Goal: Task Accomplishment & Management: Manage account settings

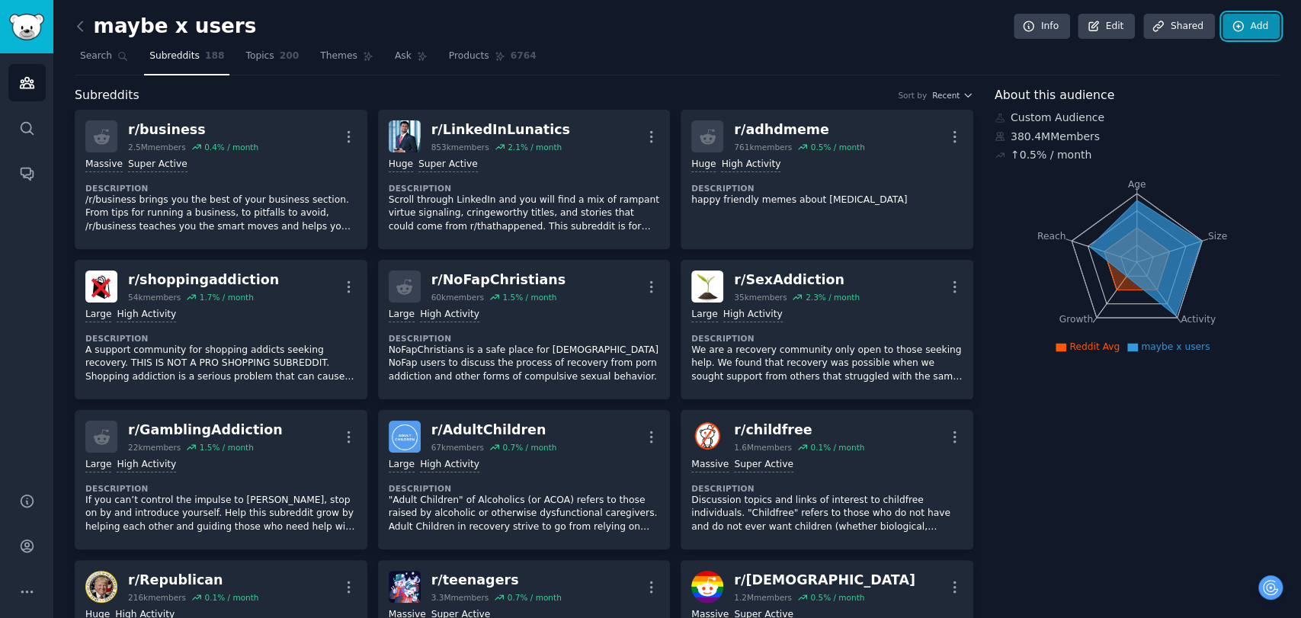
click at [1227, 20] on link "Add" at bounding box center [1251, 27] width 57 height 26
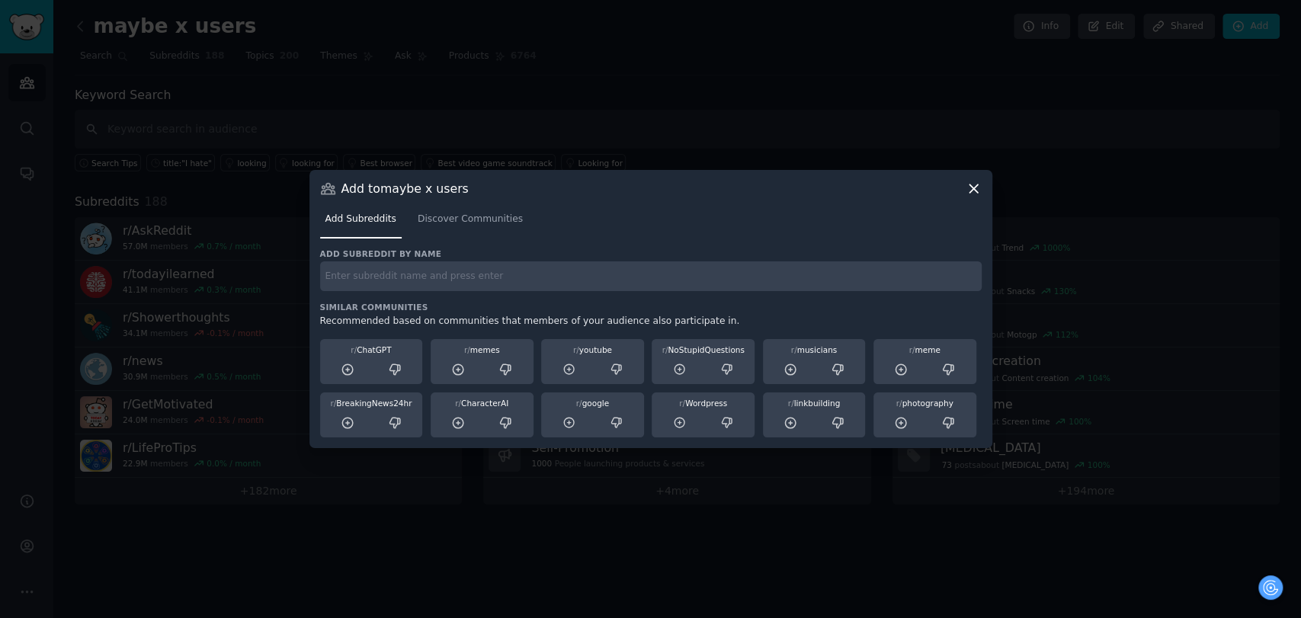
paste input "recovery"
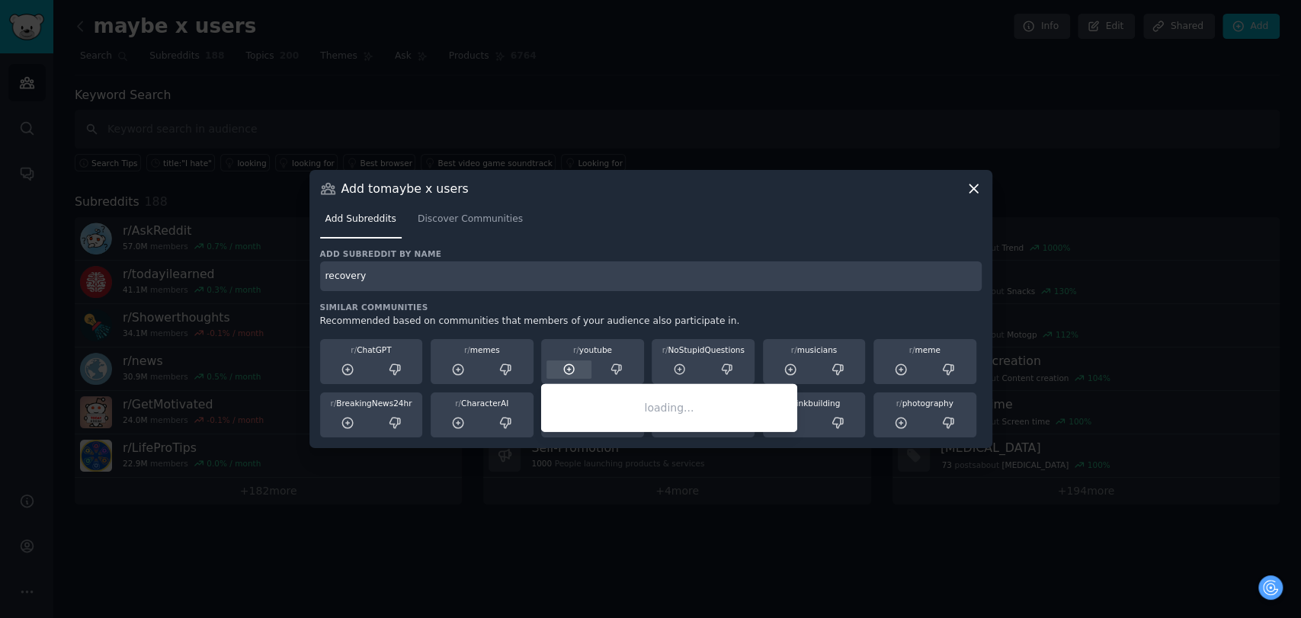
type input "recovery"
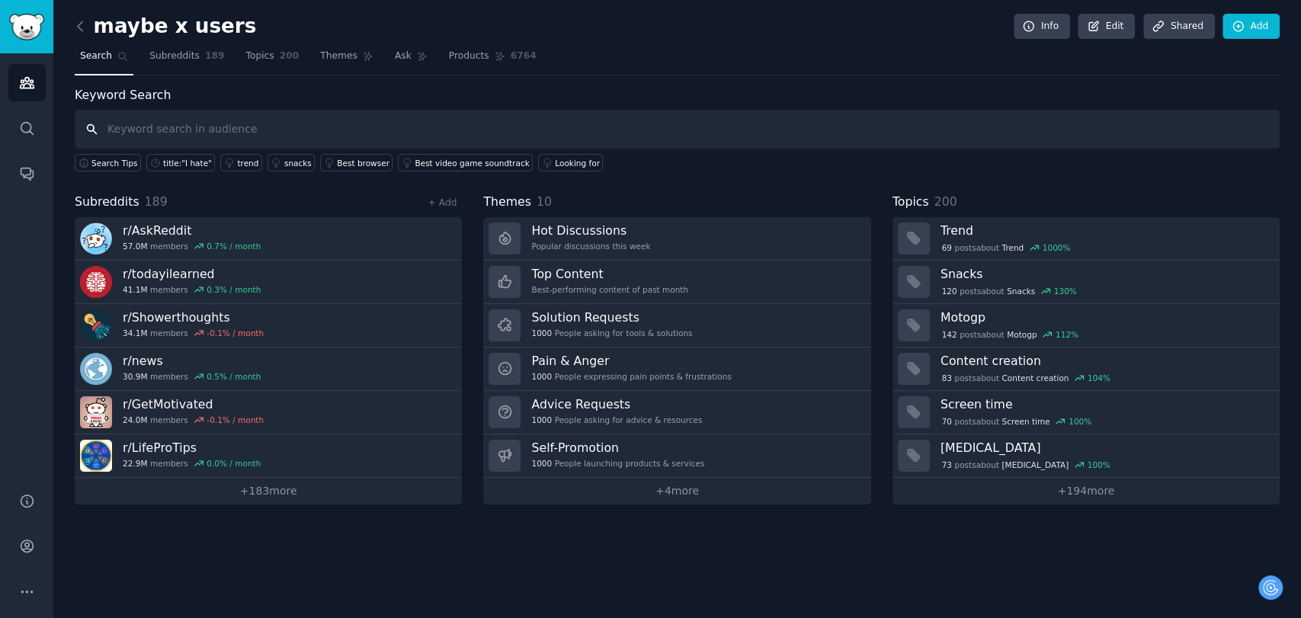
click at [201, 133] on input "text" at bounding box center [677, 129] width 1205 height 39
click at [1223, 14] on div "Info Edit Share d Add" at bounding box center [1142, 27] width 274 height 26
click at [1226, 12] on div "maybe x users Info Edit Share d Add Search Subreddits 189 Topics 200 Themes Ask…" at bounding box center [677, 309] width 1248 height 618
click at [1237, 16] on link "Add" at bounding box center [1251, 27] width 57 height 26
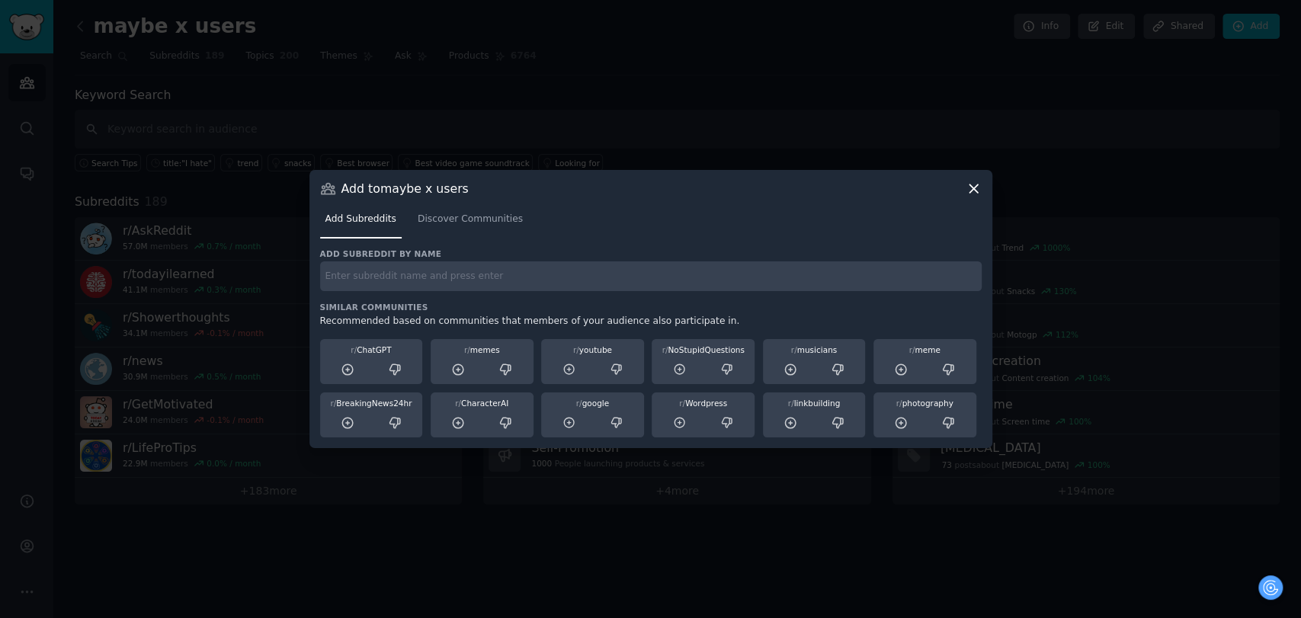
click at [399, 289] on input "text" at bounding box center [651, 276] width 662 height 30
drag, startPoint x: 399, startPoint y: 278, endPoint x: 959, endPoint y: 191, distance: 566.3
click at [939, 148] on div at bounding box center [650, 309] width 1301 height 618
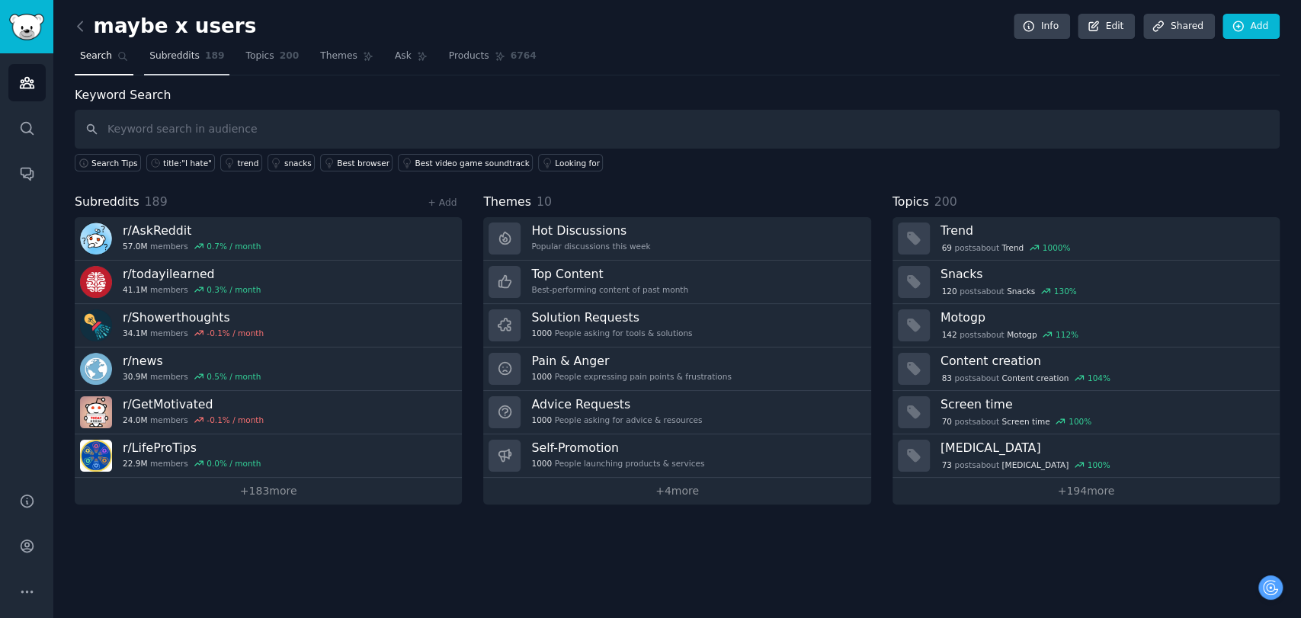
click at [183, 53] on span "Subreddits" at bounding box center [174, 57] width 50 height 14
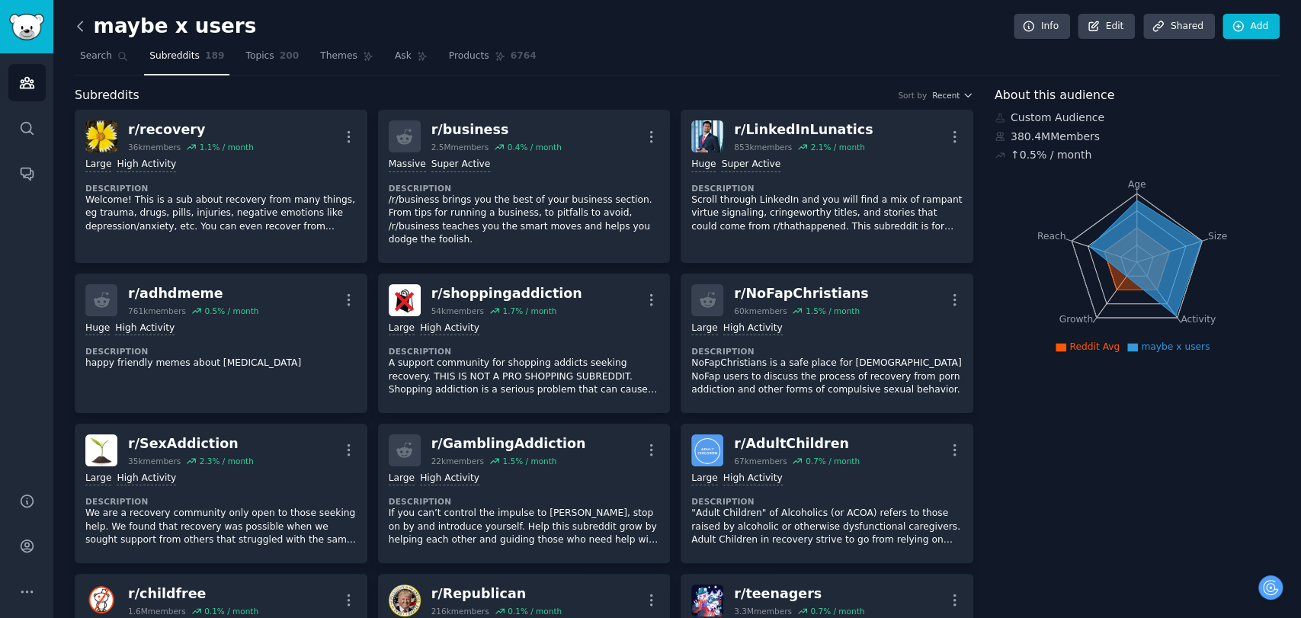
click at [81, 30] on icon at bounding box center [80, 25] width 5 height 9
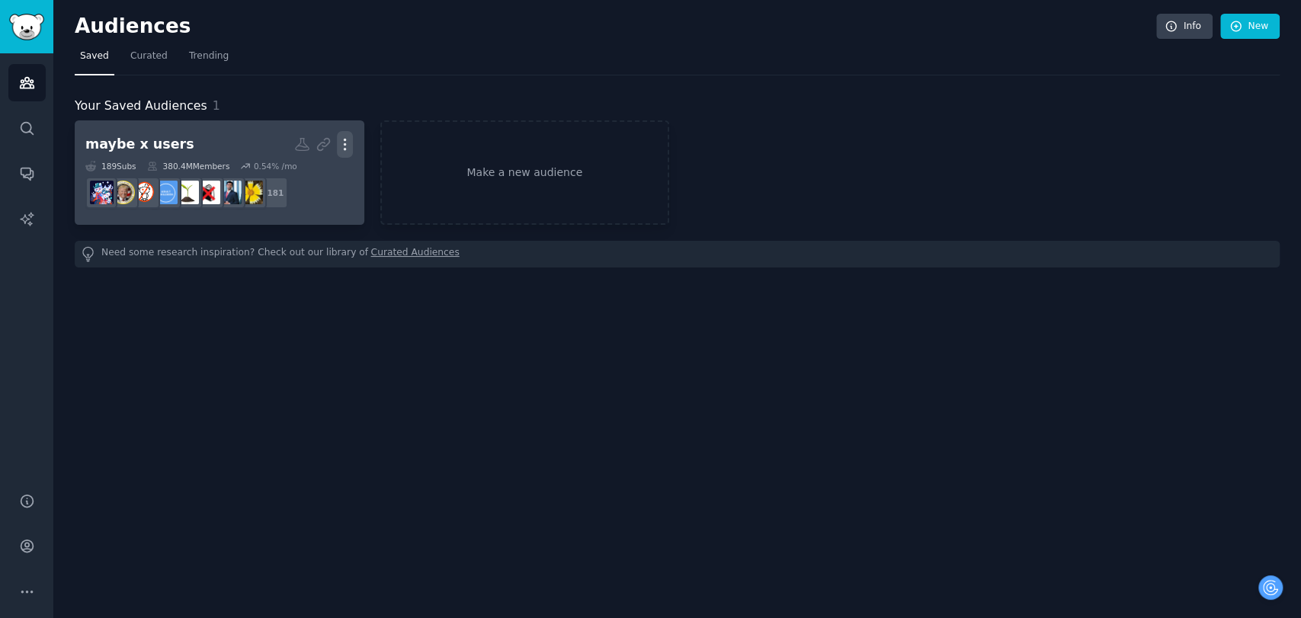
click at [345, 144] on icon "button" at bounding box center [346, 144] width 2 height 11
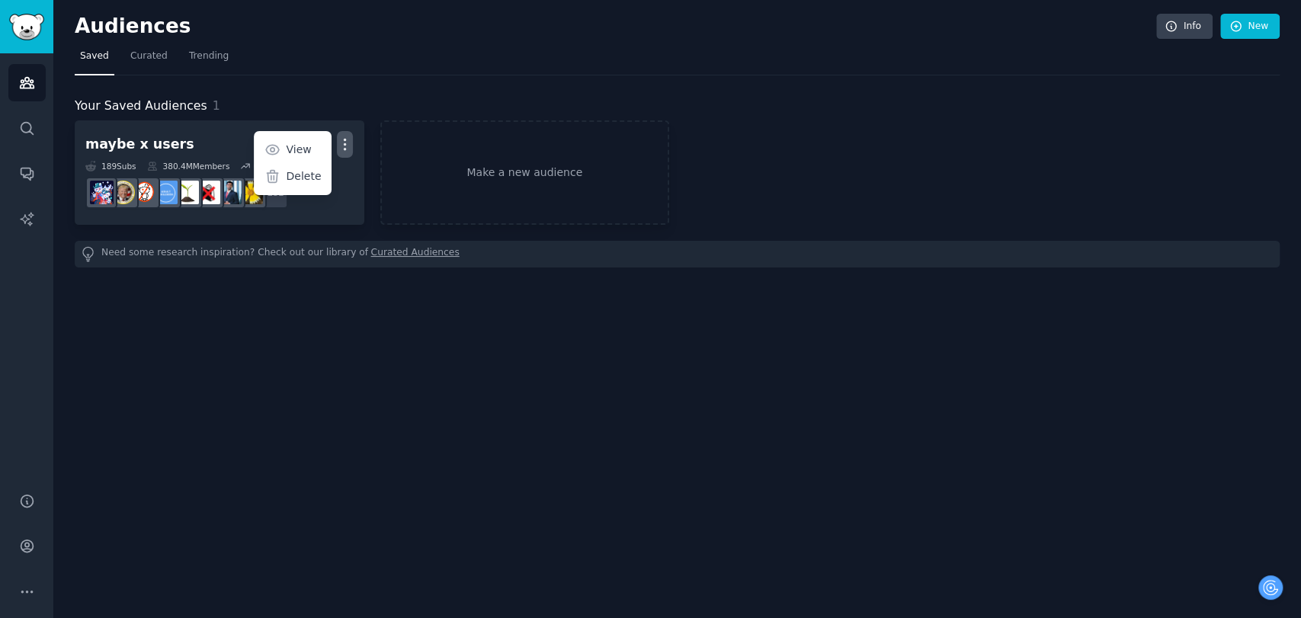
click at [348, 335] on div "Audiences Info New Saved Curated Trending Your Saved Audiences 1 maybe x users …" at bounding box center [677, 309] width 1248 height 618
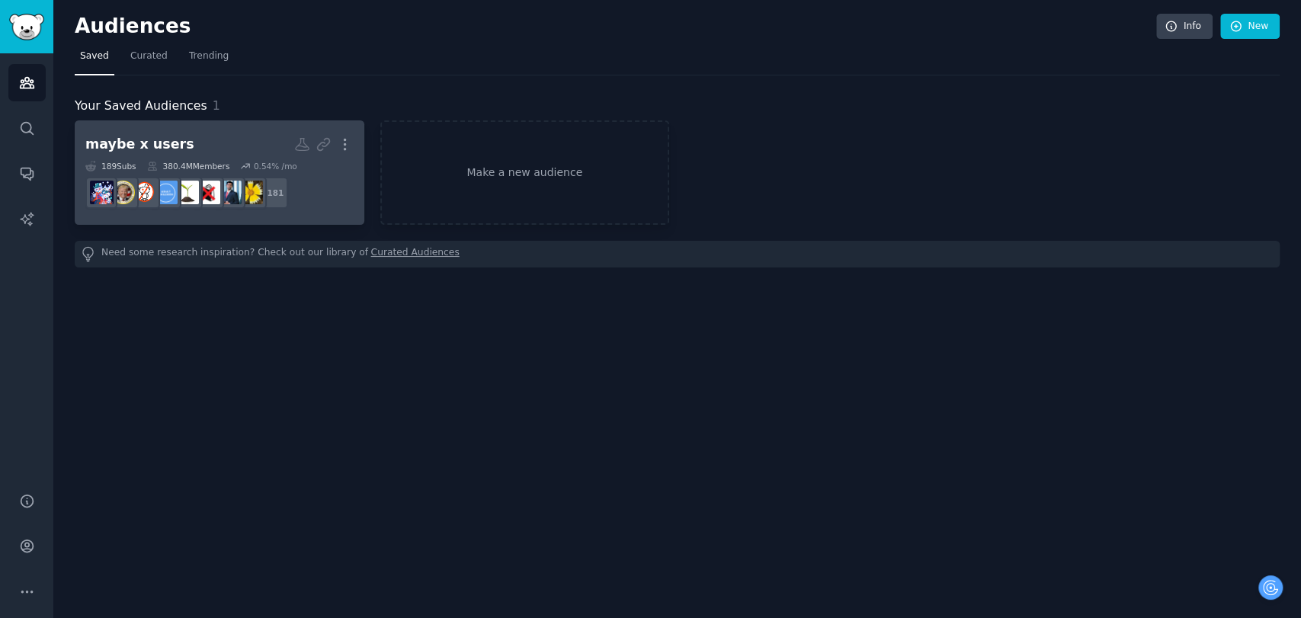
click at [234, 129] on link "maybe x users More 189 Sub s 380.4M Members 0.54 % /mo r/recovery + 181" at bounding box center [220, 172] width 290 height 104
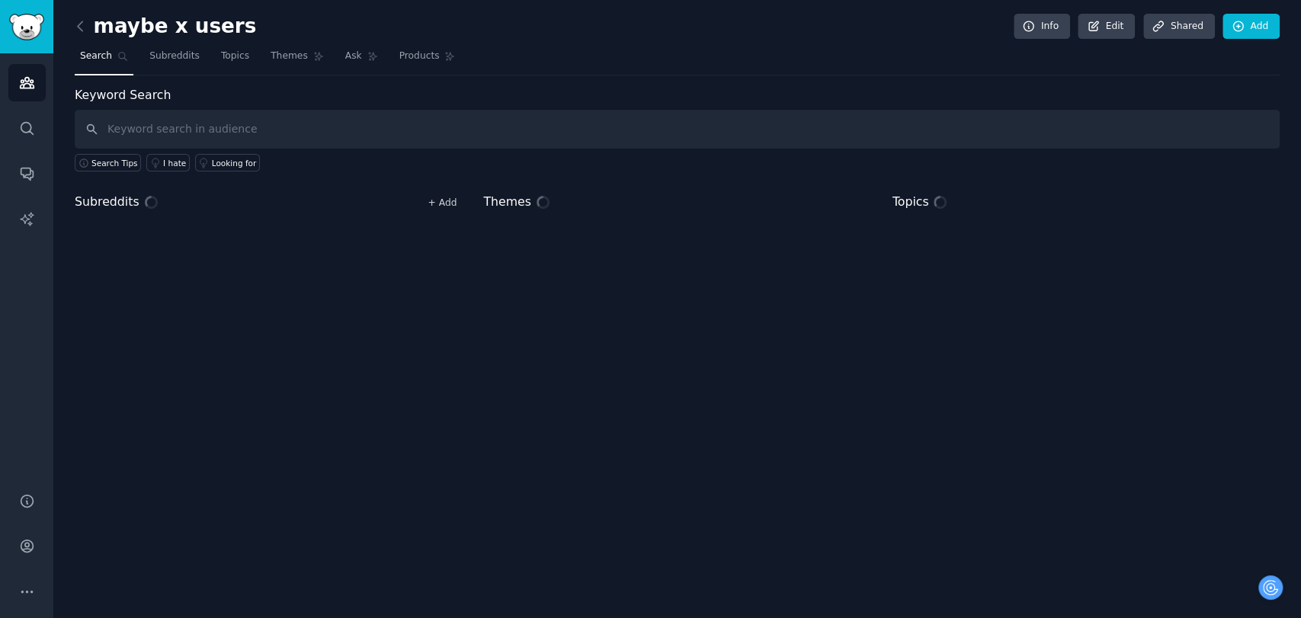
click at [439, 198] on link "+ Add" at bounding box center [442, 202] width 29 height 11
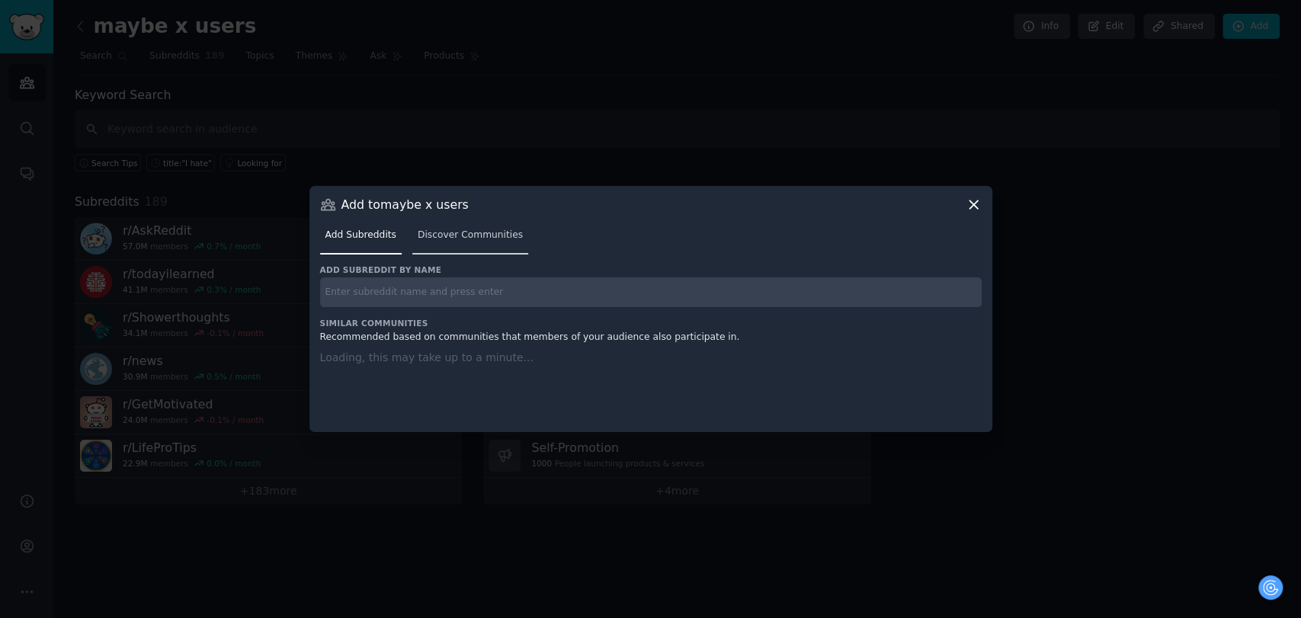
click at [473, 224] on link "Discover Communities" at bounding box center [470, 238] width 116 height 31
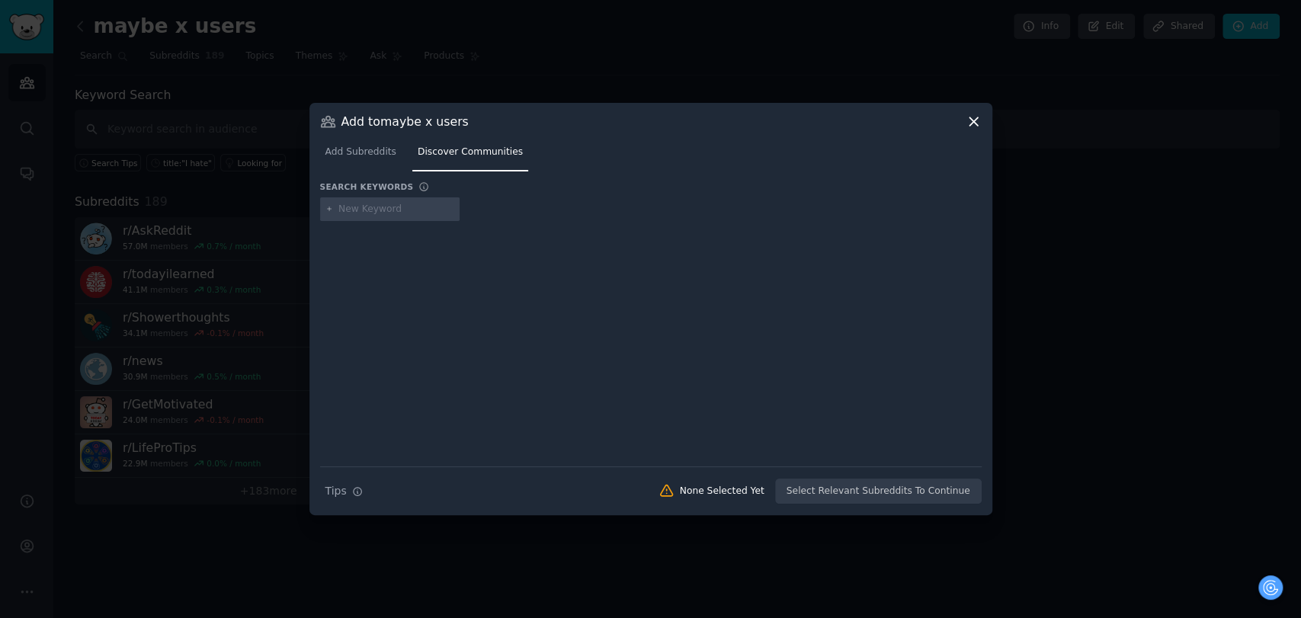
type input "recovery"
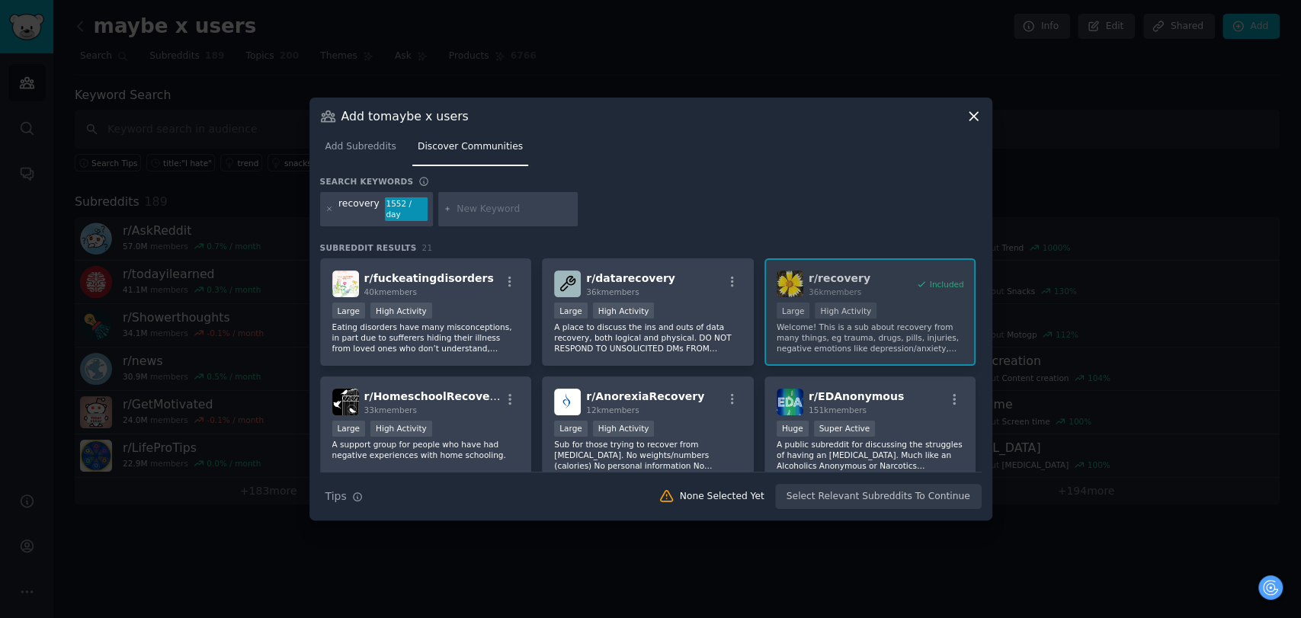
paste input "sober"
type input "sober"
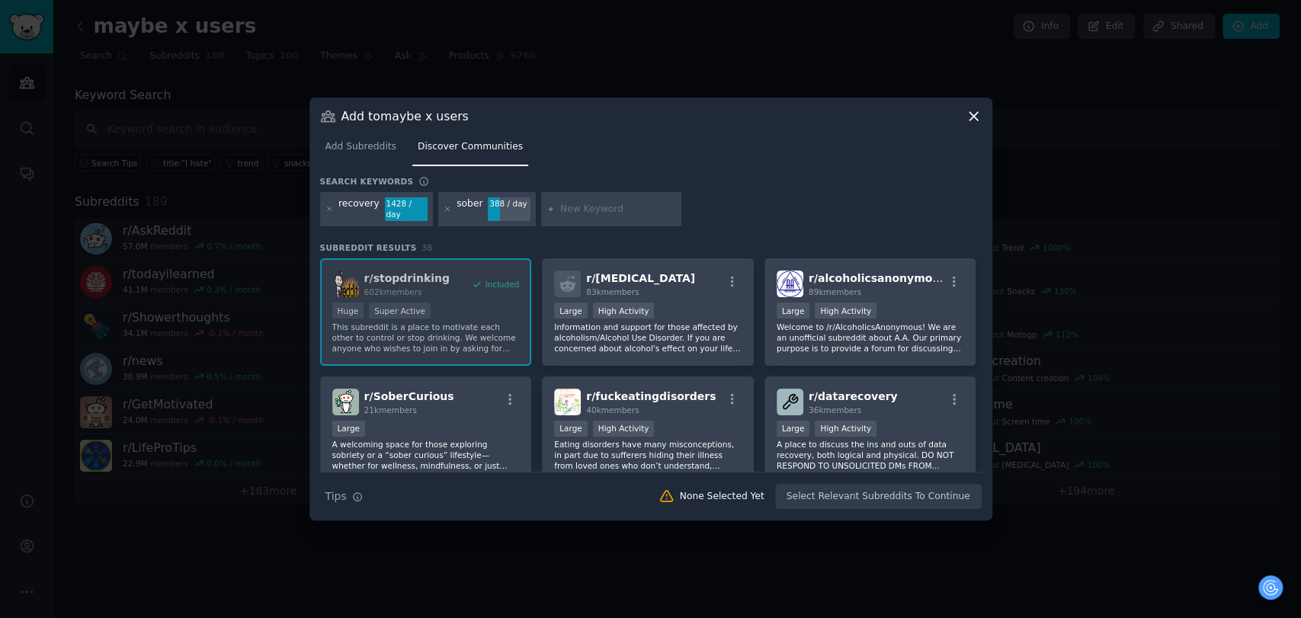
paste input "quit"
type input "quit"
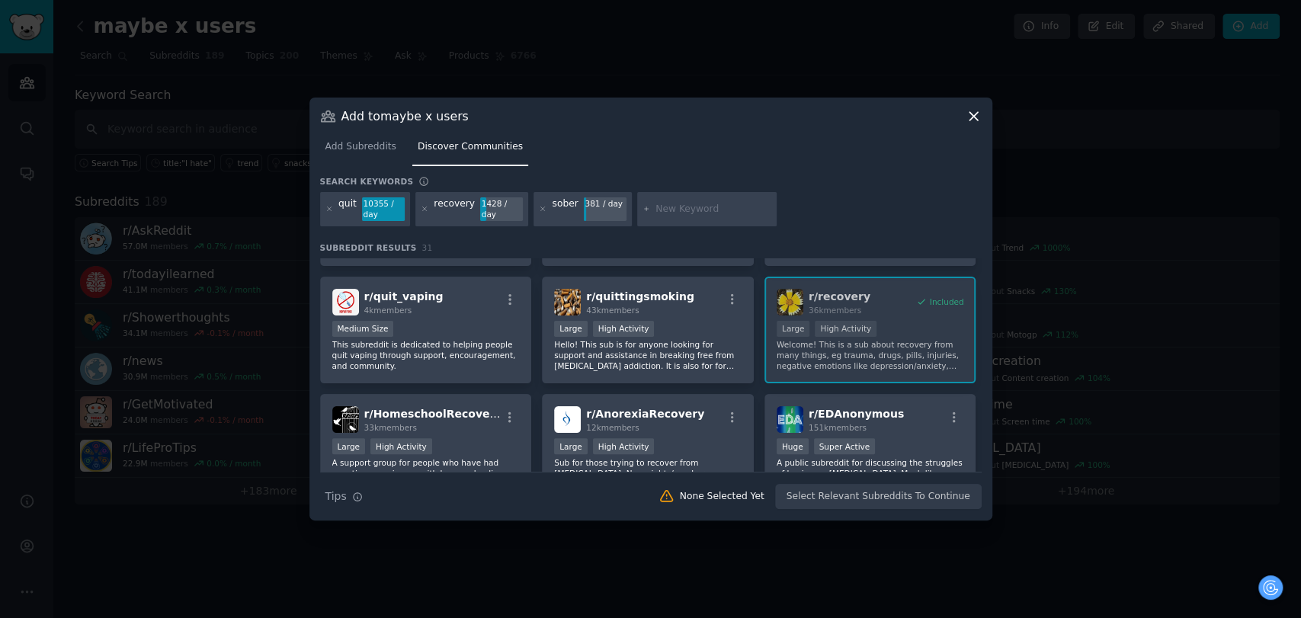
scroll to position [338, 0]
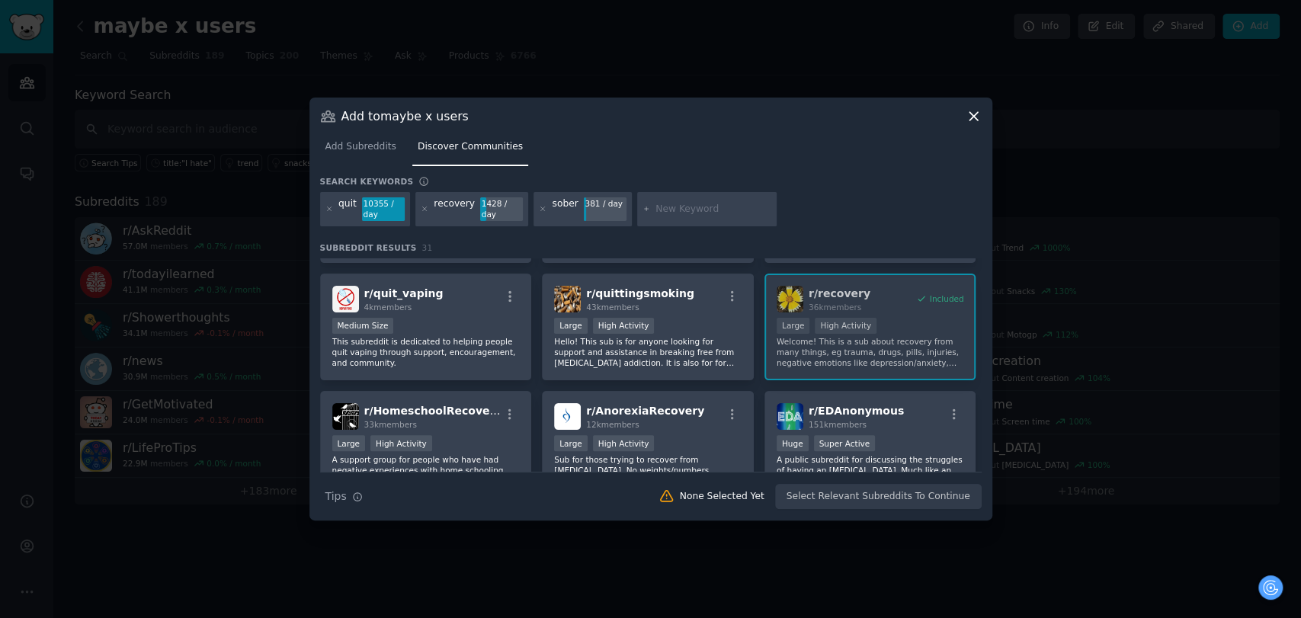
click at [915, 331] on div "r/ stopdrinking 602k members Included Huge Super Active This subreddit is a pla…" at bounding box center [651, 268] width 662 height 696
click at [941, 296] on div "r/ stopdrinking 602k members Included Huge Super Active This subreddit is a pla…" at bounding box center [651, 268] width 662 height 696
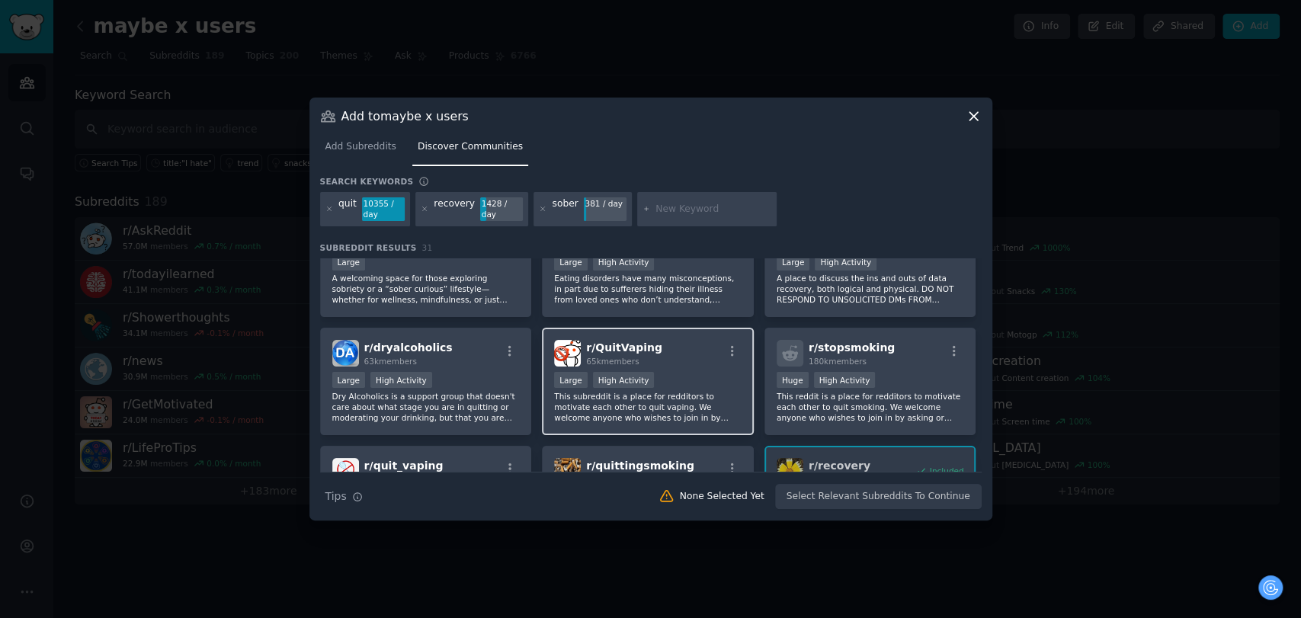
scroll to position [169, 0]
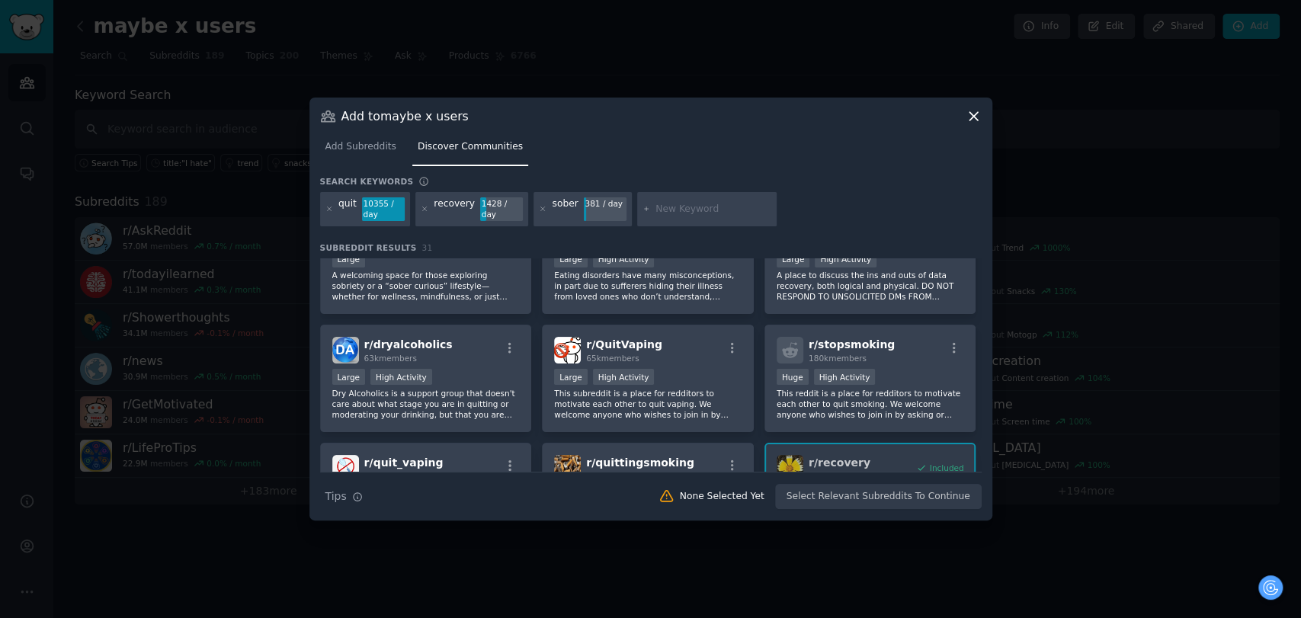
click at [539, 206] on div "sober 381 / day" at bounding box center [583, 209] width 98 height 35
click at [332, 206] on icon at bounding box center [329, 209] width 8 height 8
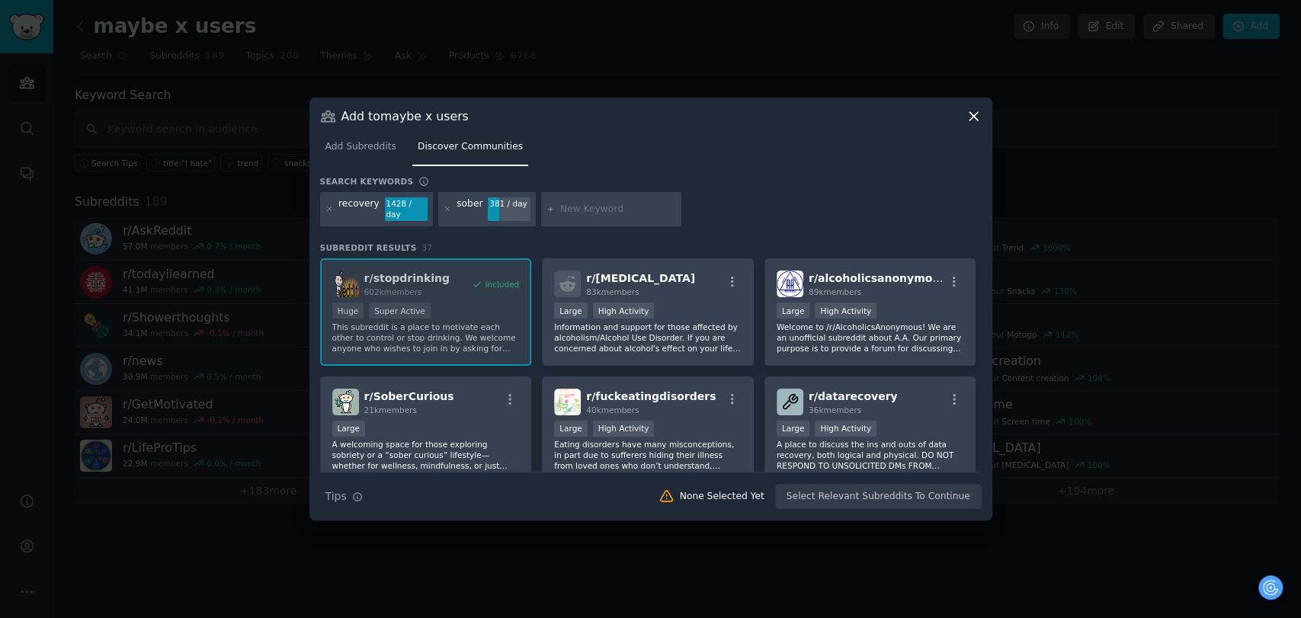
click at [560, 204] on input "text" at bounding box center [618, 210] width 116 height 14
paste input "relapse"
type input "relapse"
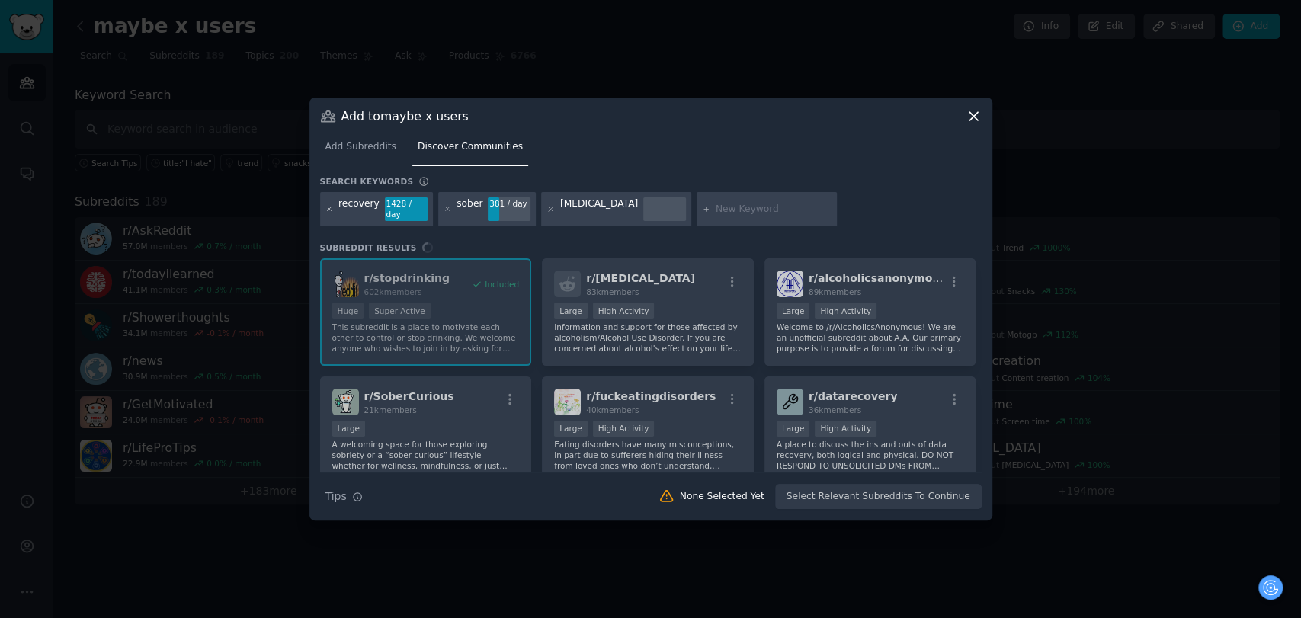
click at [331, 209] on icon at bounding box center [329, 209] width 8 height 8
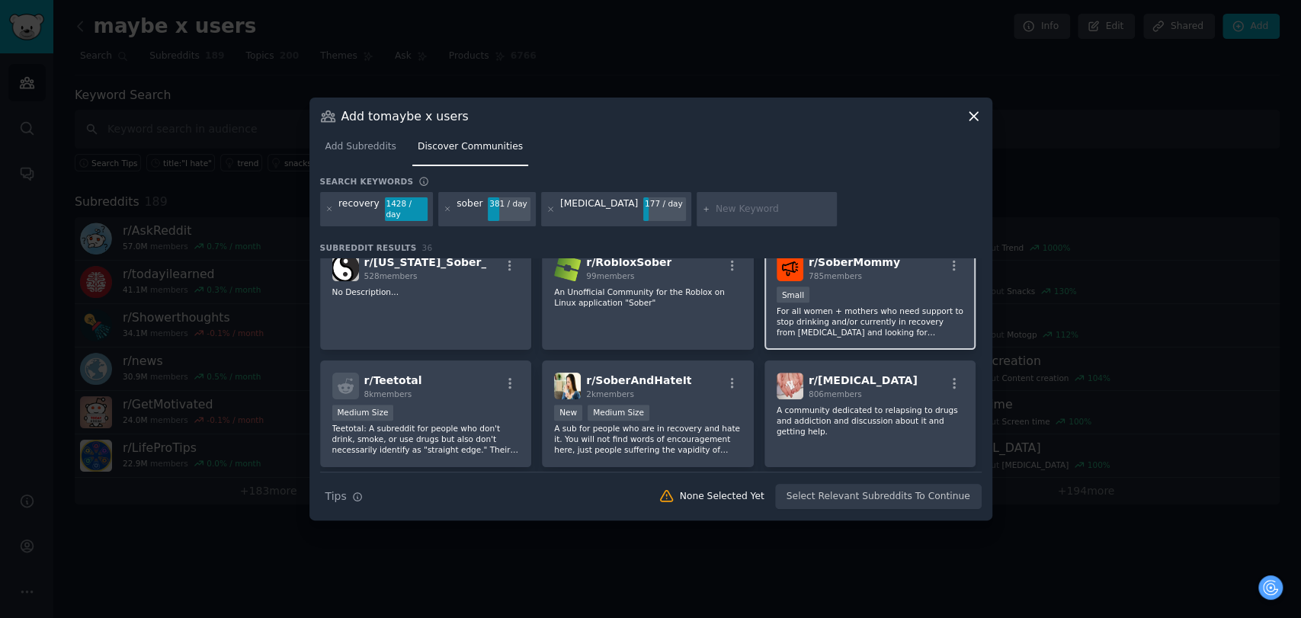
scroll to position [762, 0]
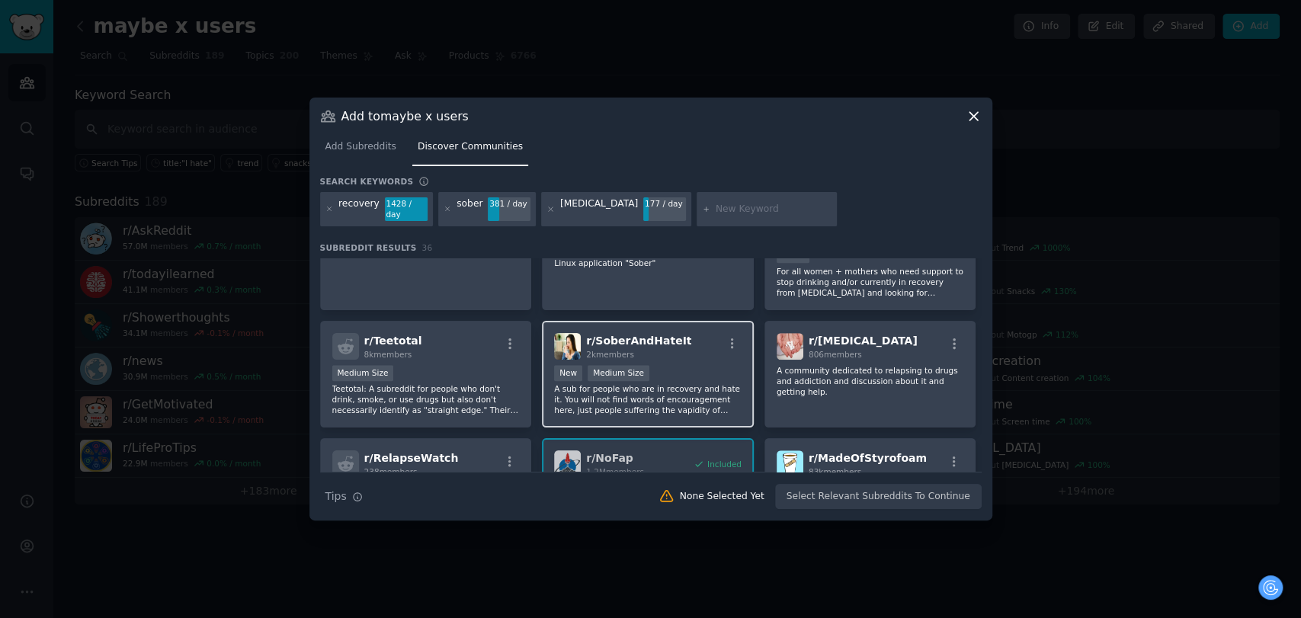
click at [732, 394] on p "A sub for people who are in recovery and hate it. You will not find words of en…" at bounding box center [647, 399] width 187 height 32
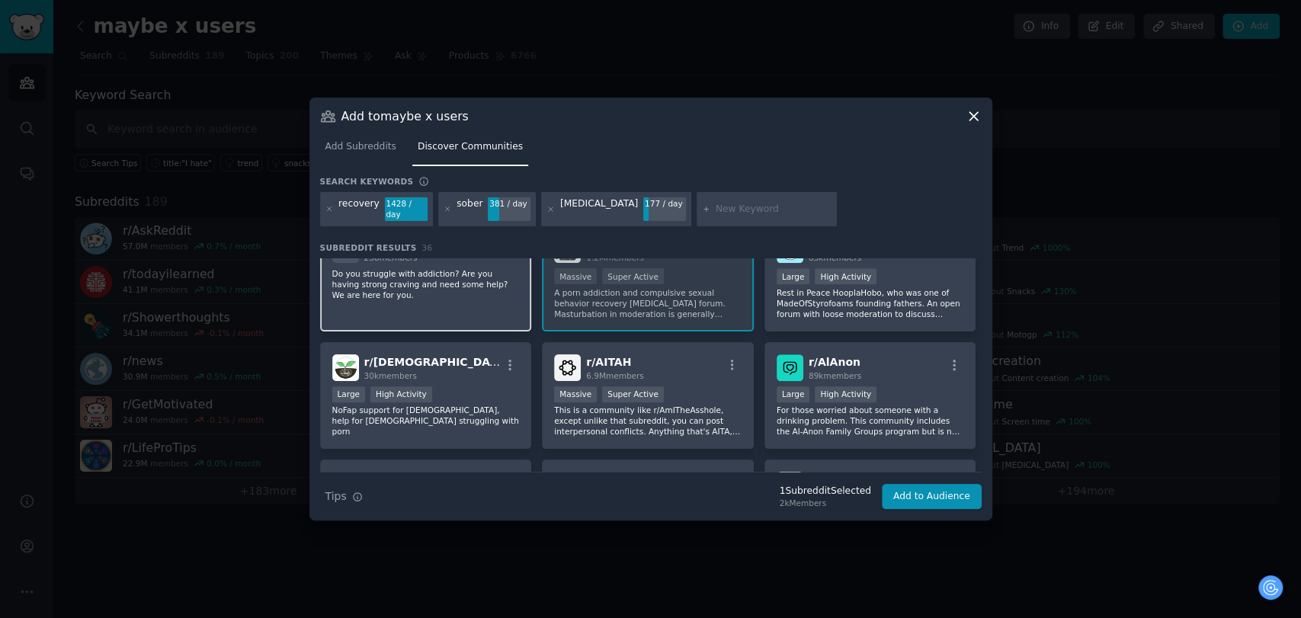
scroll to position [1016, 0]
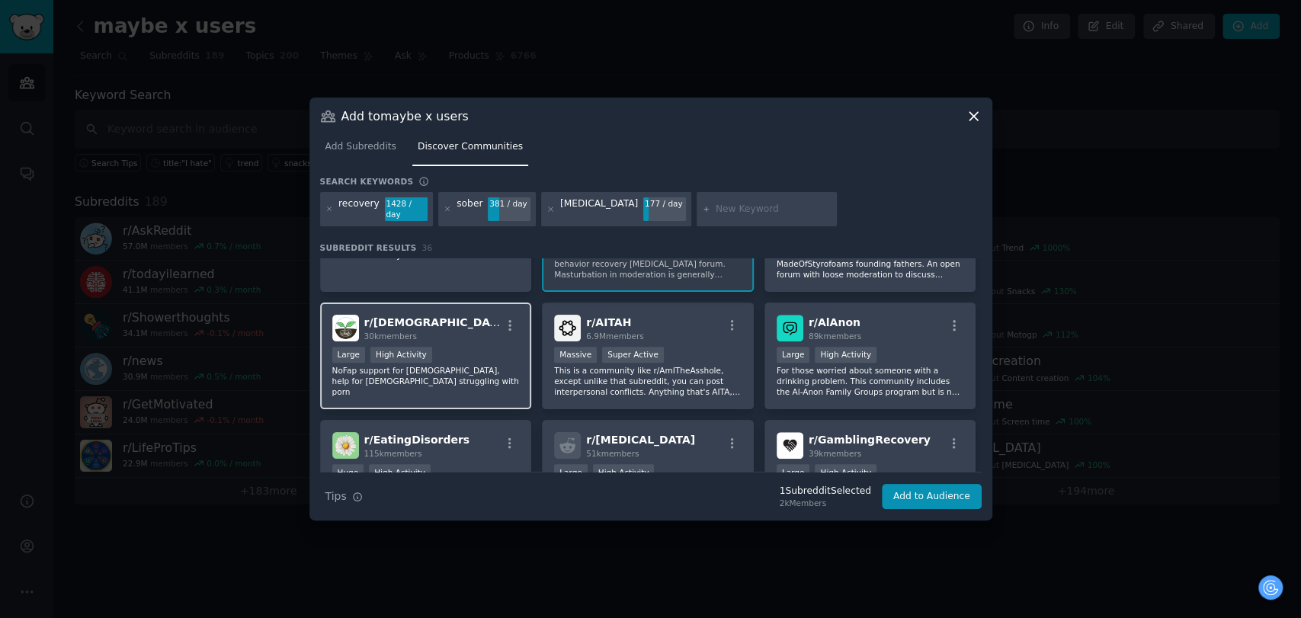
click at [468, 348] on div "Large High Activity" at bounding box center [425, 356] width 187 height 19
click at [716, 203] on input "text" at bounding box center [774, 210] width 116 height 14
type input "fap"
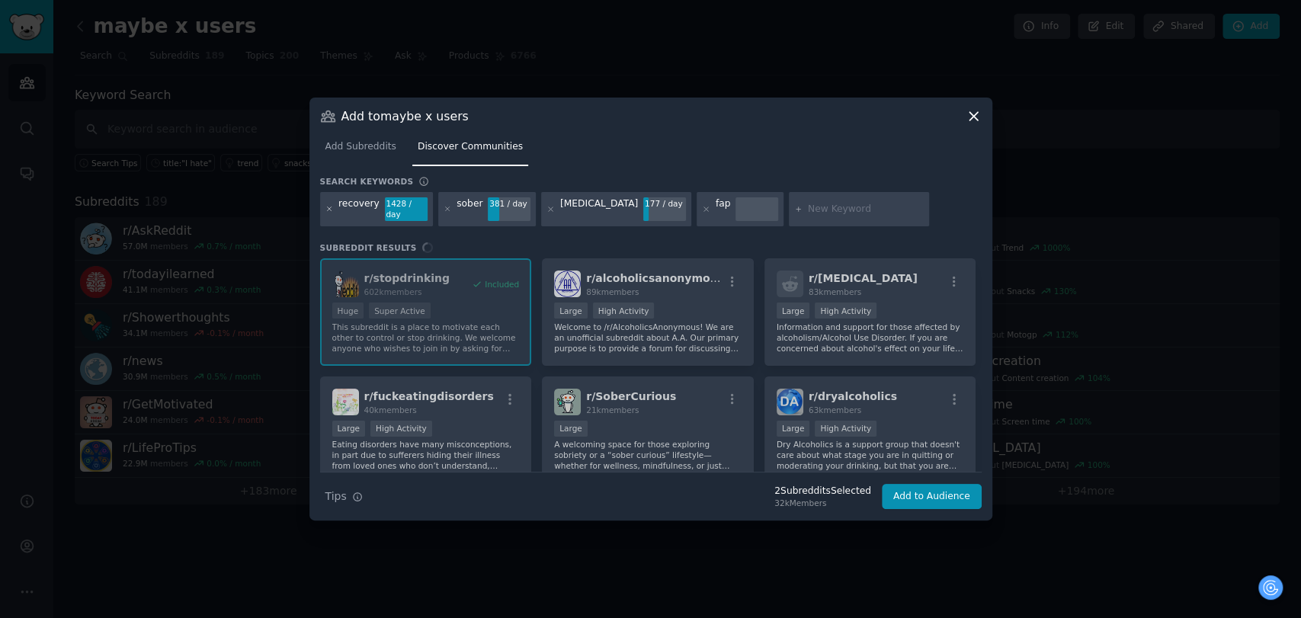
click at [326, 211] on icon at bounding box center [329, 209] width 8 height 8
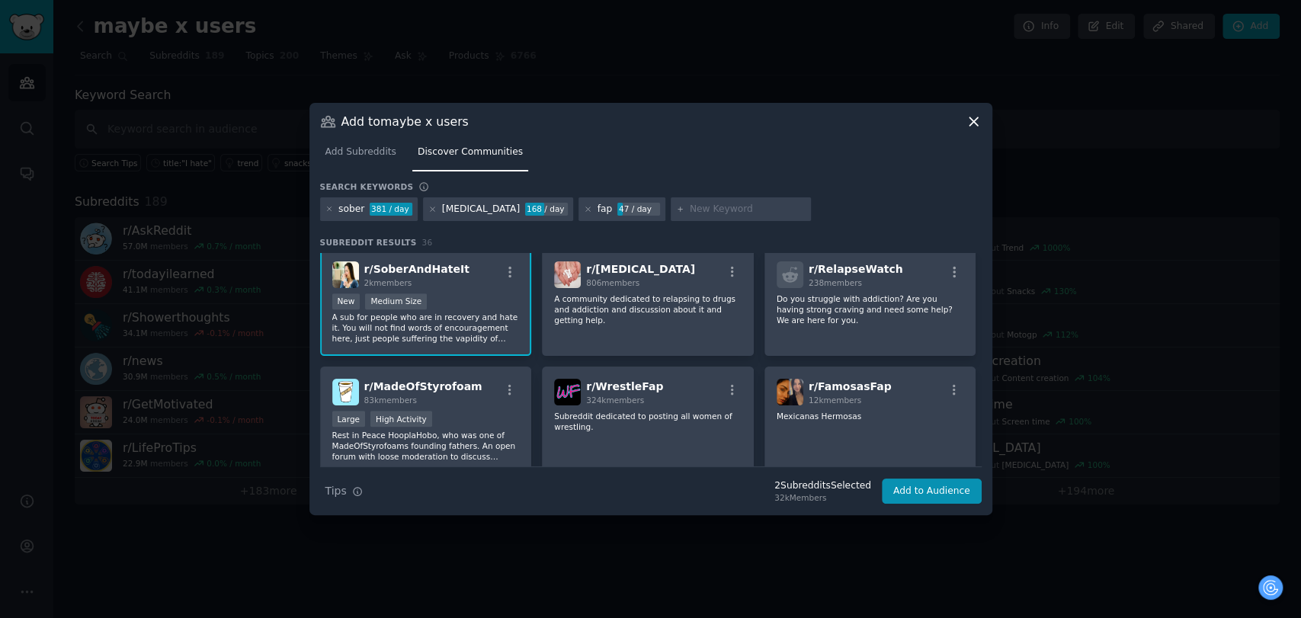
scroll to position [591, 0]
click at [675, 197] on div at bounding box center [741, 209] width 140 height 24
drag, startPoint x: 675, startPoint y: 197, endPoint x: 647, endPoint y: 211, distance: 30.7
click at [690, 211] on input "text" at bounding box center [748, 210] width 116 height 14
paste input "noporn"
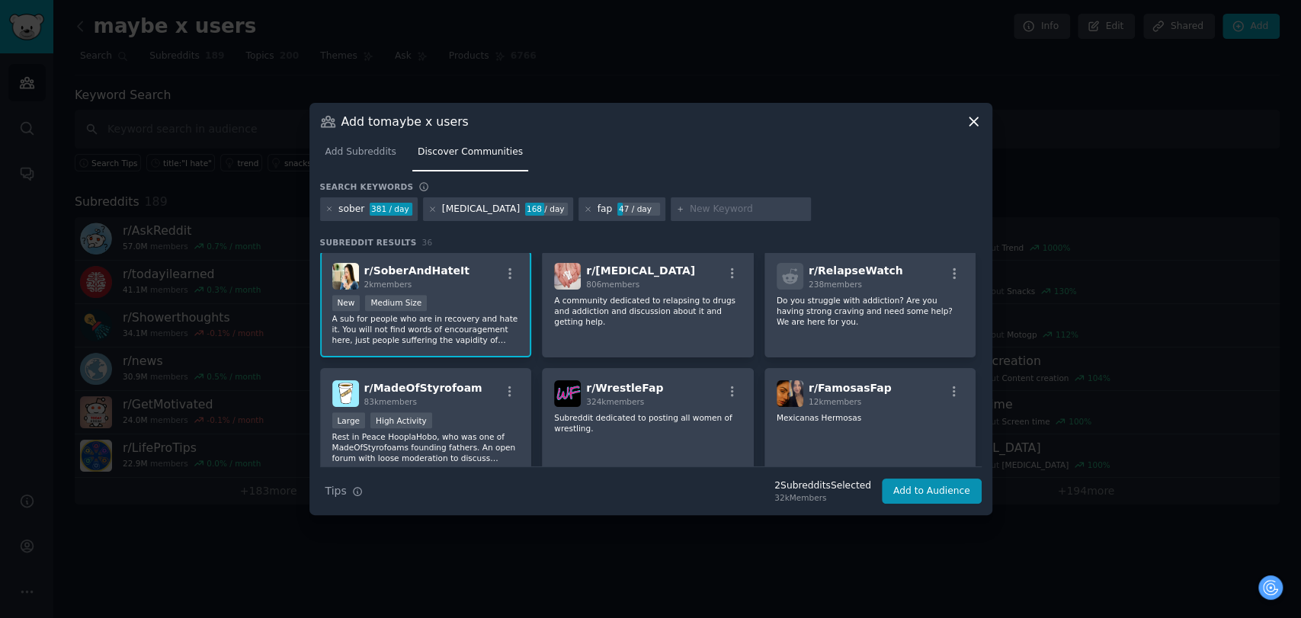
type input "noporn"
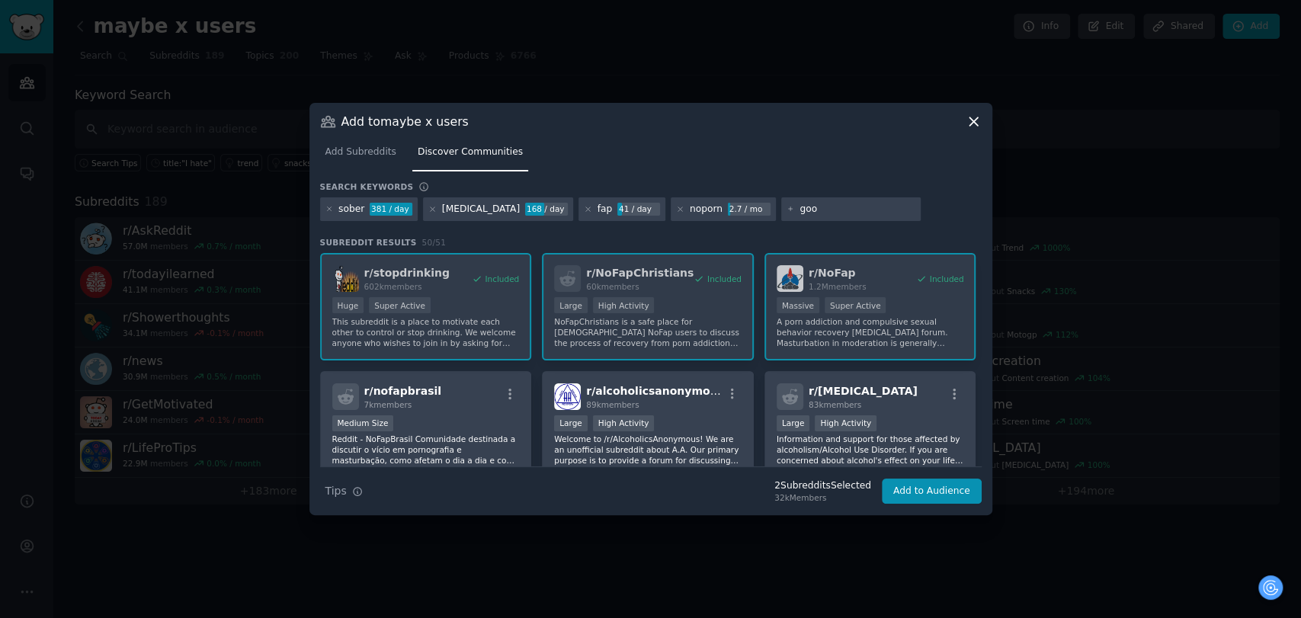
type input "goon"
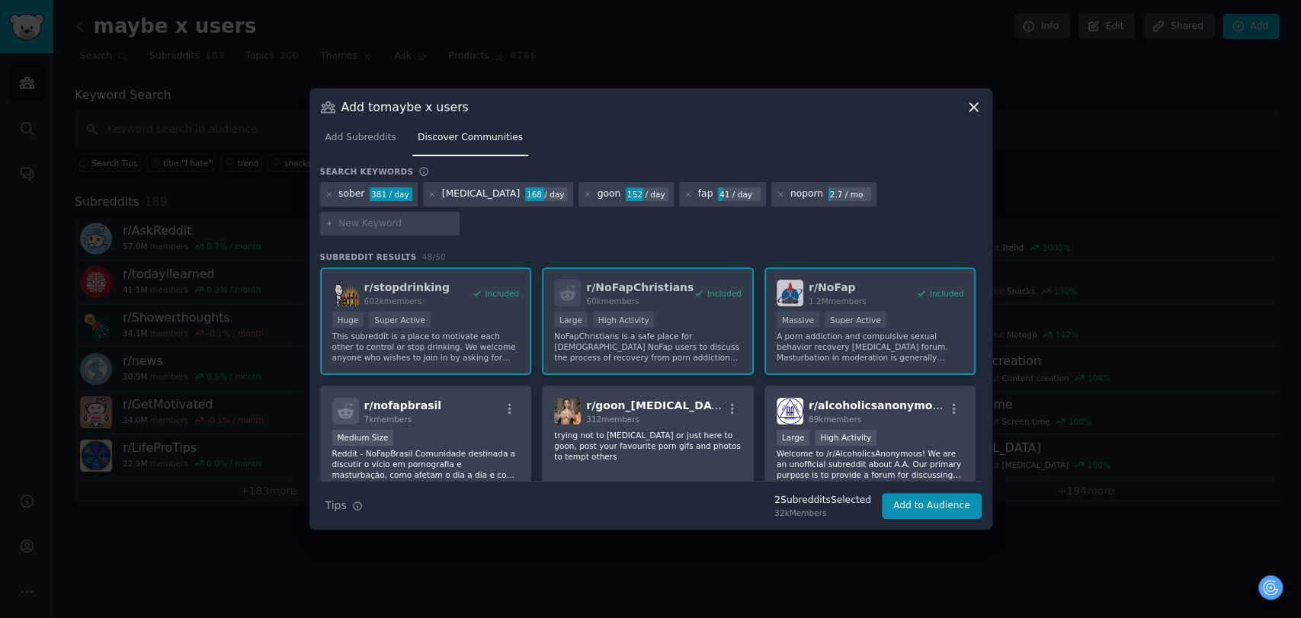
paste input "disorder"
type input "disorder"
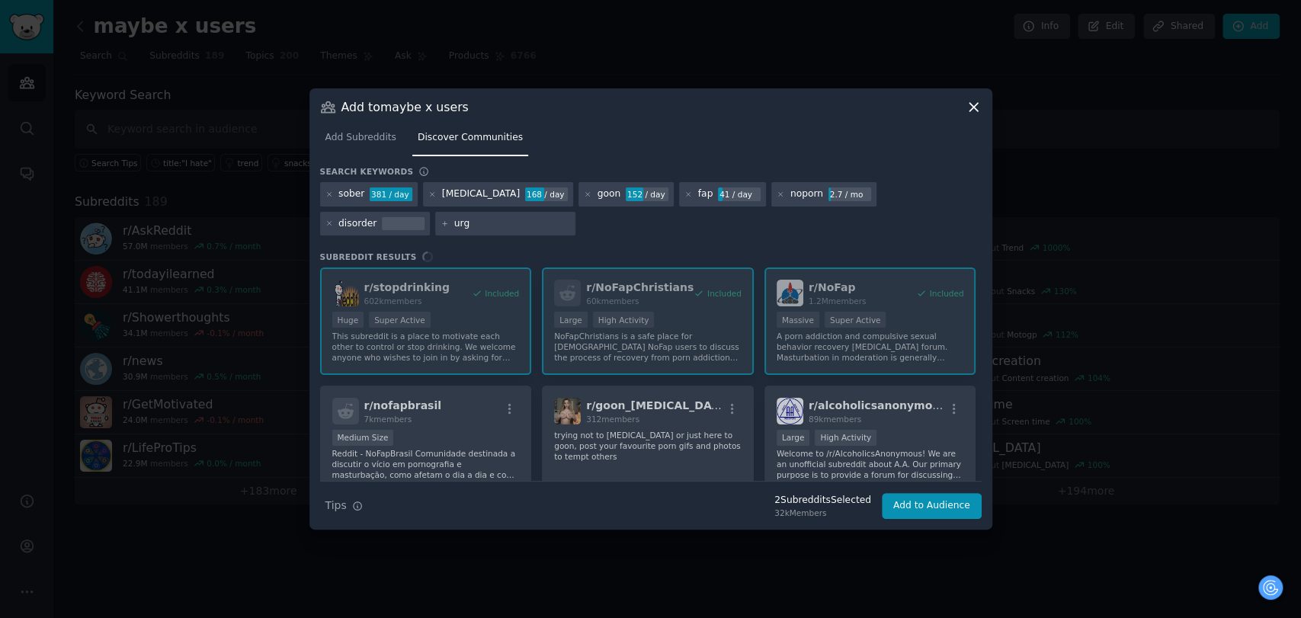
type input "urge"
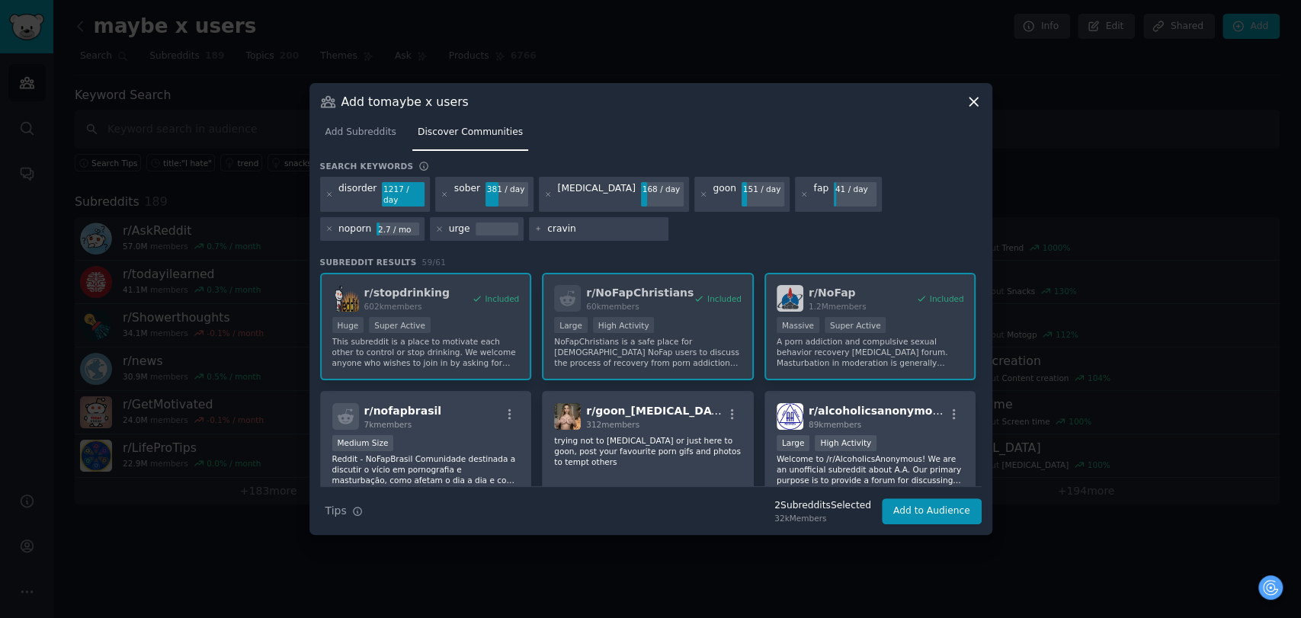
type input "craving"
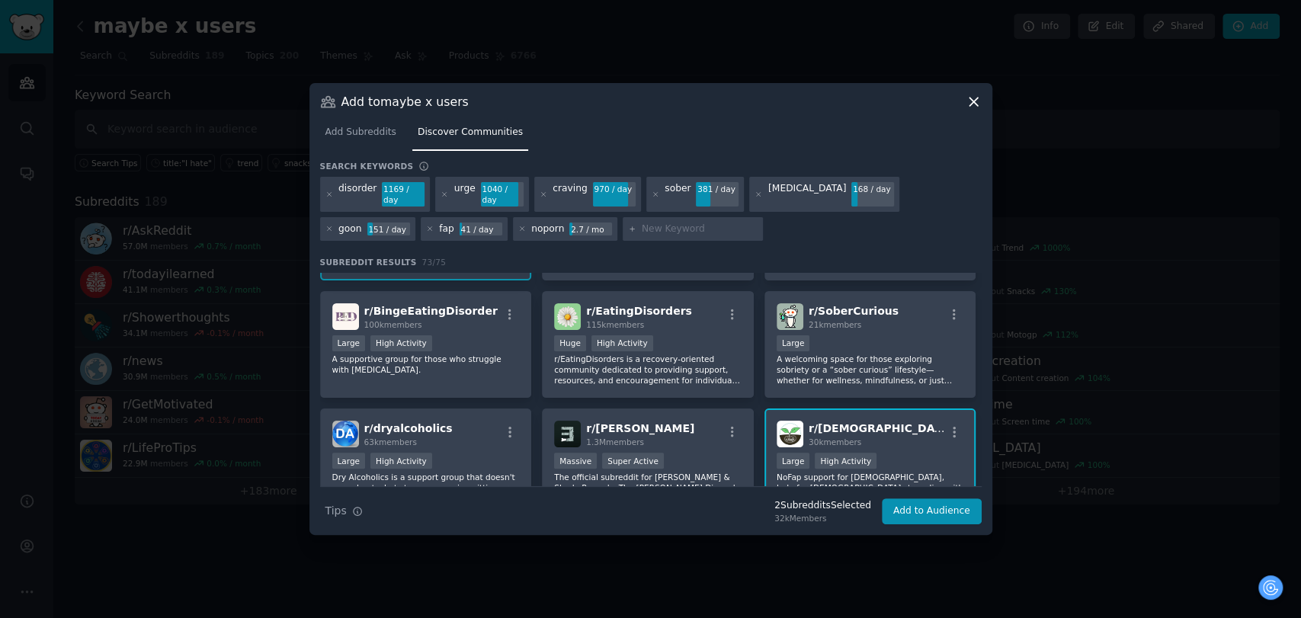
scroll to position [338, 0]
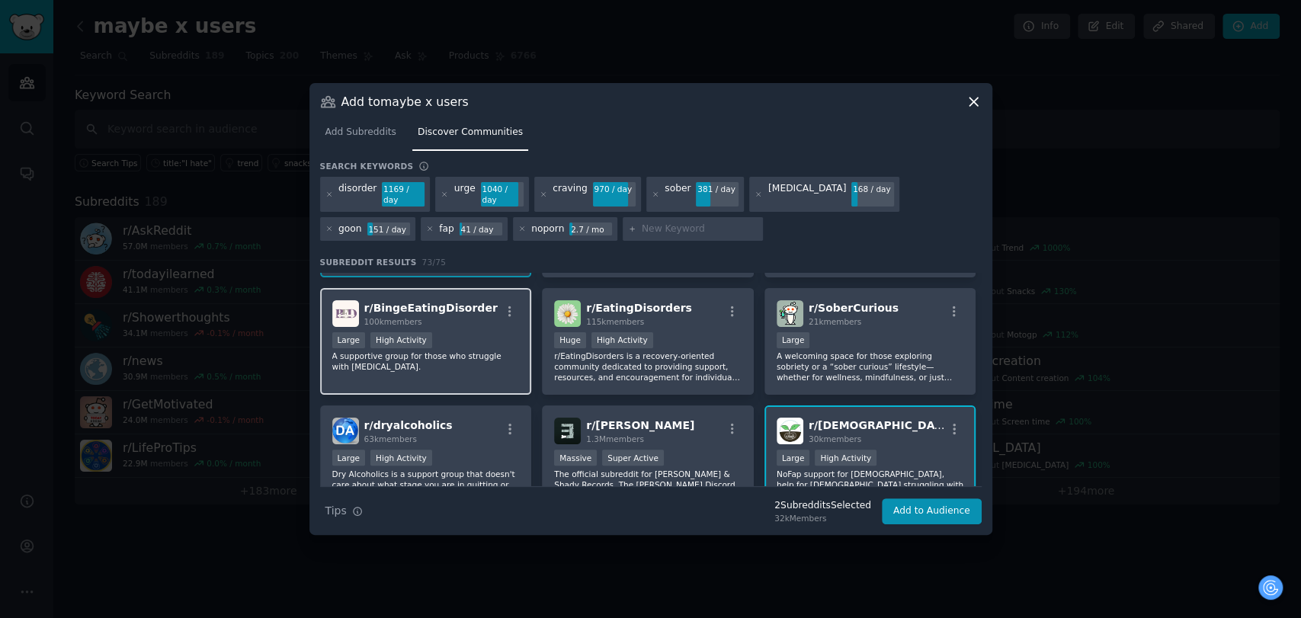
click at [425, 353] on p "A supportive group for those who struggle with [MEDICAL_DATA]." at bounding box center [425, 361] width 187 height 21
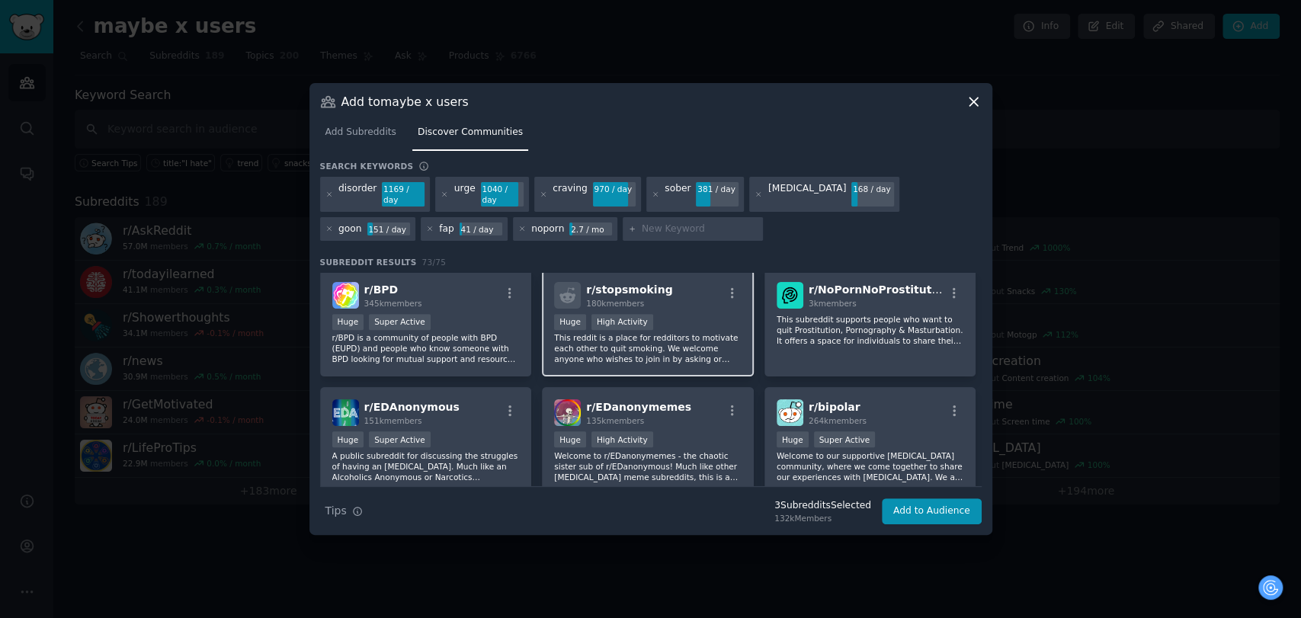
scroll to position [762, 0]
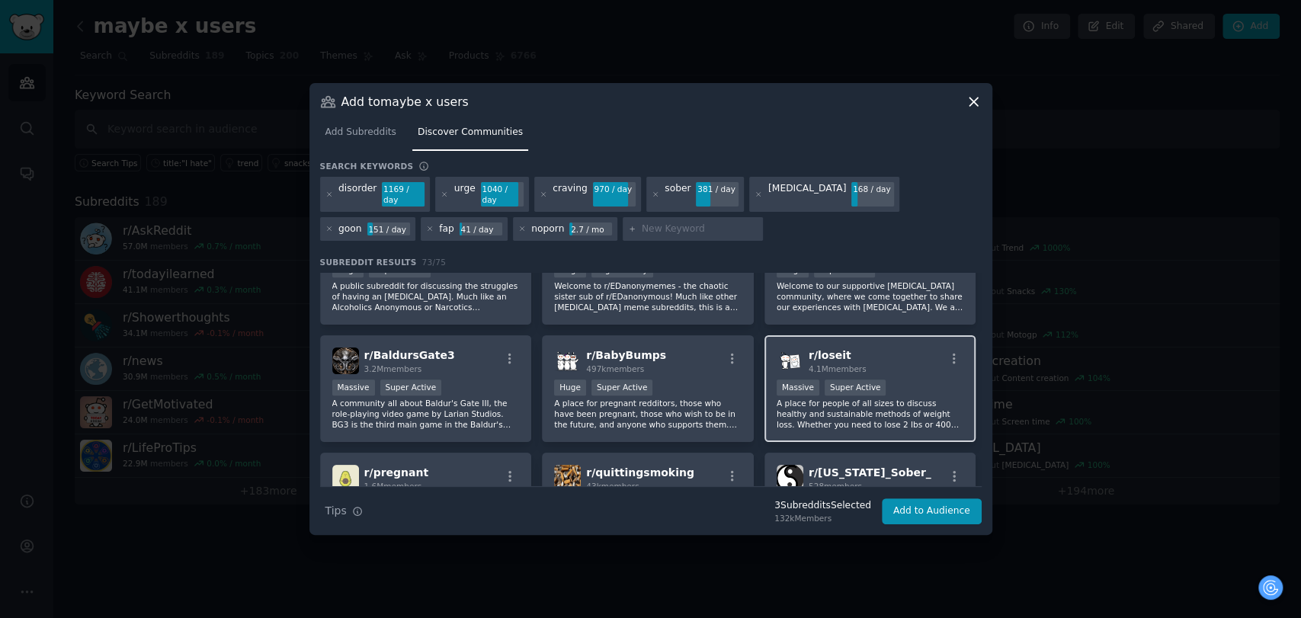
click at [890, 398] on p "A place for people of all sizes to discuss healthy and sustainable methods of w…" at bounding box center [870, 414] width 187 height 32
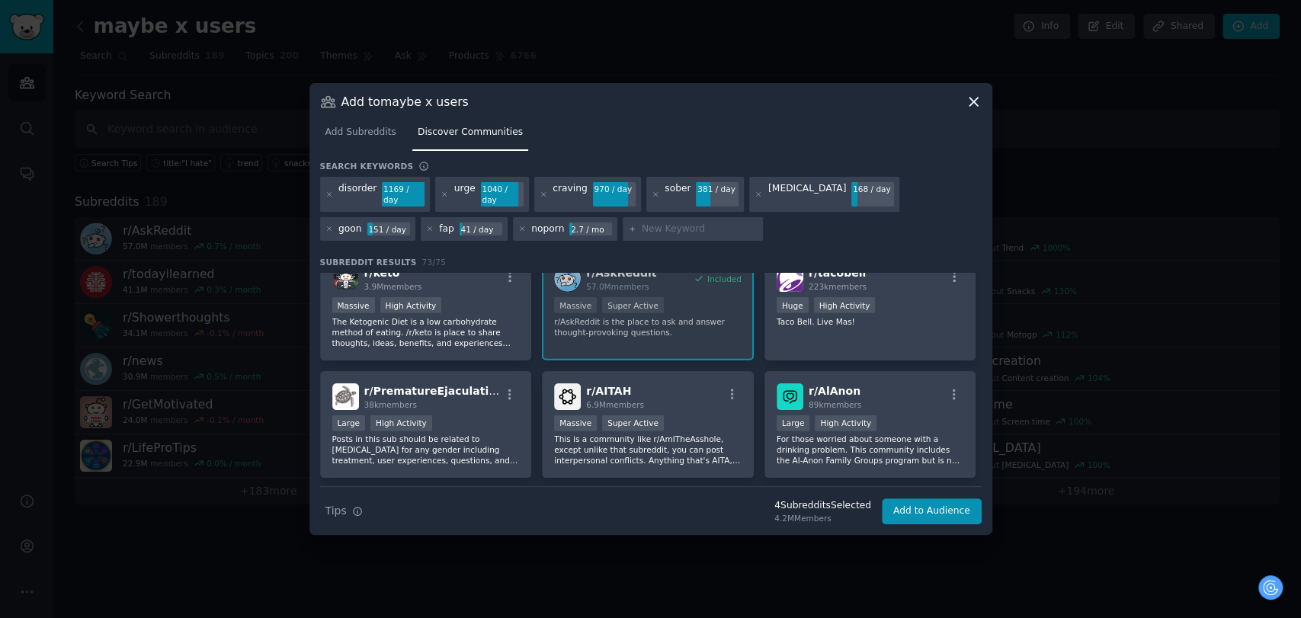
scroll to position [2540, 0]
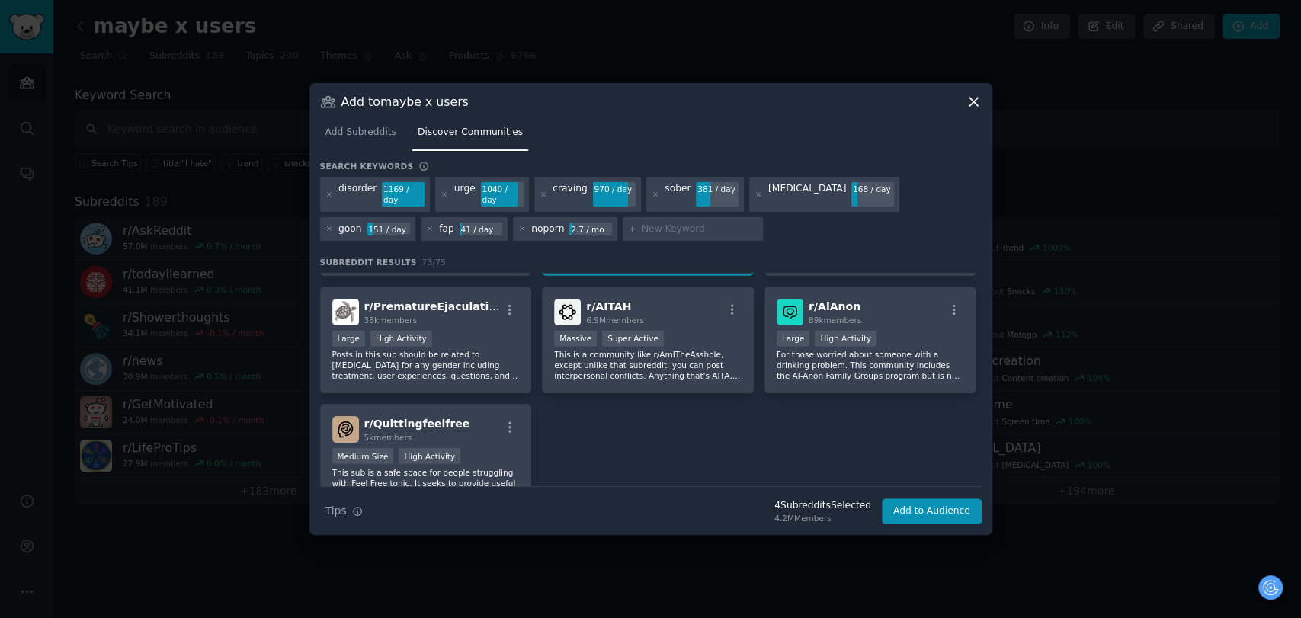
click at [642, 223] on input "text" at bounding box center [700, 230] width 116 height 14
click at [323, 191] on div "disorder 1169 / day" at bounding box center [375, 194] width 111 height 35
click at [330, 191] on icon at bounding box center [329, 195] width 8 height 8
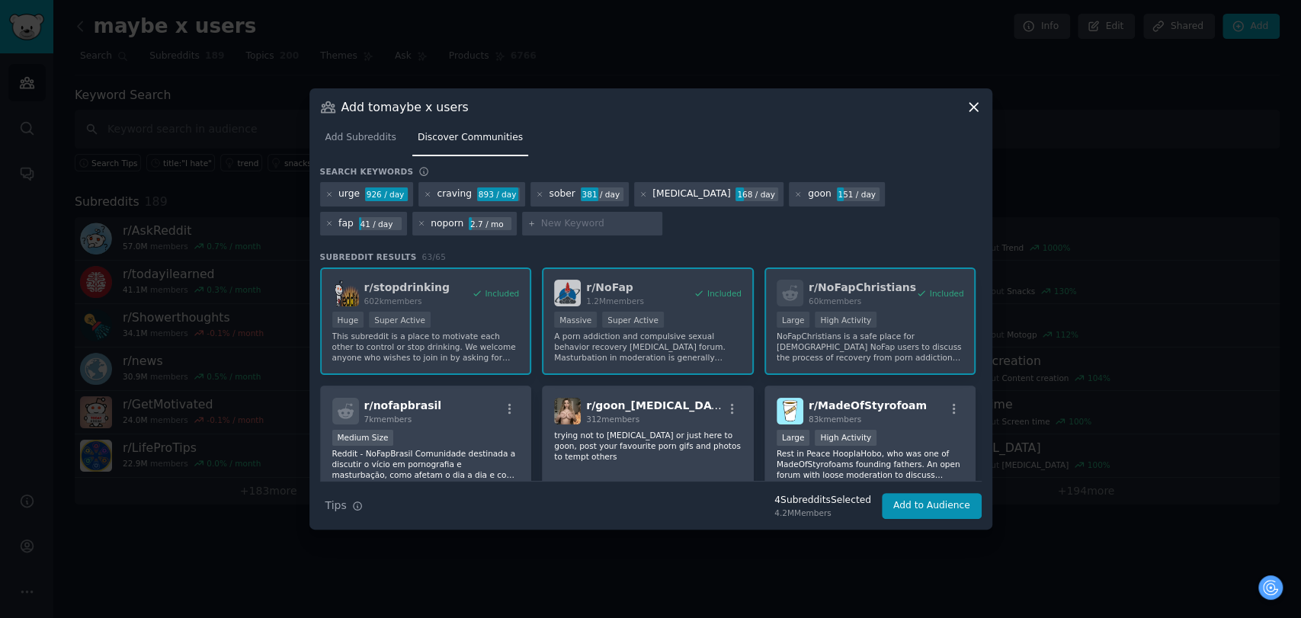
click at [330, 191] on icon at bounding box center [329, 195] width 8 height 8
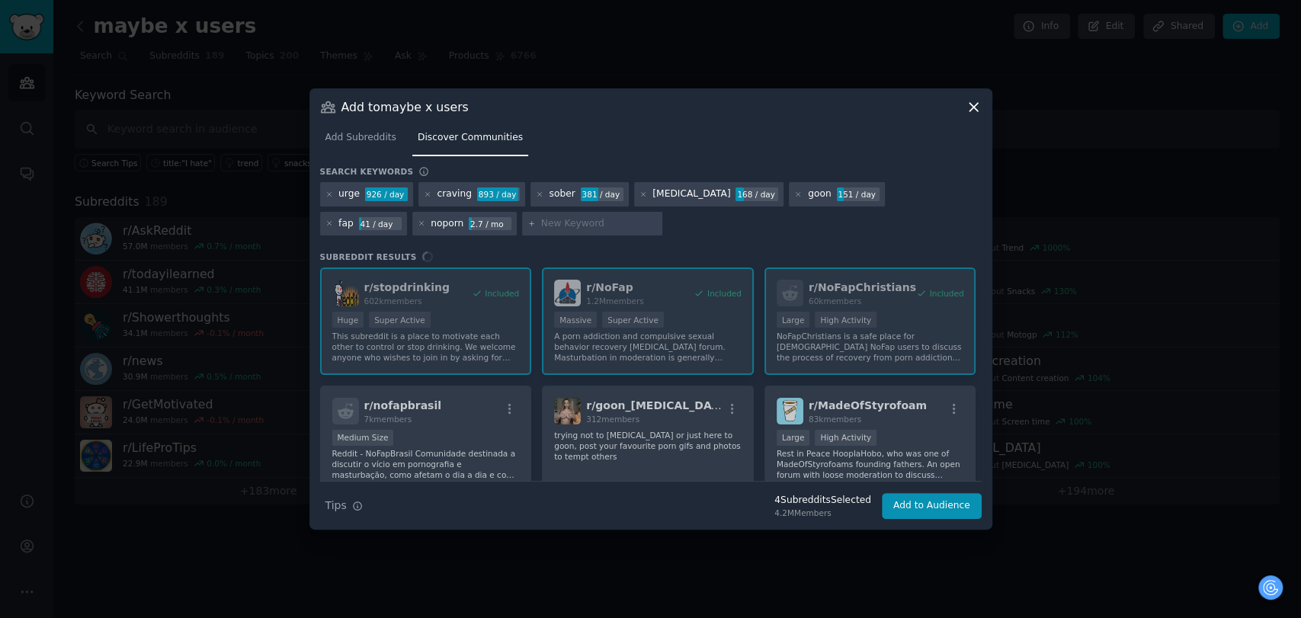
click at [330, 191] on icon at bounding box center [329, 195] width 8 height 8
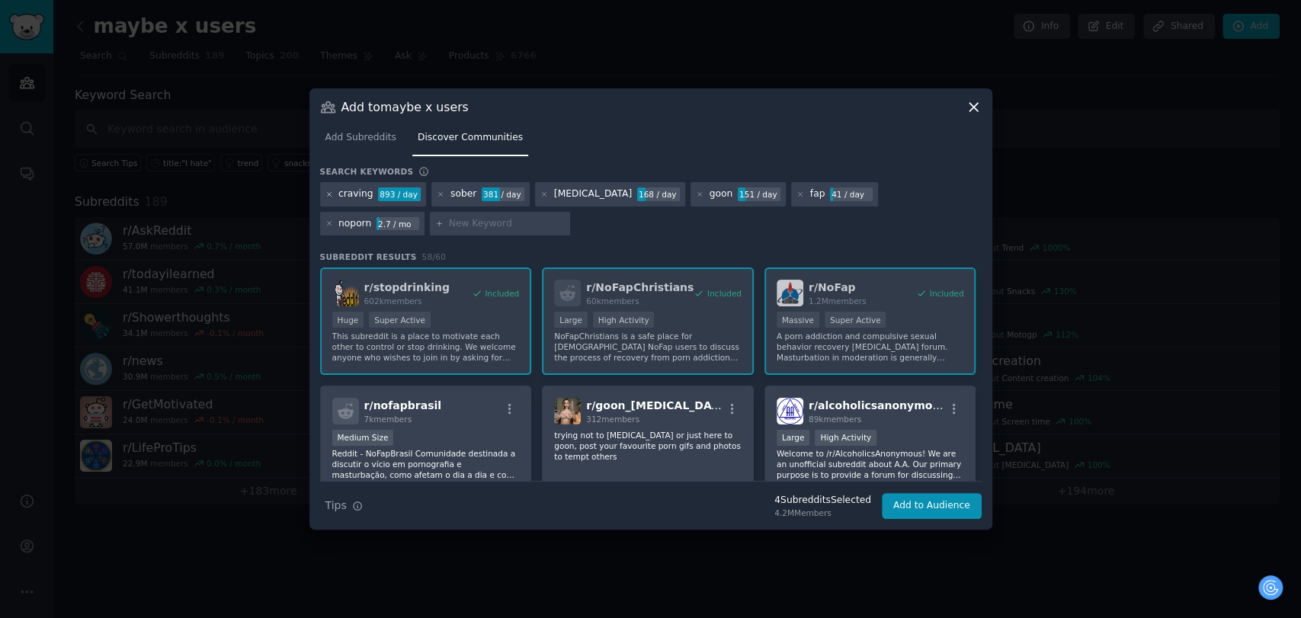
click at [329, 191] on icon at bounding box center [329, 195] width 8 height 8
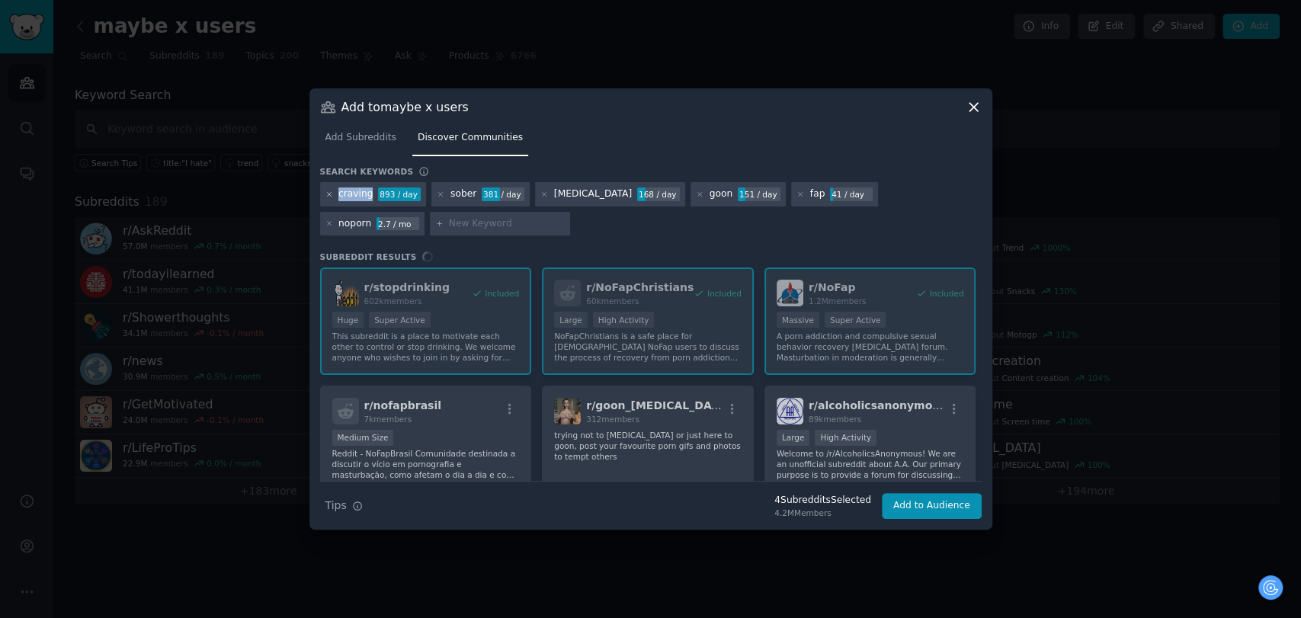
click at [329, 191] on icon at bounding box center [329, 195] width 8 height 8
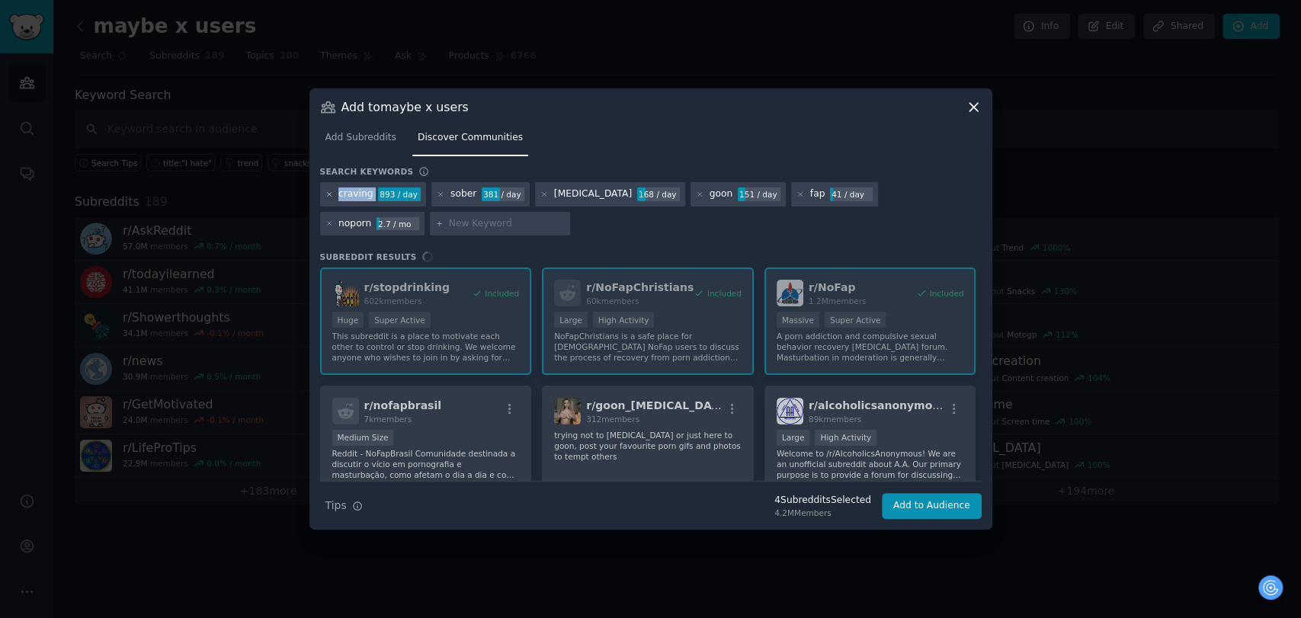
click at [329, 177] on h3 "Search keywords" at bounding box center [367, 171] width 94 height 11
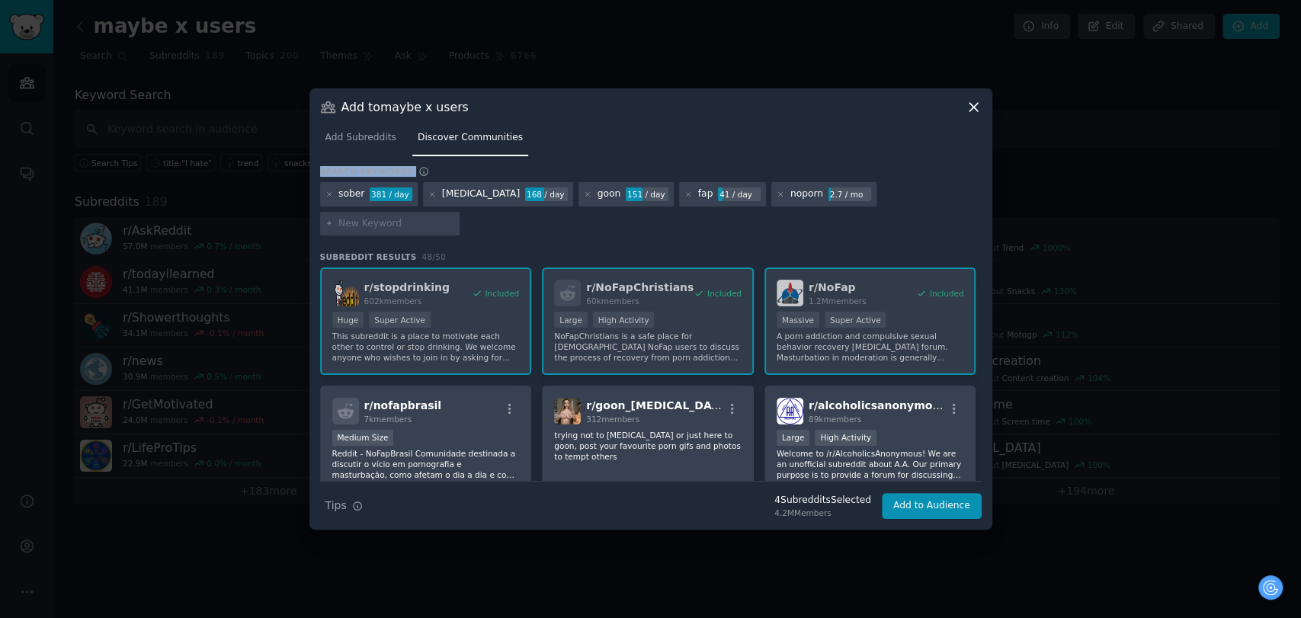
click at [329, 177] on h3 "Search keywords" at bounding box center [367, 171] width 94 height 11
click at [329, 201] on div at bounding box center [329, 194] width 8 height 14
click at [329, 199] on icon at bounding box center [329, 195] width 8 height 8
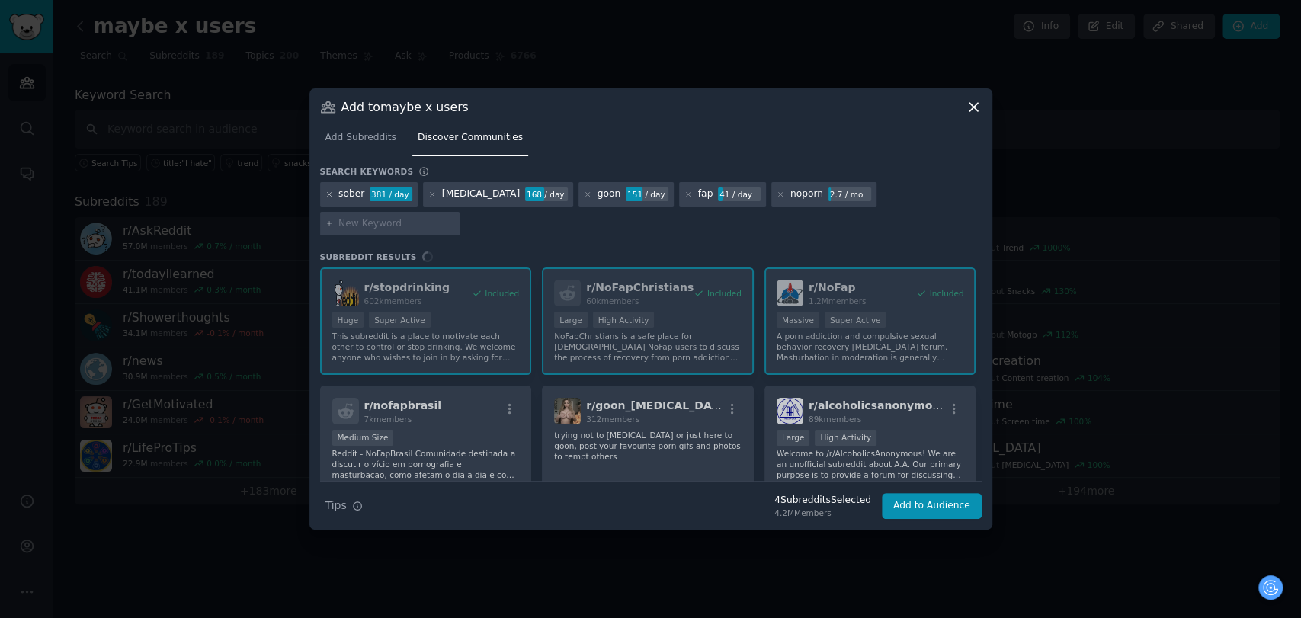
click at [329, 199] on icon at bounding box center [329, 195] width 8 height 8
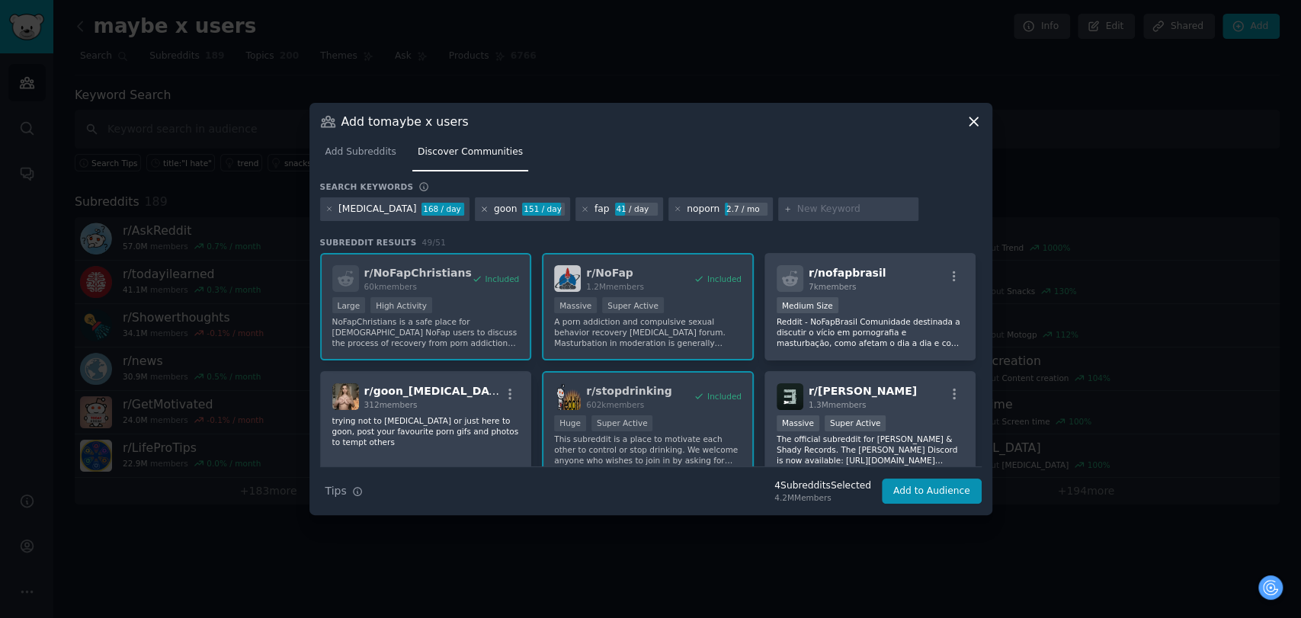
click at [482, 209] on icon at bounding box center [484, 209] width 4 height 4
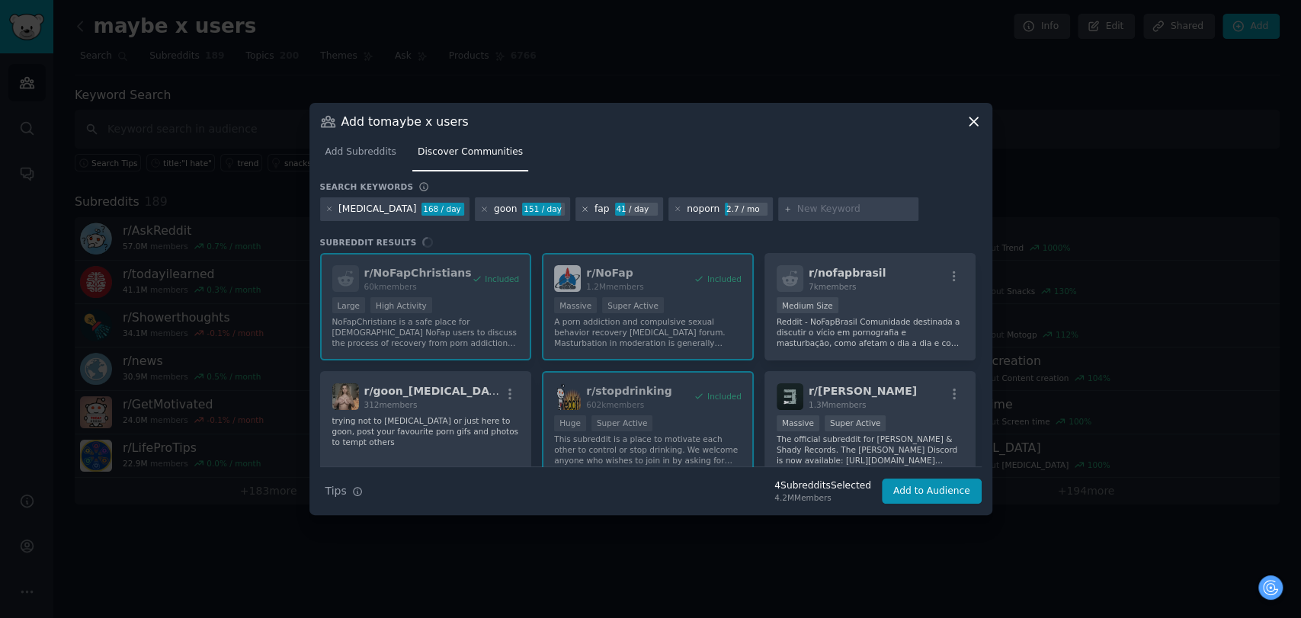
click at [581, 207] on icon at bounding box center [585, 209] width 8 height 8
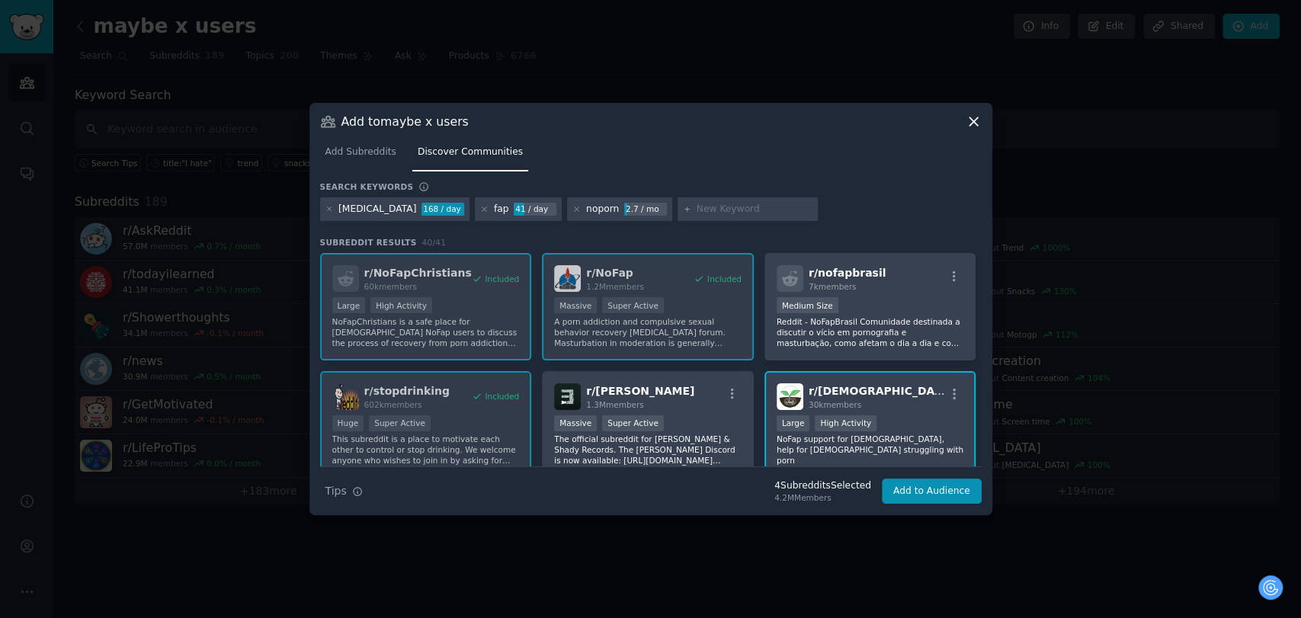
click at [678, 212] on div at bounding box center [748, 209] width 140 height 24
click at [567, 206] on div "noporn 2.7 / mo" at bounding box center [619, 209] width 105 height 24
click at [567, 209] on div "noporn 2.7 / mo" at bounding box center [619, 209] width 105 height 24
click at [575, 207] on icon at bounding box center [577, 209] width 4 height 4
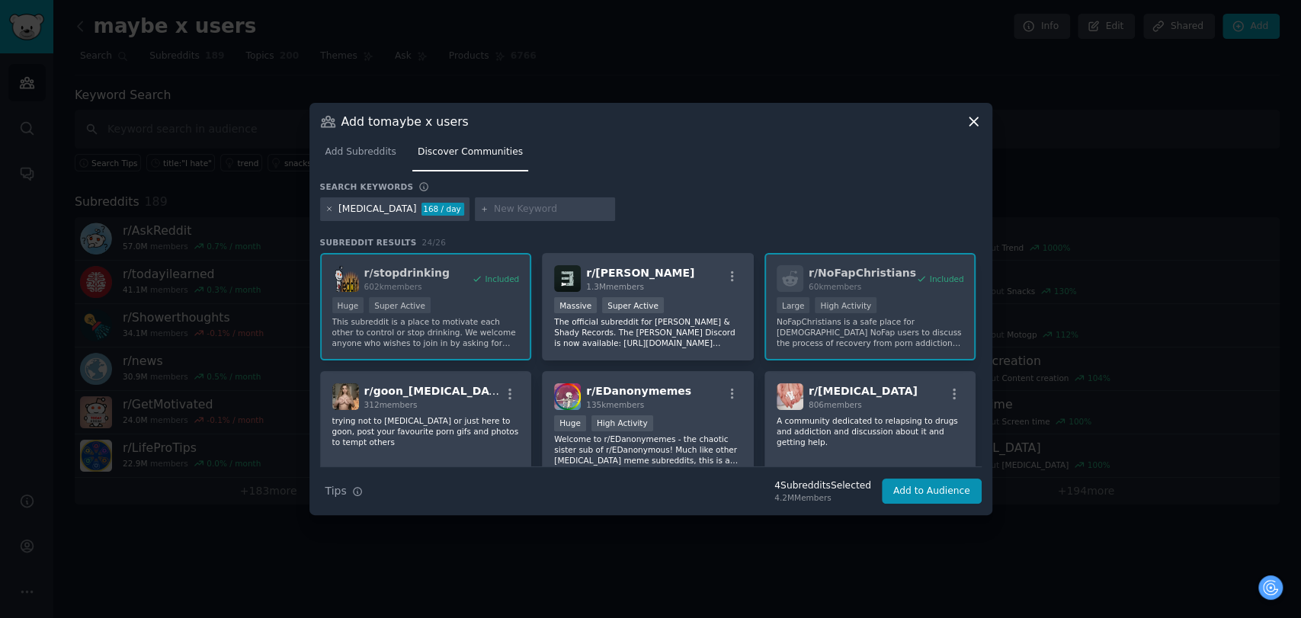
click at [330, 210] on icon at bounding box center [329, 209] width 8 height 8
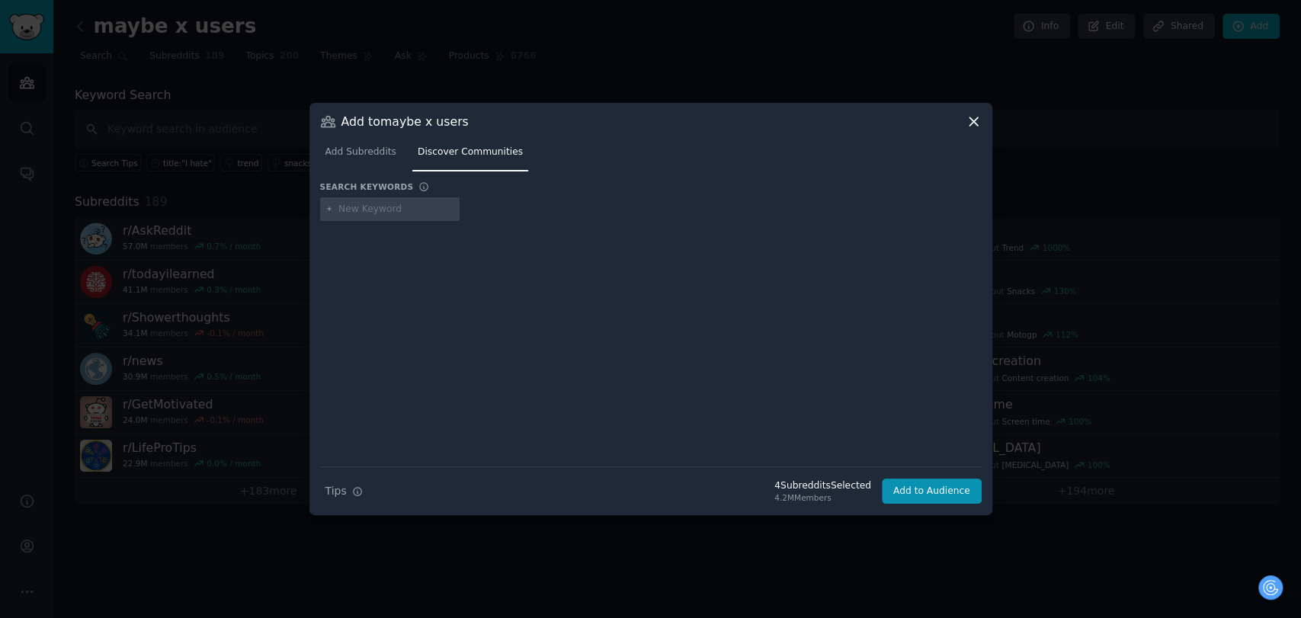
click at [363, 209] on input "text" at bounding box center [396, 210] width 116 height 14
paste input "semen retention"
type input "semen retention"
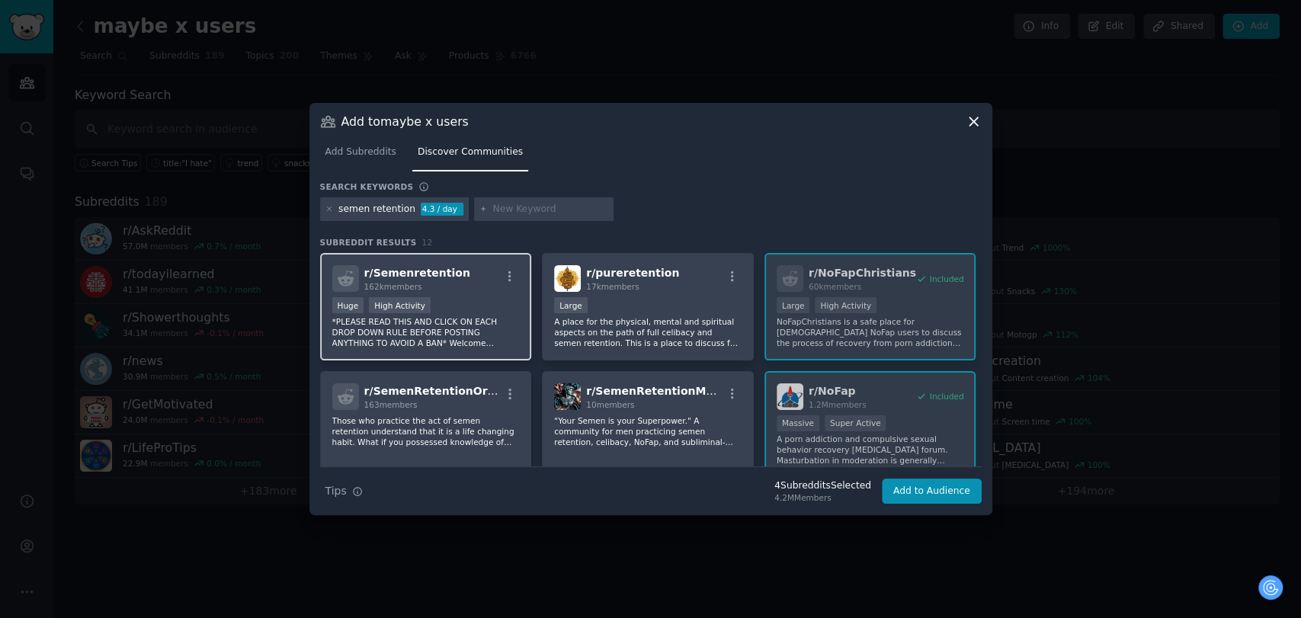
click at [475, 300] on div "Huge High Activity" at bounding box center [425, 306] width 187 height 19
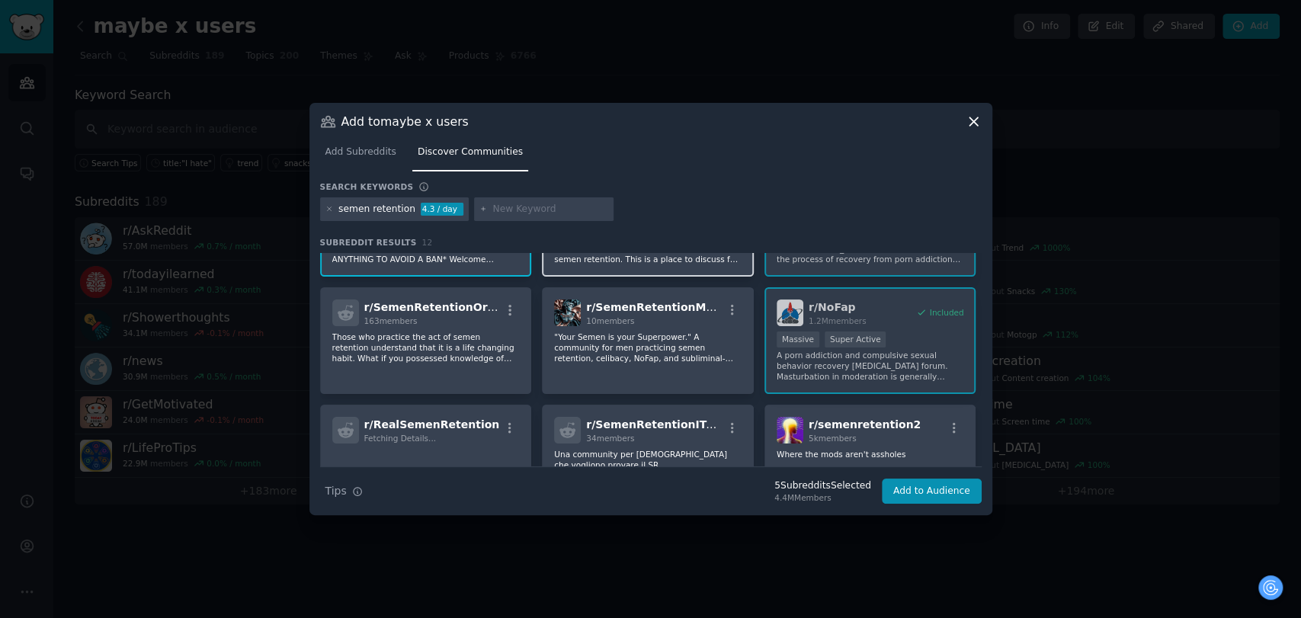
scroll to position [169, 0]
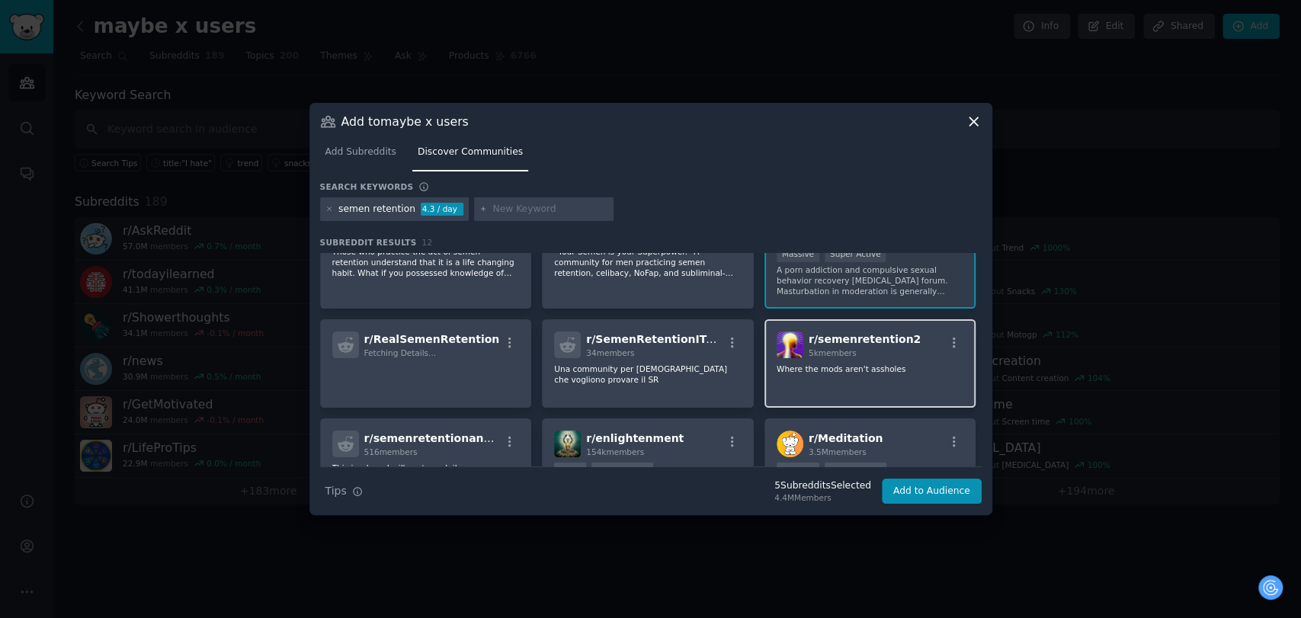
click at [846, 366] on p "Where the mods aren't assholes" at bounding box center [870, 369] width 187 height 11
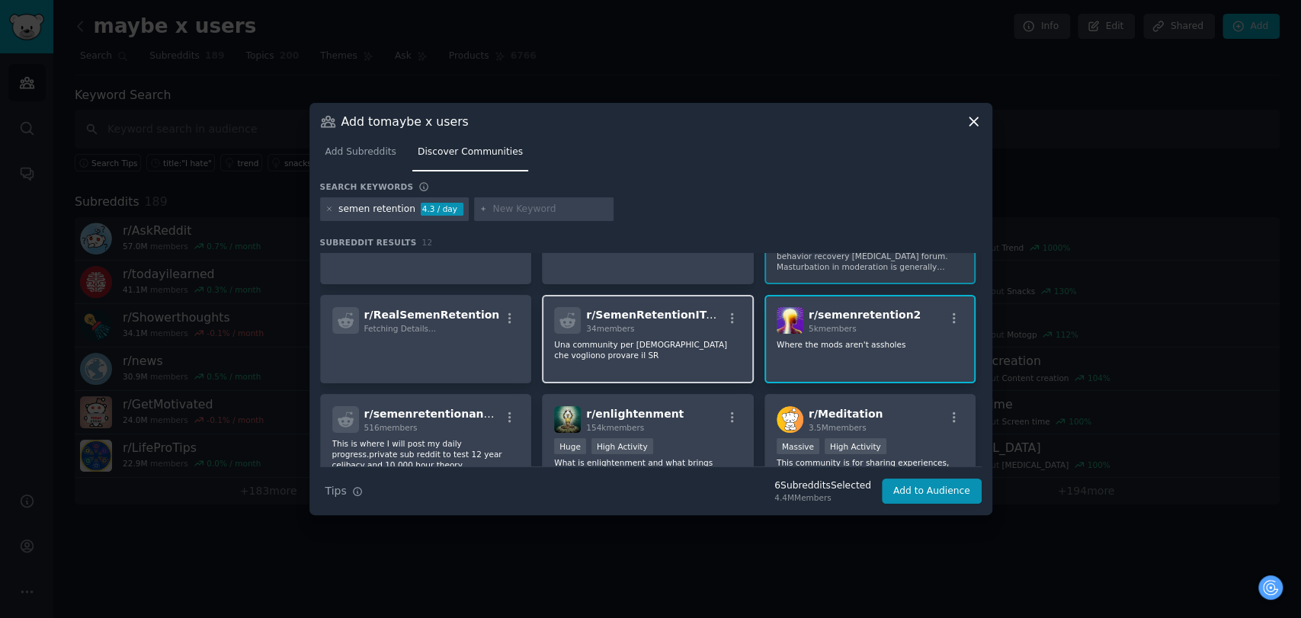
scroll to position [254, 0]
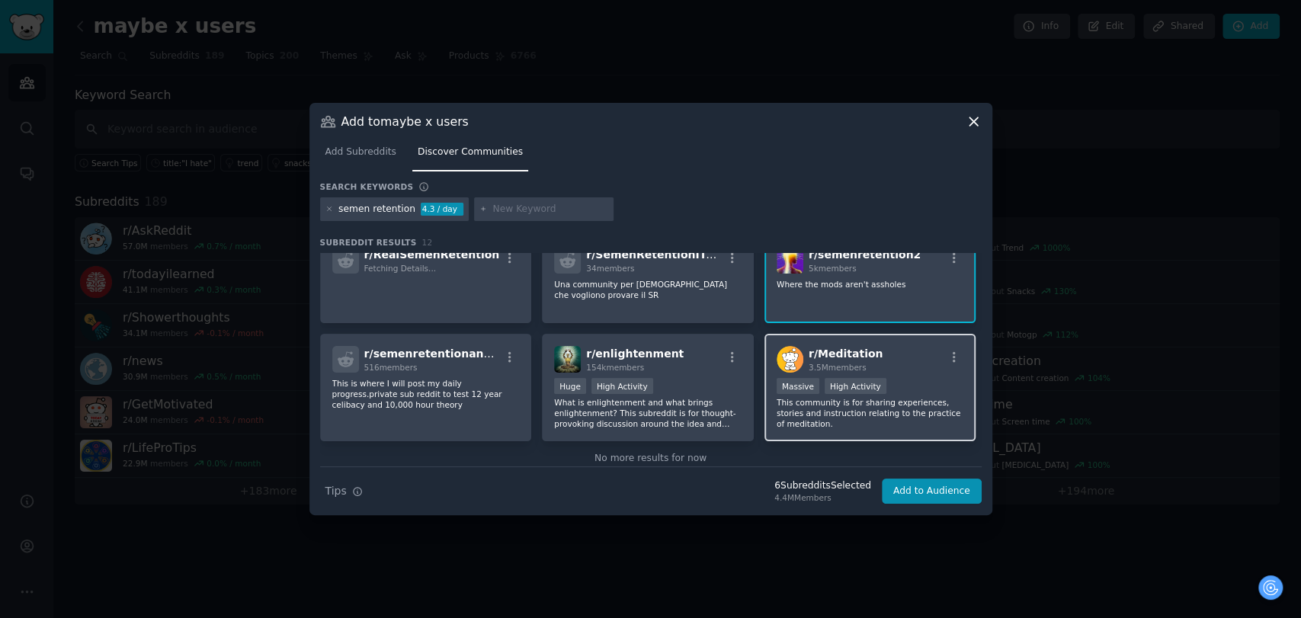
click at [841, 410] on p "This community is for sharing experiences, stories and instruction relating to …" at bounding box center [870, 413] width 187 height 32
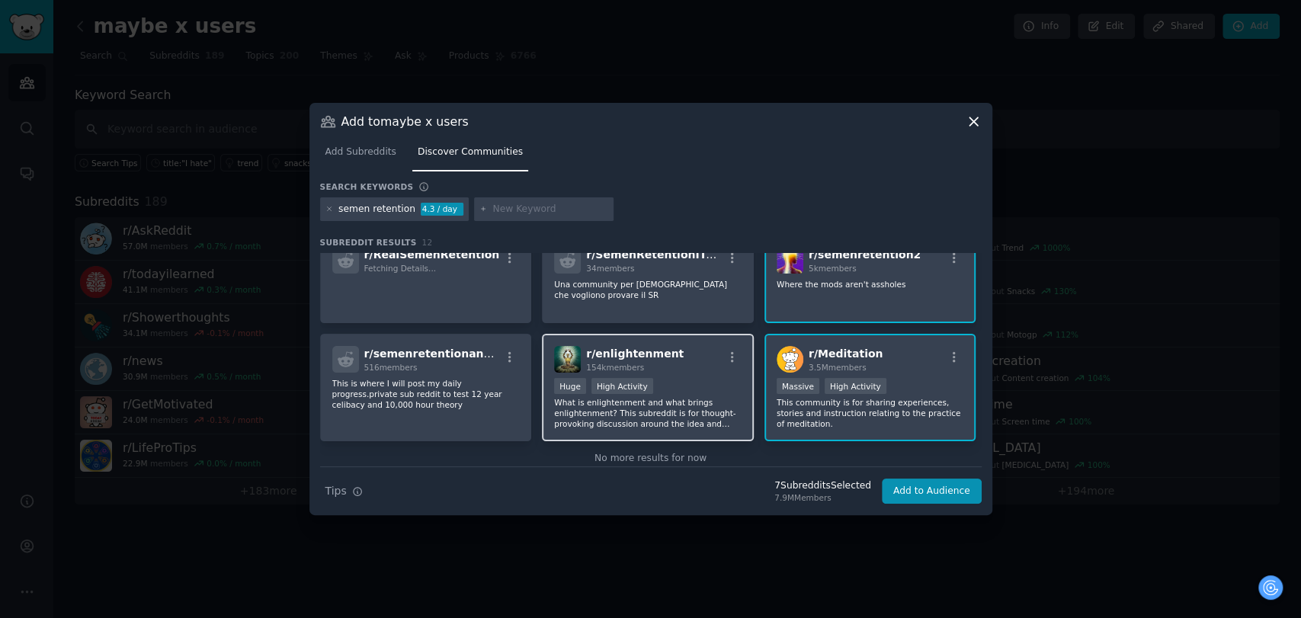
click at [704, 410] on p "What is enlightenment and what brings enlightenment? This subreddit is for thou…" at bounding box center [647, 413] width 187 height 32
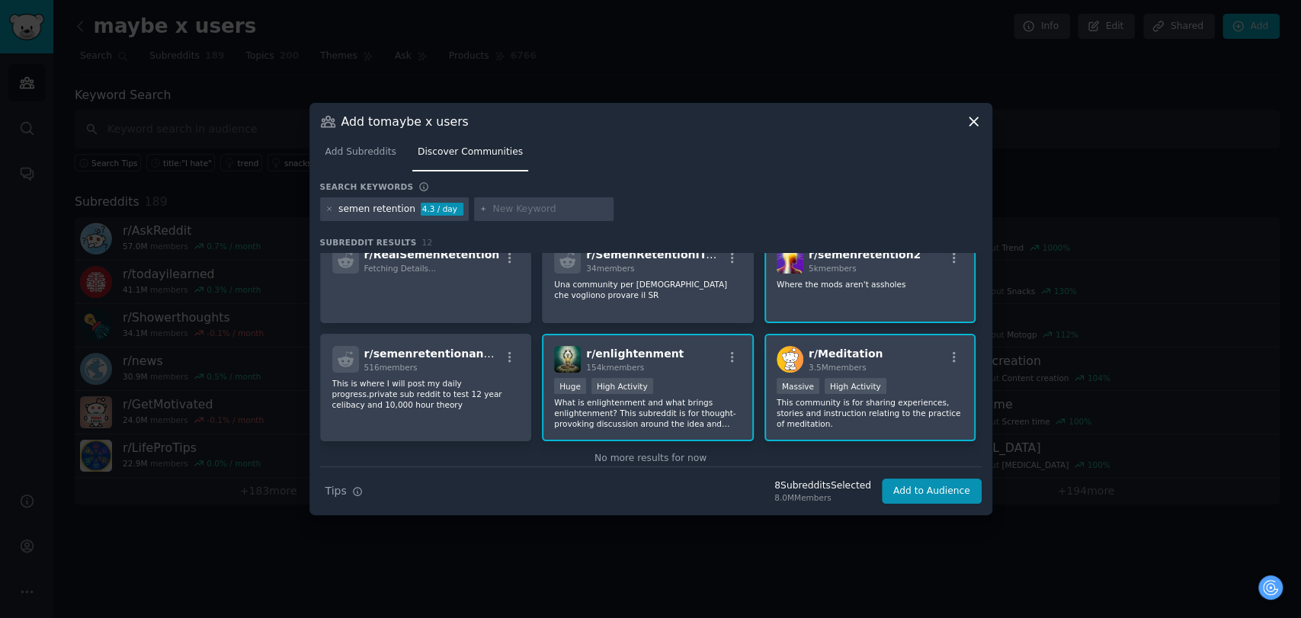
click at [509, 203] on input "text" at bounding box center [550, 210] width 116 height 14
paste input "PMO reboot"
type input "PMO reboot"
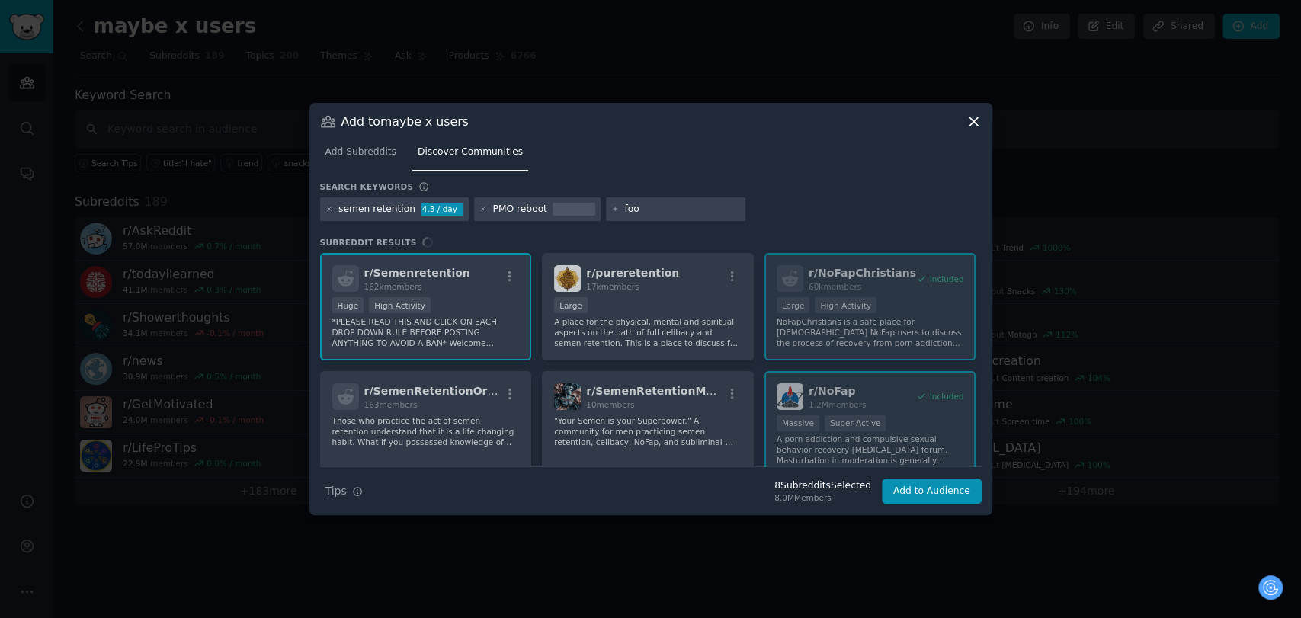
type input "food"
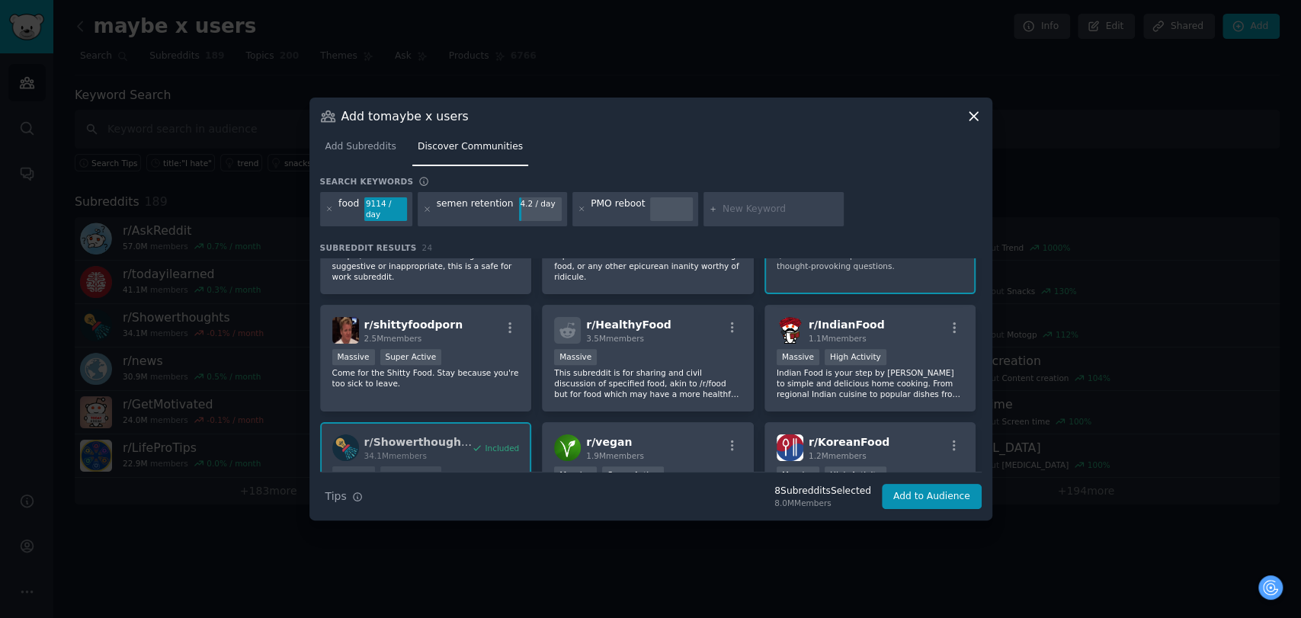
scroll to position [508, 0]
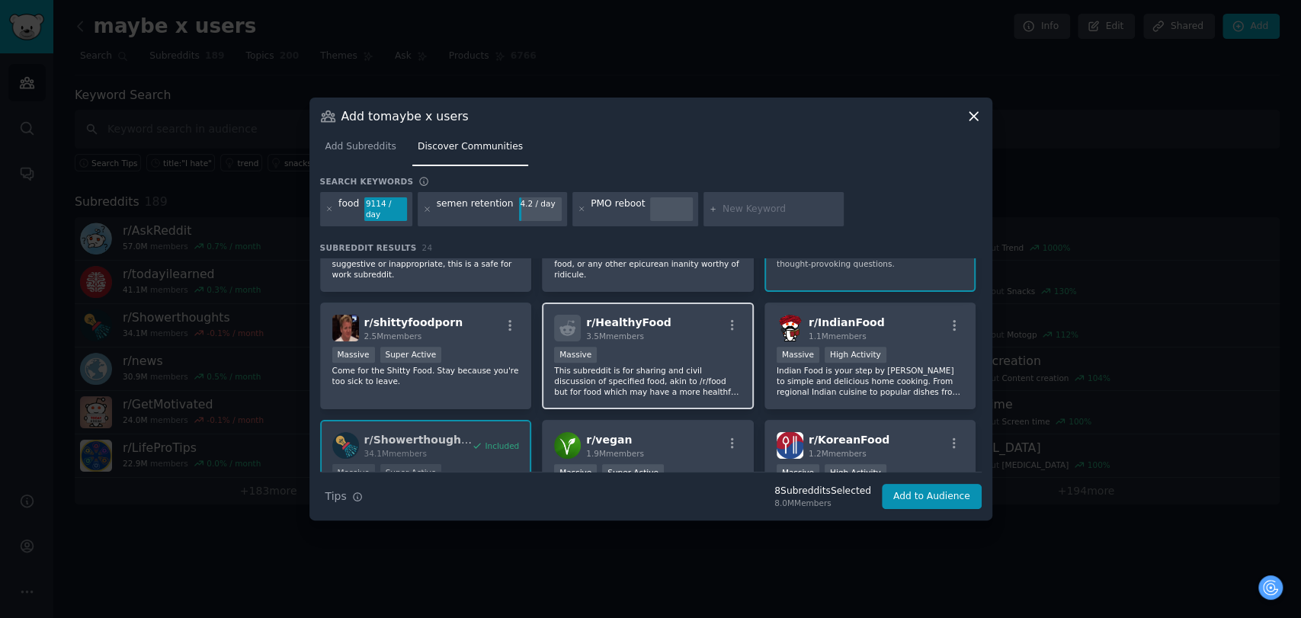
click at [694, 347] on div "Massive" at bounding box center [647, 356] width 187 height 19
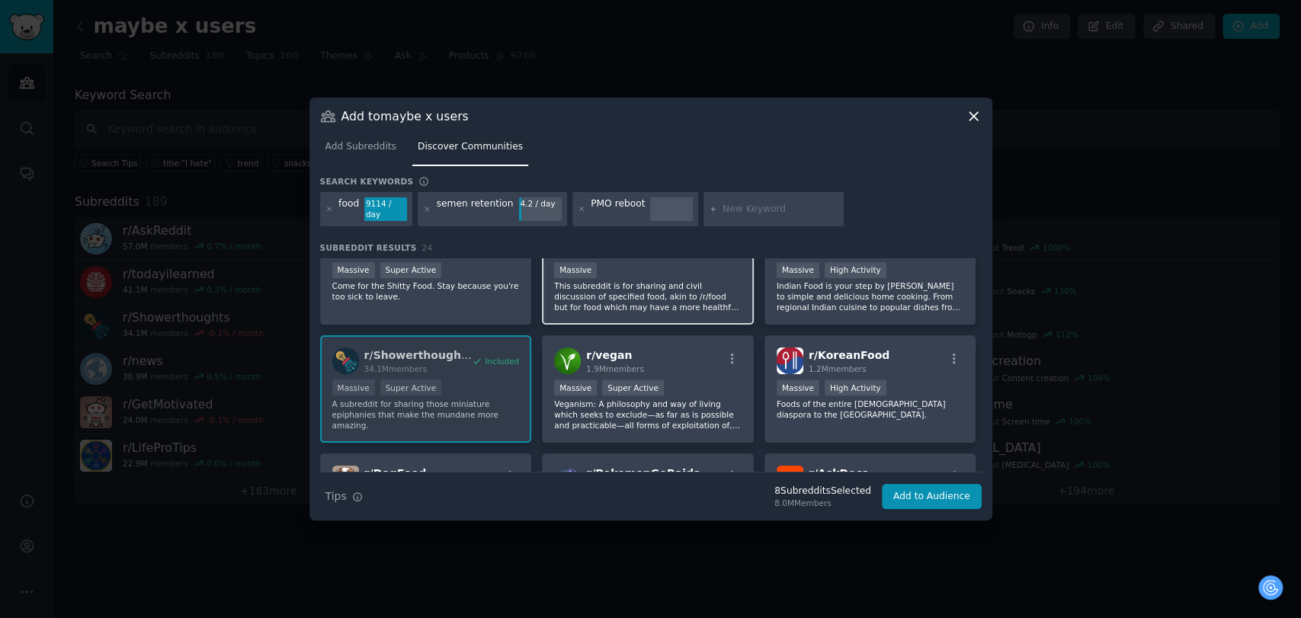
click at [694, 348] on div "r/ vegan 1.9M members" at bounding box center [647, 361] width 187 height 27
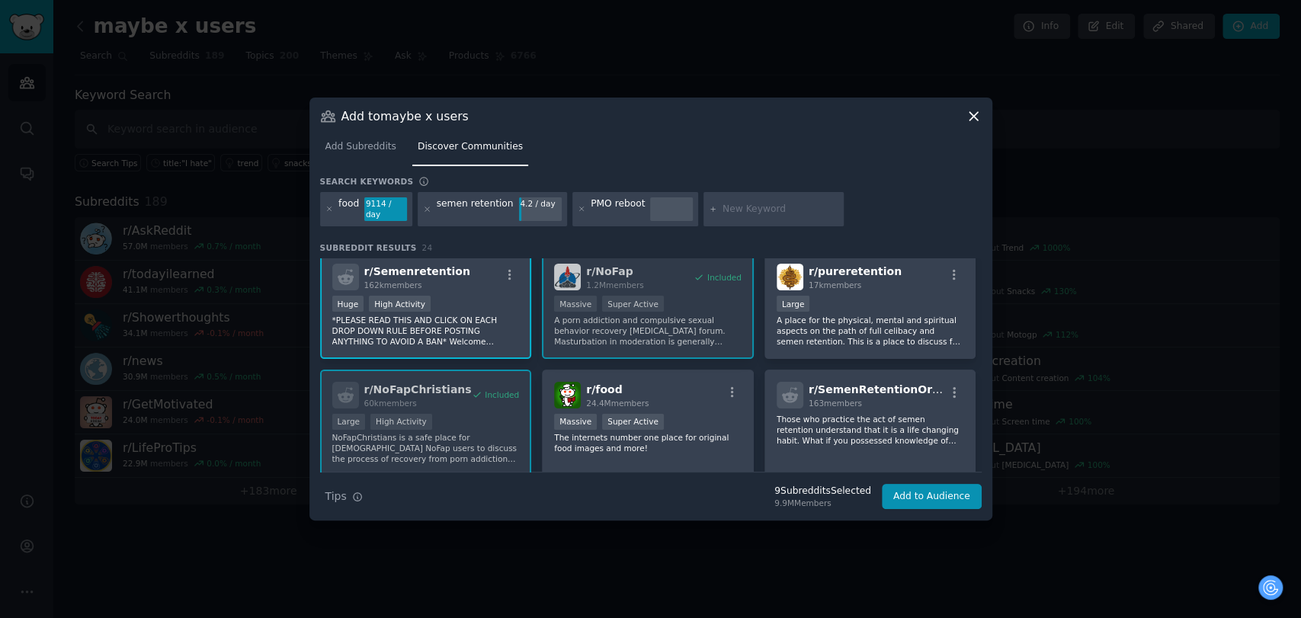
scroll to position [0, 0]
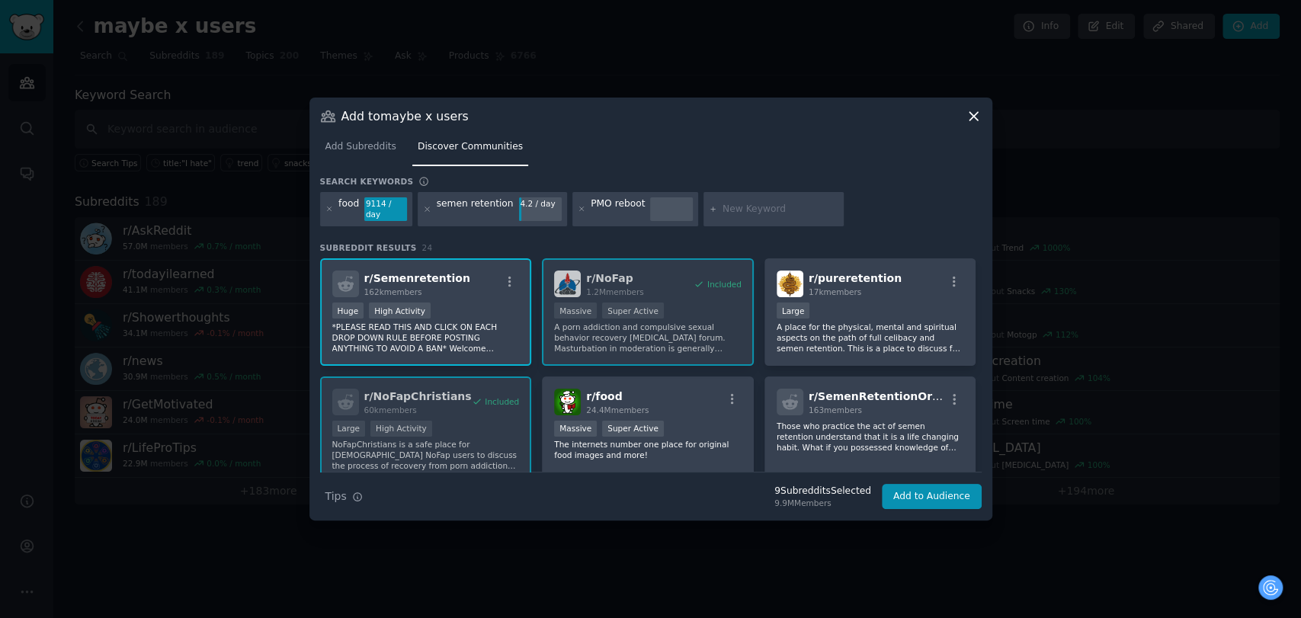
click at [742, 209] on input "text" at bounding box center [781, 210] width 116 height 14
paste input "dopamine"
type input "dopamine"
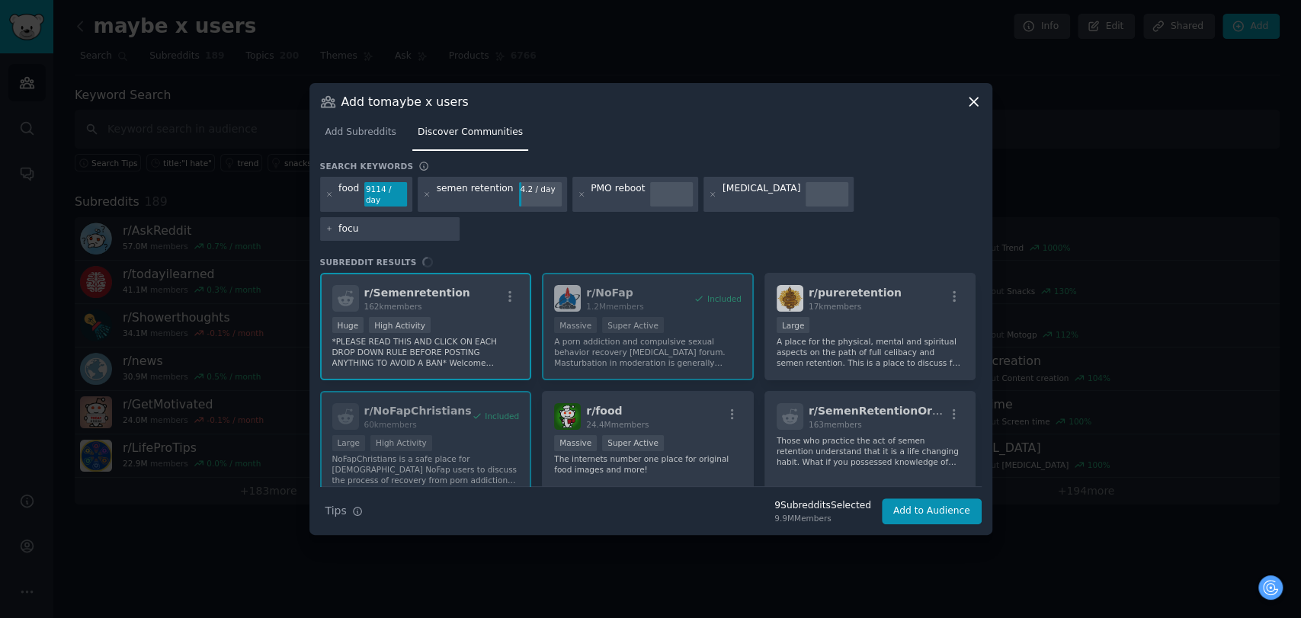
type input "focus"
click at [329, 191] on icon at bounding box center [329, 195] width 8 height 8
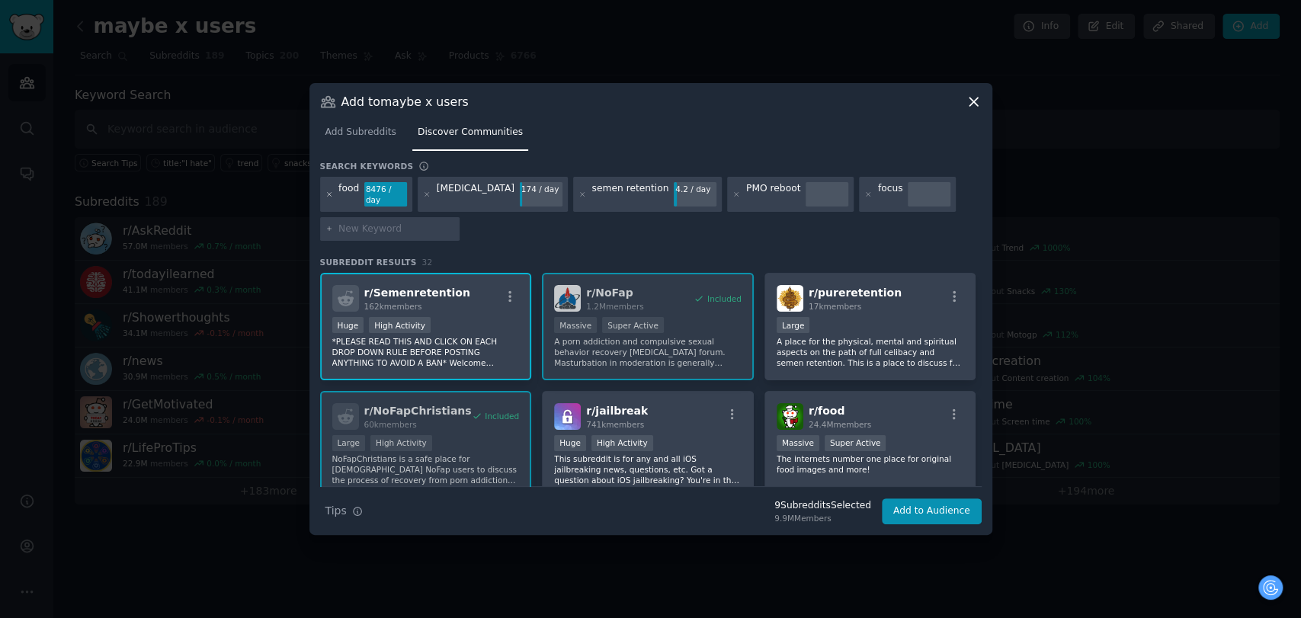
click at [329, 191] on icon at bounding box center [329, 195] width 8 height 8
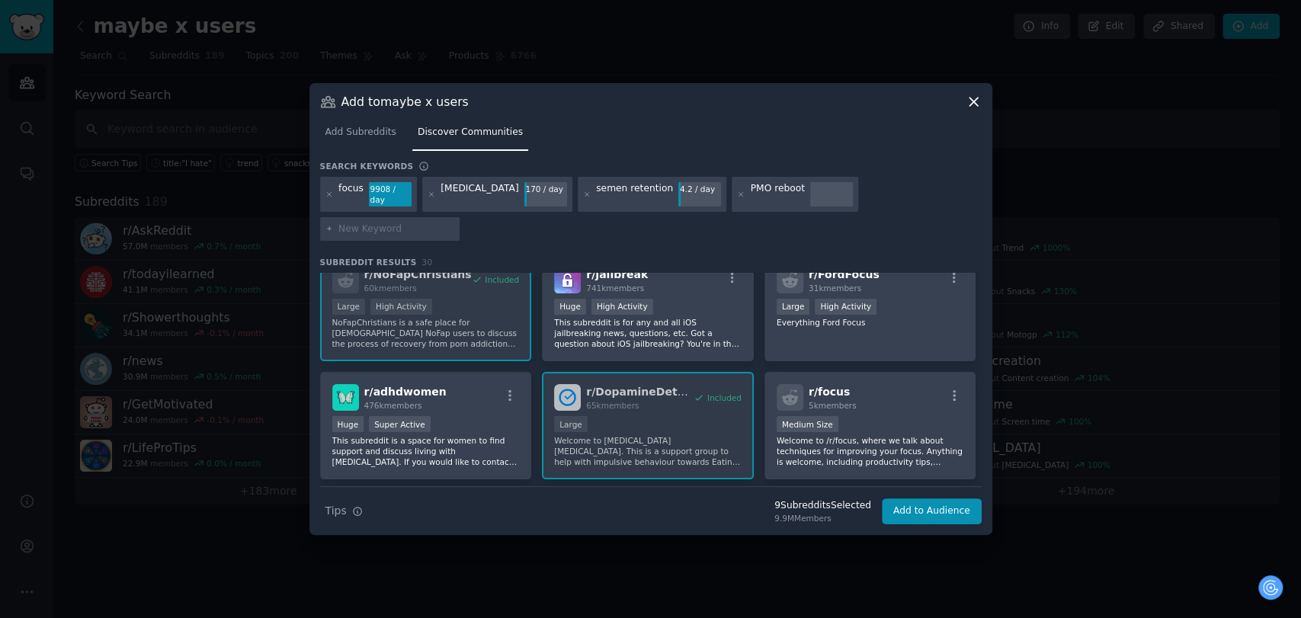
scroll to position [169, 0]
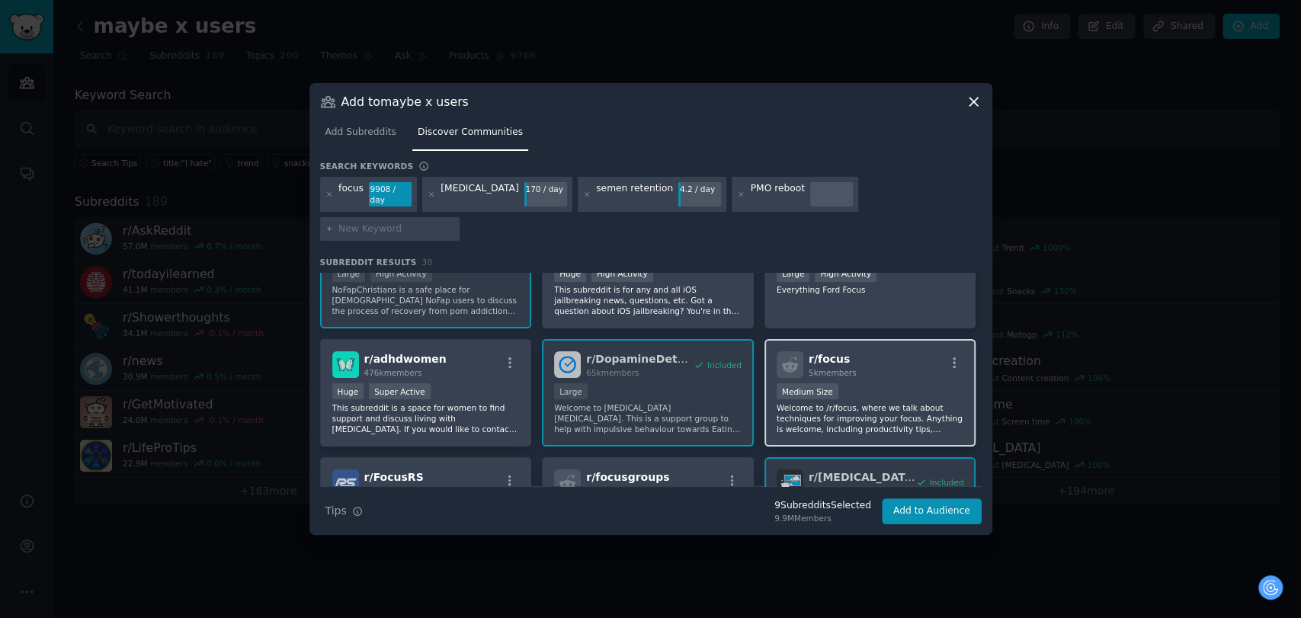
click at [918, 383] on div "Medium Size" at bounding box center [870, 392] width 187 height 19
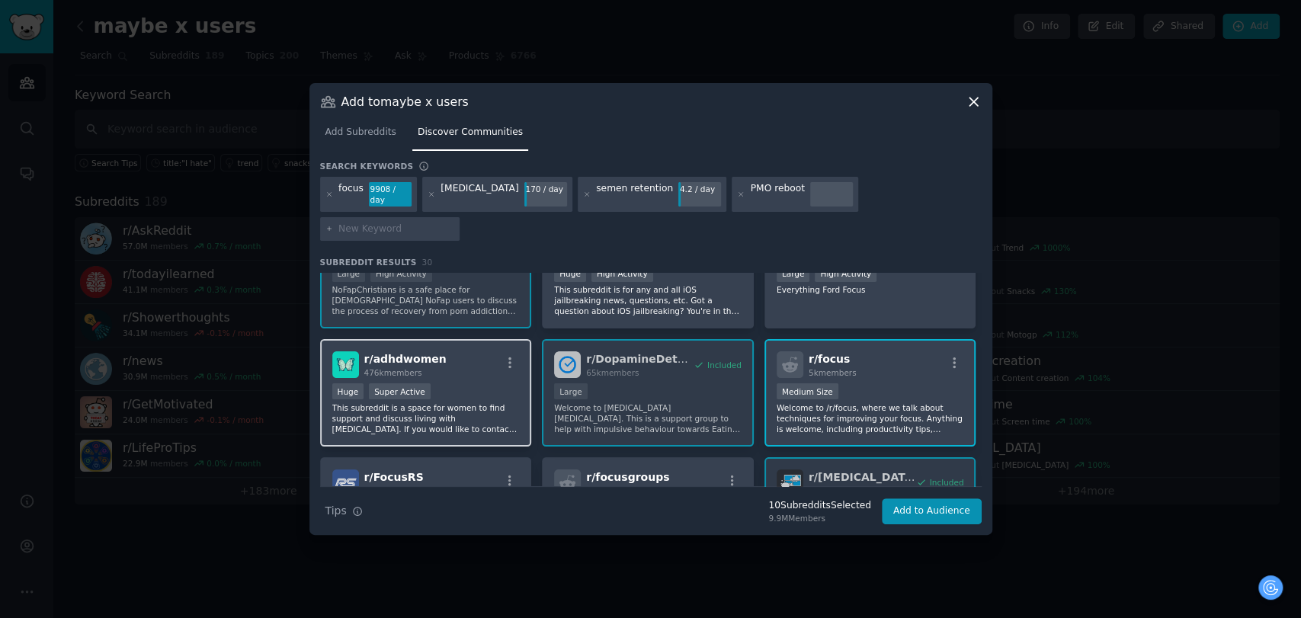
click at [436, 351] on div "r/ adhdwomen 476k members" at bounding box center [425, 364] width 187 height 27
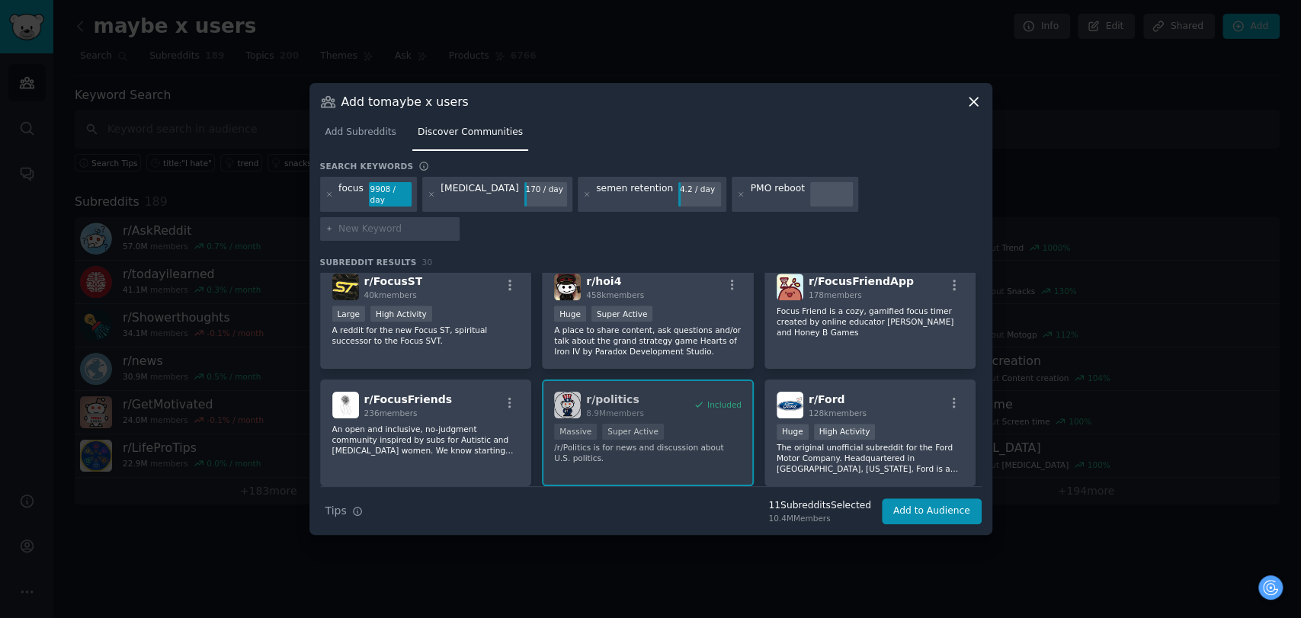
scroll to position [966, 0]
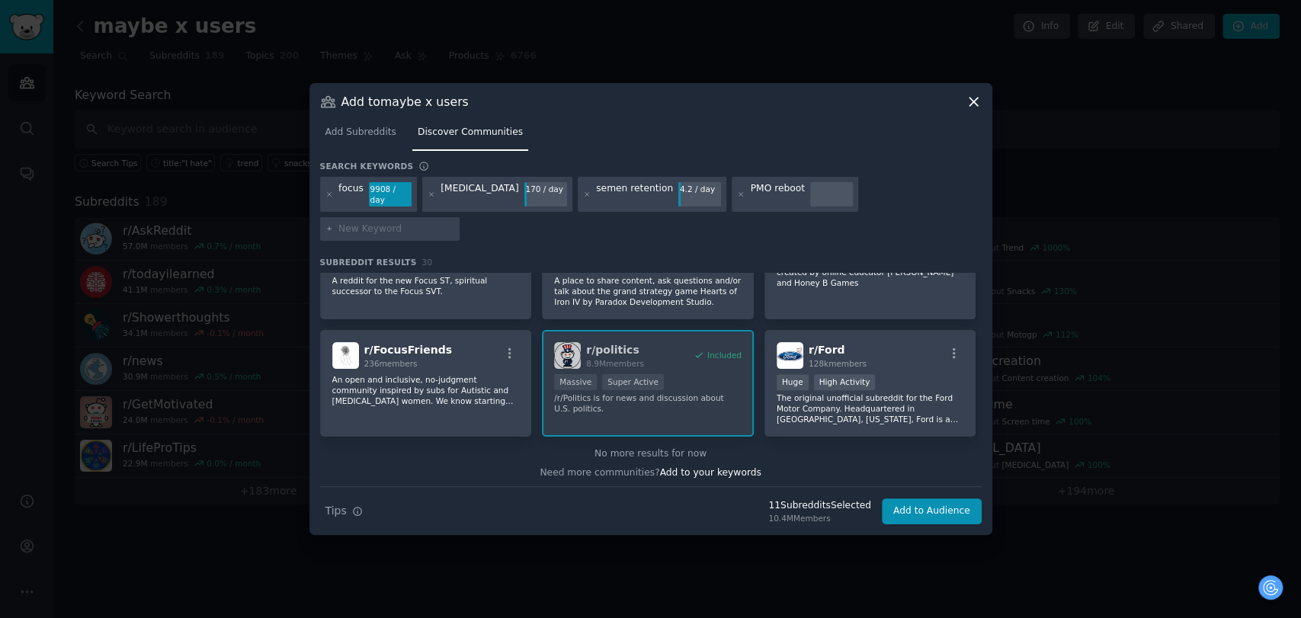
click at [454, 223] on input "text" at bounding box center [396, 230] width 116 height 14
type input "adhd"
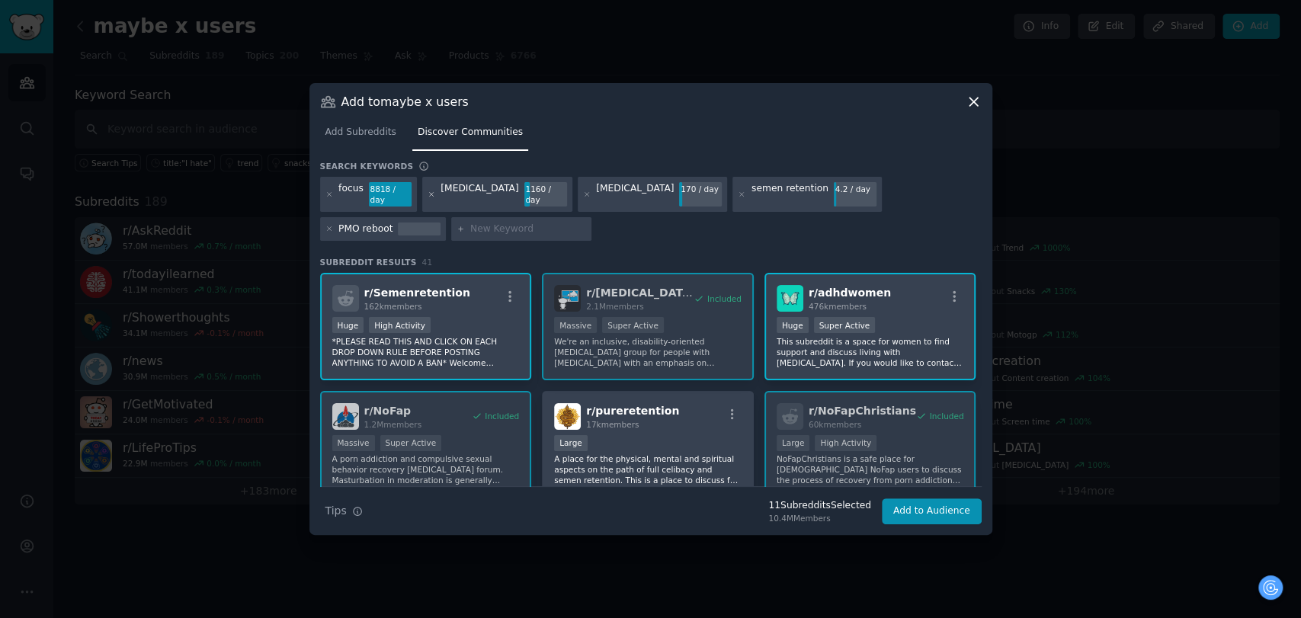
click at [428, 191] on icon at bounding box center [432, 195] width 8 height 8
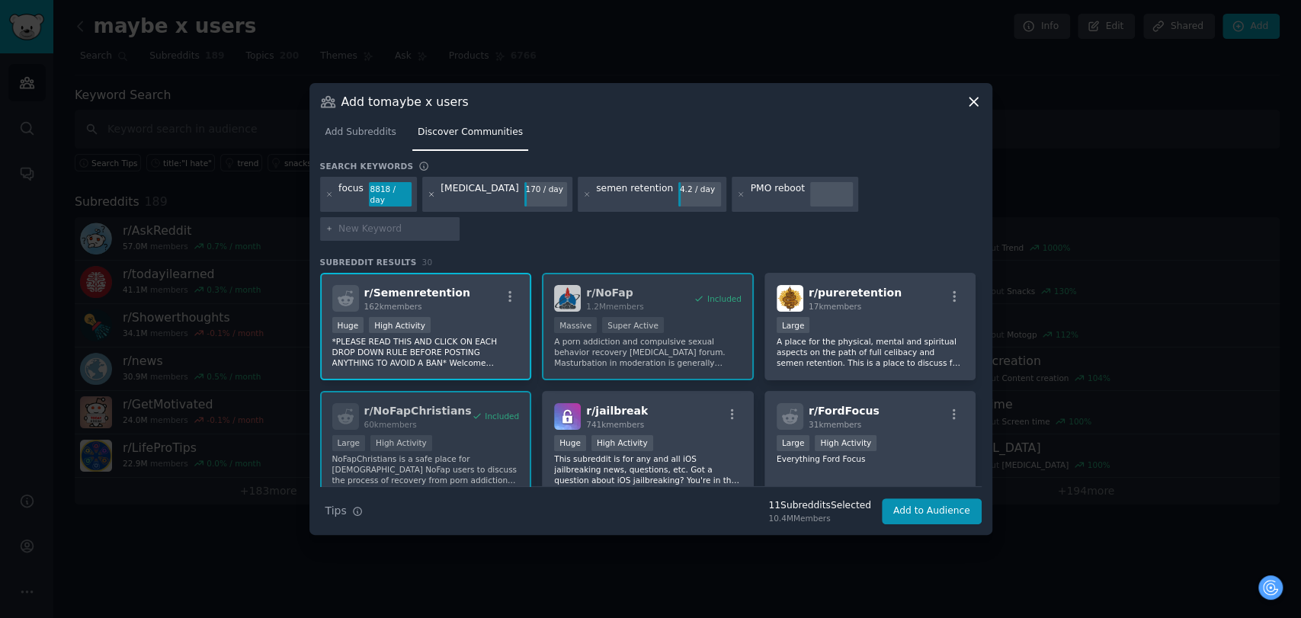
click at [428, 199] on icon at bounding box center [432, 195] width 8 height 8
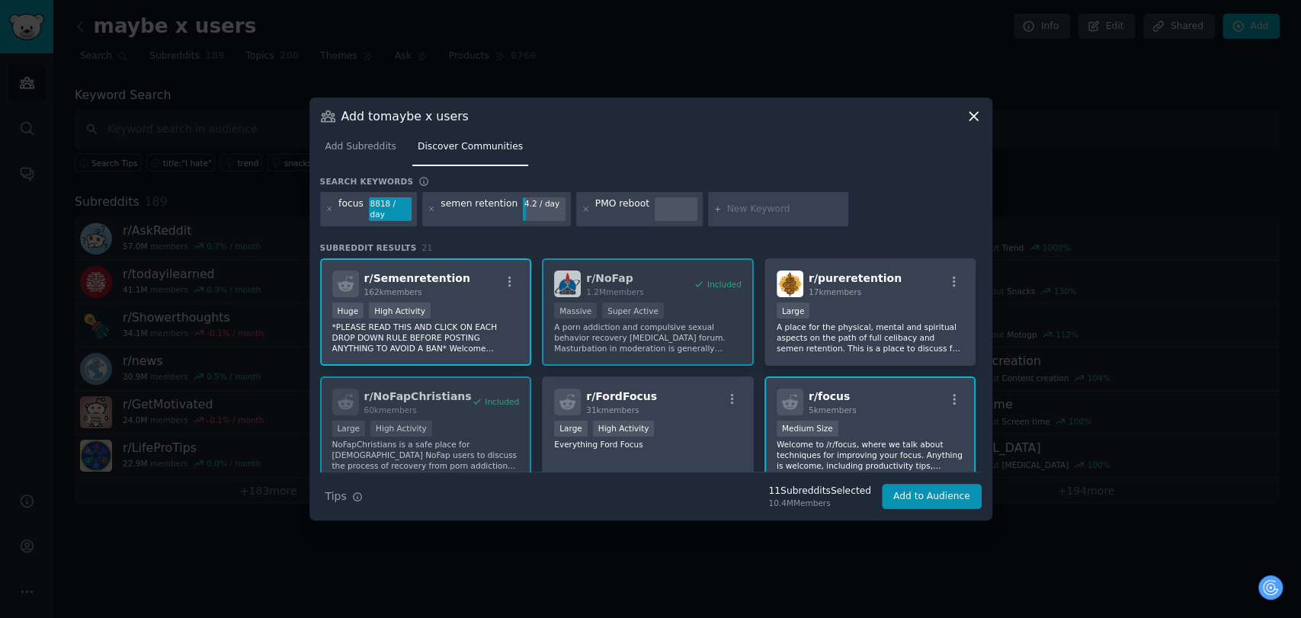
click at [428, 208] on icon at bounding box center [432, 209] width 8 height 8
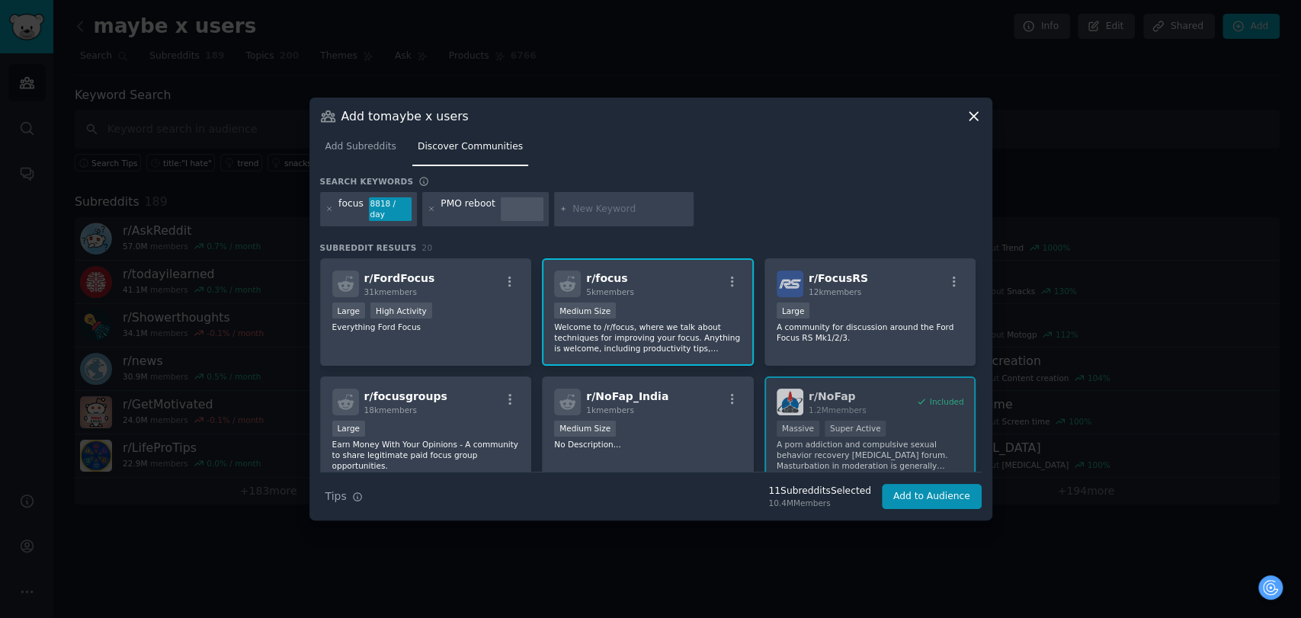
click at [428, 208] on icon at bounding box center [432, 209] width 8 height 8
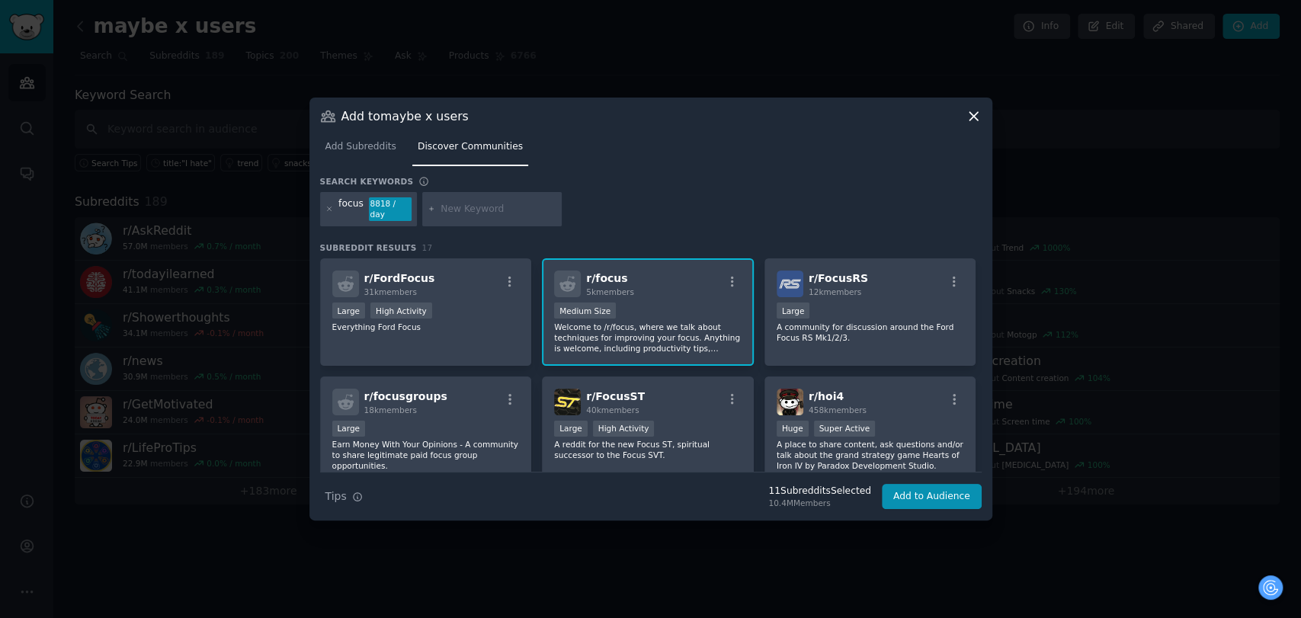
click at [499, 207] on input "text" at bounding box center [499, 210] width 116 height 14
type input "adhd"
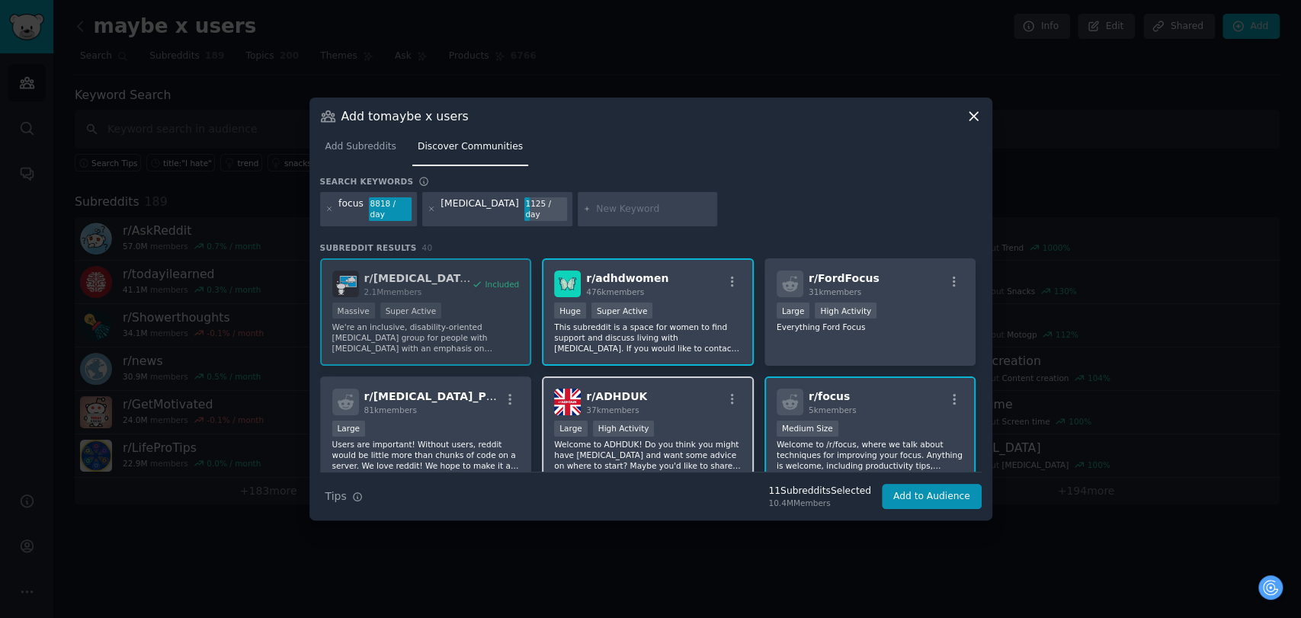
click at [684, 412] on div "r/ ADHDUK 37k members >= 80th percentile for submissions / day Large High Activ…" at bounding box center [648, 430] width 212 height 107
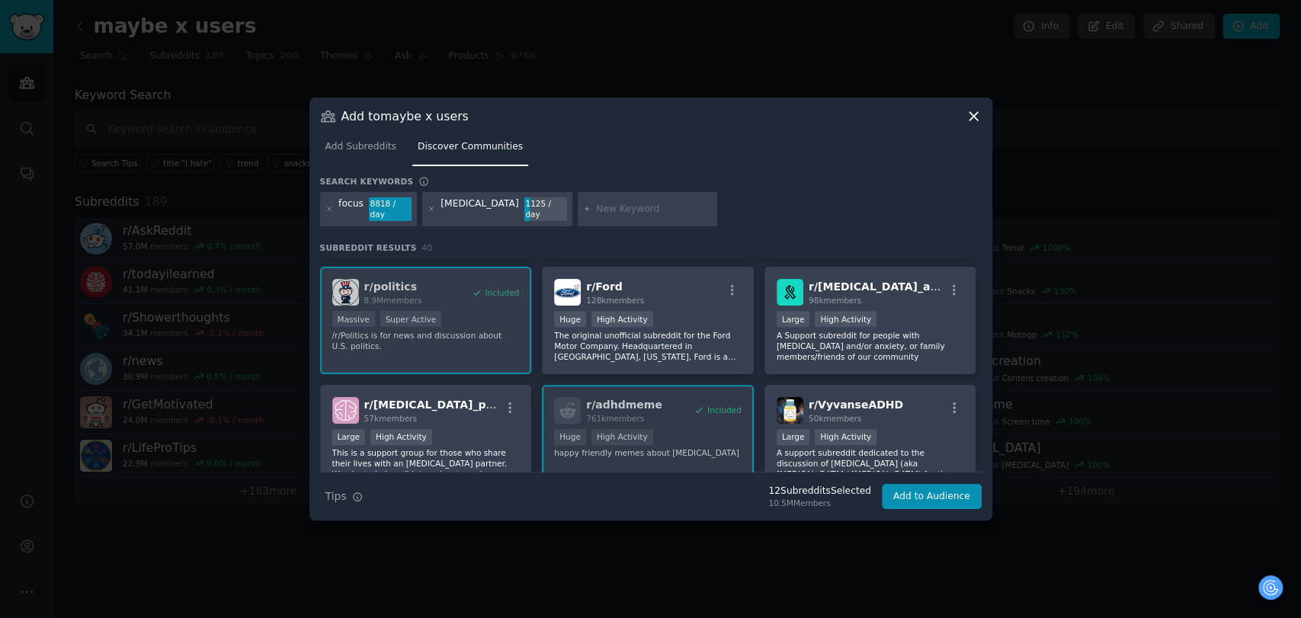
scroll to position [423, 0]
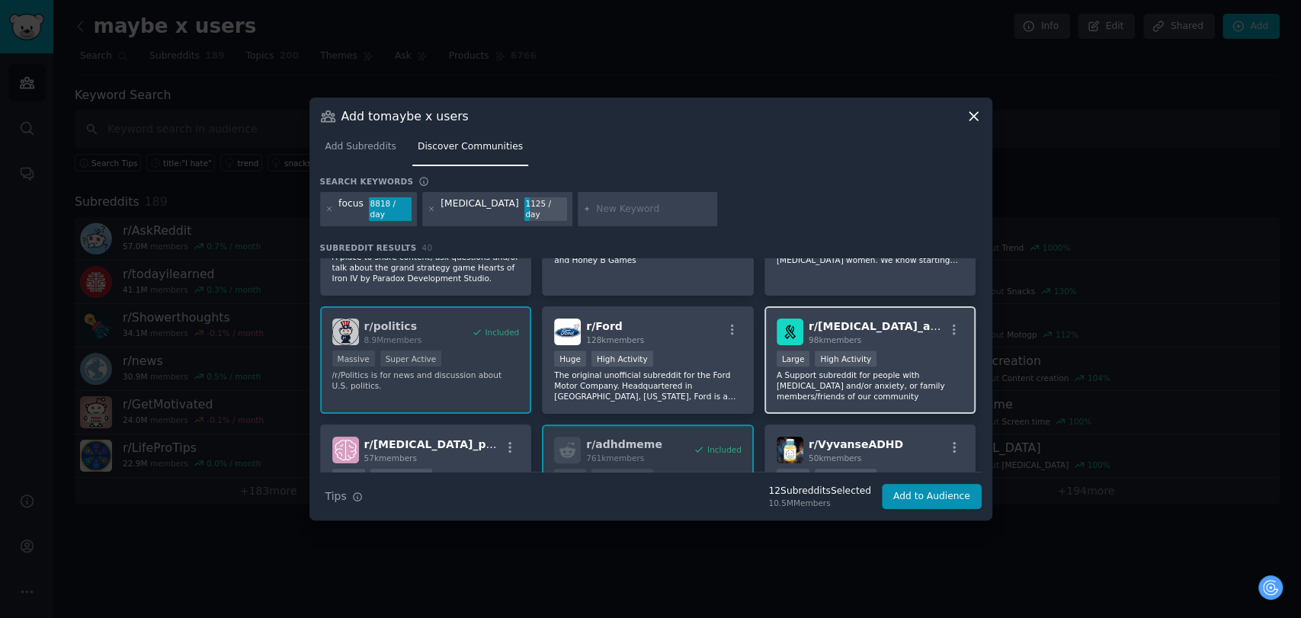
click at [852, 370] on p "A Support subreddit for people with [MEDICAL_DATA] and/or anxiety, or family me…" at bounding box center [870, 386] width 187 height 32
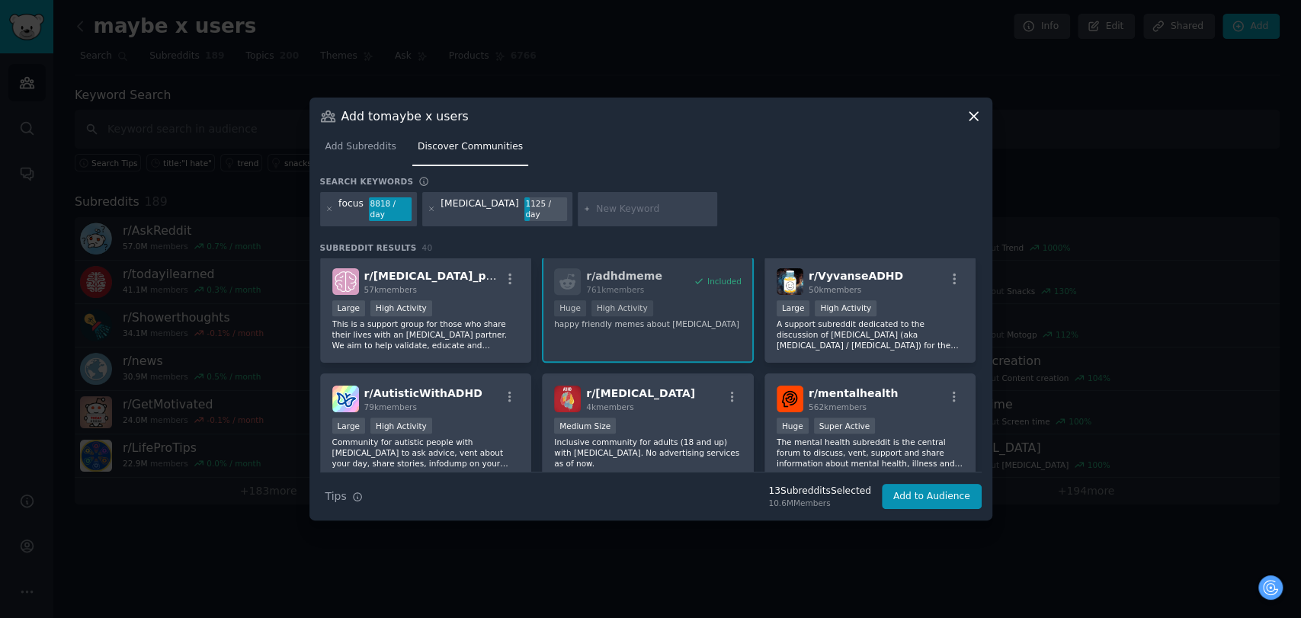
scroll to position [592, 0]
click at [495, 323] on p "This is a support group for those who share their lives with an [MEDICAL_DATA] …" at bounding box center [425, 334] width 187 height 32
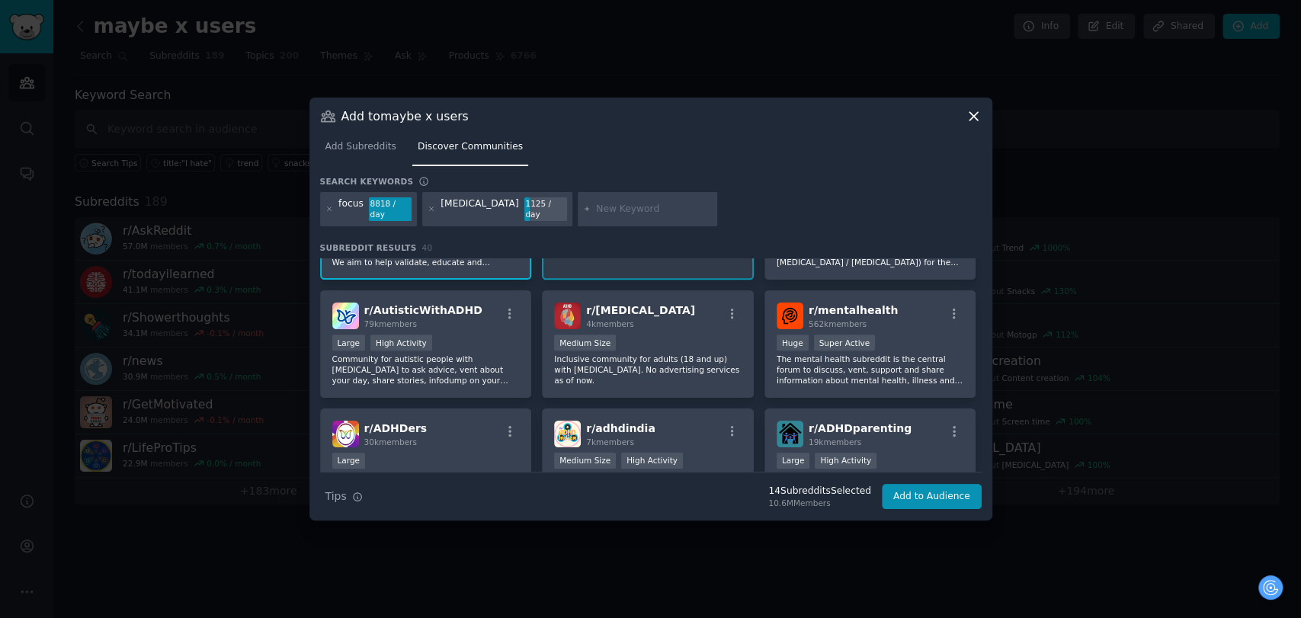
scroll to position [677, 0]
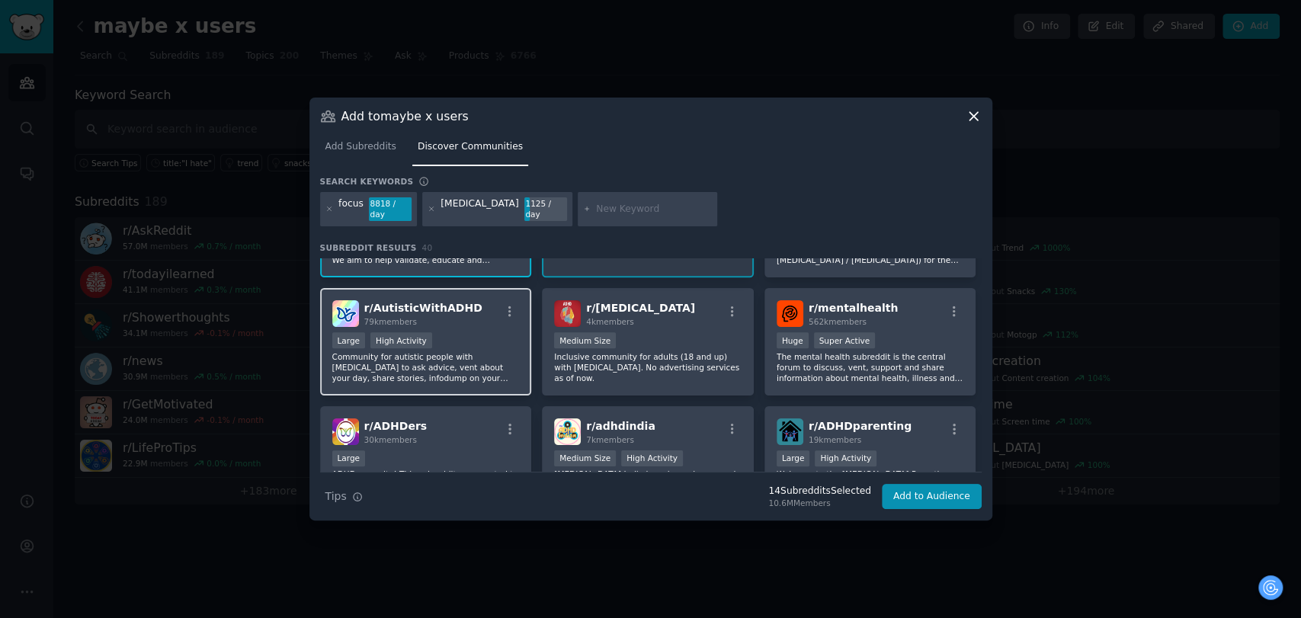
click at [481, 332] on div "Large High Activity" at bounding box center [425, 341] width 187 height 19
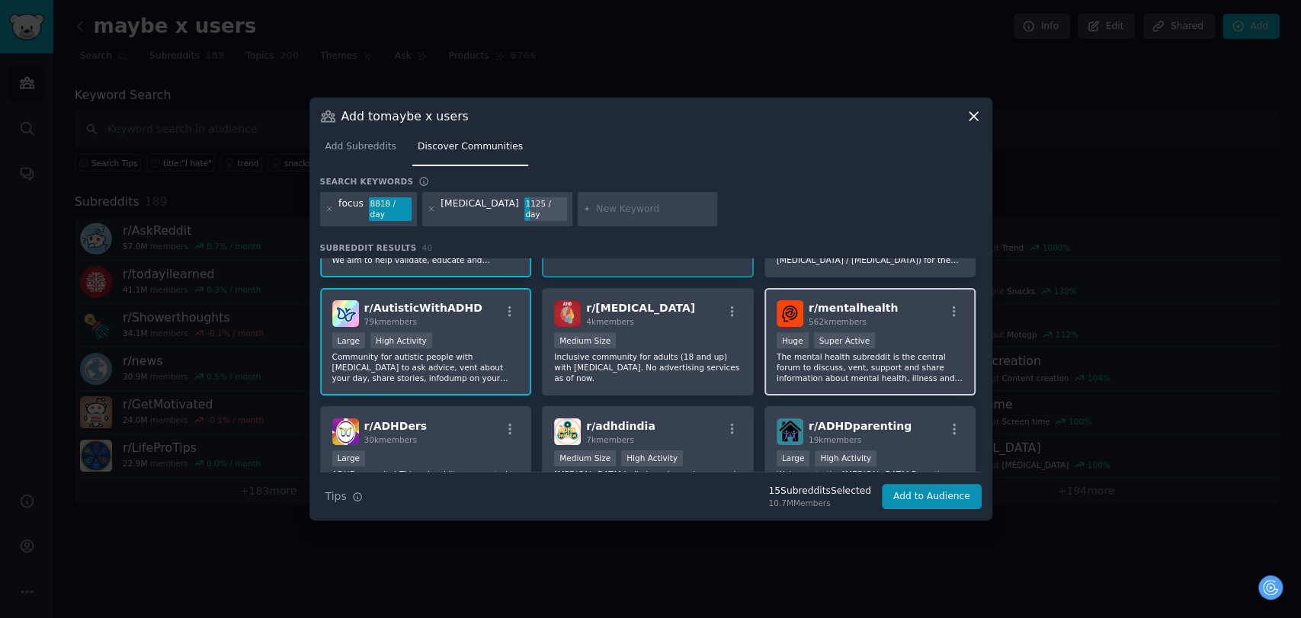
click at [927, 351] on p "The mental health subreddit is the central forum to discuss, vent, support and …" at bounding box center [870, 367] width 187 height 32
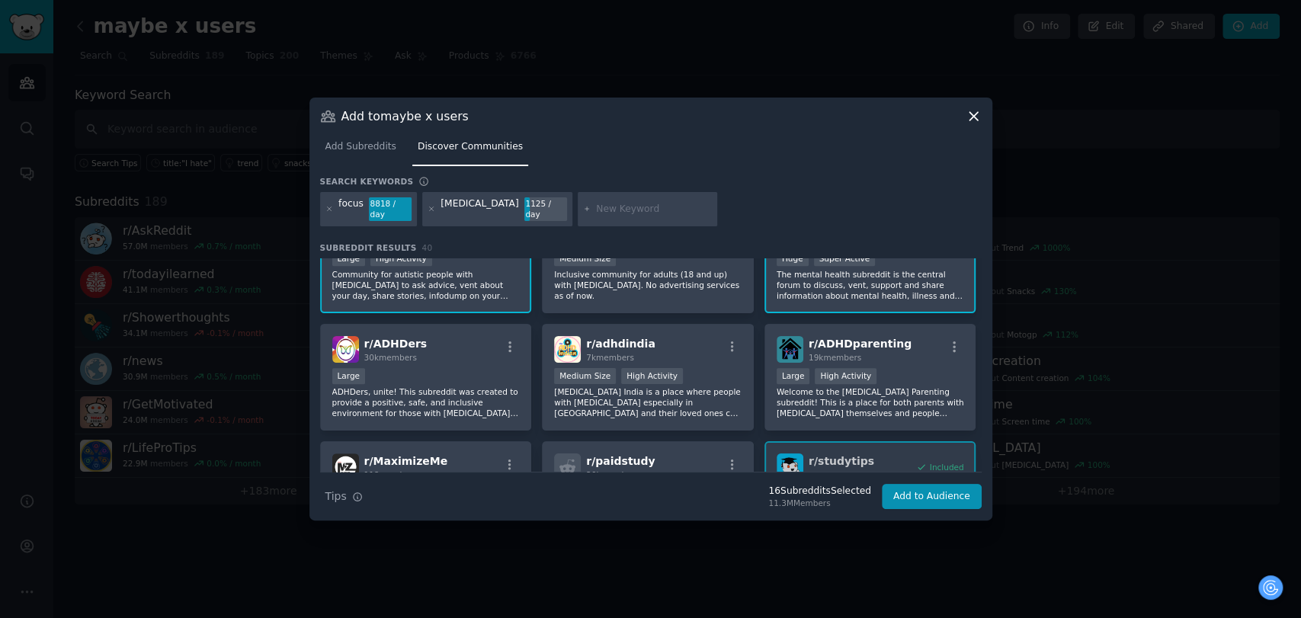
scroll to position [762, 0]
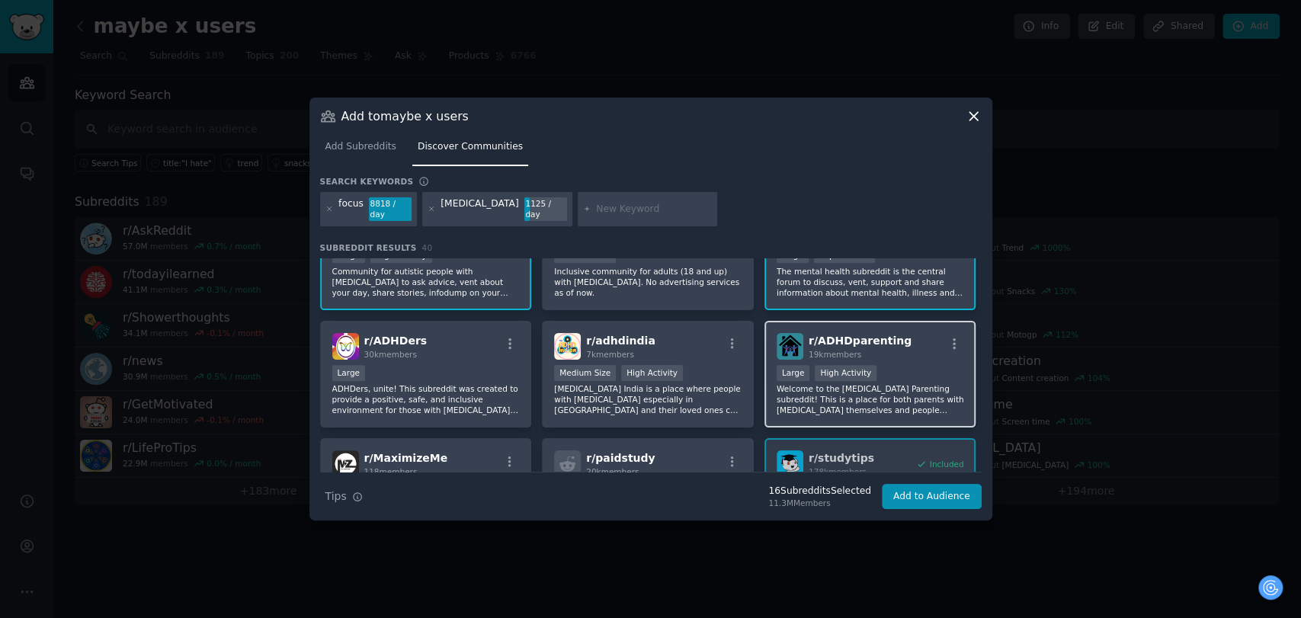
click at [874, 365] on div "Large High Activity" at bounding box center [870, 374] width 187 height 19
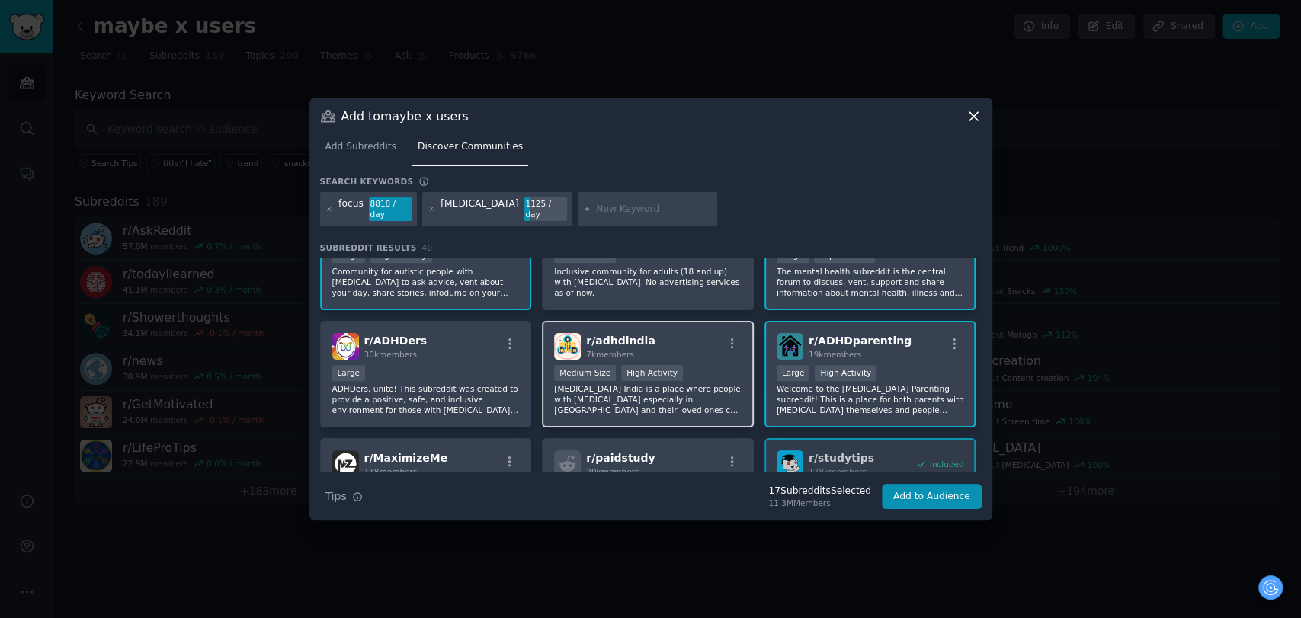
click at [649, 383] on p "[MEDICAL_DATA] India is a place where people with [MEDICAL_DATA] especially in …" at bounding box center [647, 399] width 187 height 32
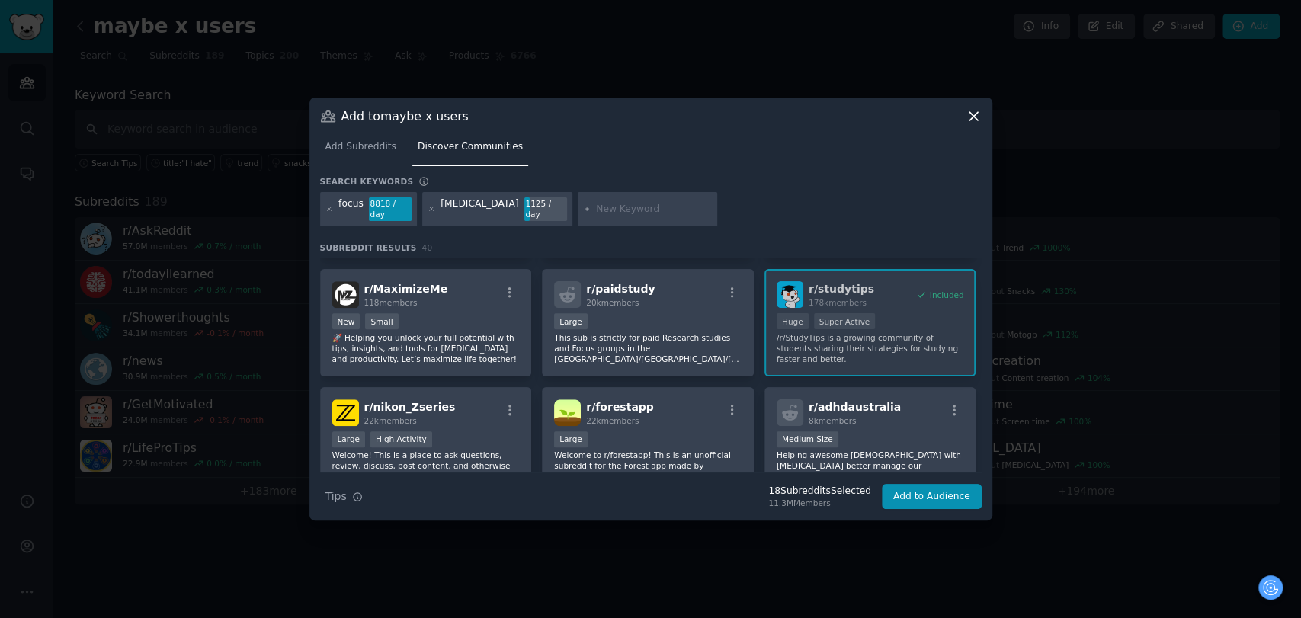
scroll to position [1016, 0]
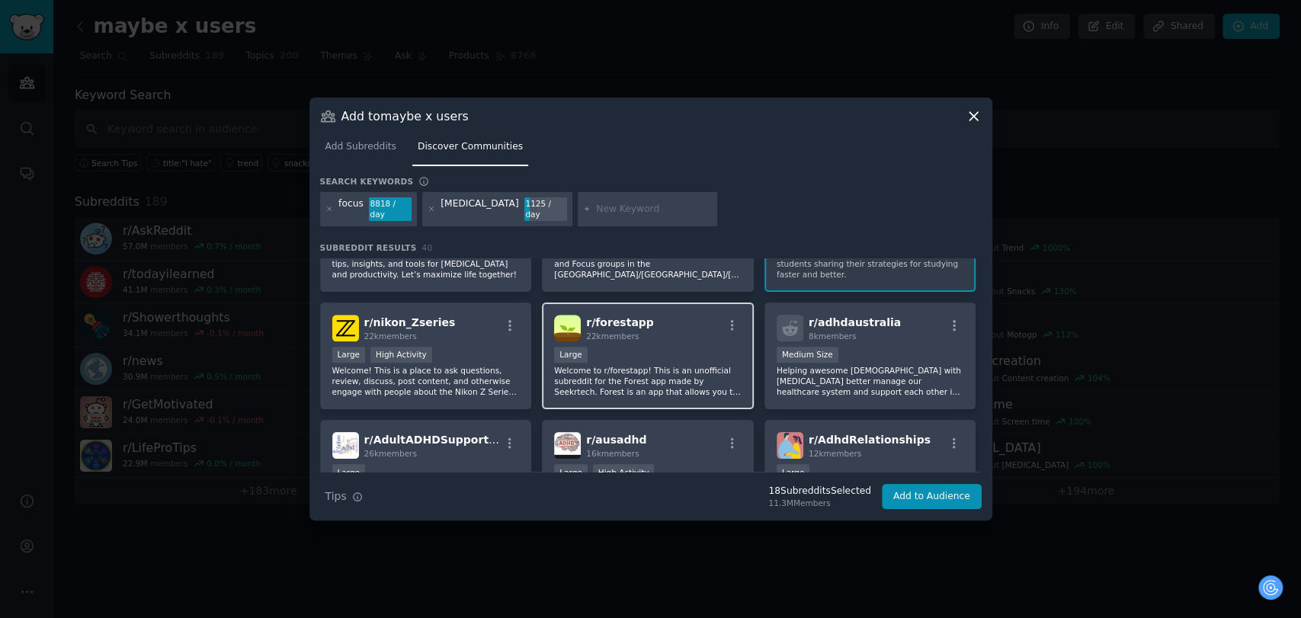
click at [669, 347] on div "Large" at bounding box center [647, 356] width 187 height 19
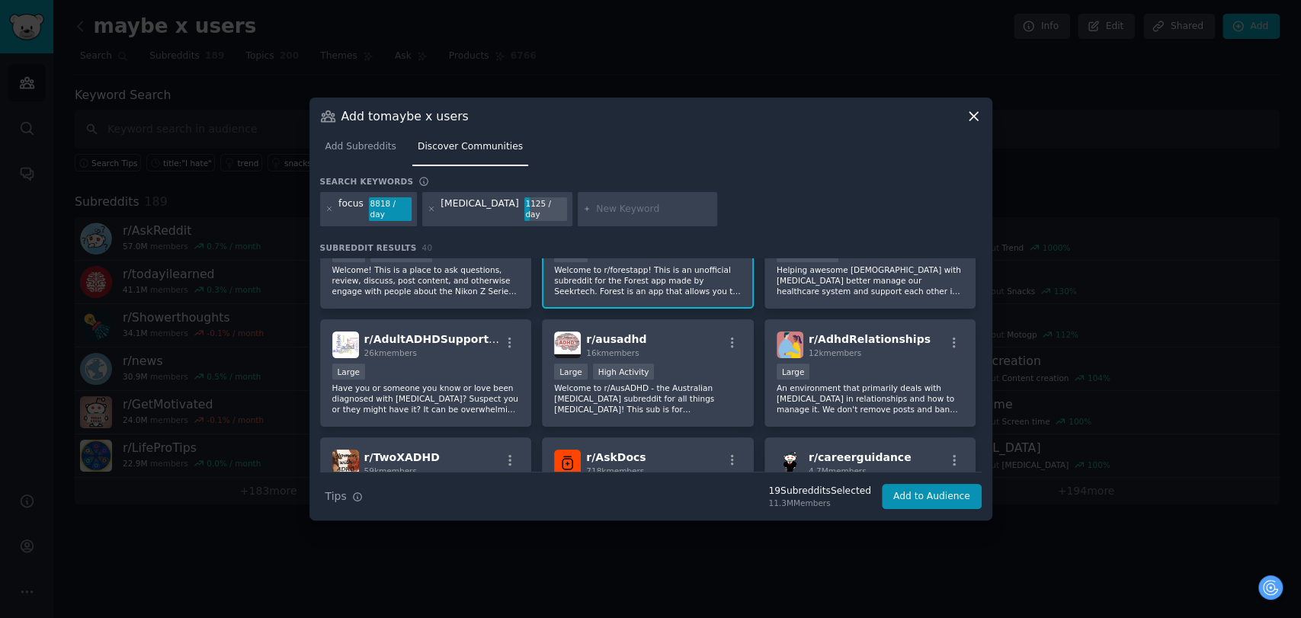
scroll to position [1101, 0]
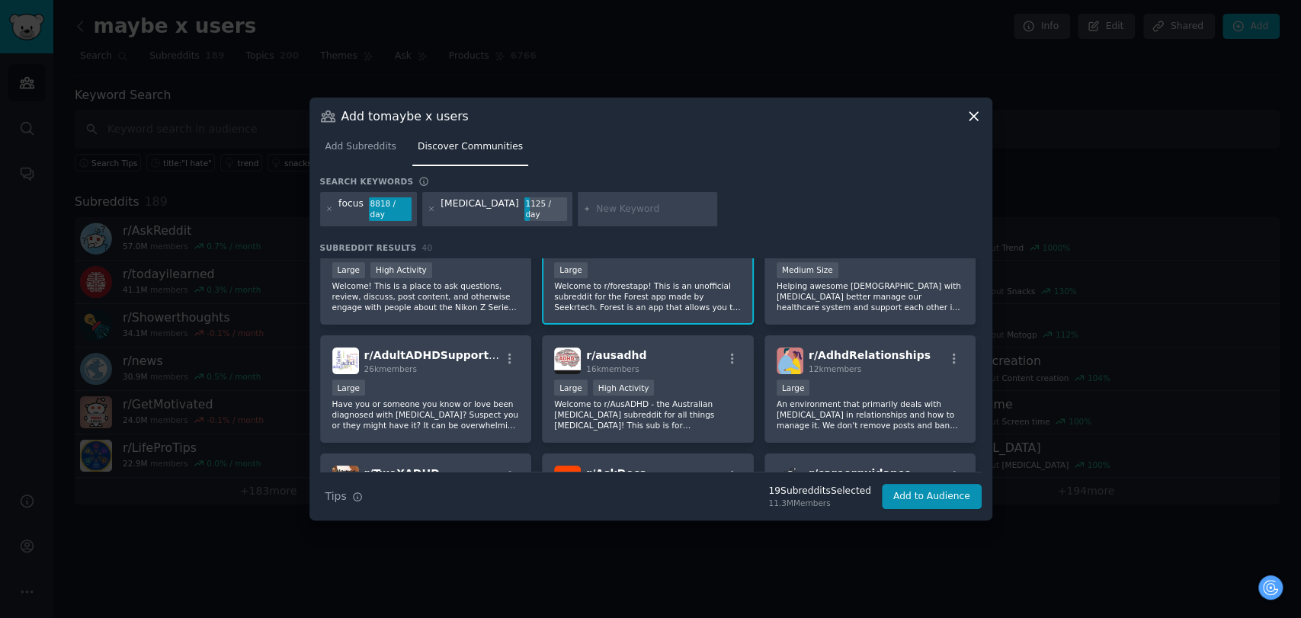
click at [670, 280] on p "Welcome to r/forestapp! This is an unofficial subreddit for the Forest app made…" at bounding box center [647, 296] width 187 height 32
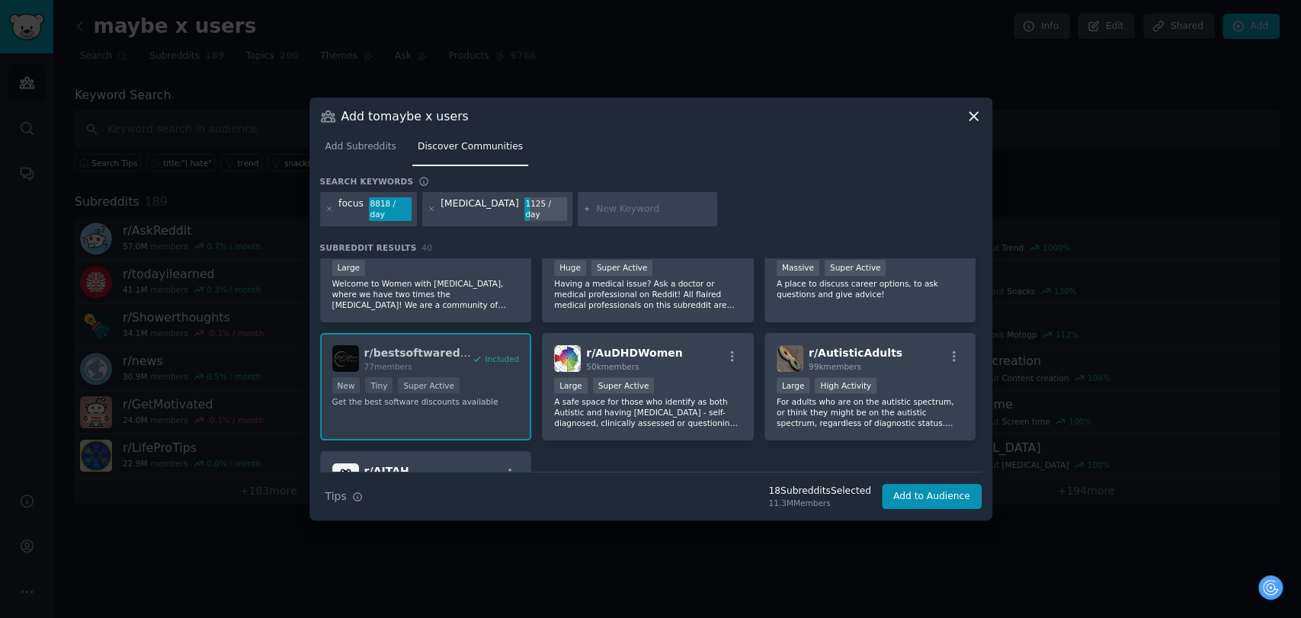
scroll to position [1354, 0]
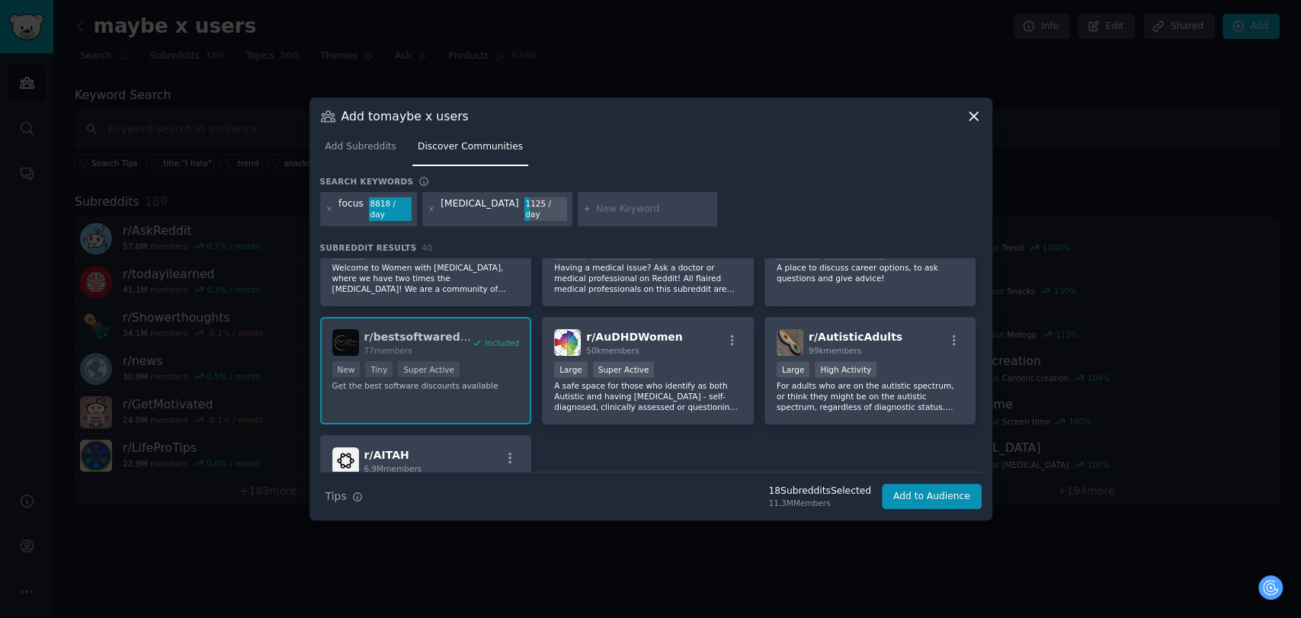
click at [596, 206] on input "text" at bounding box center [654, 210] width 116 height 14
paste input "quit gaming"
type input "quit gaming"
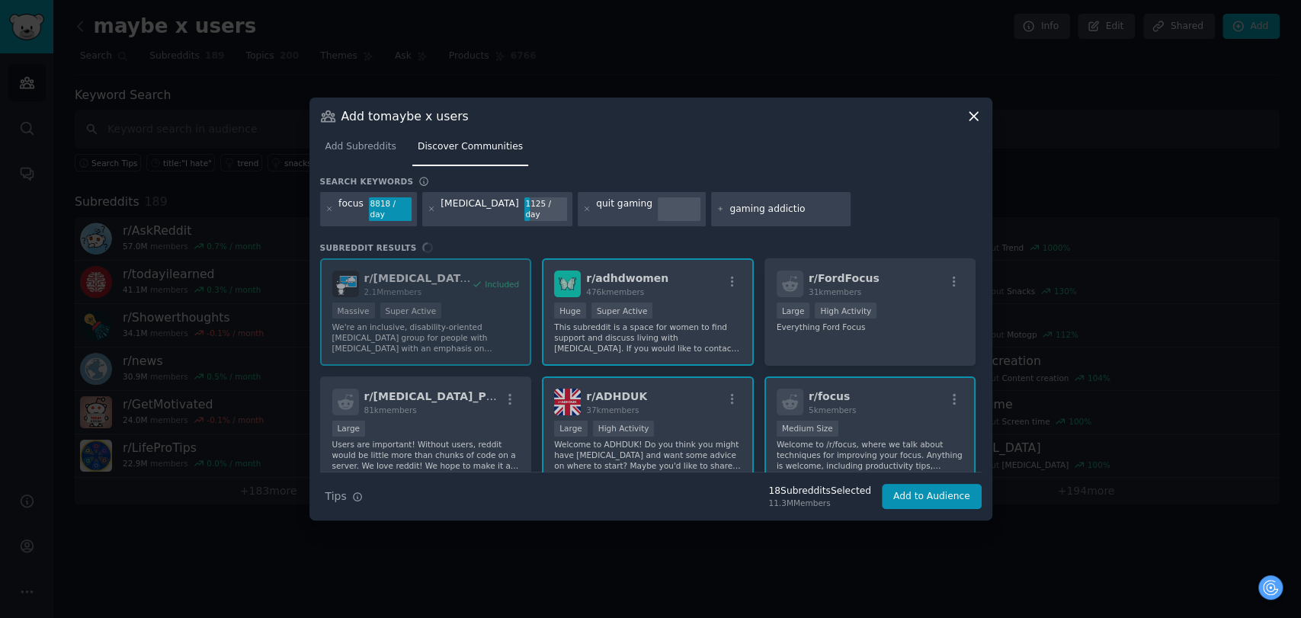
type input "gaming addiction"
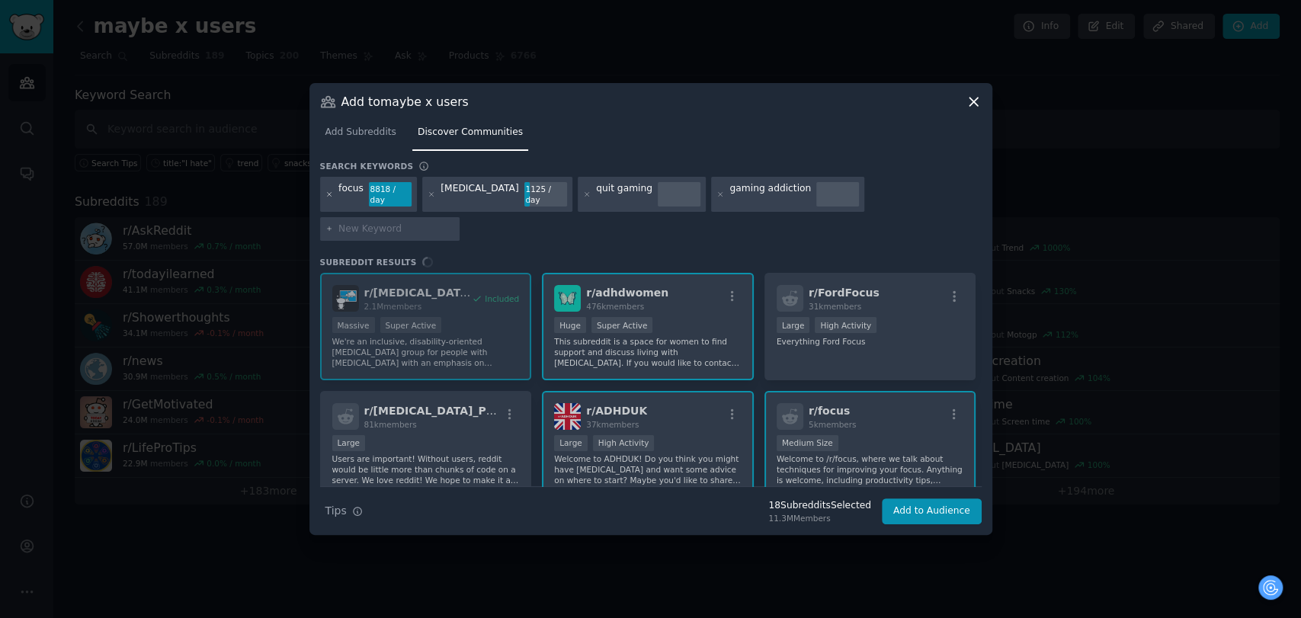
click at [325, 199] on icon at bounding box center [329, 195] width 8 height 8
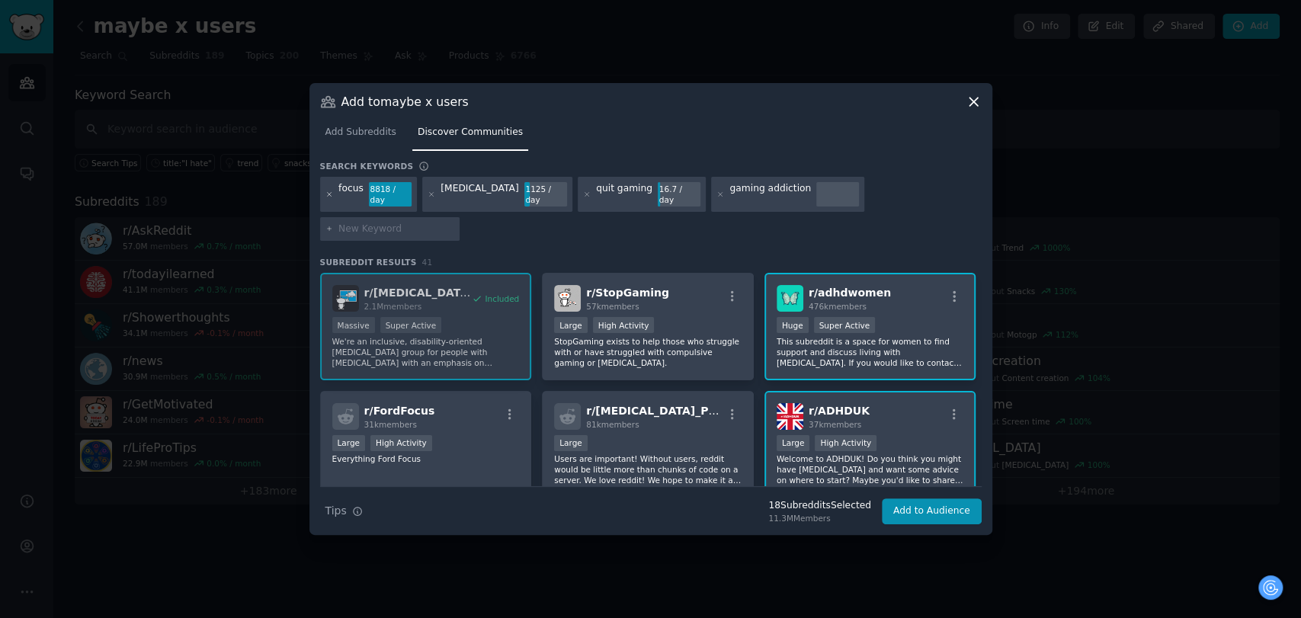
click at [325, 199] on icon at bounding box center [329, 195] width 8 height 8
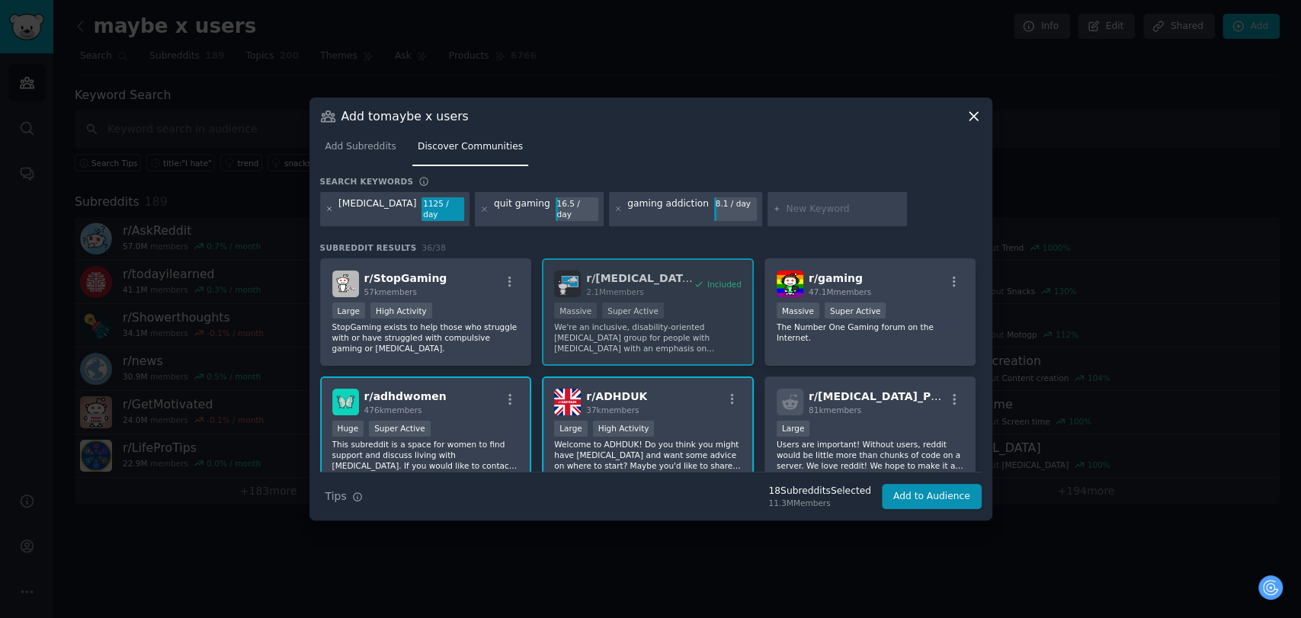
click at [329, 207] on icon at bounding box center [329, 209] width 8 height 8
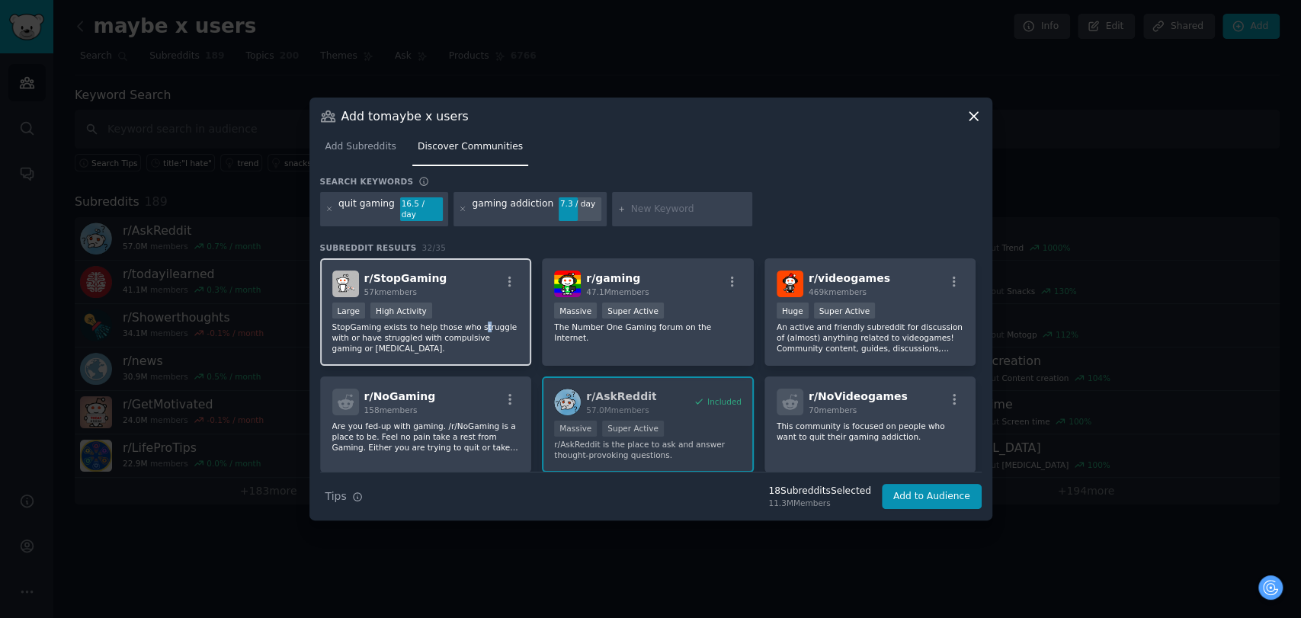
click at [470, 322] on p "StopGaming exists to help those who struggle with or have struggled with compul…" at bounding box center [425, 338] width 187 height 32
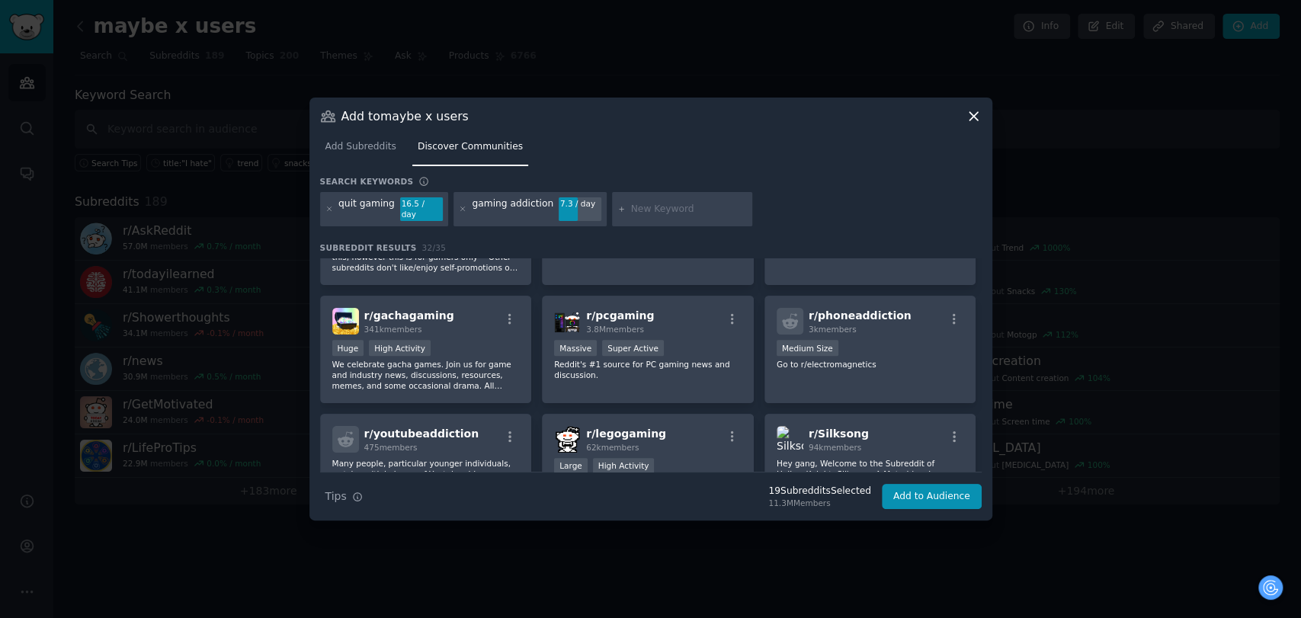
scroll to position [508, 0]
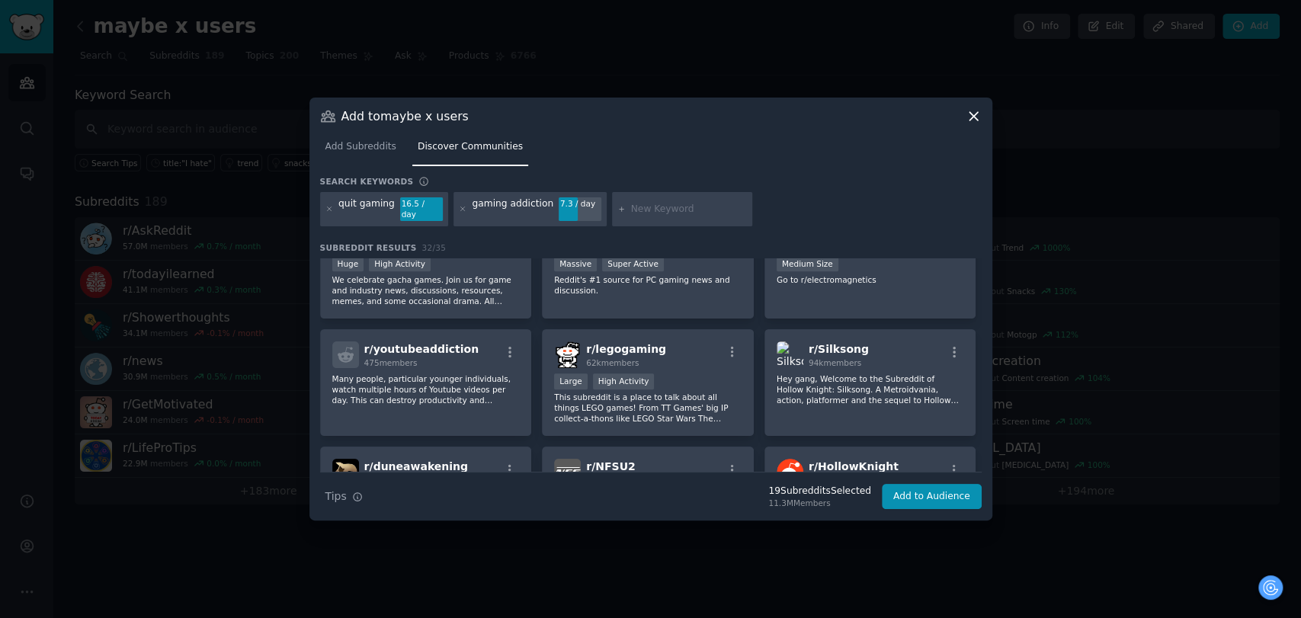
click at [640, 205] on input "text" at bounding box center [689, 210] width 116 height 14
type input "phone addiction"
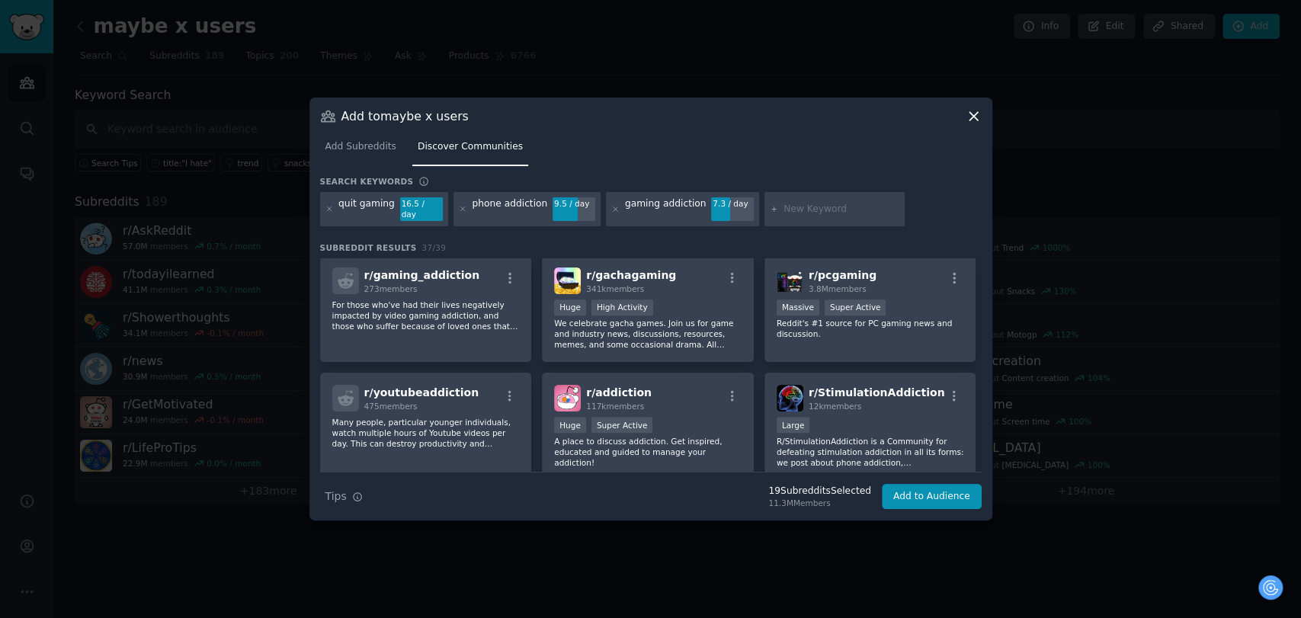
scroll to position [762, 0]
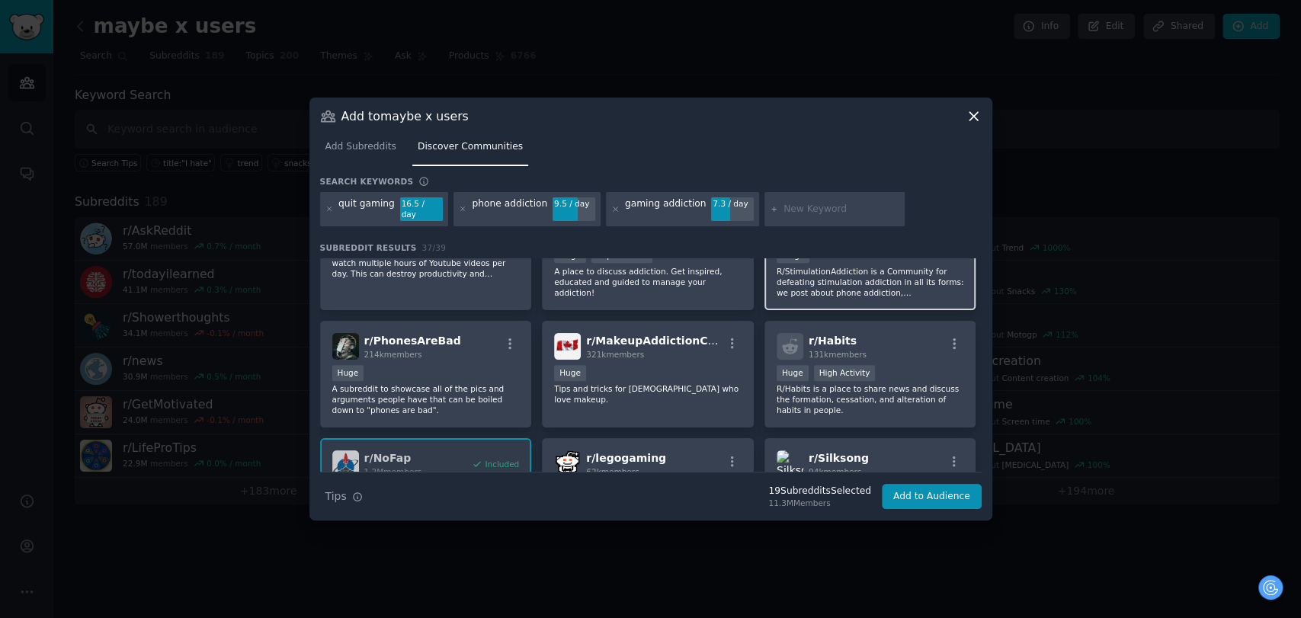
click at [876, 266] on p "R/StimulationAddiction is a Community for defeating stimulation addiction in al…" at bounding box center [870, 282] width 187 height 32
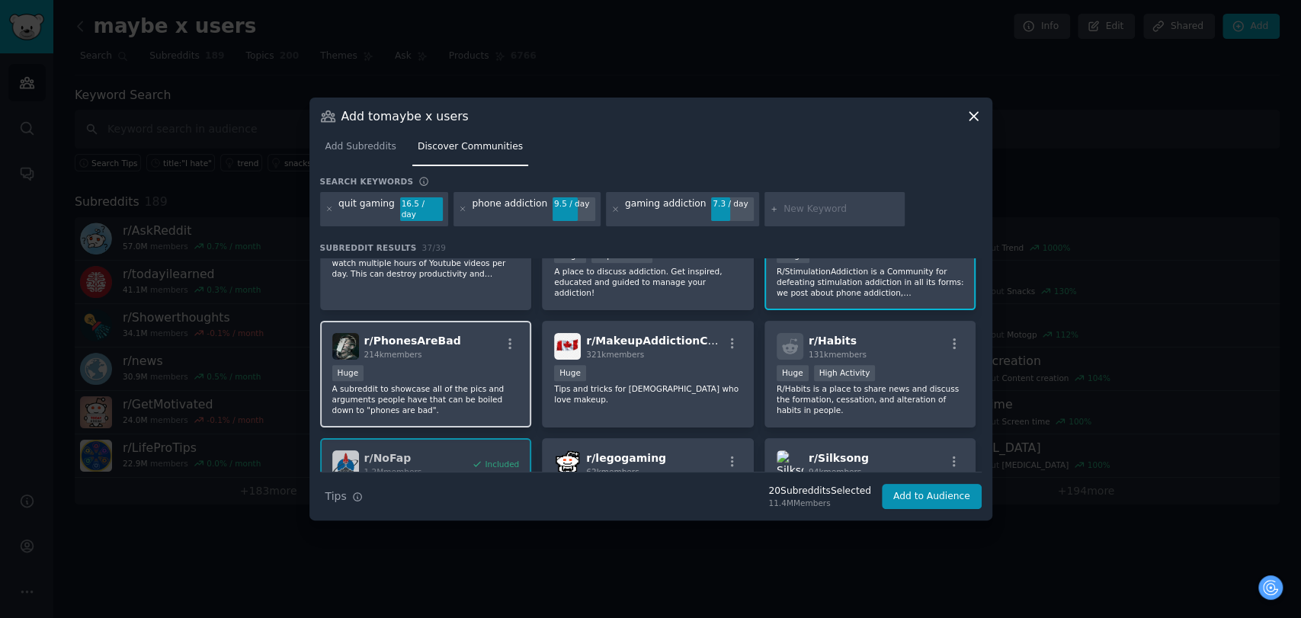
click at [463, 352] on div "r/ PhonesAreBad 214k members Huge A subreddit to showcase all of the pics and a…" at bounding box center [426, 374] width 212 height 107
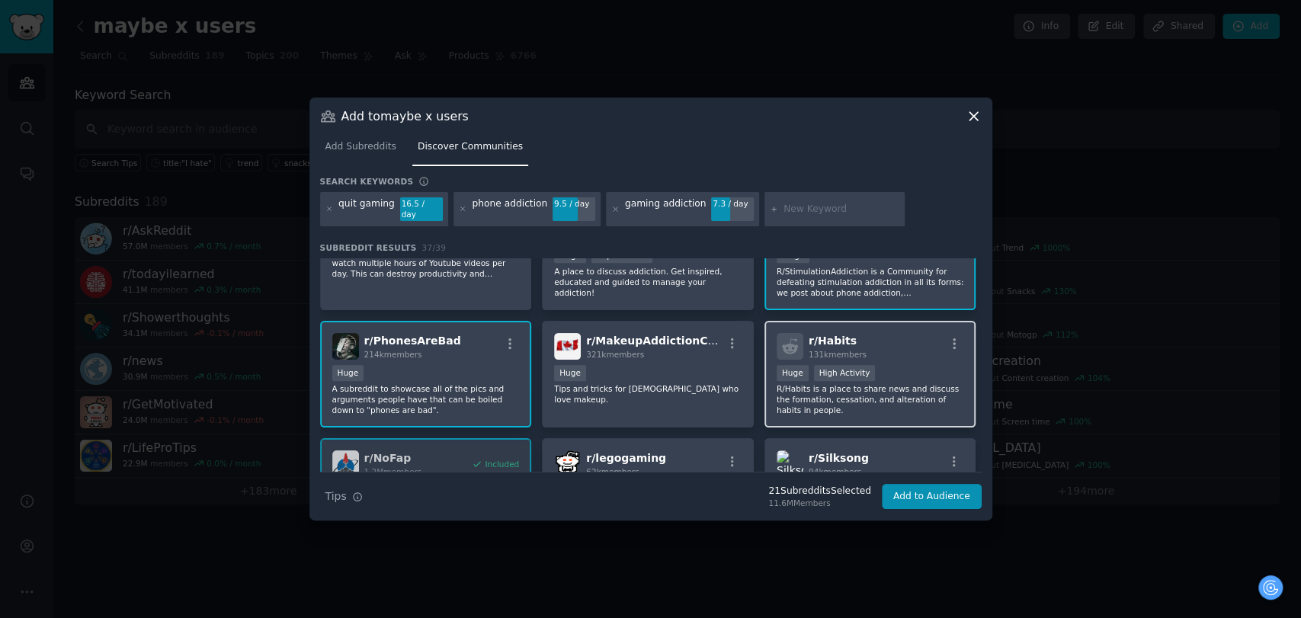
click at [844, 395] on p "R/Habits is a place to share news and discuss the formation, cessation, and alt…" at bounding box center [870, 399] width 187 height 32
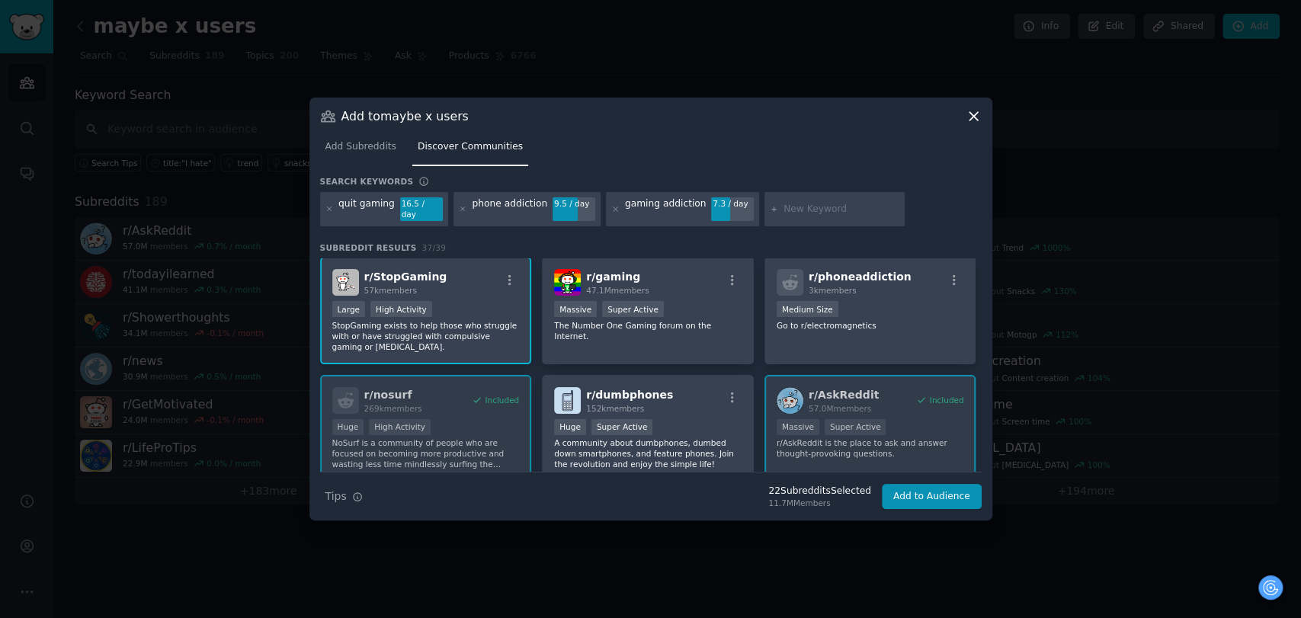
scroll to position [0, 0]
click at [791, 203] on input "text" at bounding box center [842, 210] width 116 height 14
paste input "screenfree"
type input "screenfree"
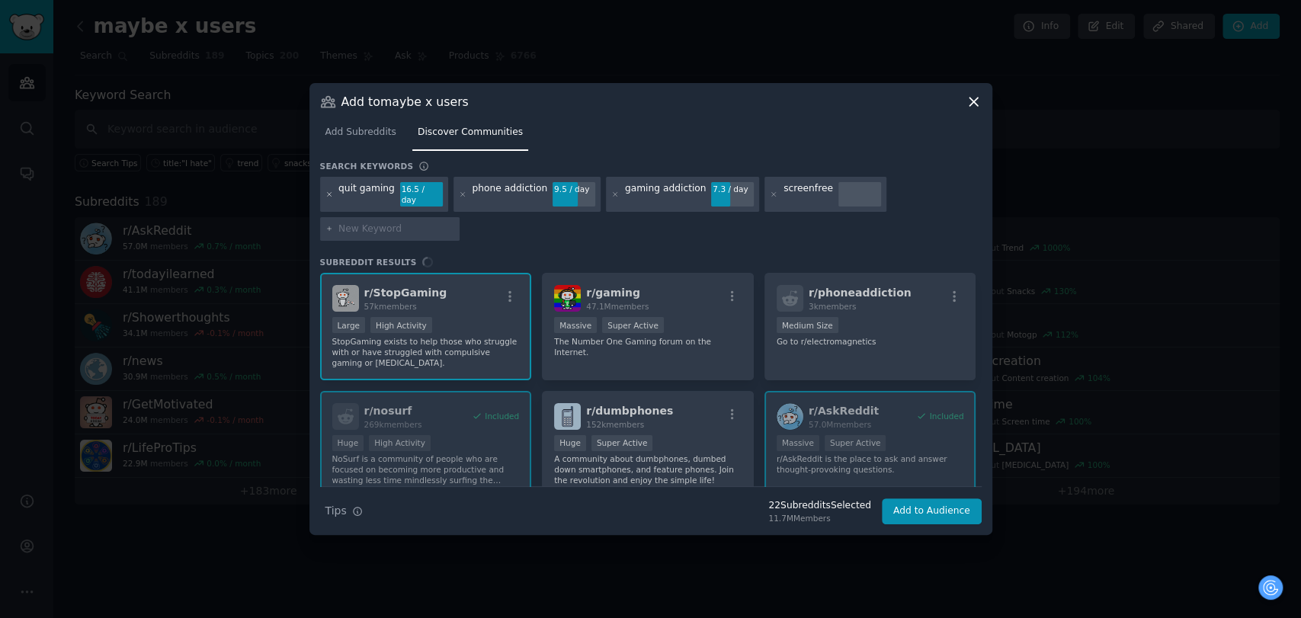
click at [329, 191] on icon at bounding box center [329, 195] width 8 height 8
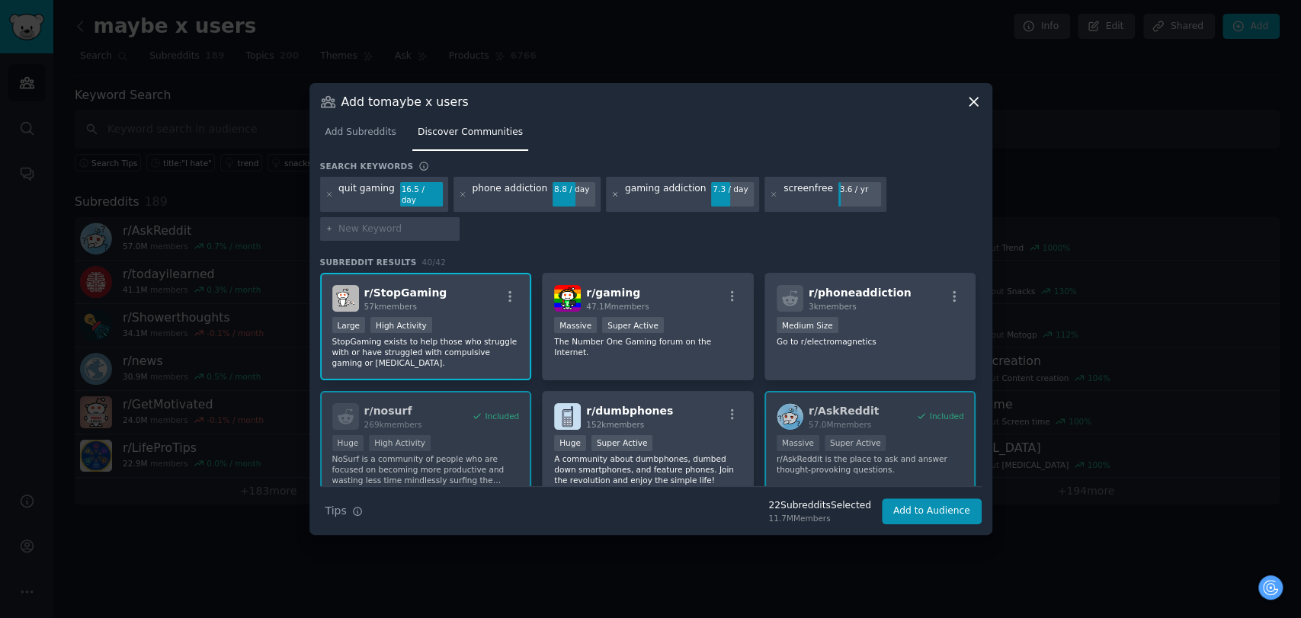
click at [611, 197] on icon at bounding box center [615, 195] width 8 height 8
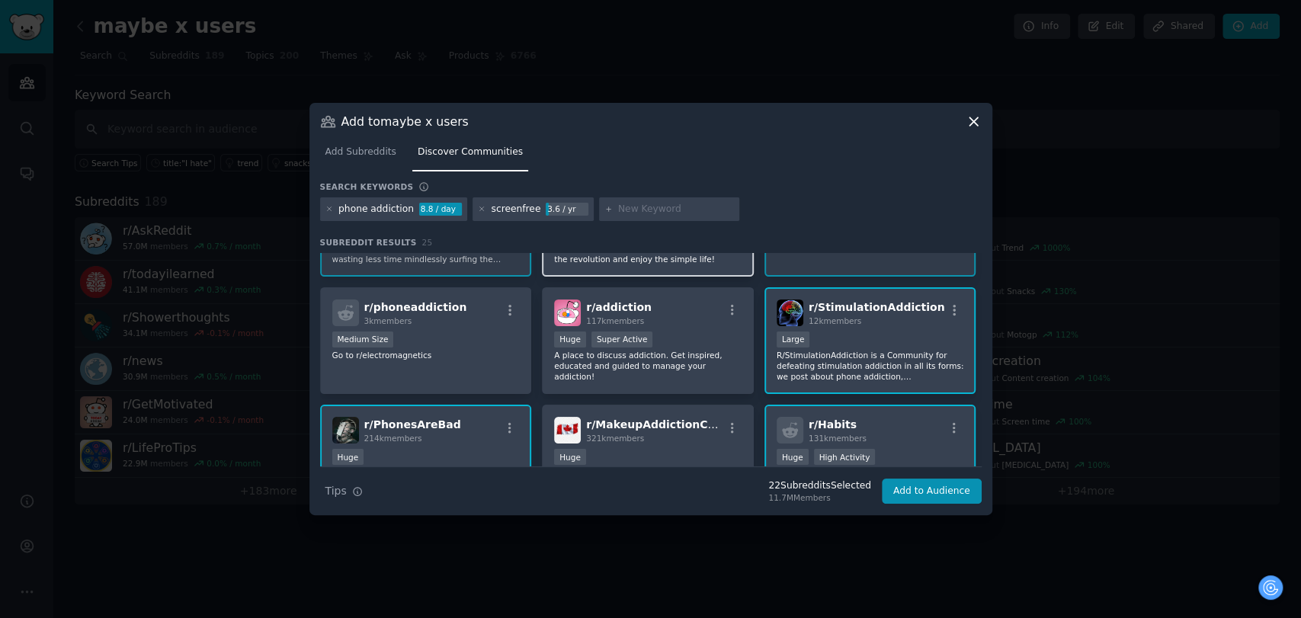
scroll to position [85, 0]
click at [683, 331] on div "Huge Super Active" at bounding box center [647, 340] width 187 height 19
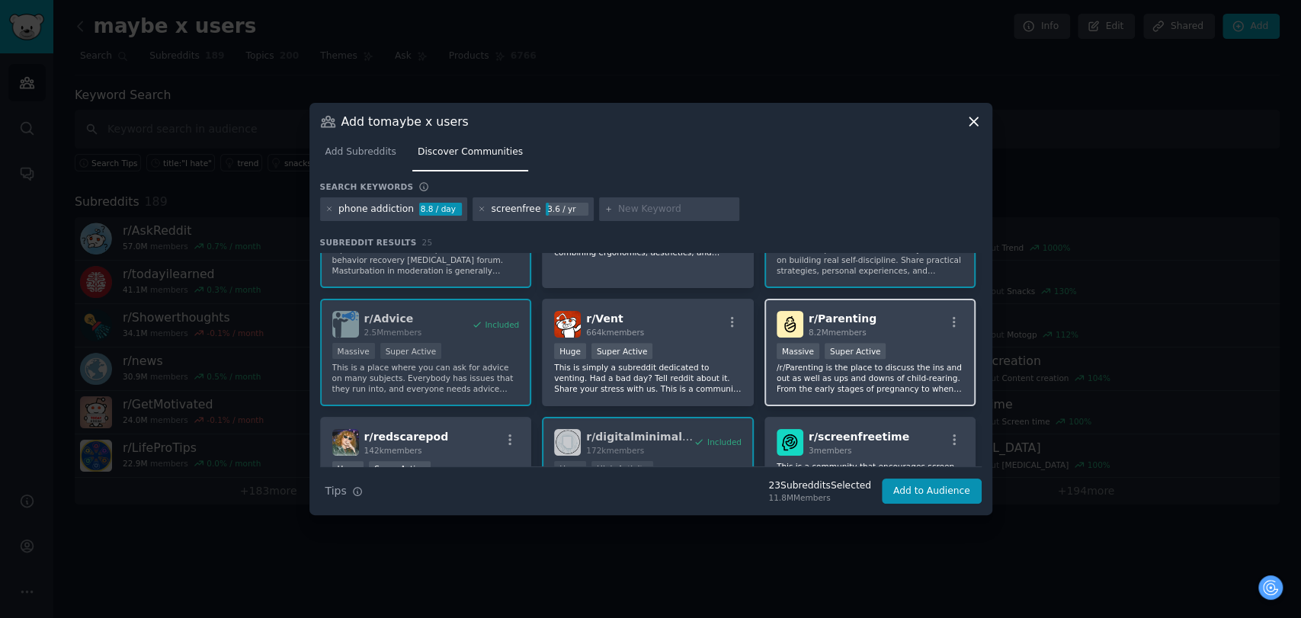
scroll to position [423, 0]
click at [867, 388] on p "/r/Parenting is the place to discuss the ins and out as well as ups and downs o…" at bounding box center [870, 380] width 187 height 32
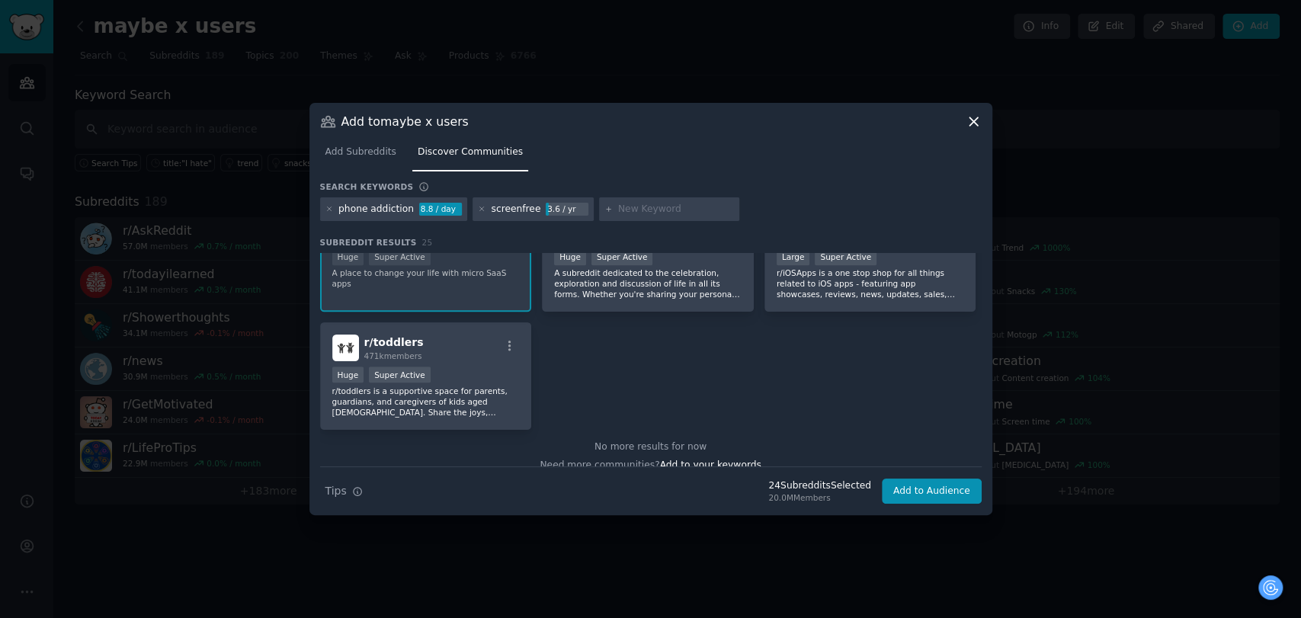
scroll to position [886, 0]
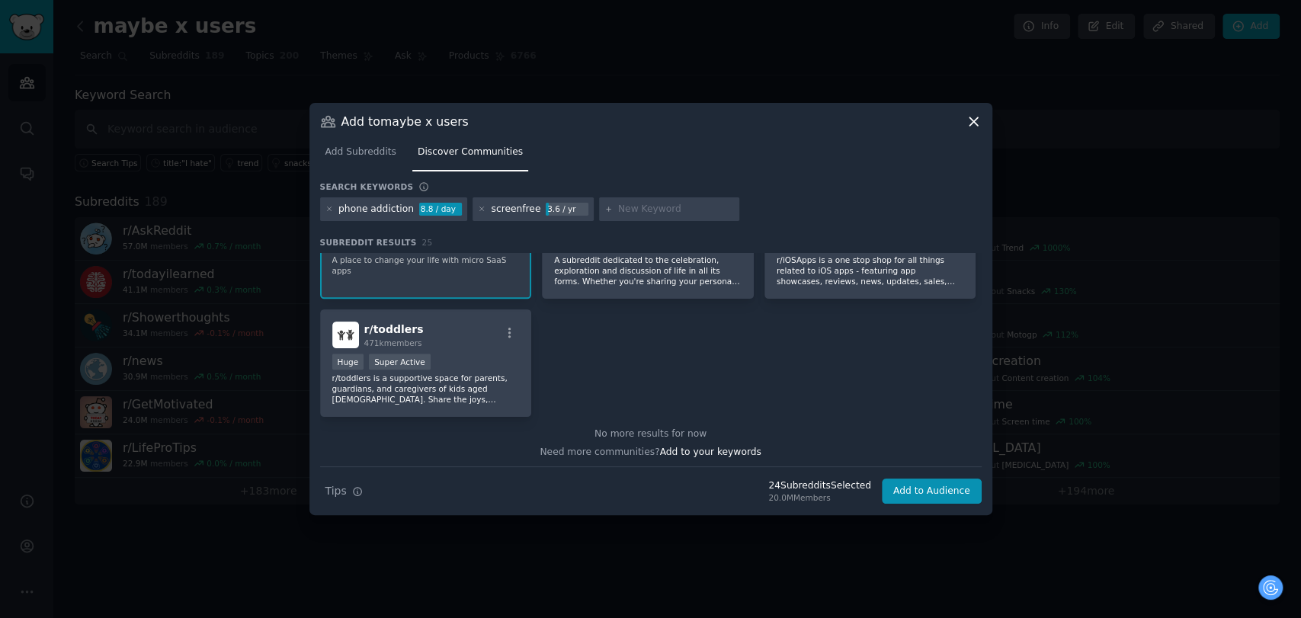
click at [618, 203] on input "text" at bounding box center [676, 210] width 116 height 14
paste input "binge eating recovery"
type input "binge eating recovery"
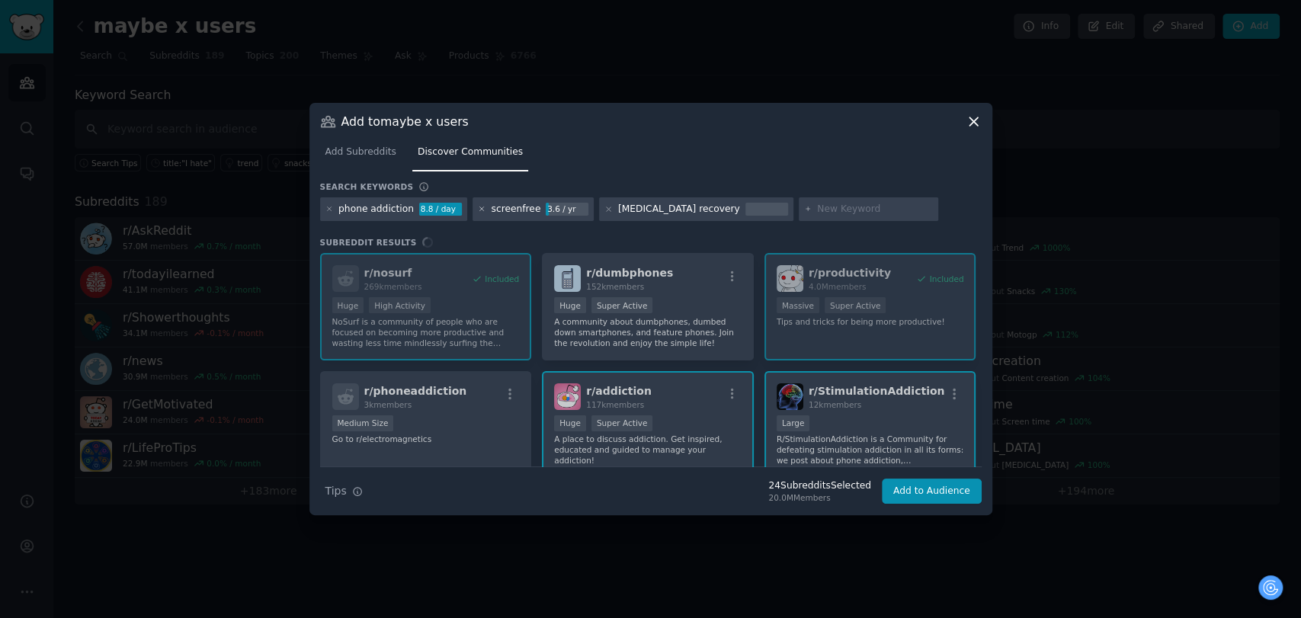
click at [478, 206] on icon at bounding box center [482, 209] width 8 height 8
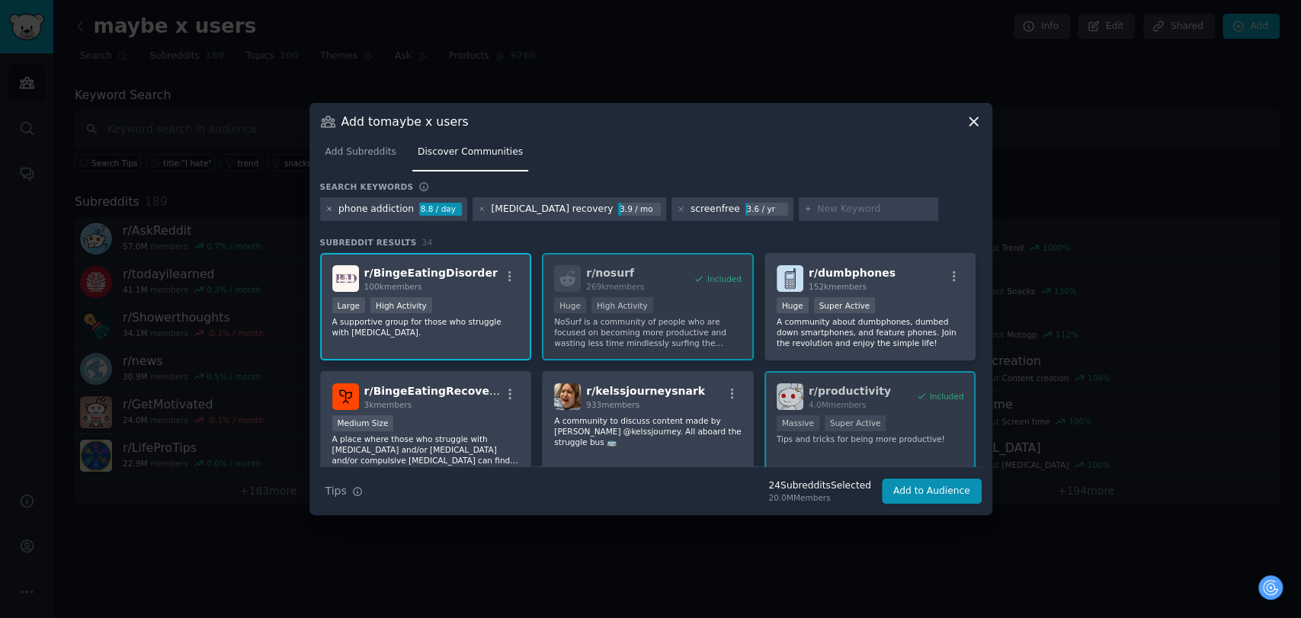
click at [329, 209] on icon at bounding box center [329, 209] width 4 height 4
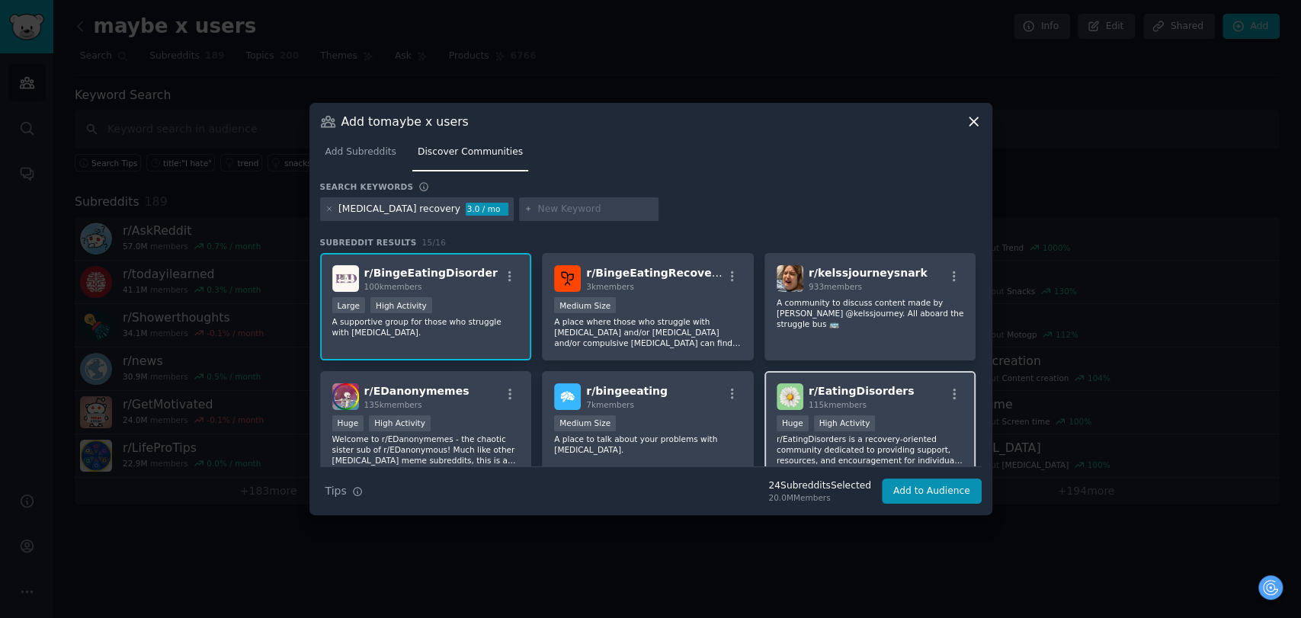
click at [919, 392] on div "r/ EatingDisorders 115k members" at bounding box center [870, 396] width 187 height 27
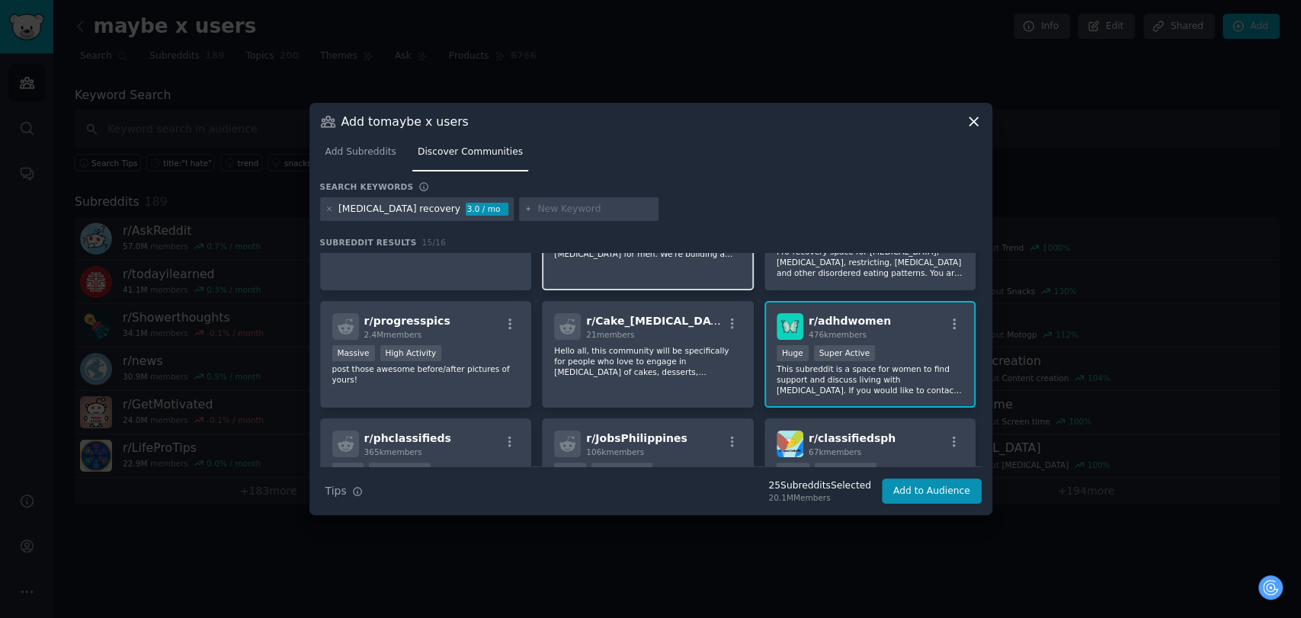
scroll to position [247, 0]
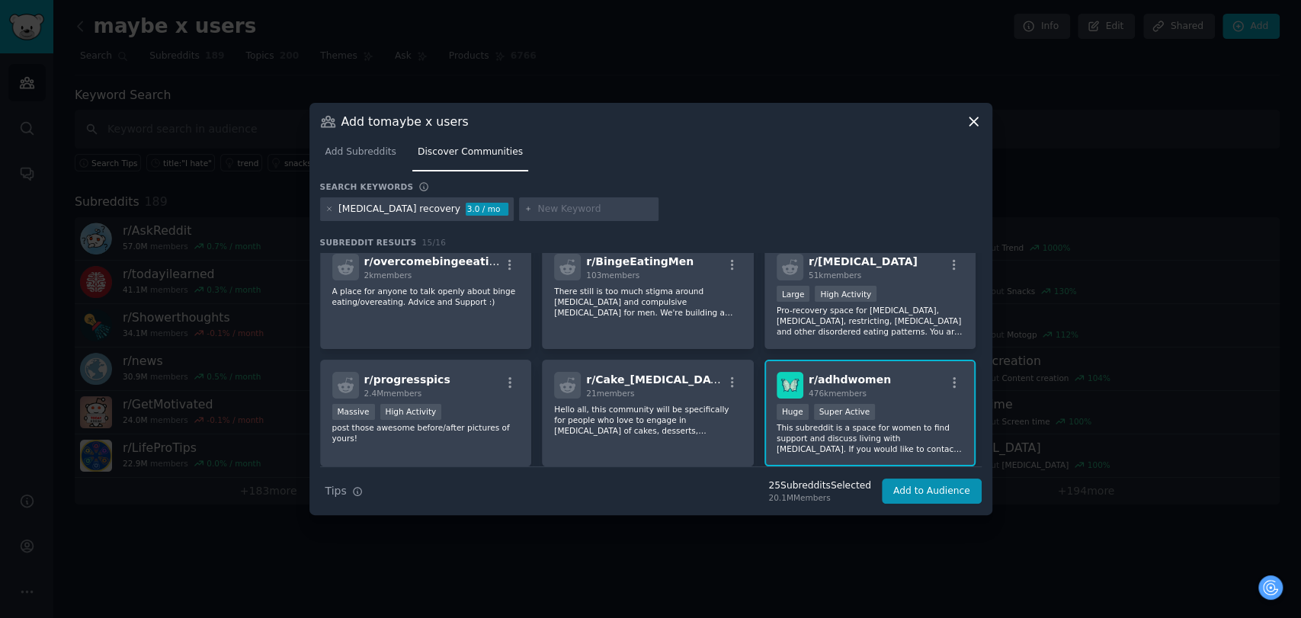
click at [537, 205] on input "text" at bounding box center [595, 210] width 116 height 14
type input "gym cravings"
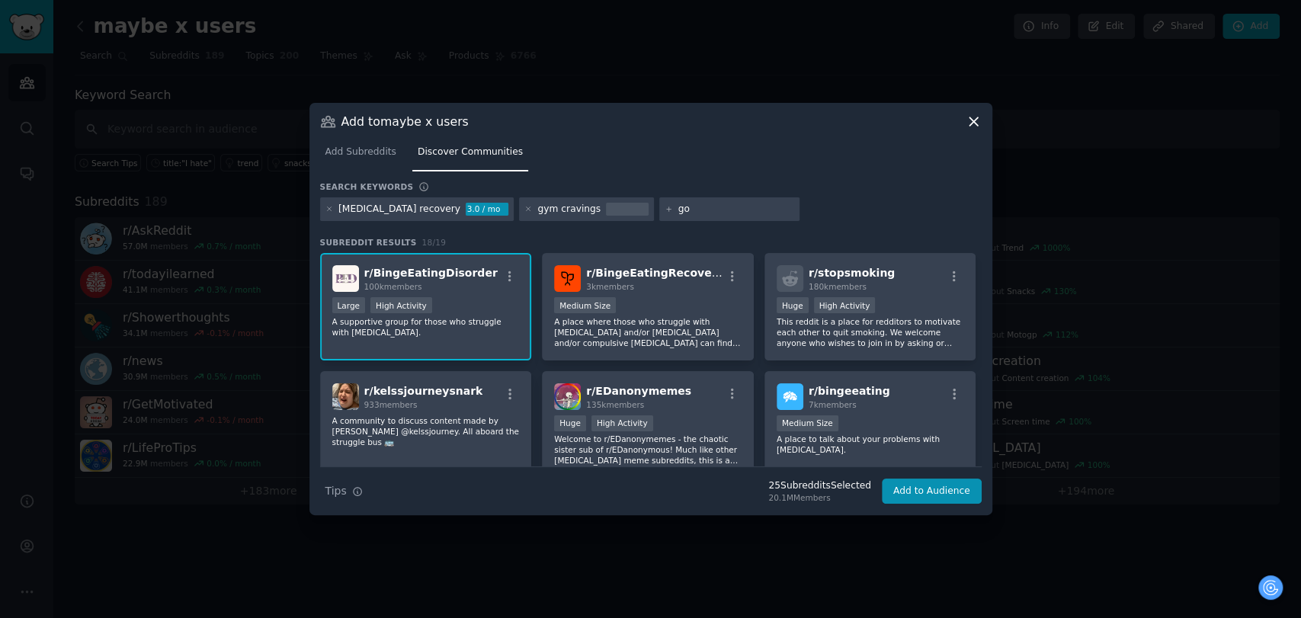
type input "g"
type input "fod cravings"
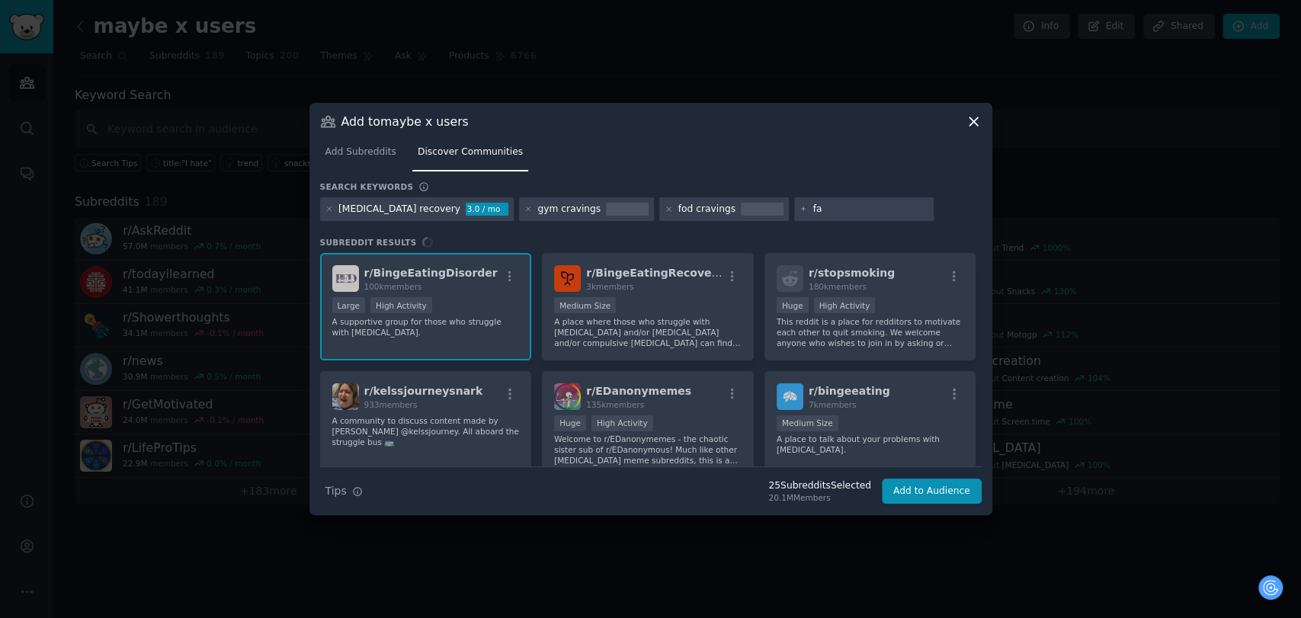
type input "fat"
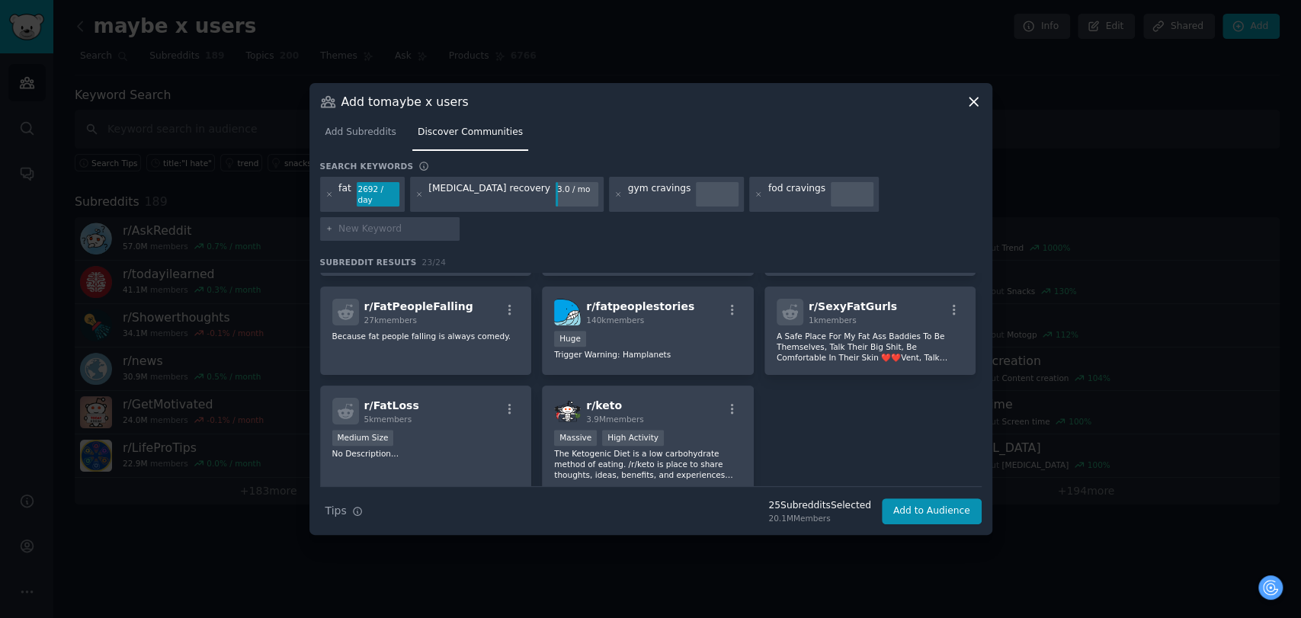
scroll to position [677, 0]
click at [677, 347] on p "Trigger Warning: Hamplanets" at bounding box center [647, 352] width 187 height 11
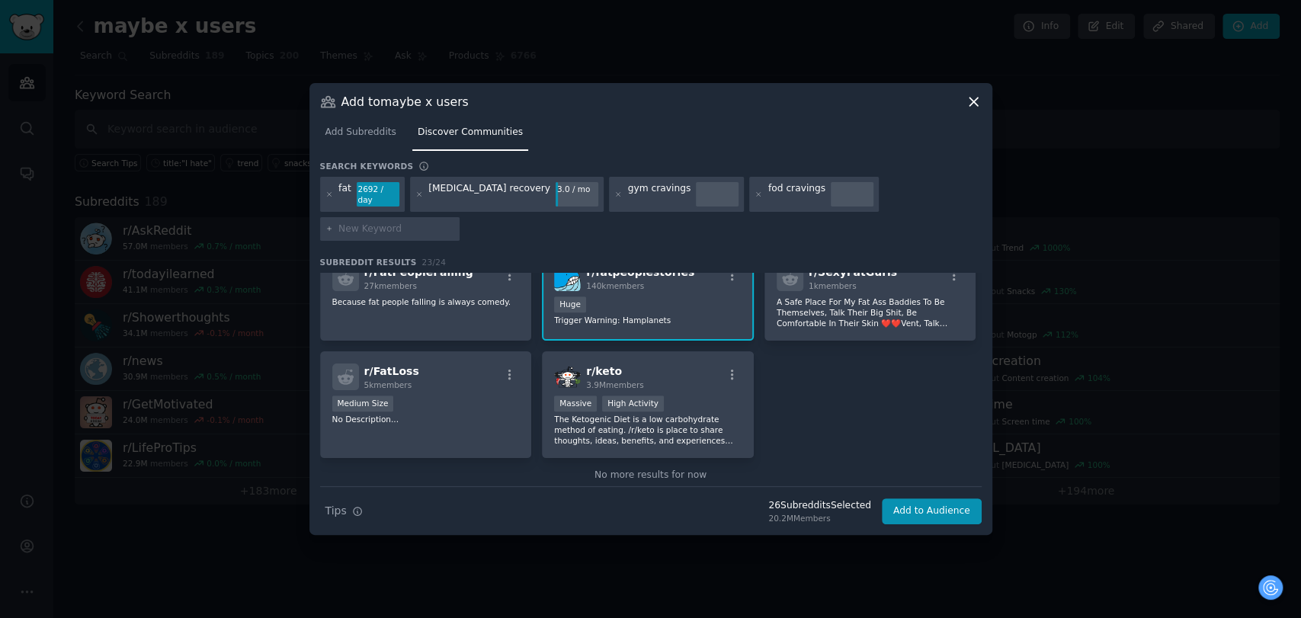
scroll to position [646, 0]
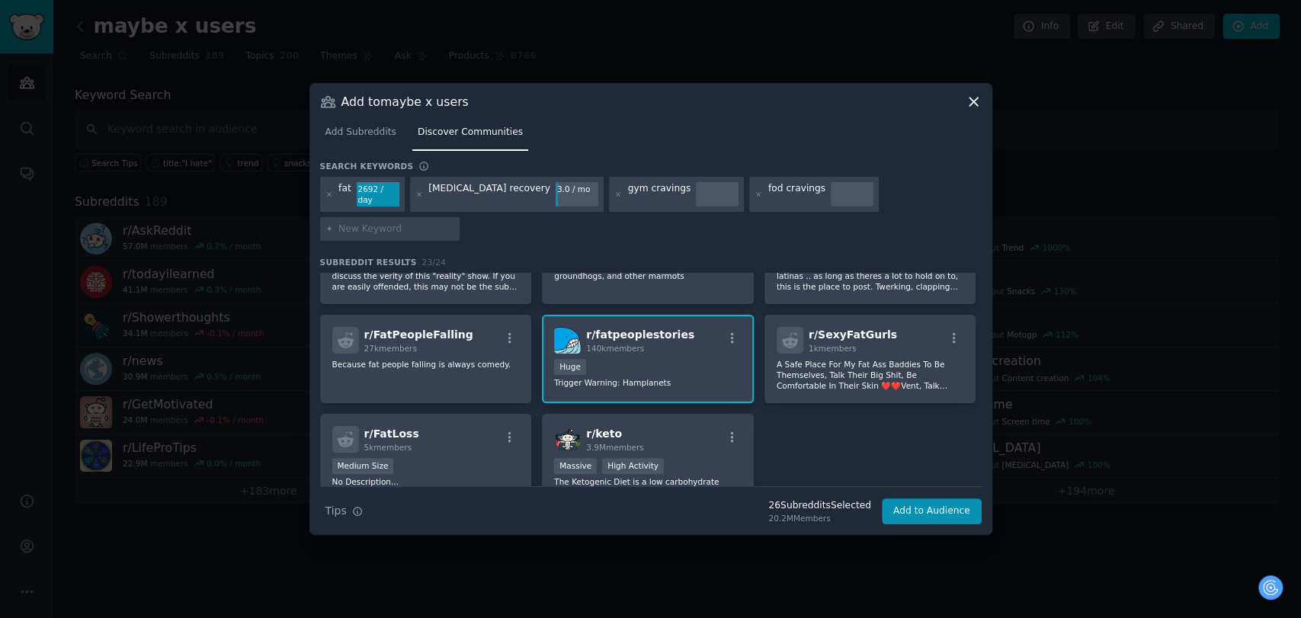
click at [636, 359] on div "100,000 - 1,000,000 members Huge" at bounding box center [647, 368] width 187 height 19
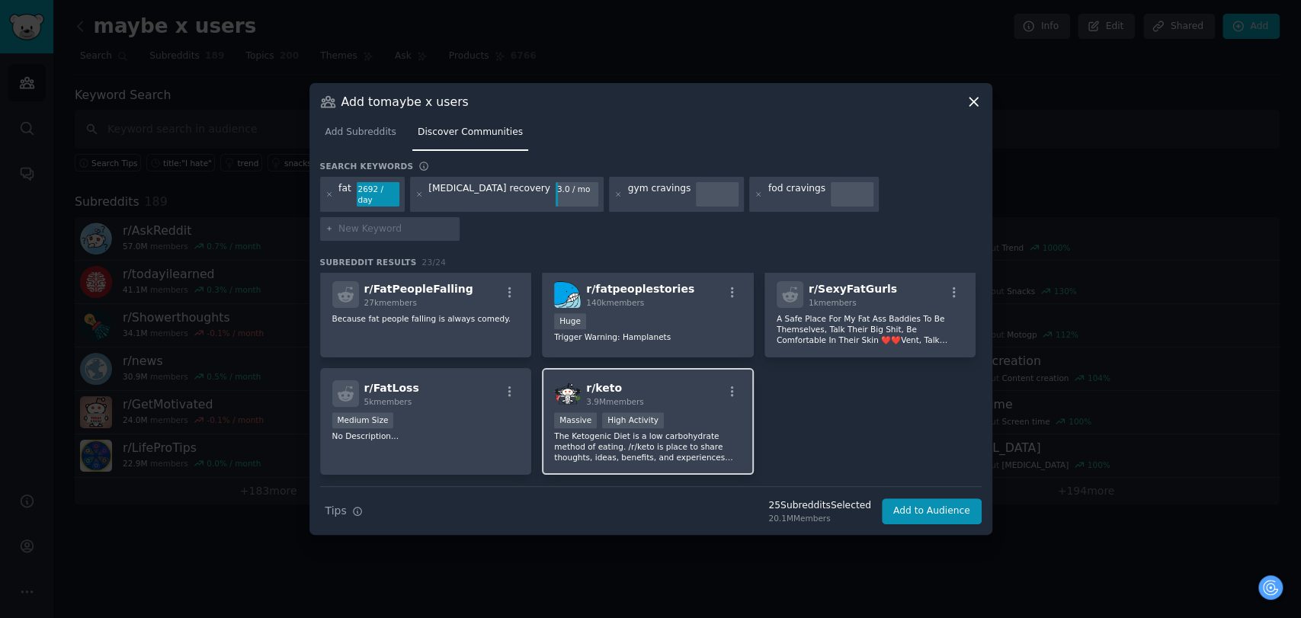
scroll to position [731, 0]
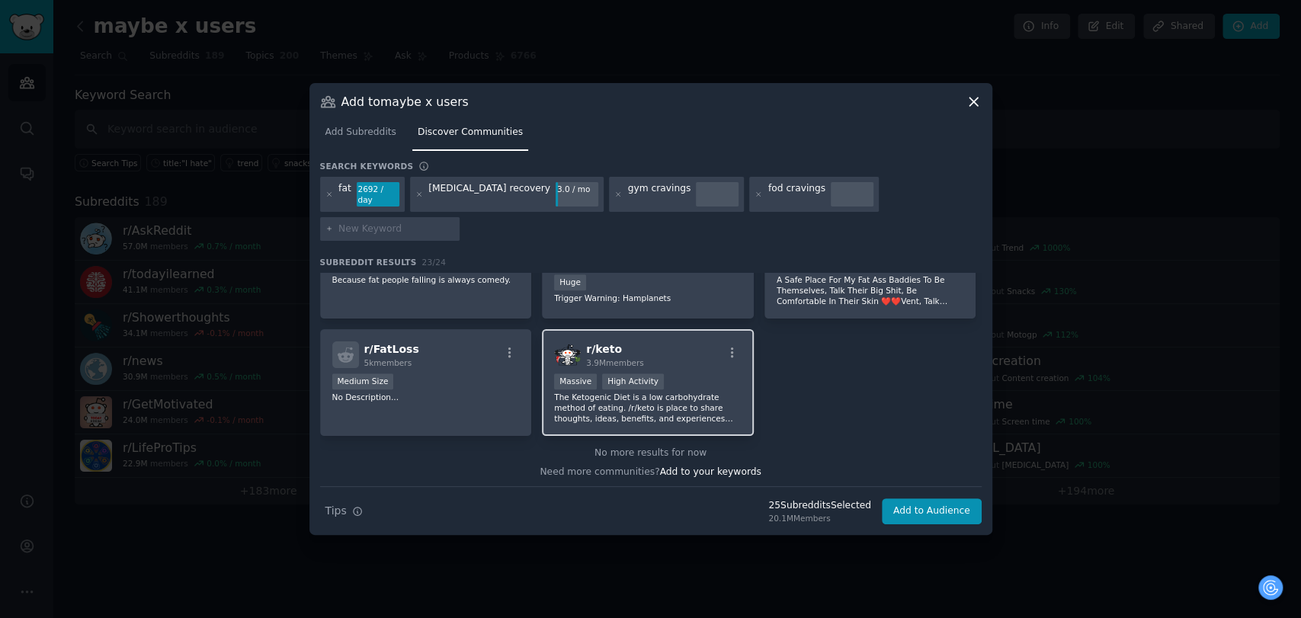
click at [688, 392] on p "The Ketogenic Diet is a low carbohydrate method of eating. /r/keto is place to …" at bounding box center [647, 408] width 187 height 32
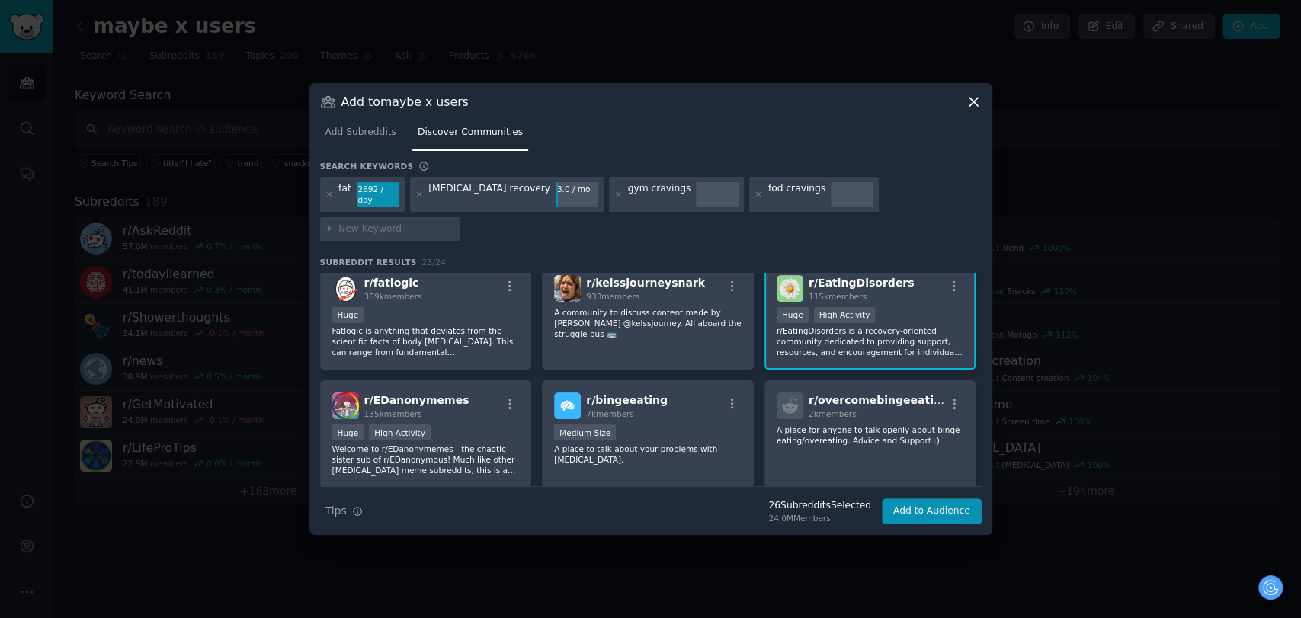
scroll to position [0, 0]
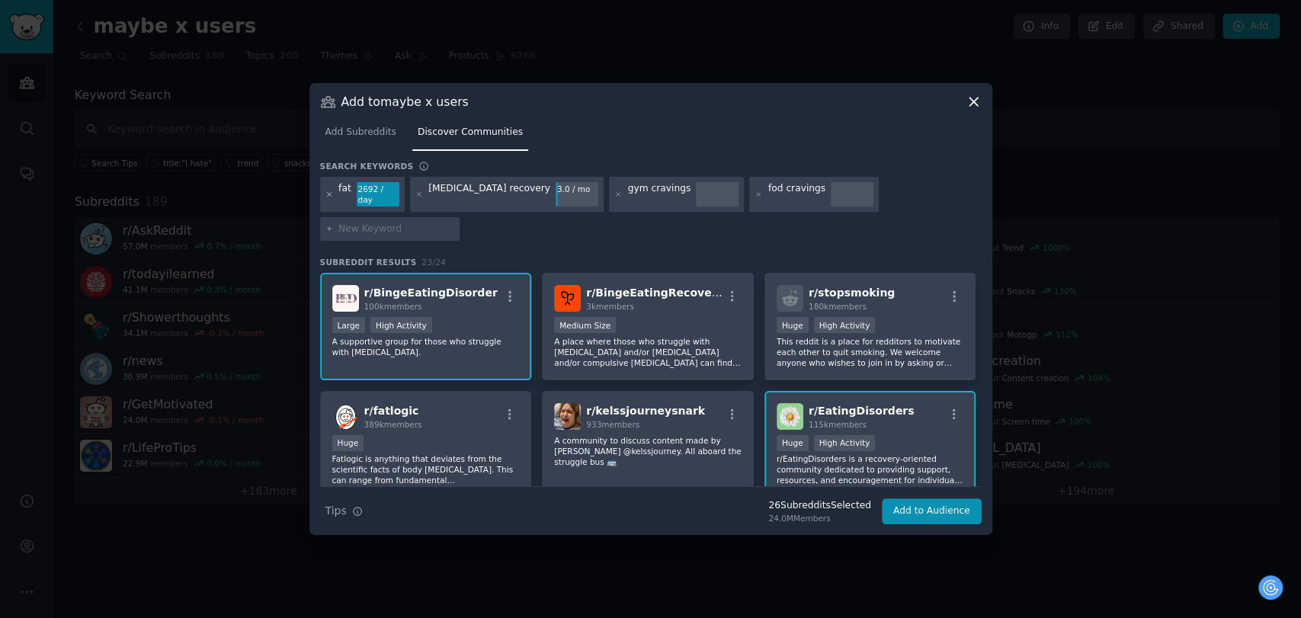
click at [330, 199] on icon at bounding box center [329, 195] width 8 height 8
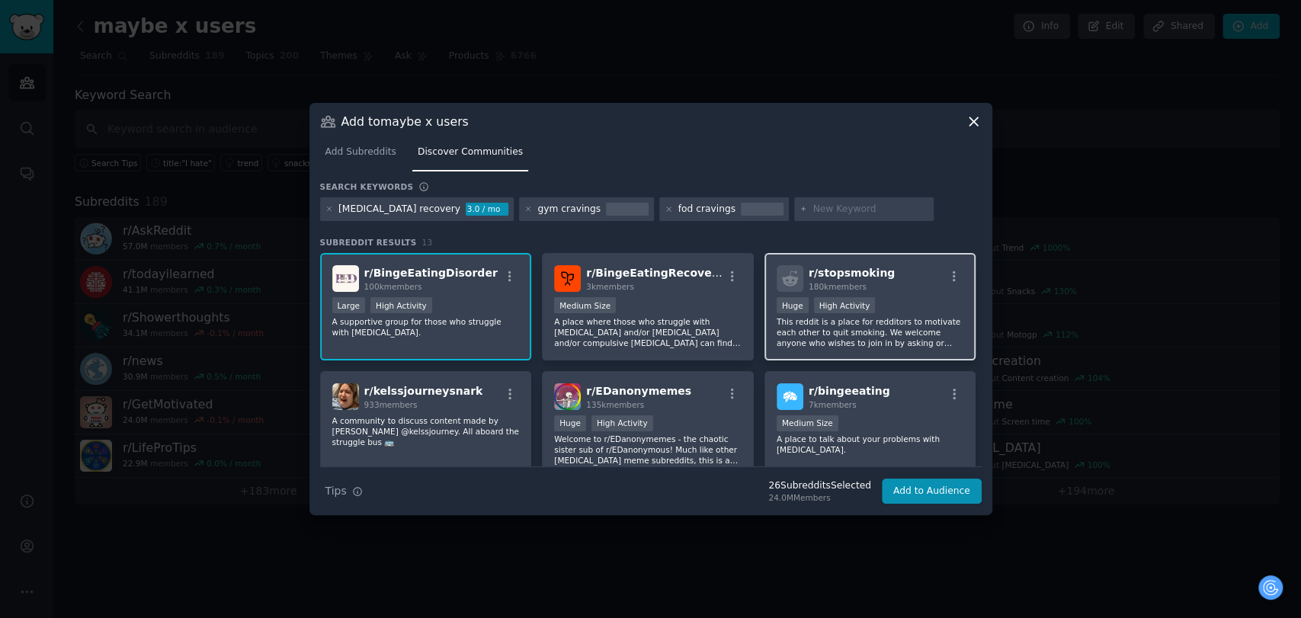
click at [883, 280] on div "r/ stopsmoking 180k members" at bounding box center [870, 278] width 187 height 27
drag, startPoint x: 887, startPoint y: 274, endPoint x: 803, endPoint y: 271, distance: 84.7
click at [803, 271] on div "r/ stopsmoking 180k members" at bounding box center [870, 278] width 187 height 27
click at [799, 143] on nav "Add Subreddits Discover Communities" at bounding box center [651, 155] width 662 height 31
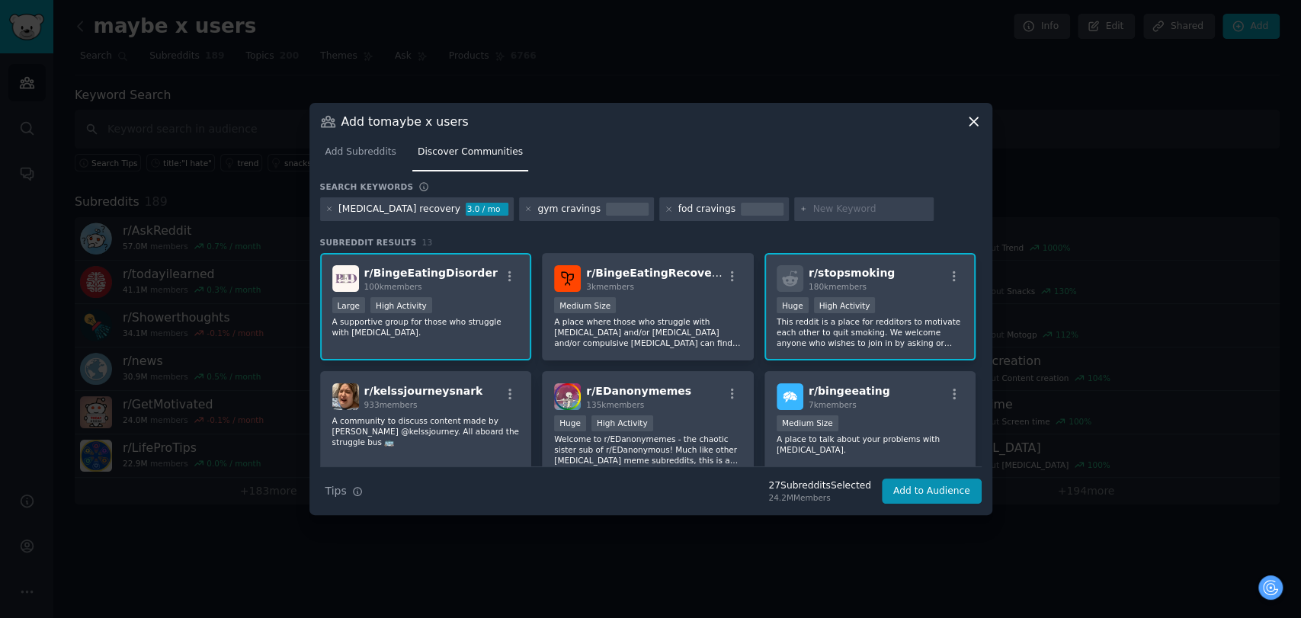
click at [850, 277] on span "r/ stopsmoking" at bounding box center [852, 273] width 86 height 12
click at [812, 205] on input "text" at bounding box center [870, 210] width 116 height 14
paste input "sugar detox"
type input "sugar detox"
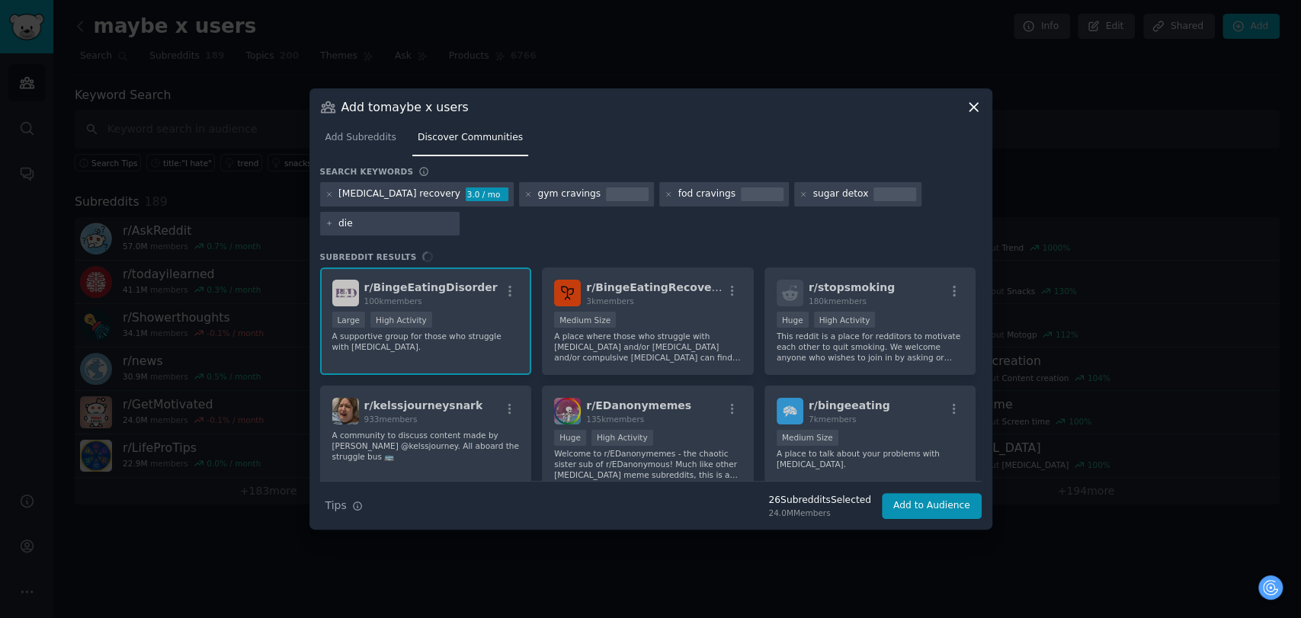
type input "diet"
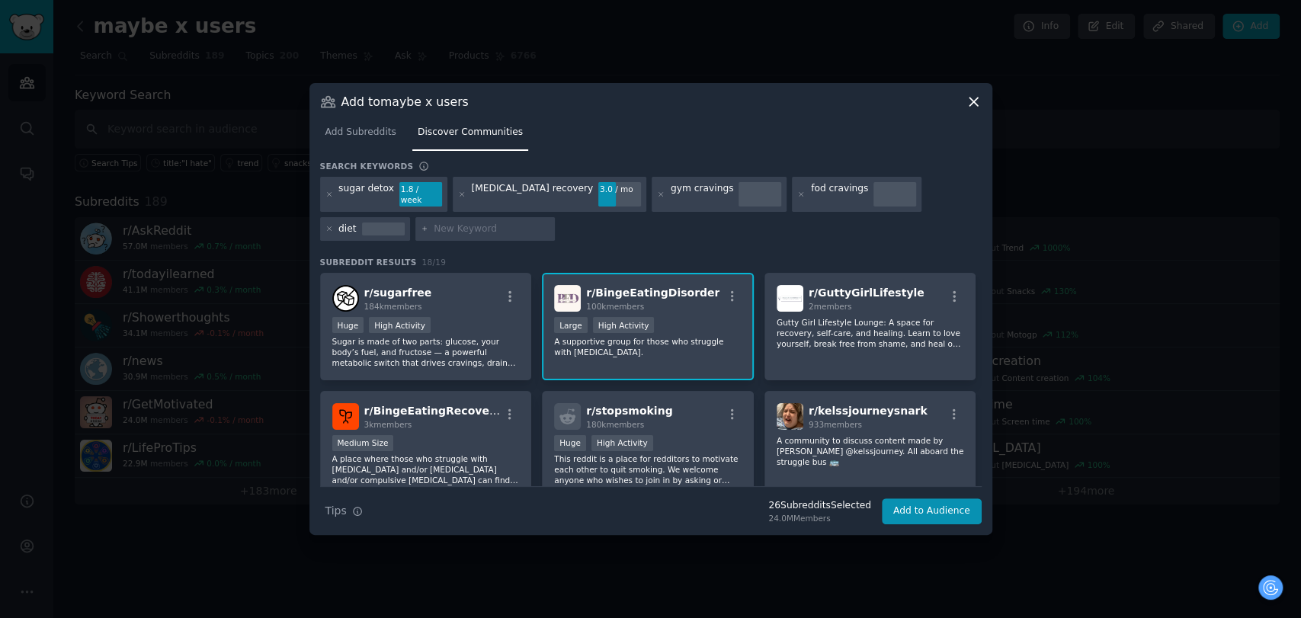
paste input "weight recovery"
type input "weight recovery"
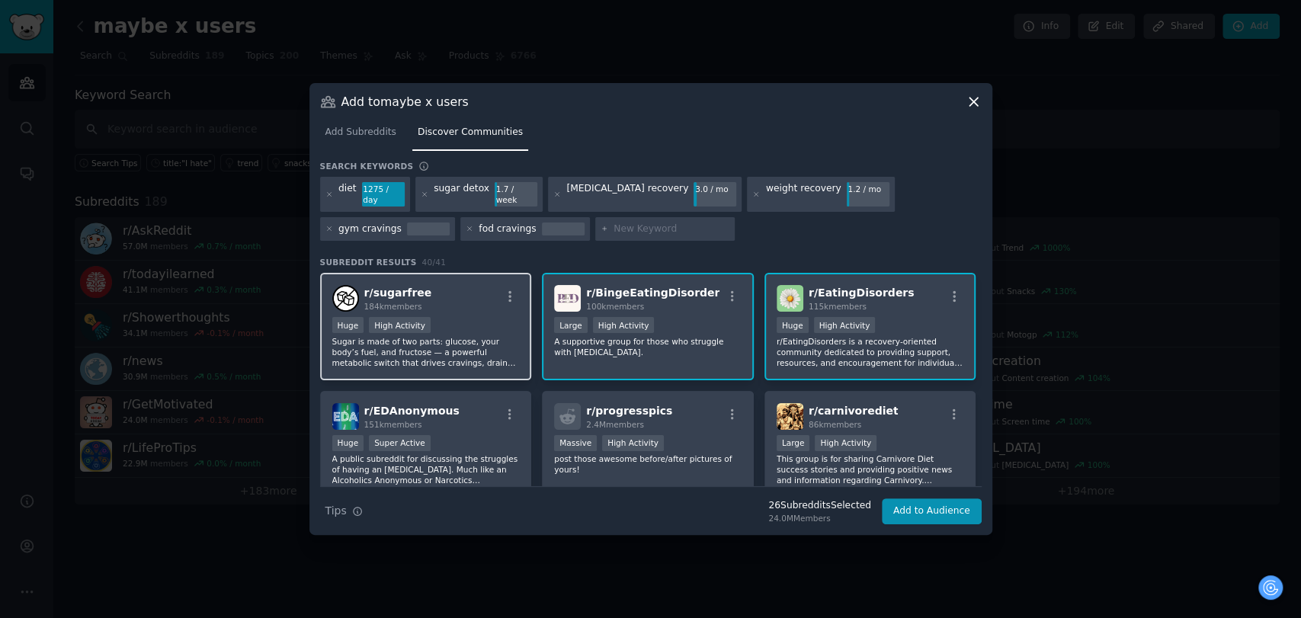
click at [489, 285] on div "r/ sugarfree 184k members" at bounding box center [425, 298] width 187 height 27
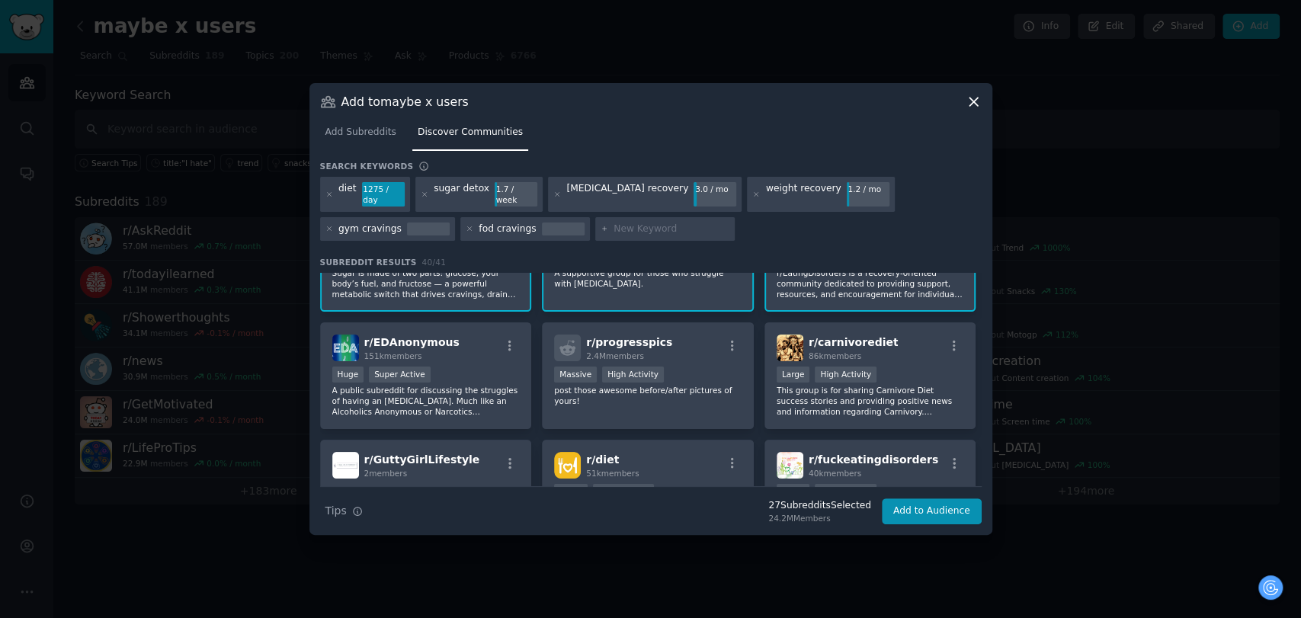
scroll to position [85, 0]
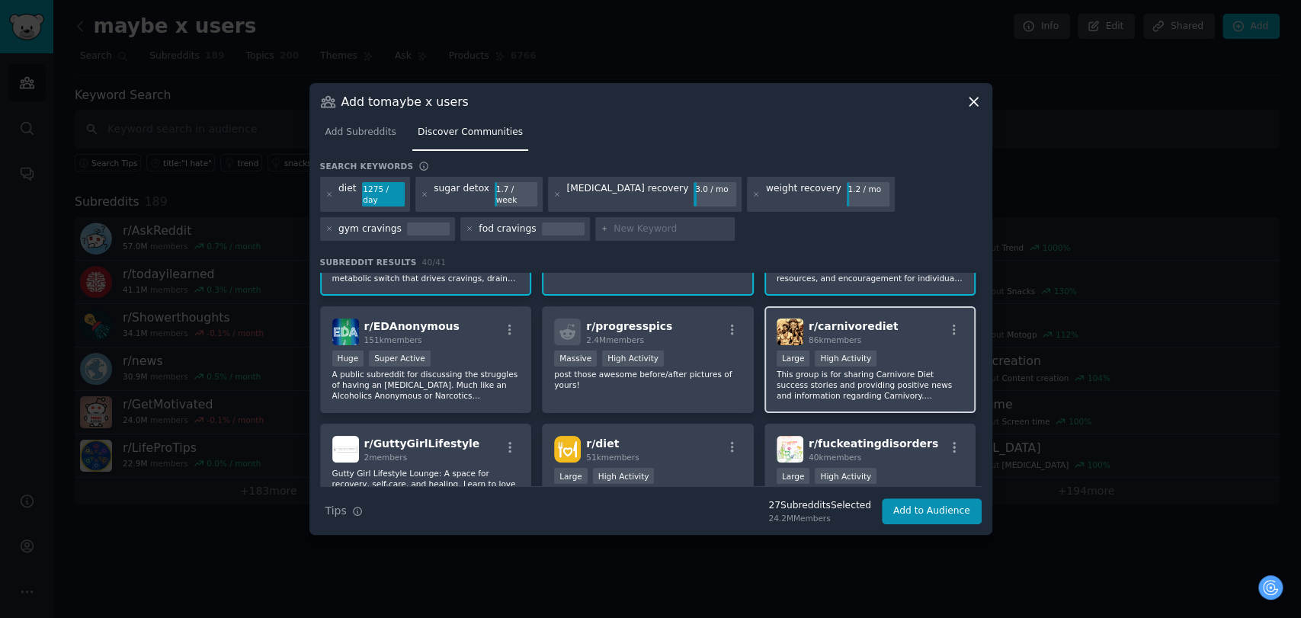
click at [886, 328] on div "r/ carnivorediet 86k members" at bounding box center [870, 332] width 187 height 27
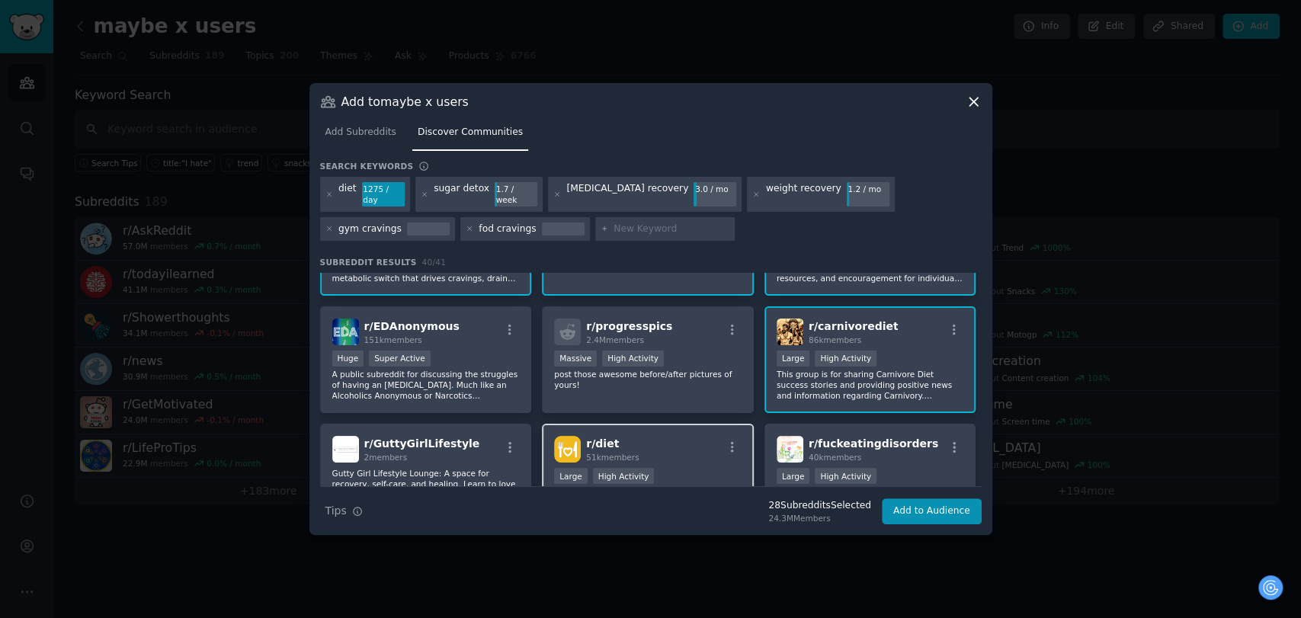
scroll to position [169, 0]
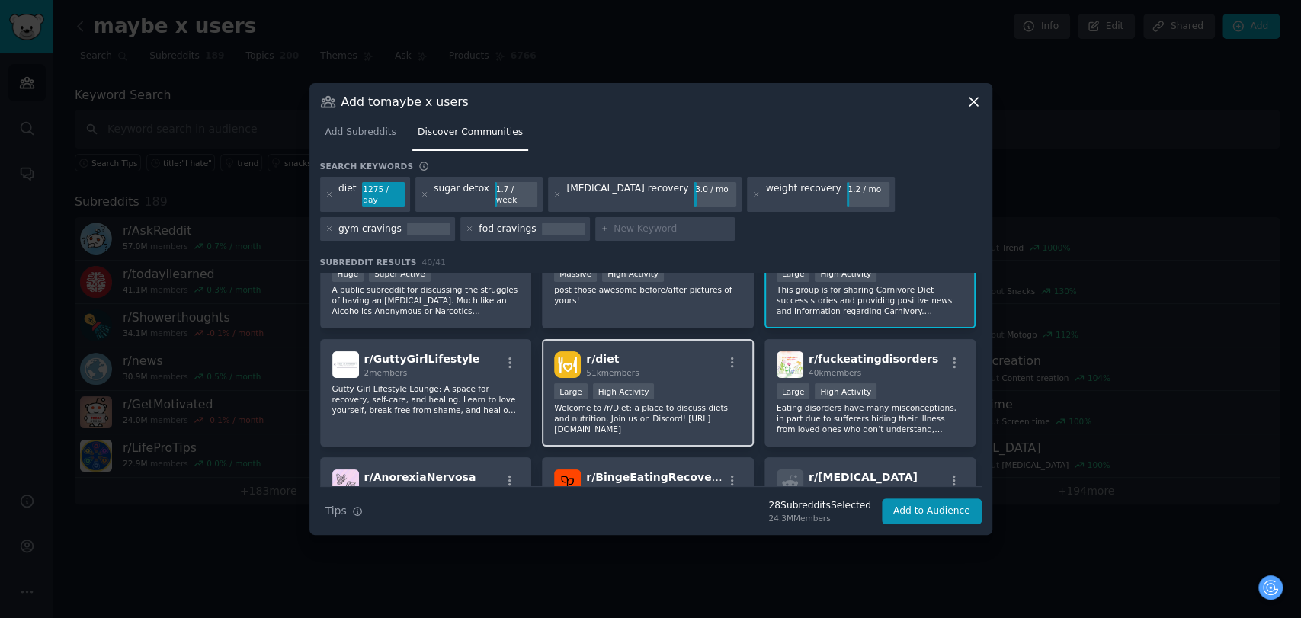
click at [668, 375] on div "r/ diet 51k members Large High Activity Welcome to /r/Diet: a place to discuss …" at bounding box center [648, 392] width 212 height 107
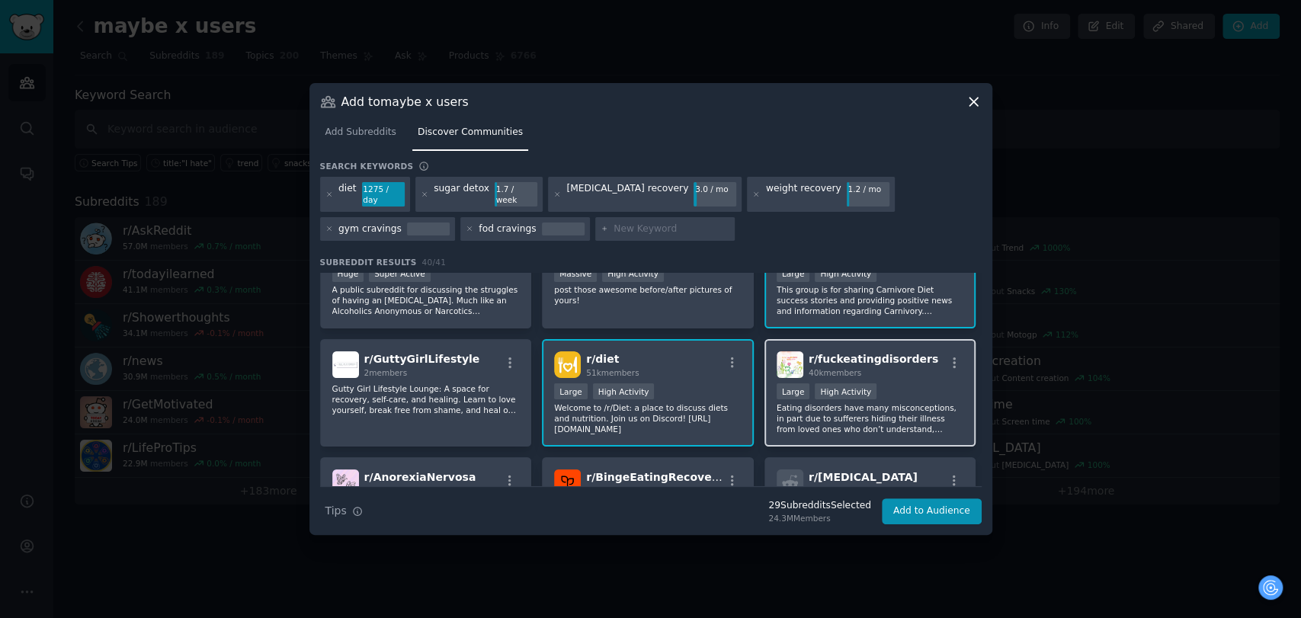
click at [909, 417] on p "Eating disorders have many misconceptions, in part due to sufferers hiding thei…" at bounding box center [870, 418] width 187 height 32
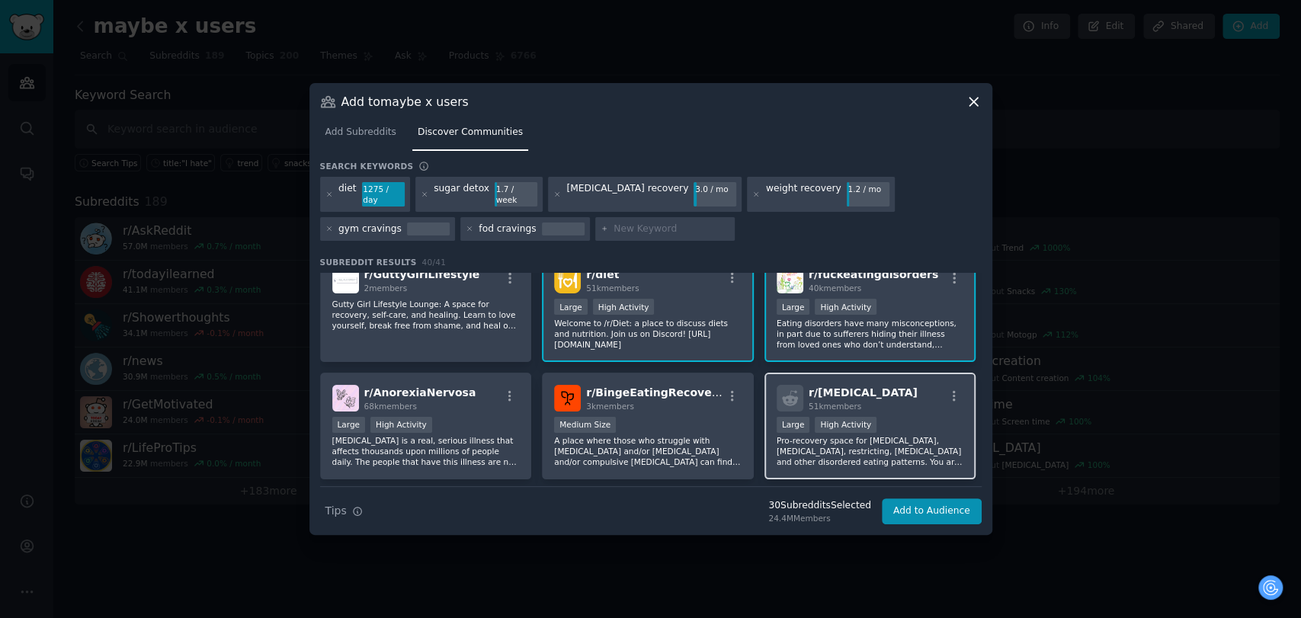
click at [877, 399] on div "r/ bulimia 51k members" at bounding box center [870, 398] width 187 height 27
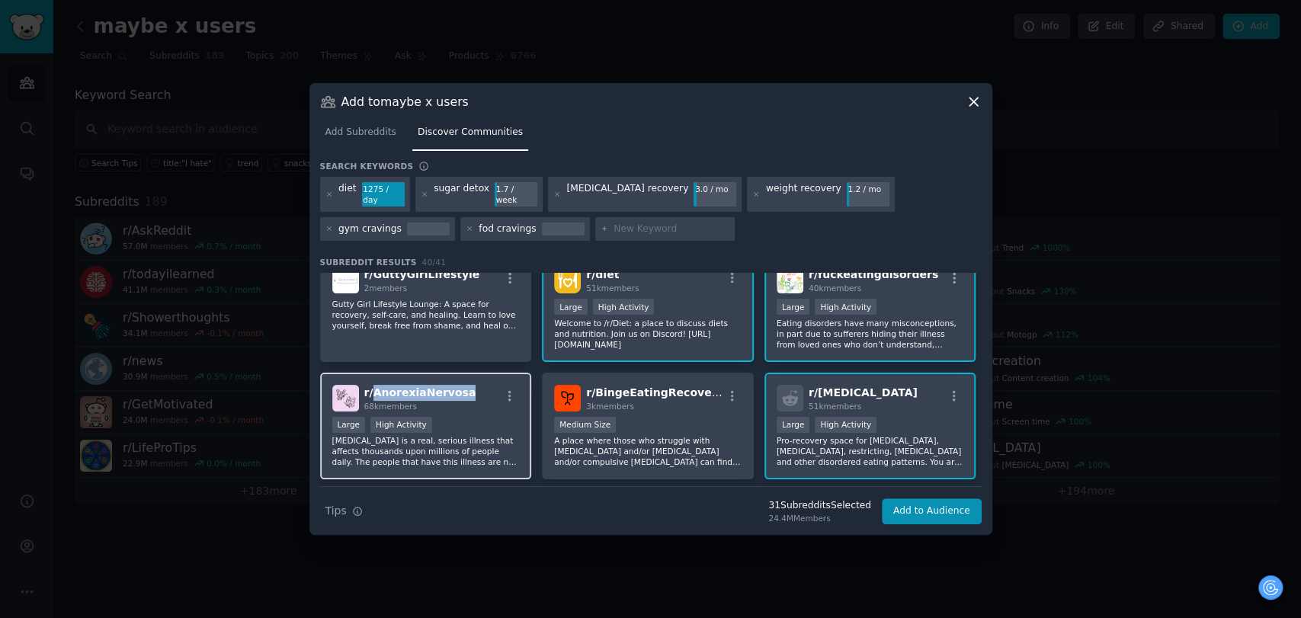
drag, startPoint x: 476, startPoint y: 389, endPoint x: 372, endPoint y: 390, distance: 103.7
click at [372, 390] on div "r/ AnorexiaNervosa 68k members" at bounding box center [425, 398] width 187 height 27
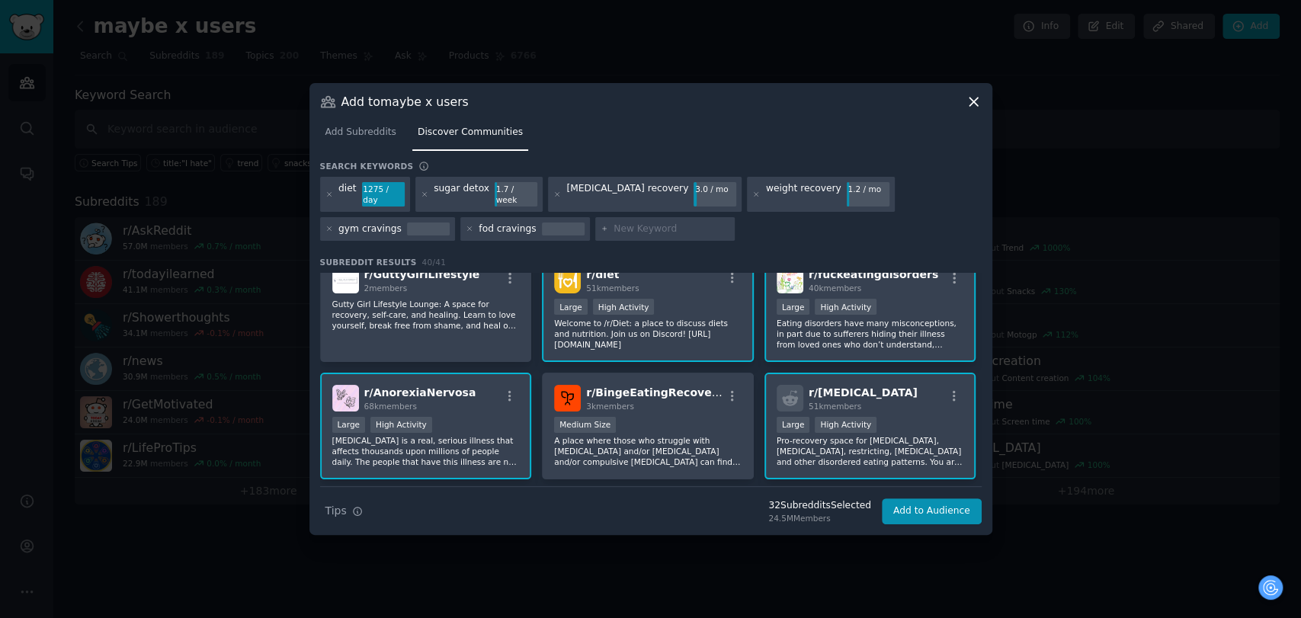
click at [488, 385] on div "r/ AnorexiaNervosa 68k members" at bounding box center [425, 398] width 187 height 27
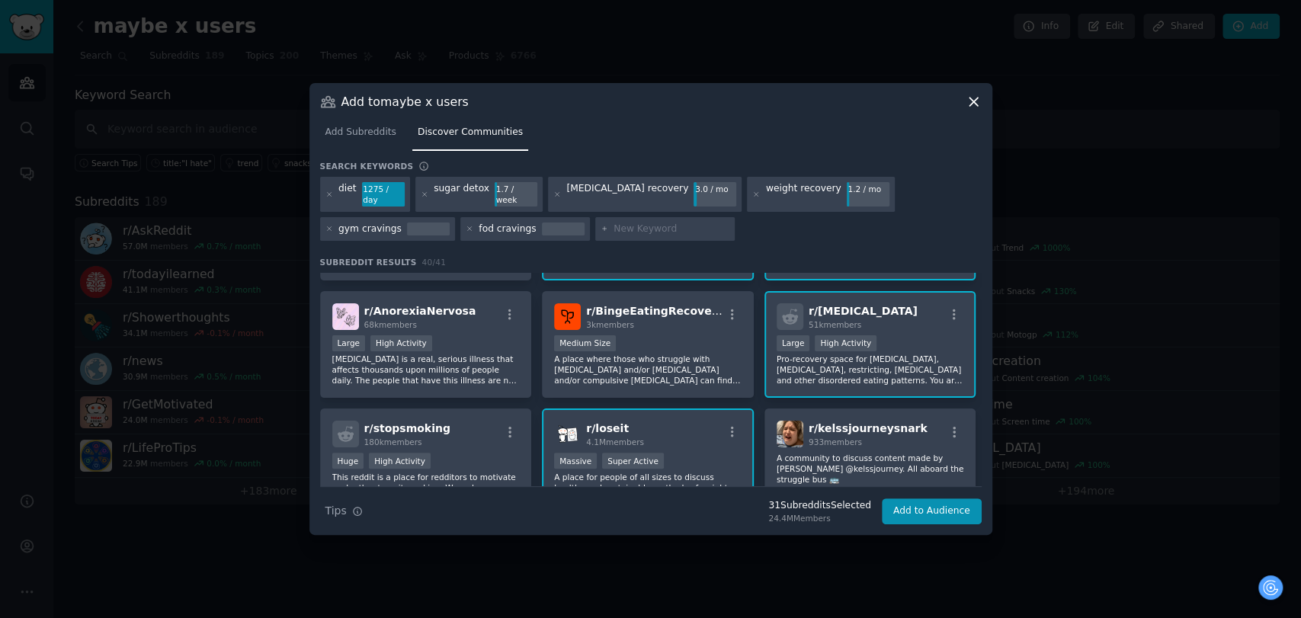
scroll to position [338, 0]
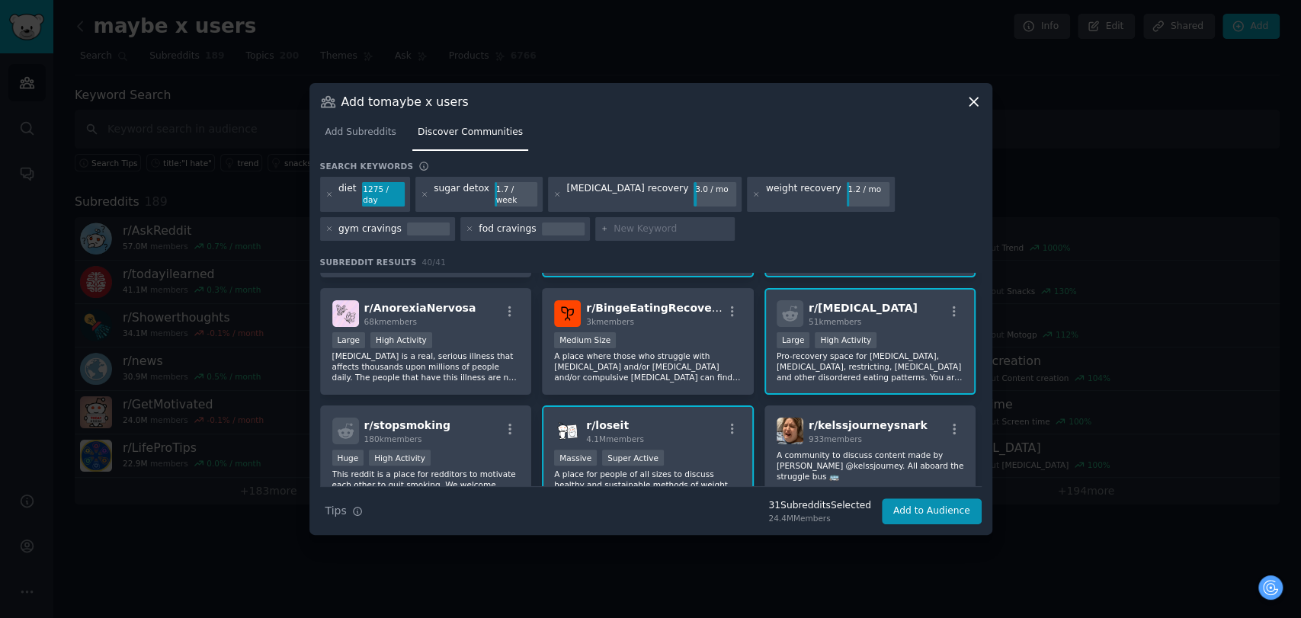
click at [884, 370] on p "Pro-recovery space for [MEDICAL_DATA], [MEDICAL_DATA], restricting, [MEDICAL_DA…" at bounding box center [870, 367] width 187 height 32
click at [832, 370] on p "Pro-recovery space for [MEDICAL_DATA], [MEDICAL_DATA], restricting, [MEDICAL_DA…" at bounding box center [870, 367] width 187 height 32
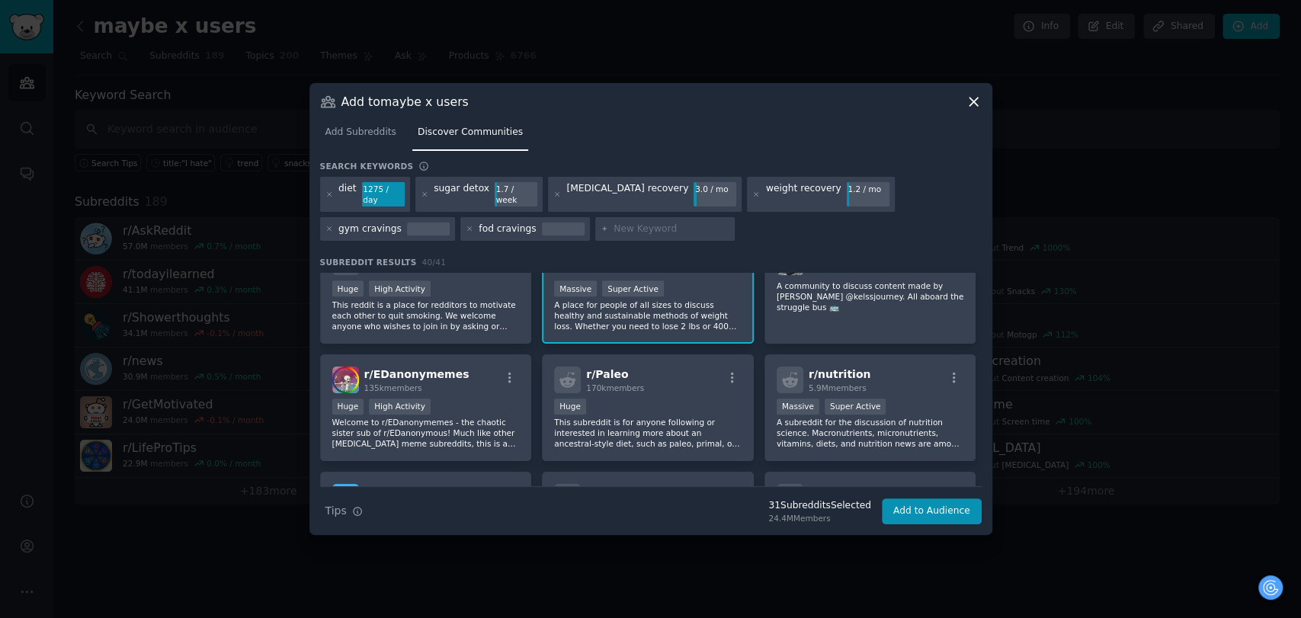
scroll to position [423, 0]
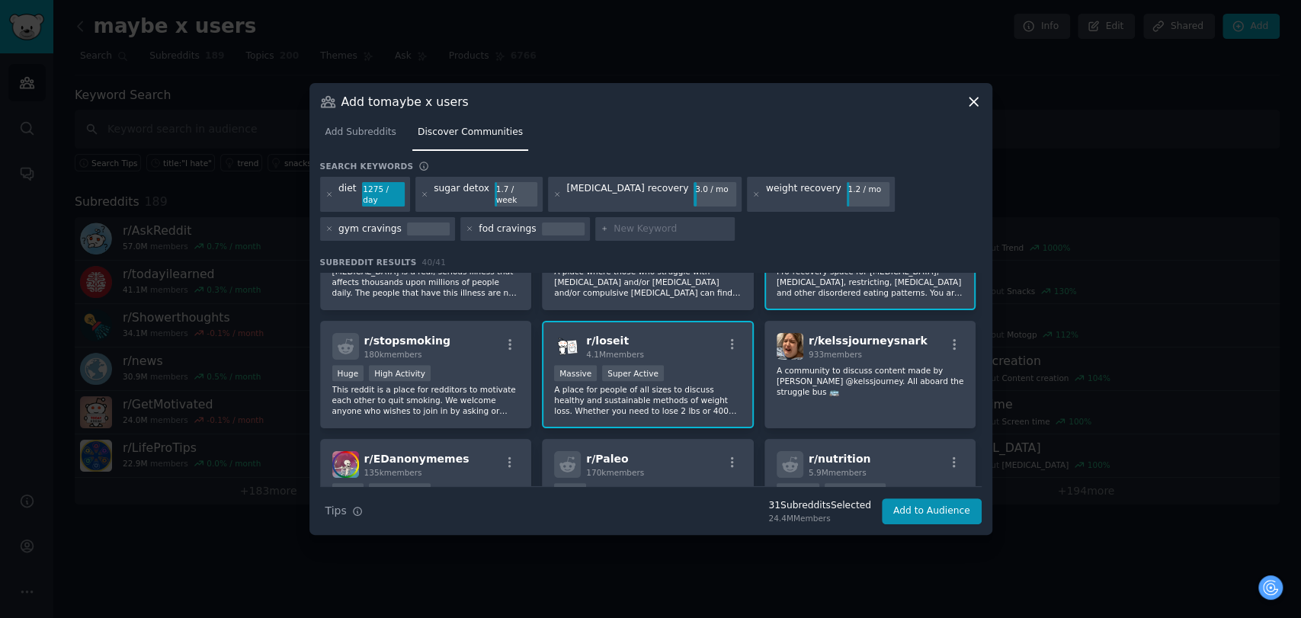
click at [695, 338] on div "r/ loseit 4.1M members" at bounding box center [647, 346] width 187 height 27
click at [329, 191] on icon at bounding box center [329, 195] width 8 height 8
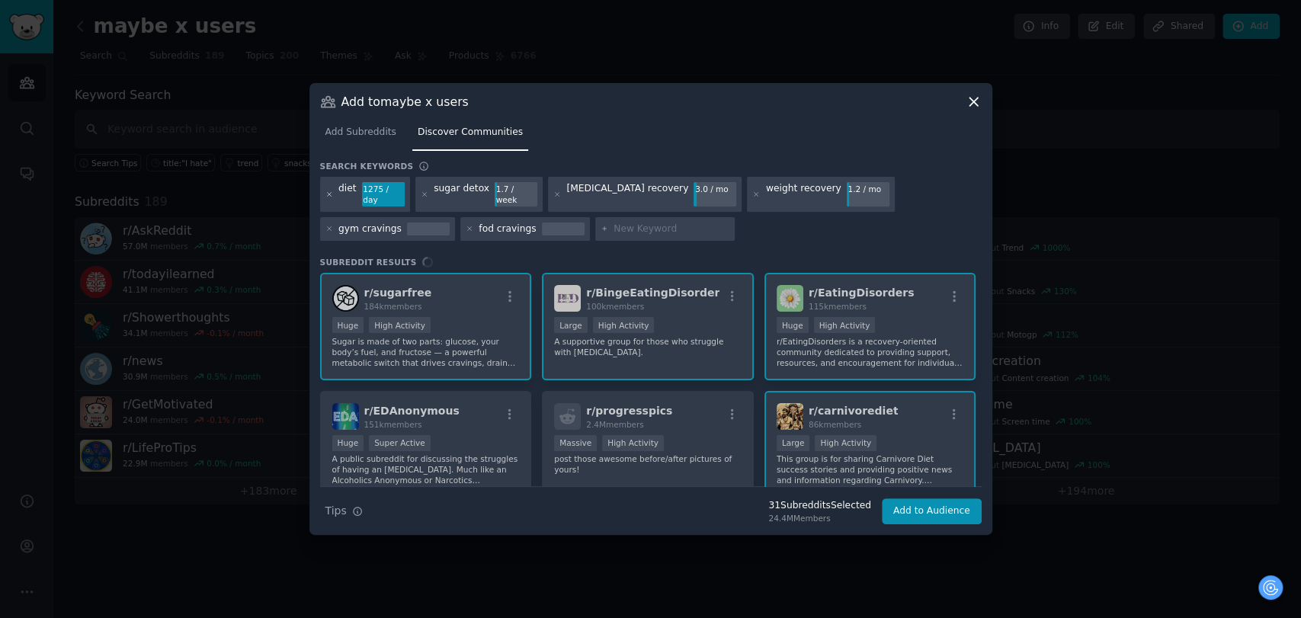
click at [421, 191] on icon at bounding box center [425, 195] width 8 height 8
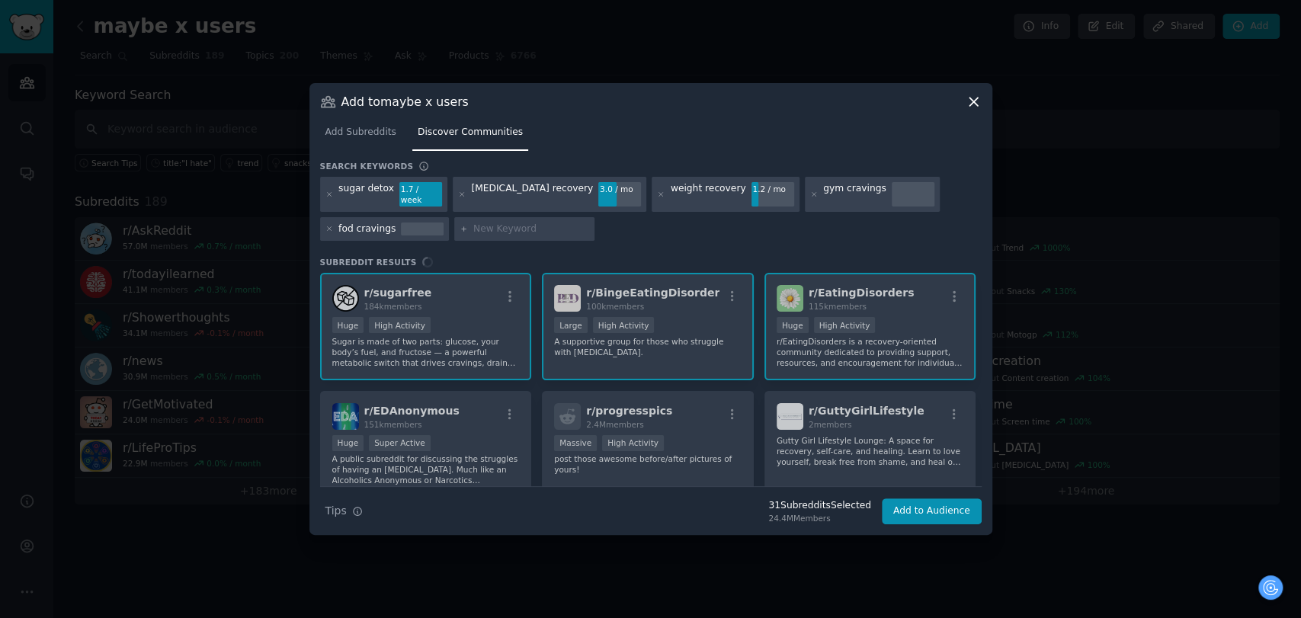
click at [329, 191] on icon at bounding box center [329, 195] width 8 height 8
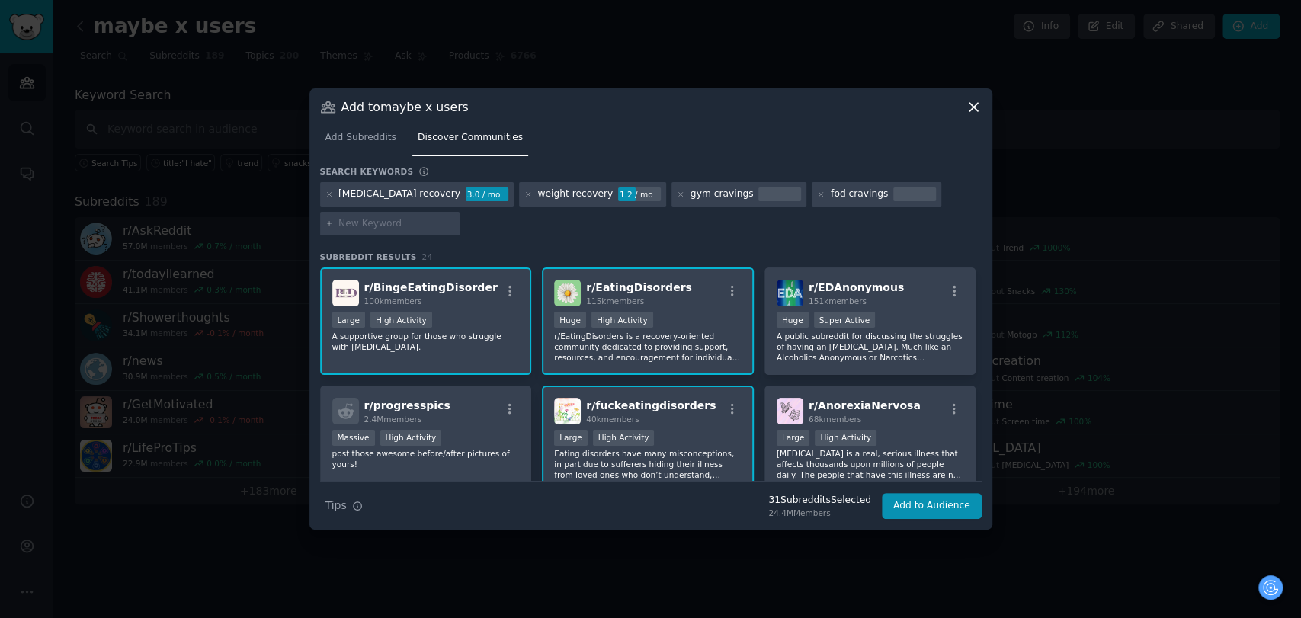
click at [329, 191] on icon at bounding box center [329, 195] width 8 height 8
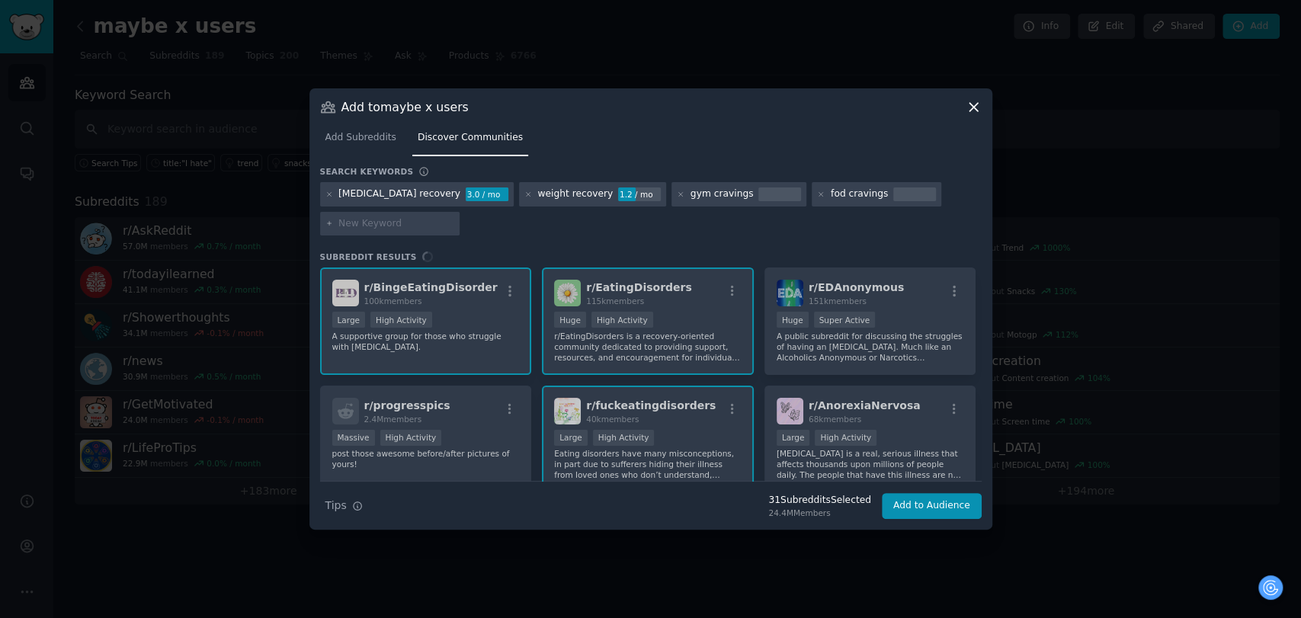
click at [329, 177] on h3 "Search keywords" at bounding box center [367, 171] width 94 height 11
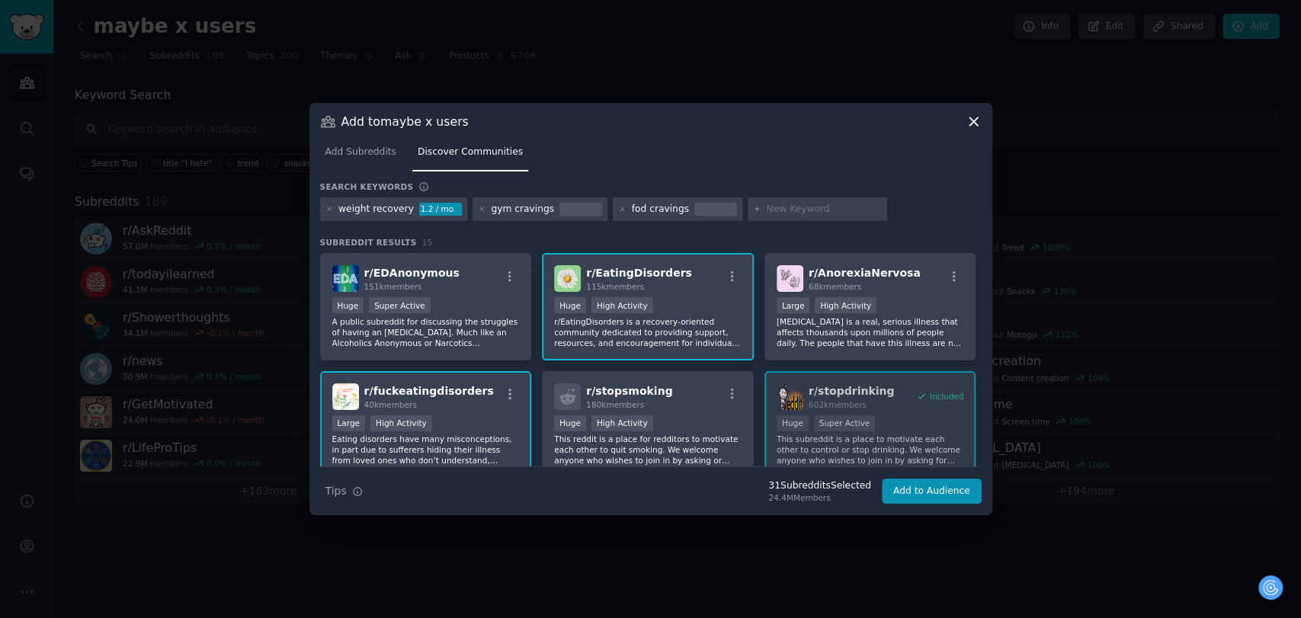
click at [329, 203] on div at bounding box center [329, 210] width 8 height 14
click at [329, 210] on icon at bounding box center [329, 209] width 8 height 8
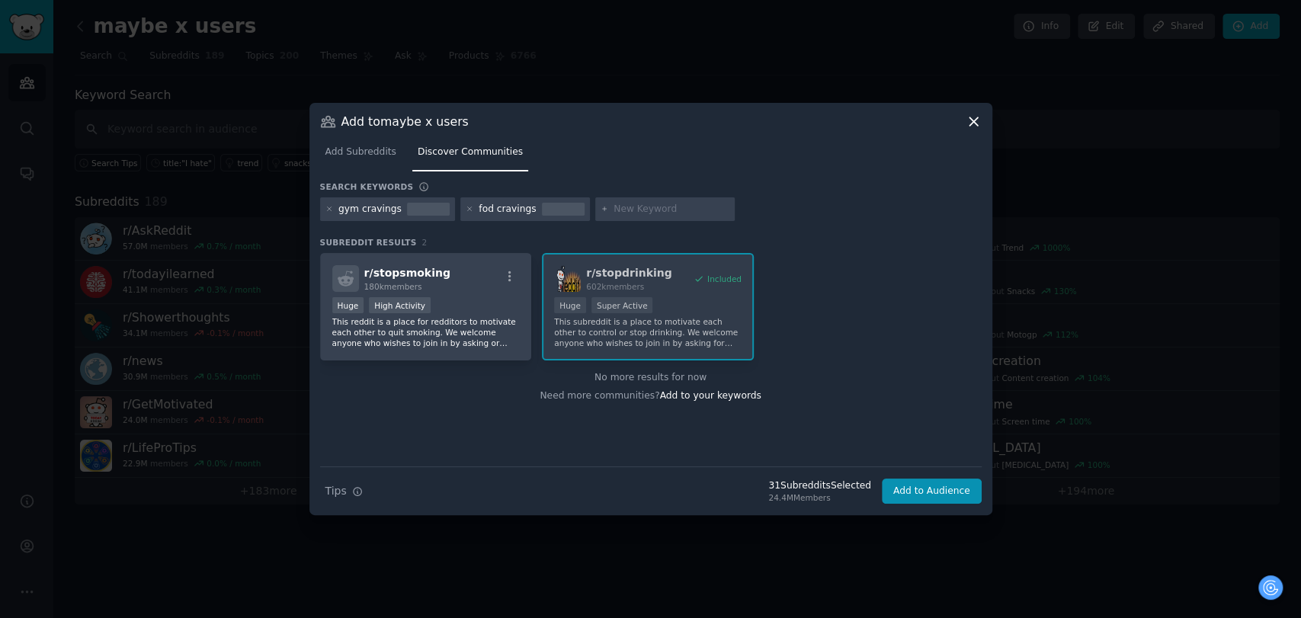
click at [329, 210] on icon at bounding box center [329, 209] width 8 height 8
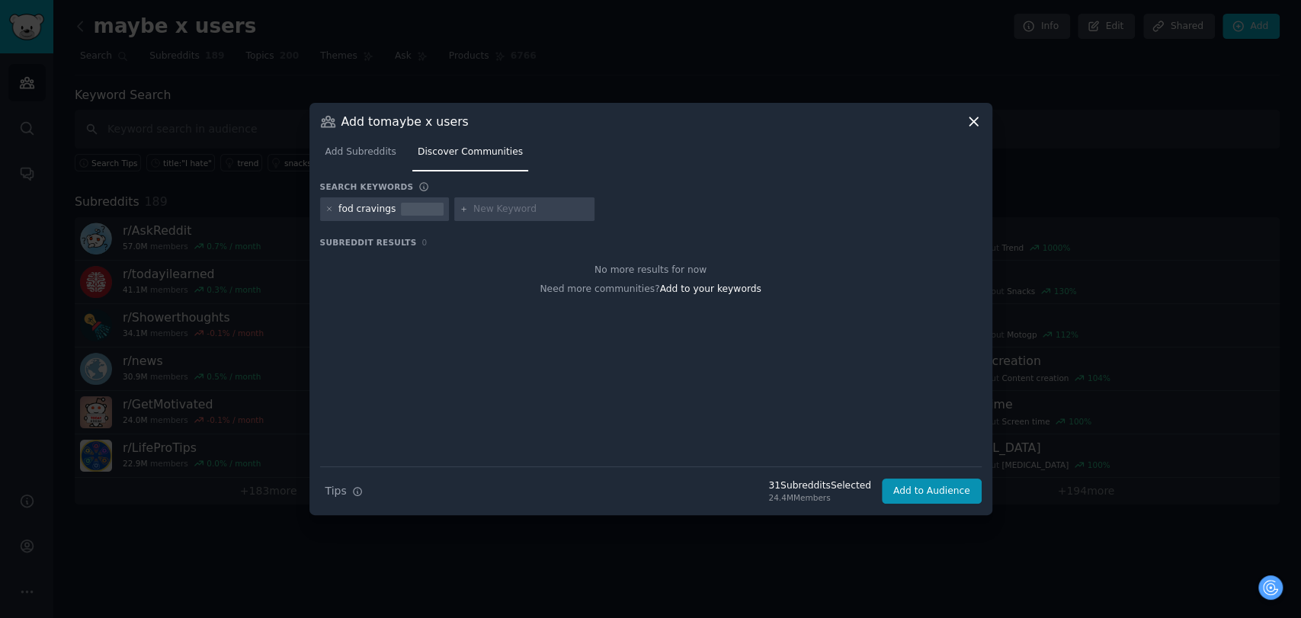
click at [329, 210] on icon at bounding box center [329, 209] width 8 height 8
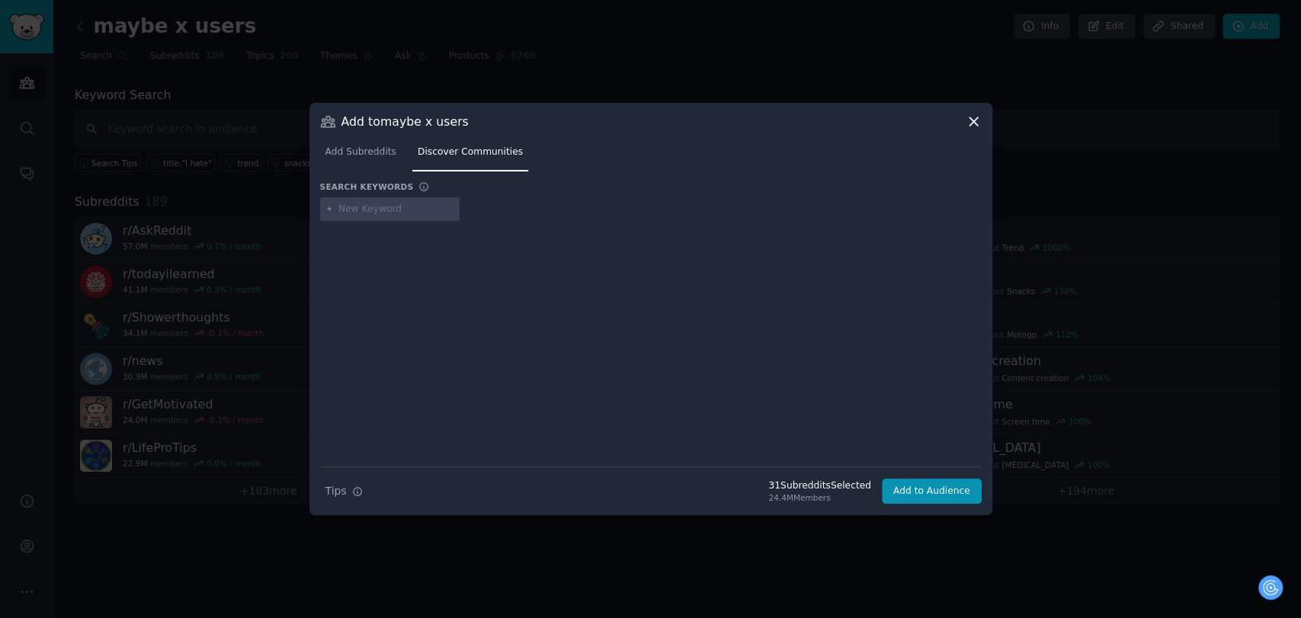
click at [367, 210] on input "text" at bounding box center [396, 210] width 116 height 14
paste input "trauma recovery"
type input "trauma recovery"
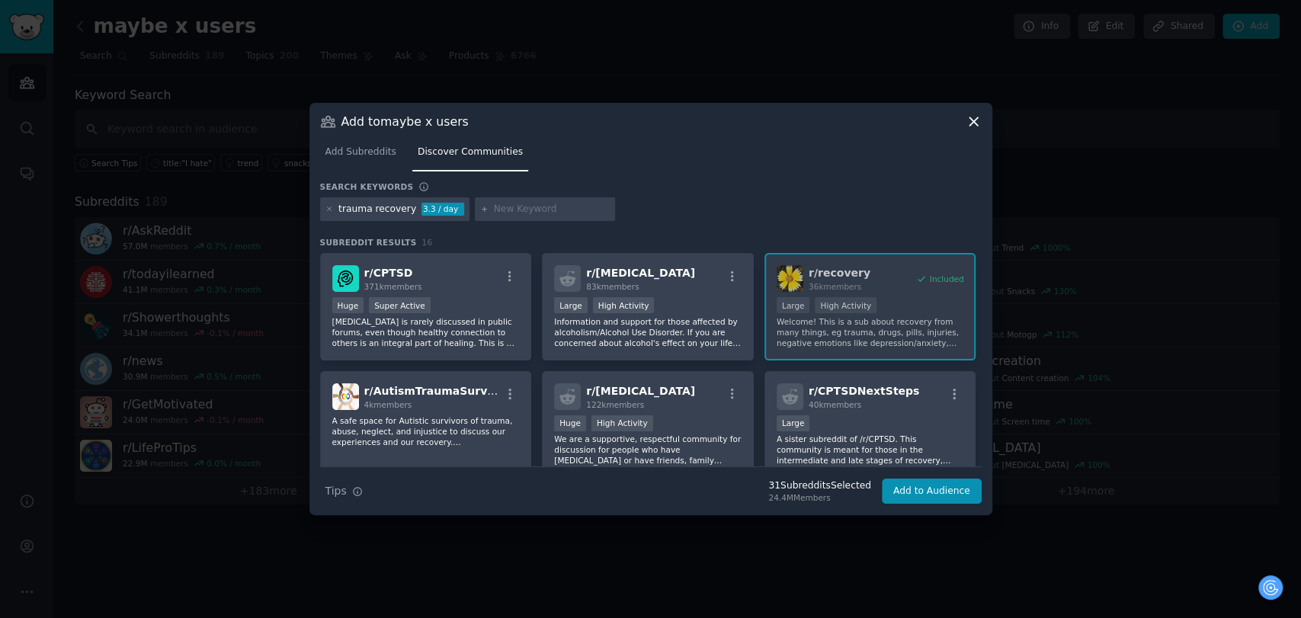
paste input "healing journey"
type input "healing journey"
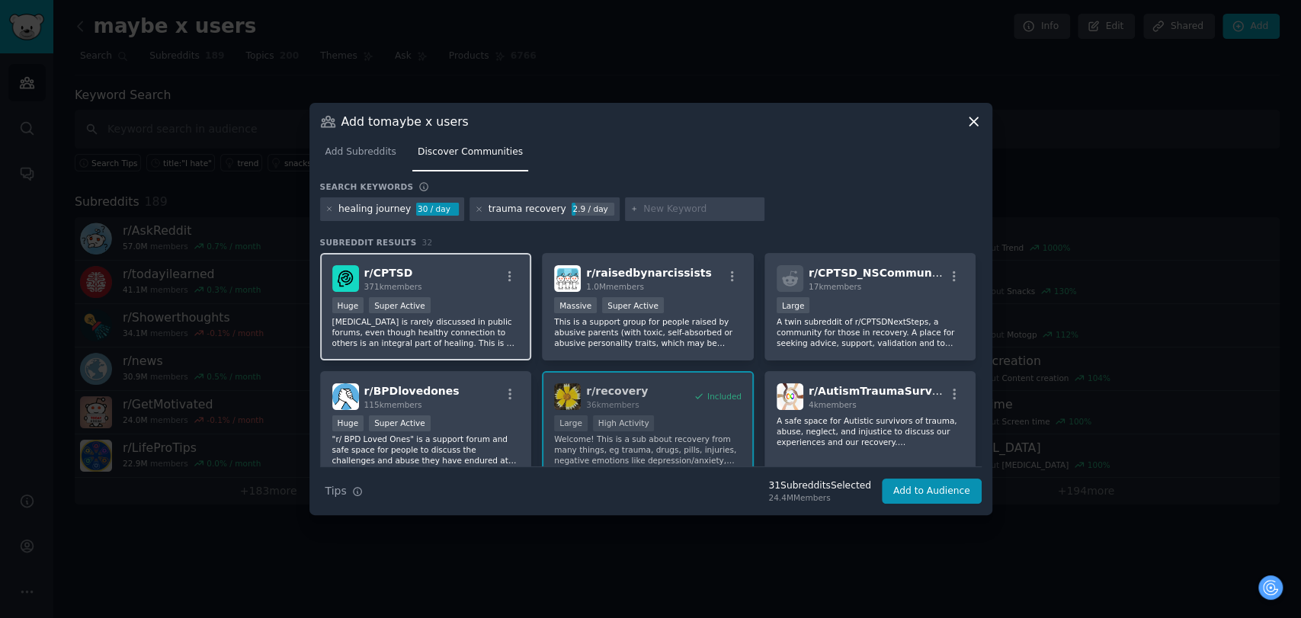
click at [453, 322] on p "[MEDICAL_DATA] is rarely discussed in public forums, even though healthy connec…" at bounding box center [425, 332] width 187 height 32
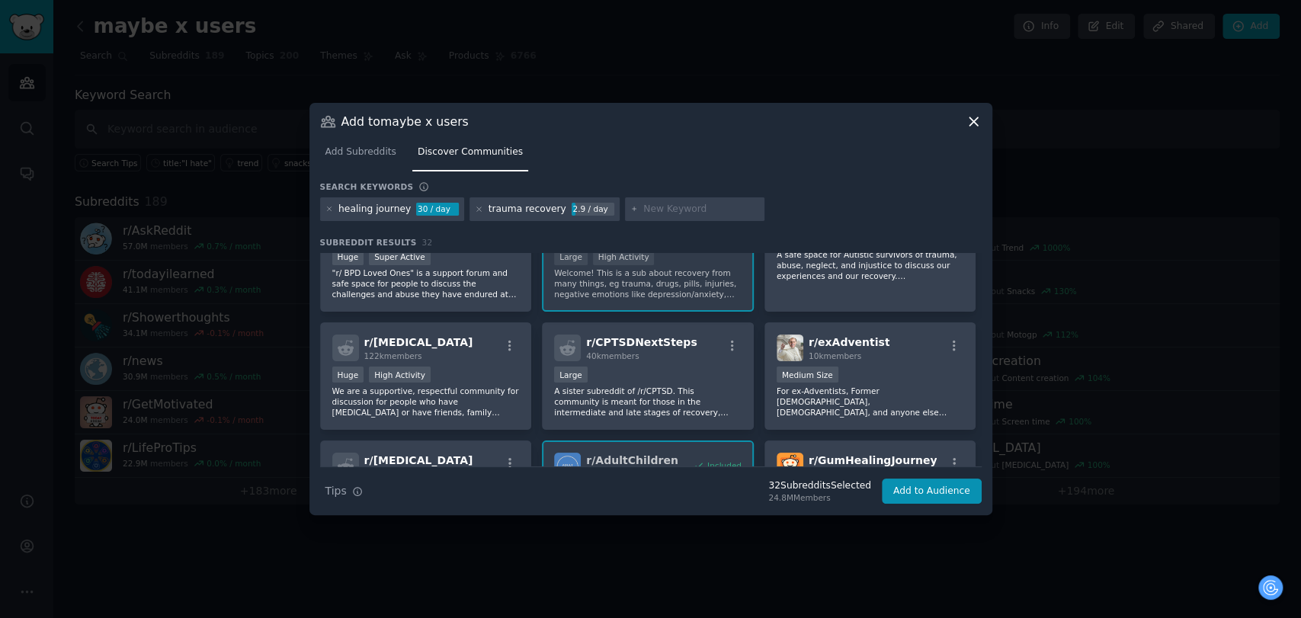
scroll to position [169, 0]
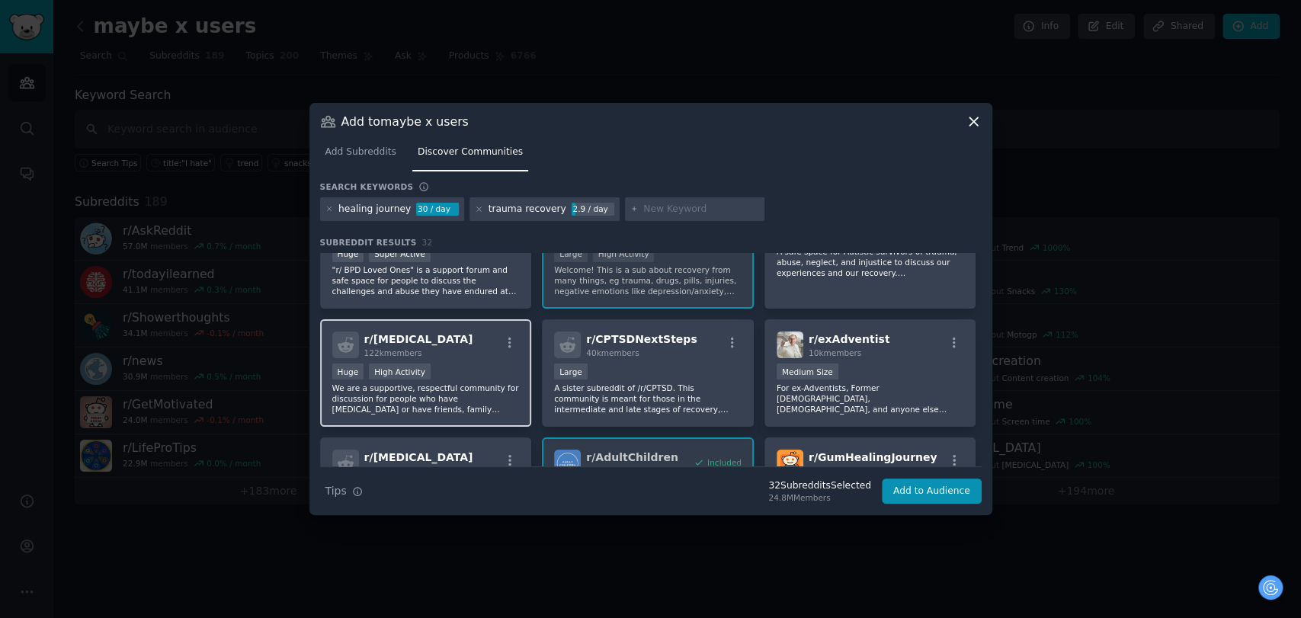
click at [449, 335] on div "r/ ptsd 122k members" at bounding box center [425, 345] width 187 height 27
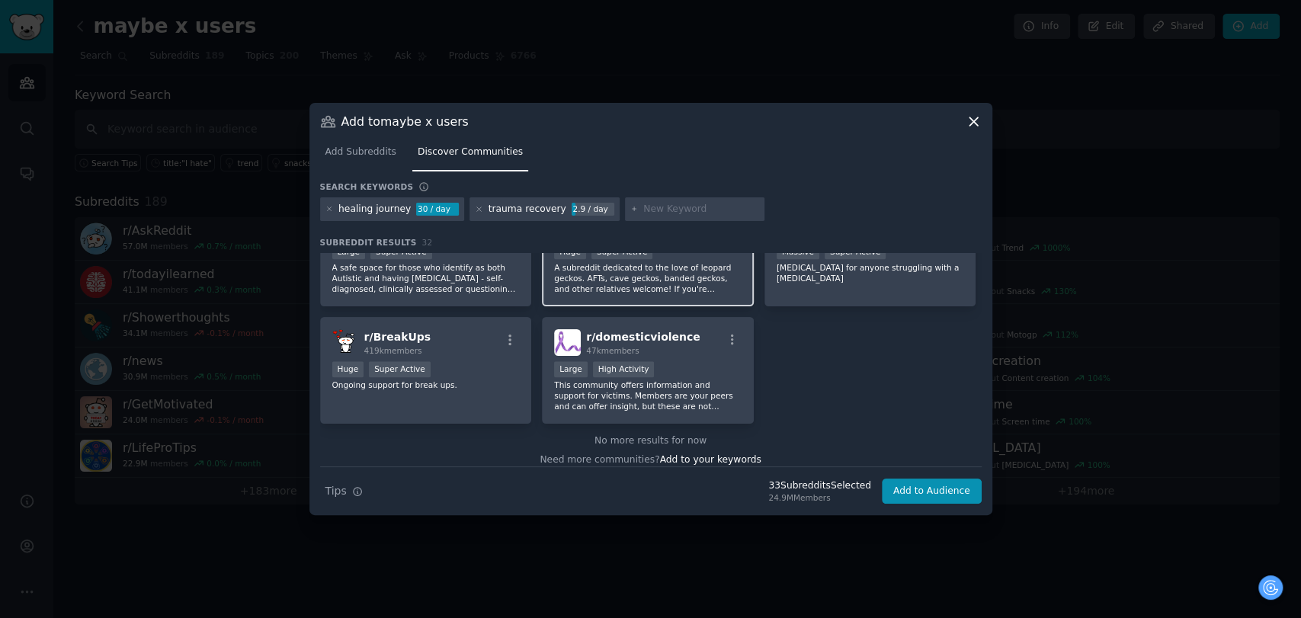
scroll to position [1102, 0]
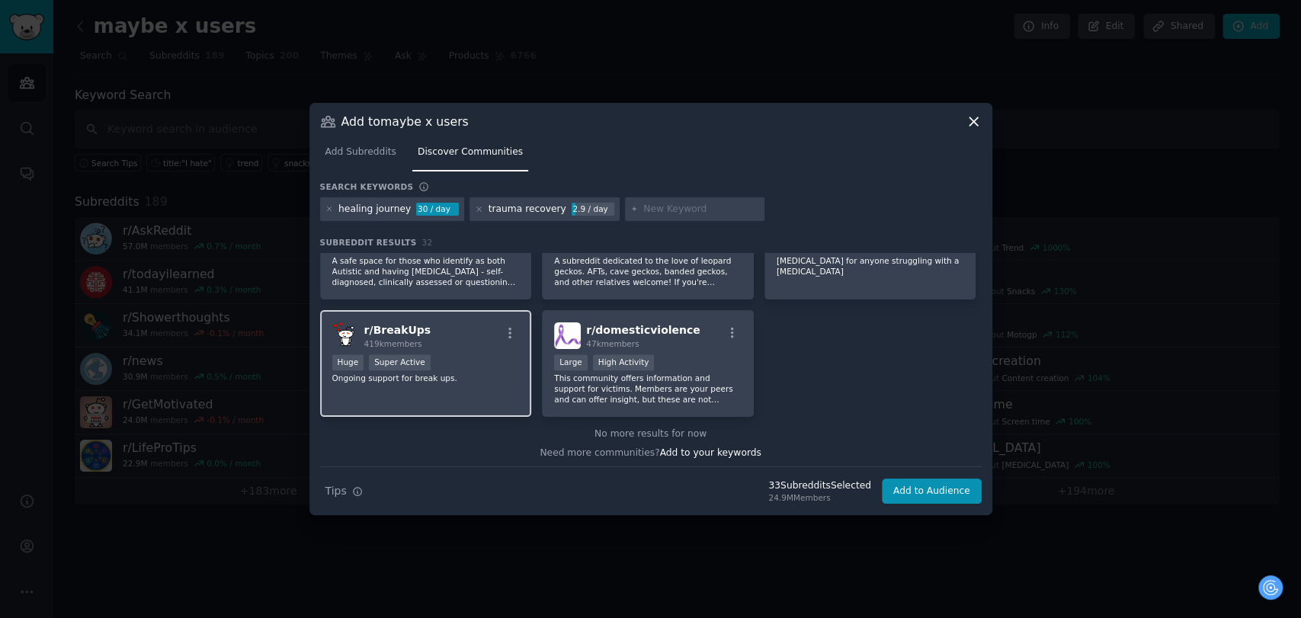
click at [466, 346] on div "r/ BreakUps 419k members Huge Super Active Ongoing support for break ups." at bounding box center [426, 363] width 212 height 107
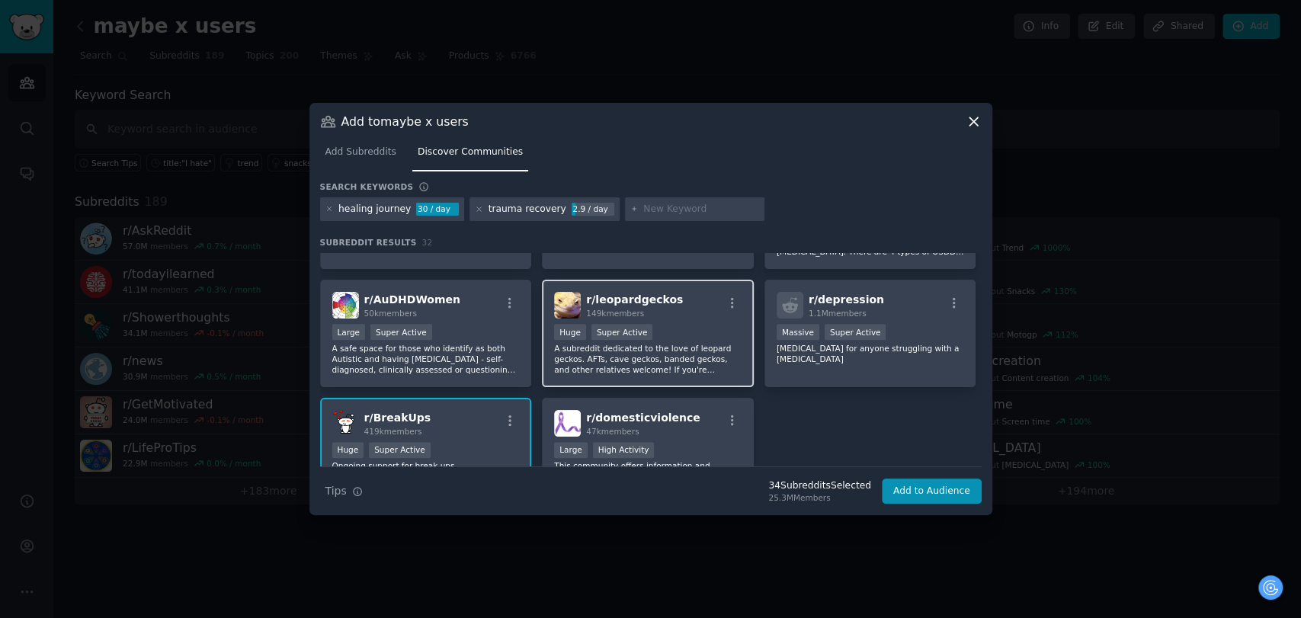
scroll to position [1018, 0]
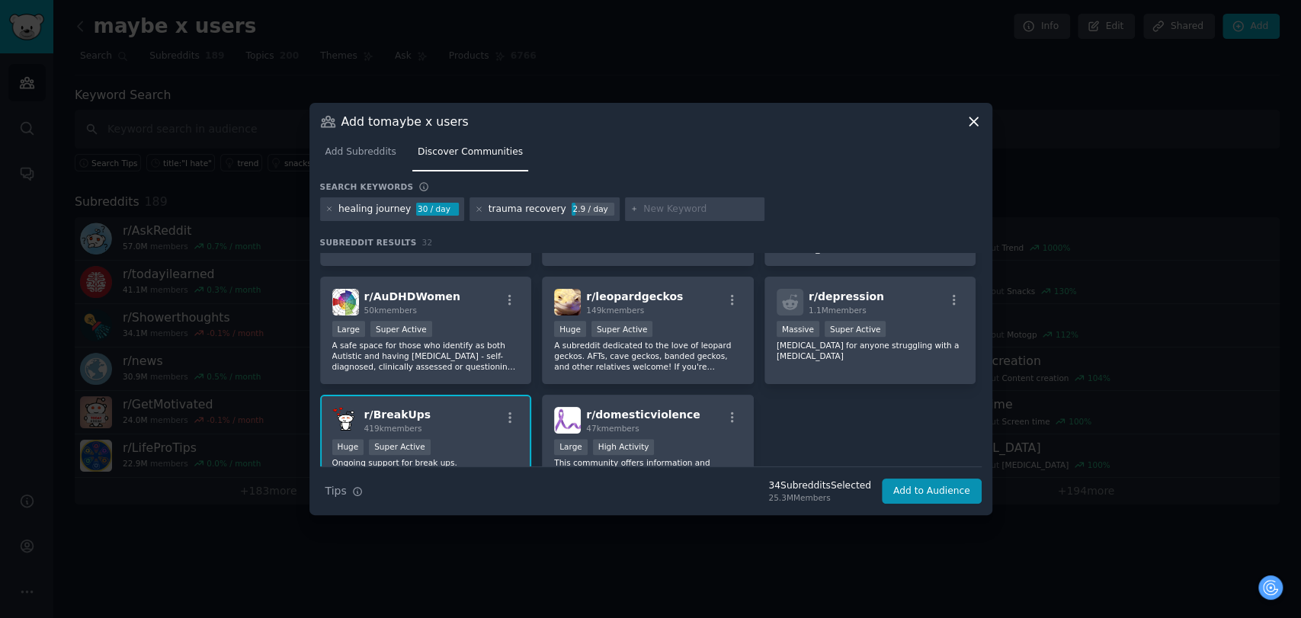
click at [476, 407] on div "r/ BreakUps 419k members" at bounding box center [425, 420] width 187 height 27
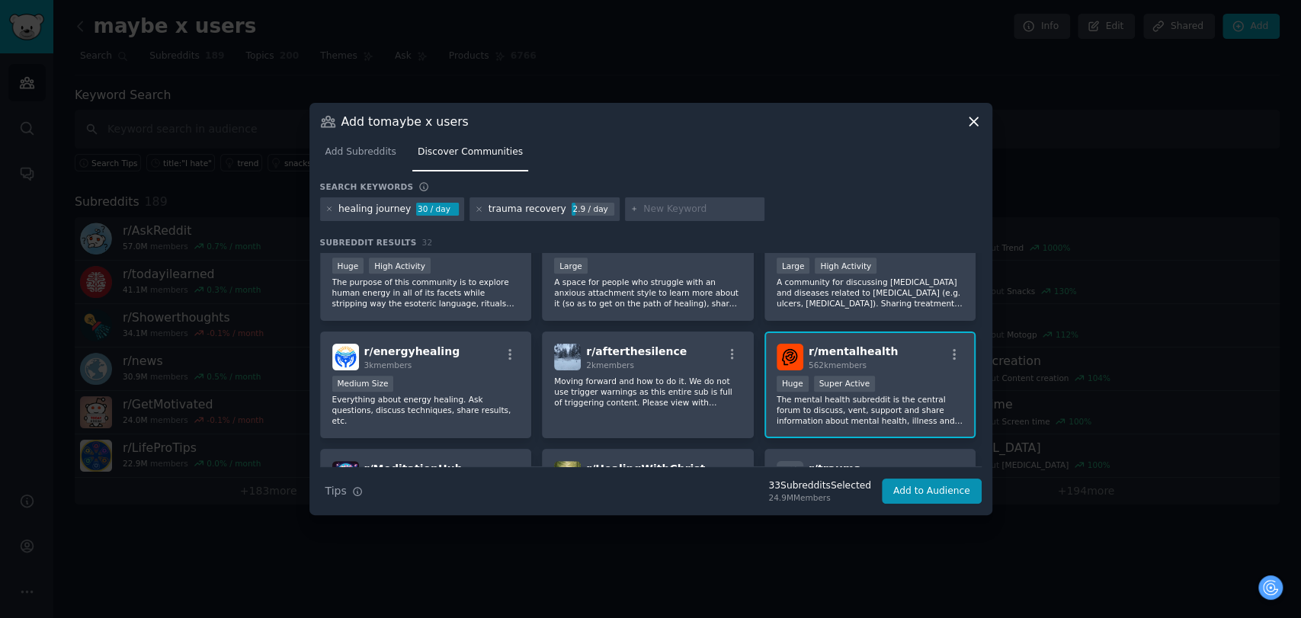
scroll to position [509, 0]
click at [816, 351] on span "r/ mentalhealth" at bounding box center [853, 353] width 89 height 12
click at [871, 357] on span "r/ mentalhealth" at bounding box center [853, 353] width 89 height 12
click at [720, 349] on div "r/ afterthesilence 2k members" at bounding box center [647, 358] width 187 height 27
click at [820, 354] on span "r/ mentalhealth" at bounding box center [853, 353] width 89 height 12
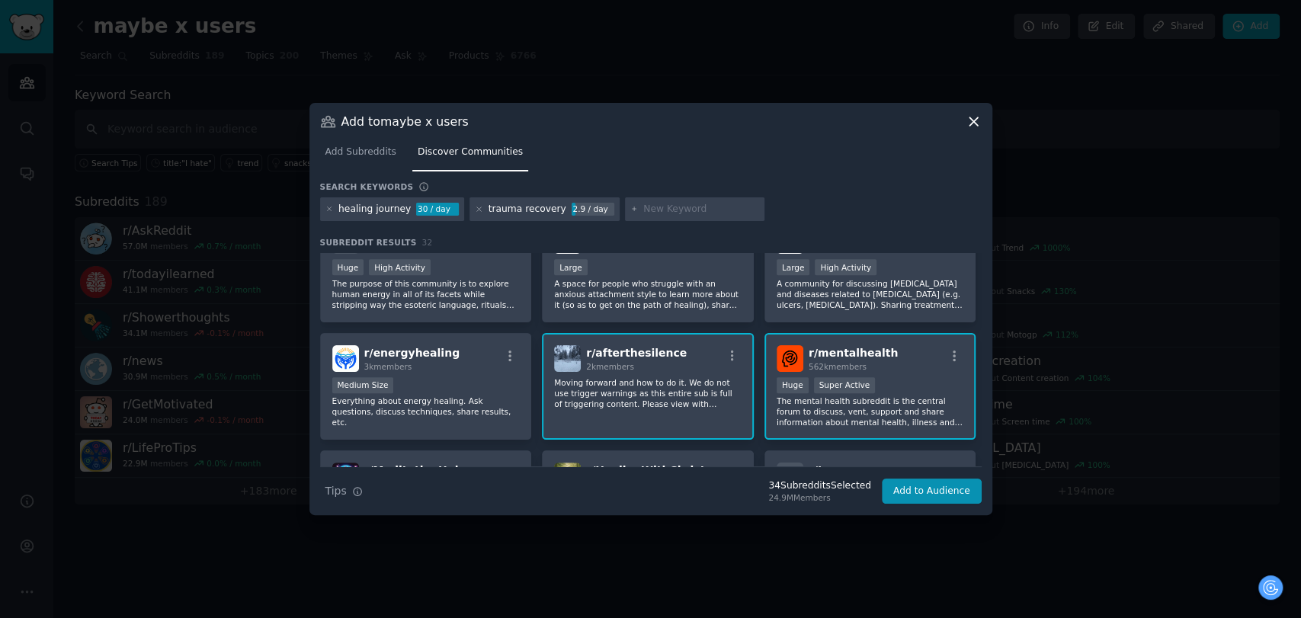
click at [658, 354] on span "r/ afterthesilence" at bounding box center [636, 353] width 101 height 12
click at [839, 355] on span "r/ mentalhealth" at bounding box center [853, 353] width 89 height 12
click at [873, 353] on span "r/ mentalhealth" at bounding box center [853, 353] width 89 height 12
click at [902, 372] on div "r/ mentalhealth 562k members Huge Super Active The mental health subreddit is t…" at bounding box center [870, 386] width 212 height 107
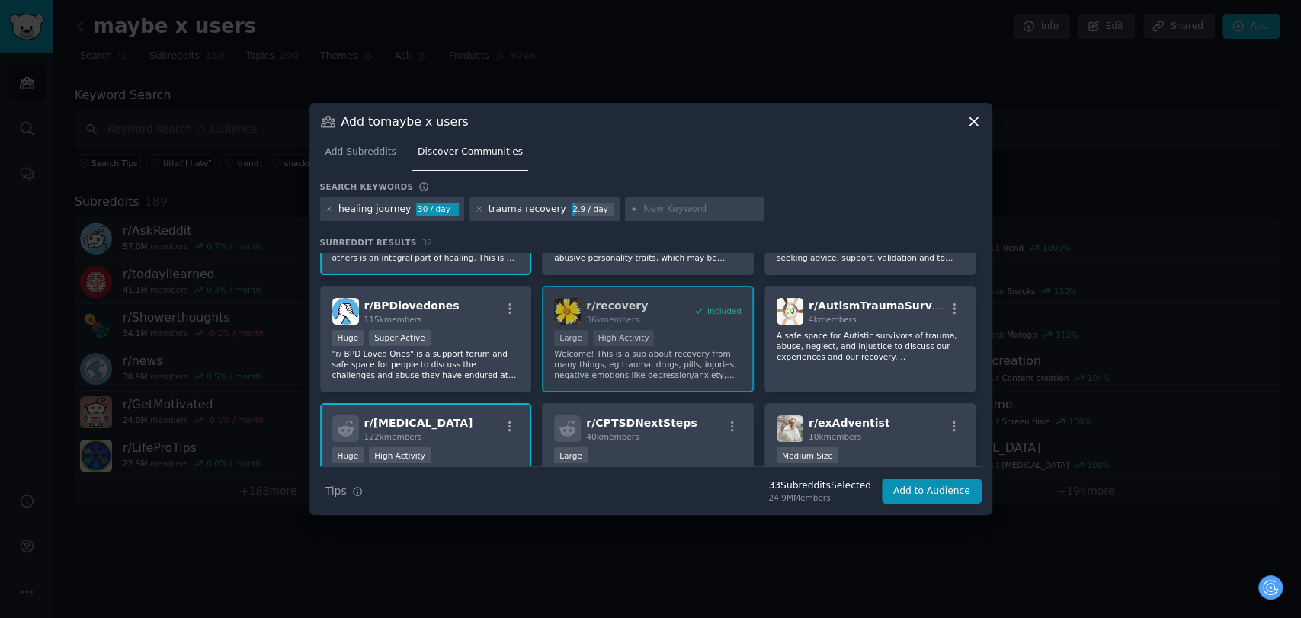
scroll to position [0, 0]
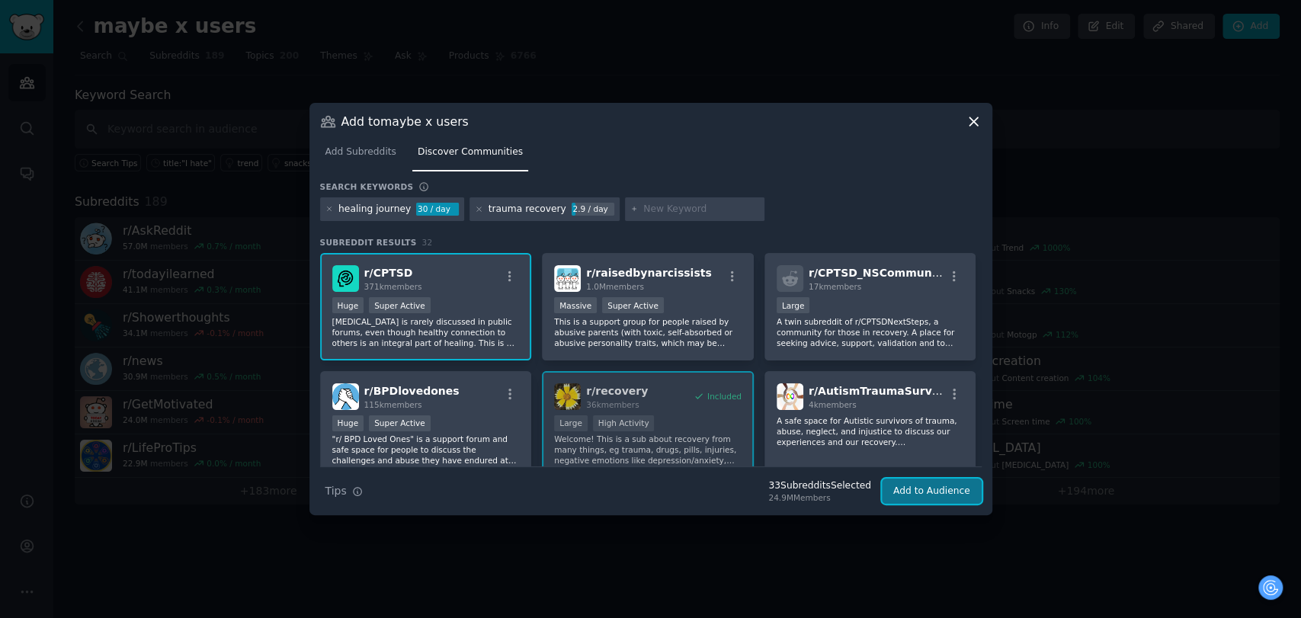
click at [928, 486] on button "Add to Audience" at bounding box center [932, 492] width 100 height 26
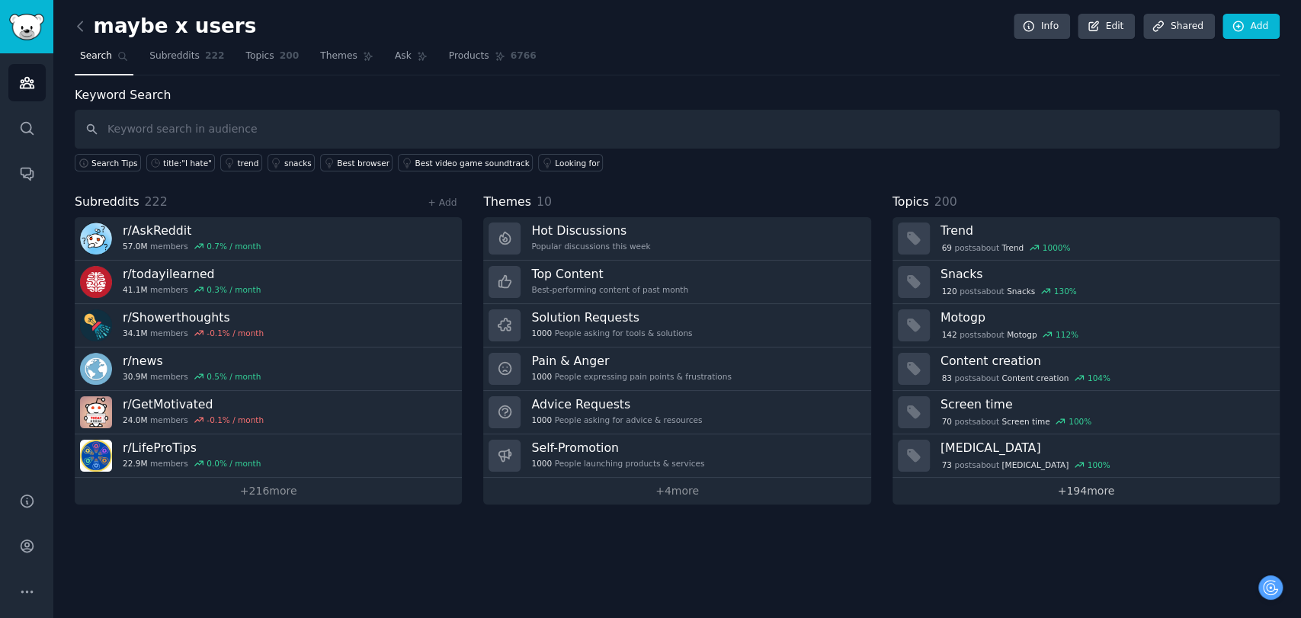
click at [1009, 486] on link "+ 194 more" at bounding box center [1086, 491] width 387 height 27
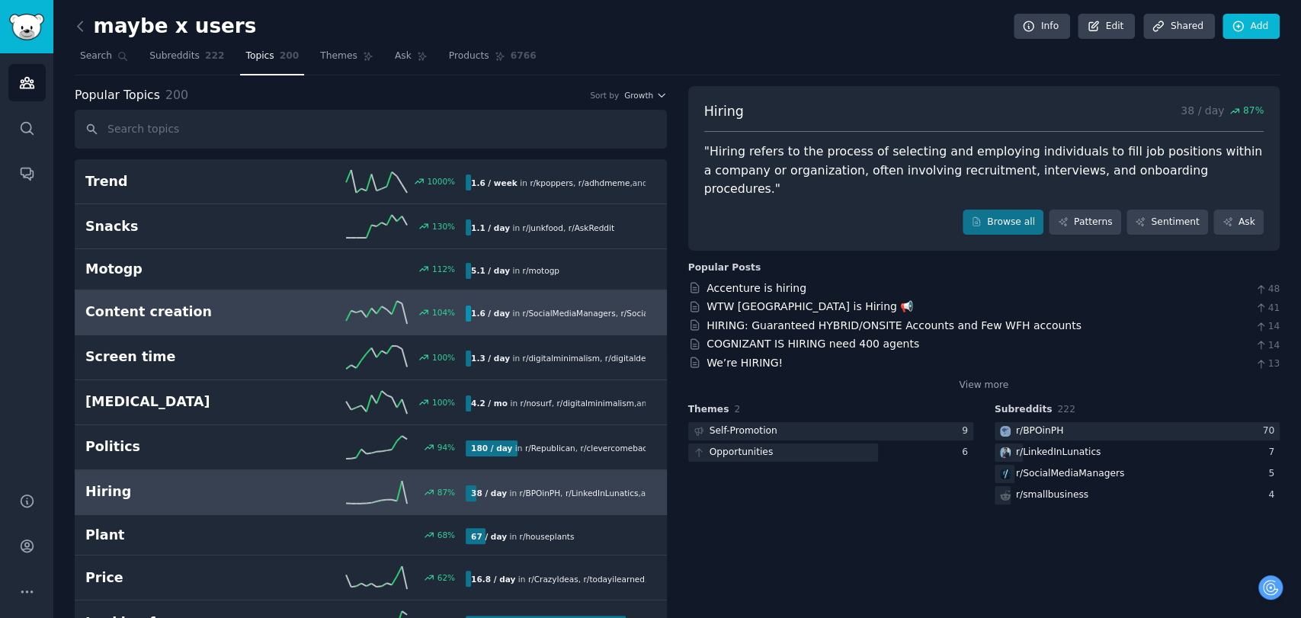
click at [559, 298] on link "Content creation 104 % 1.6 / day in r/ SocialMediaManagers , r/ SocialMediaLoun…" at bounding box center [371, 312] width 592 height 45
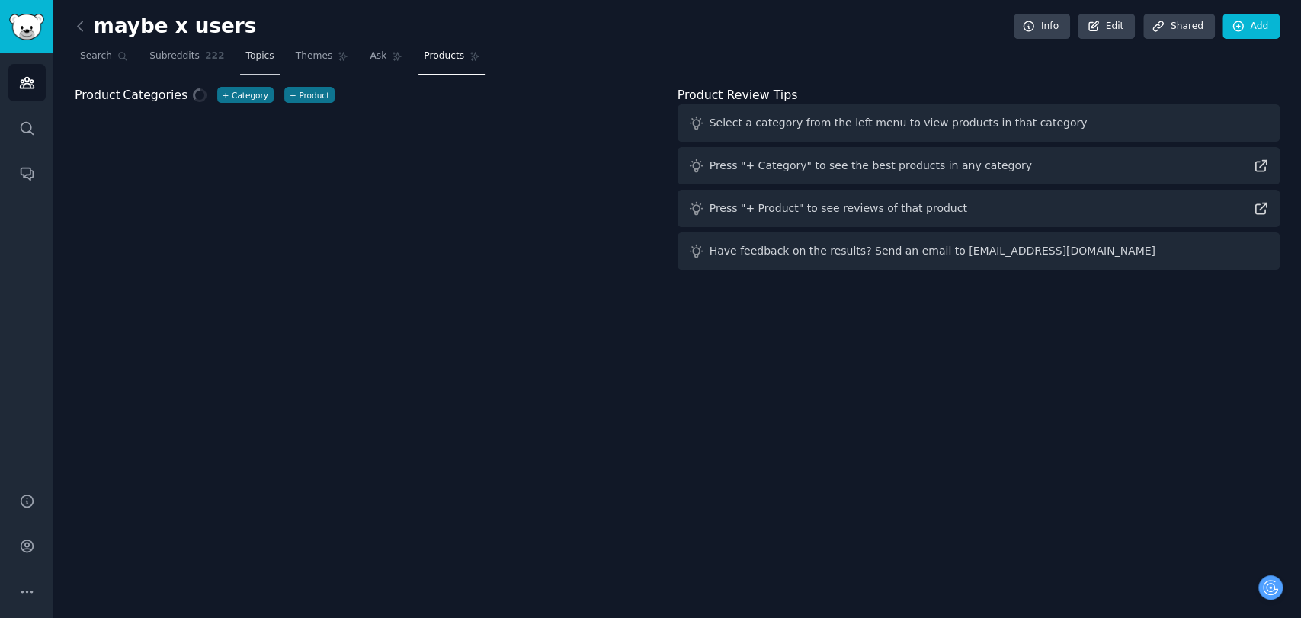
click at [245, 61] on span "Topics" at bounding box center [259, 57] width 28 height 14
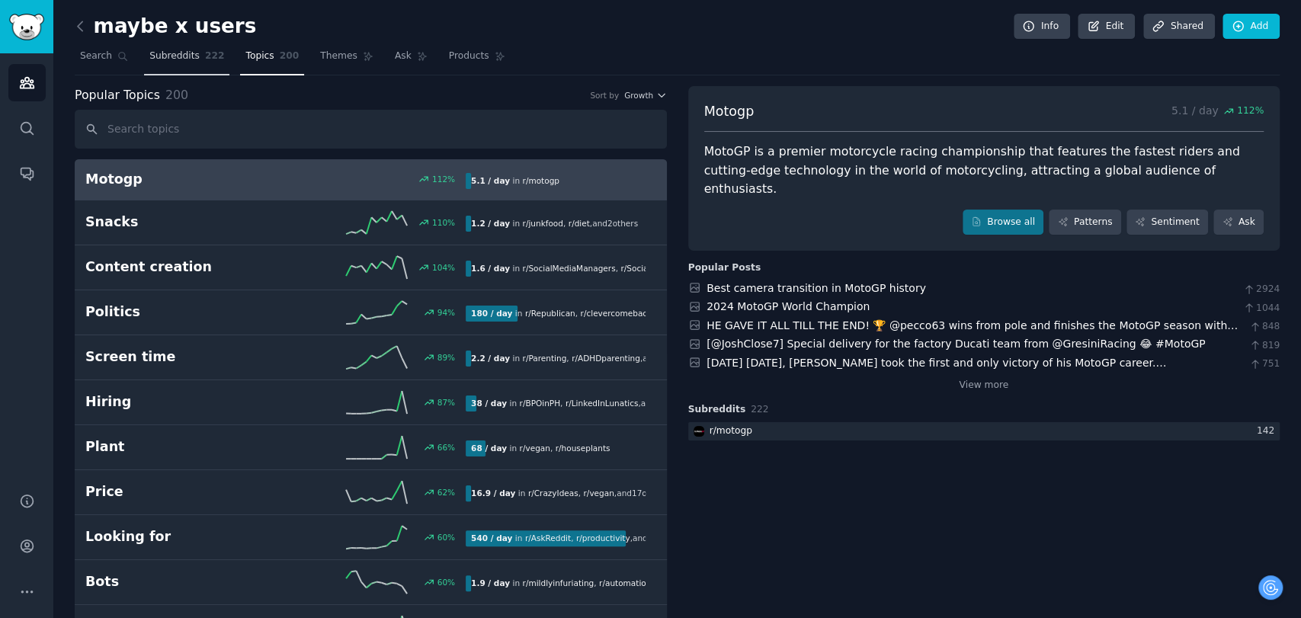
click at [187, 56] on span "Subreddits" at bounding box center [174, 57] width 50 height 14
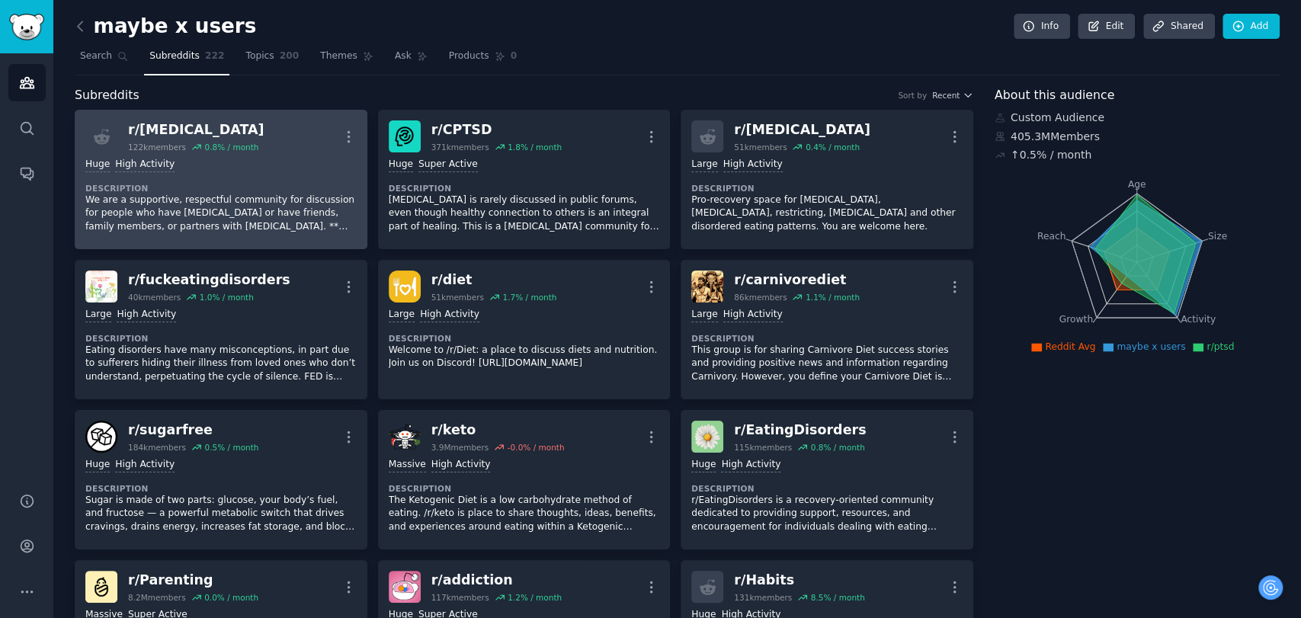
click at [301, 194] on p "We are a supportive, respectful community for discussion for people who have [M…" at bounding box center [220, 214] width 271 height 40
click at [266, 127] on div "r/ ptsd 122k members 0.8 % / month More" at bounding box center [220, 136] width 271 height 32
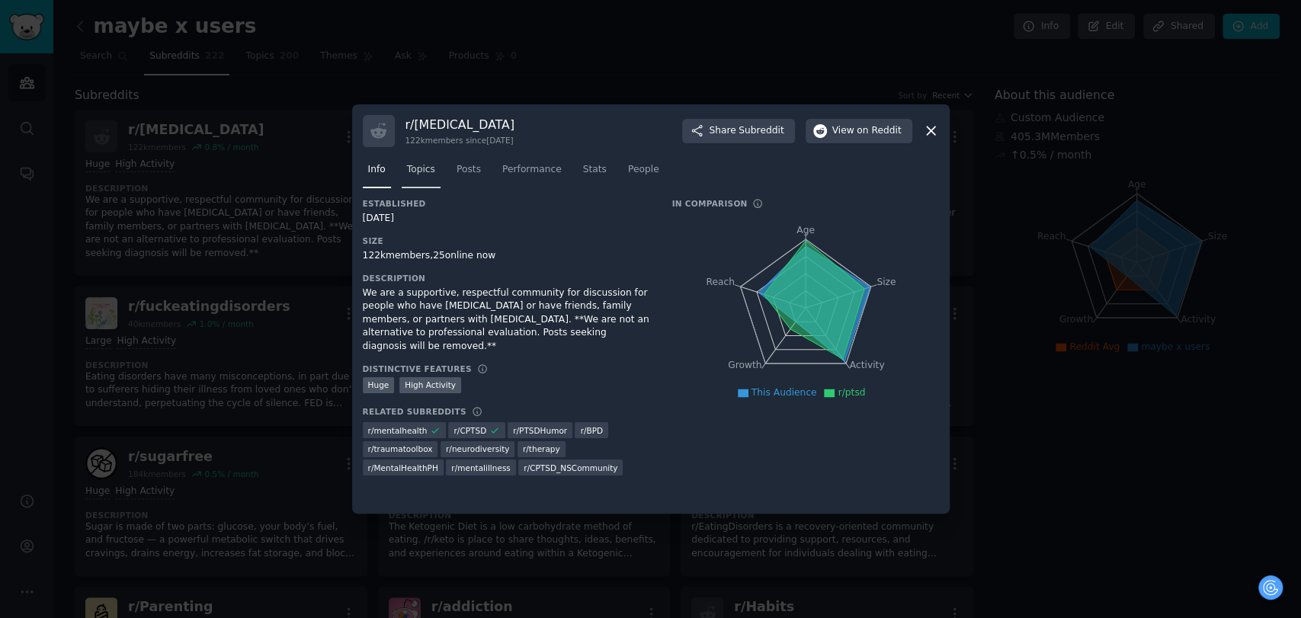
click at [429, 172] on span "Topics" at bounding box center [421, 170] width 28 height 14
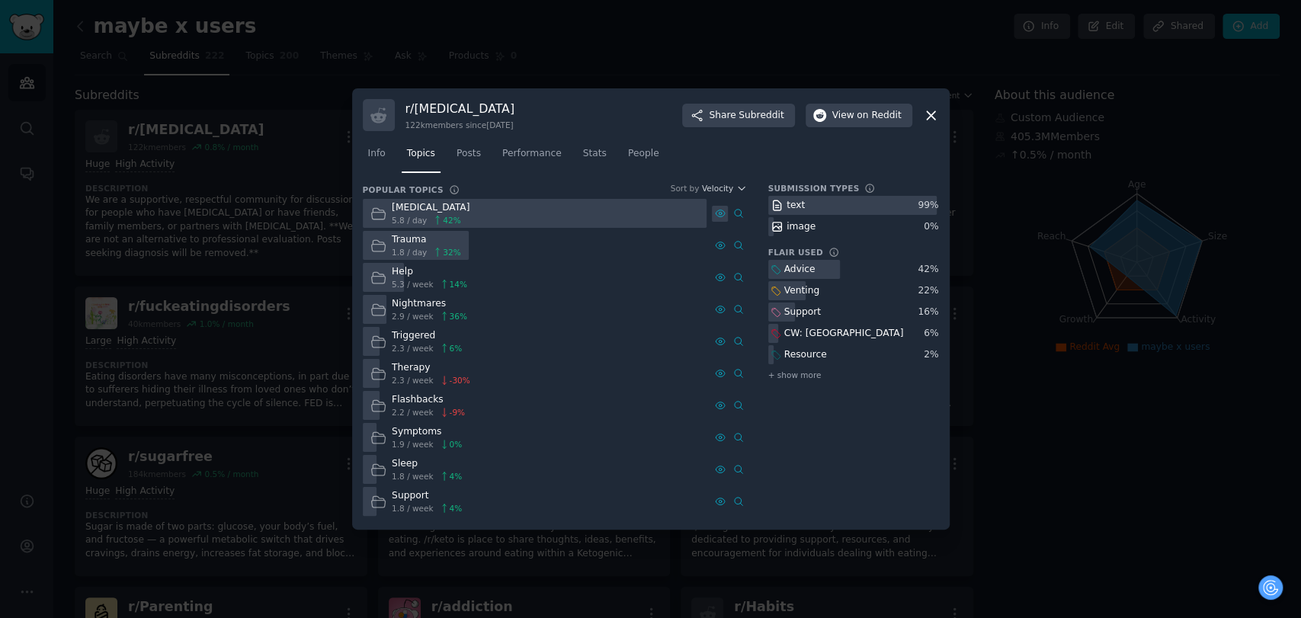
click at [720, 215] on icon at bounding box center [720, 213] width 11 height 11
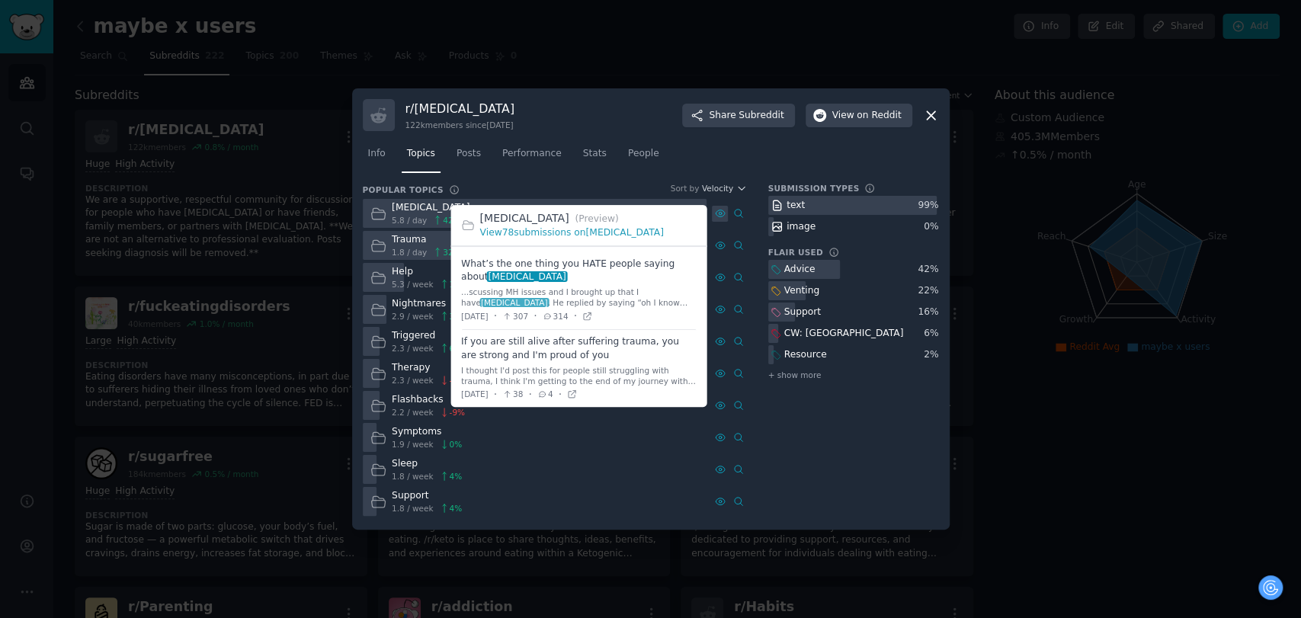
click at [720, 215] on icon at bounding box center [720, 213] width 11 height 11
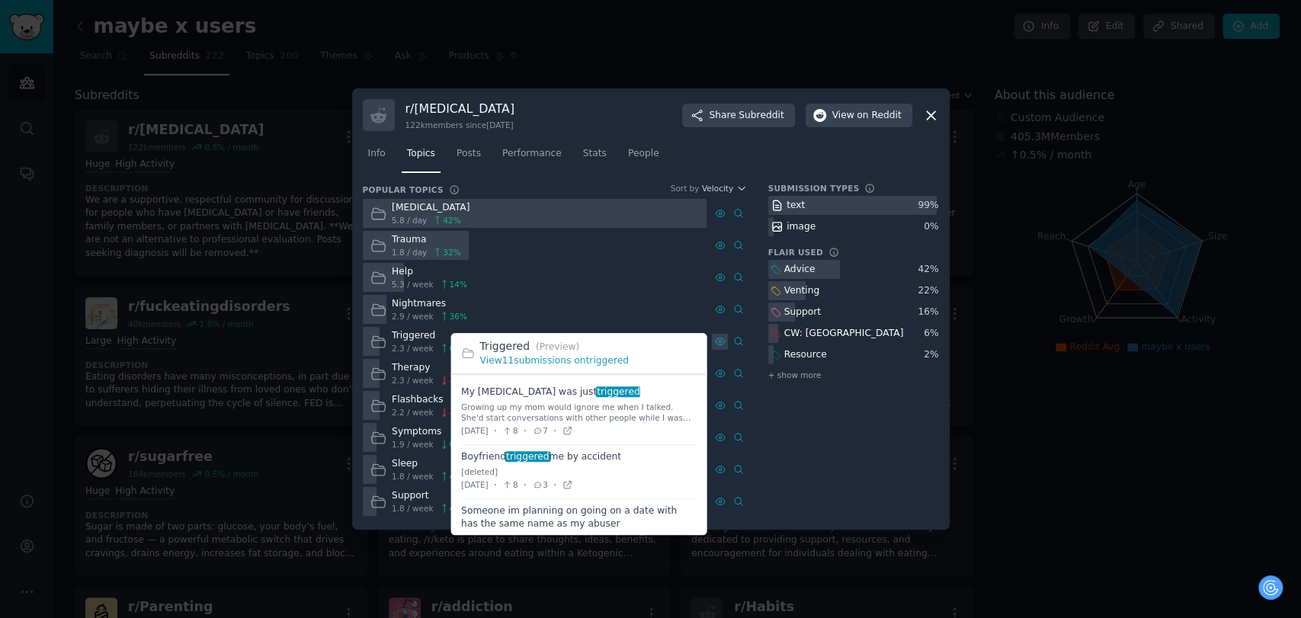
click at [720, 339] on icon at bounding box center [720, 341] width 11 height 11
click at [572, 431] on icon at bounding box center [567, 430] width 11 height 11
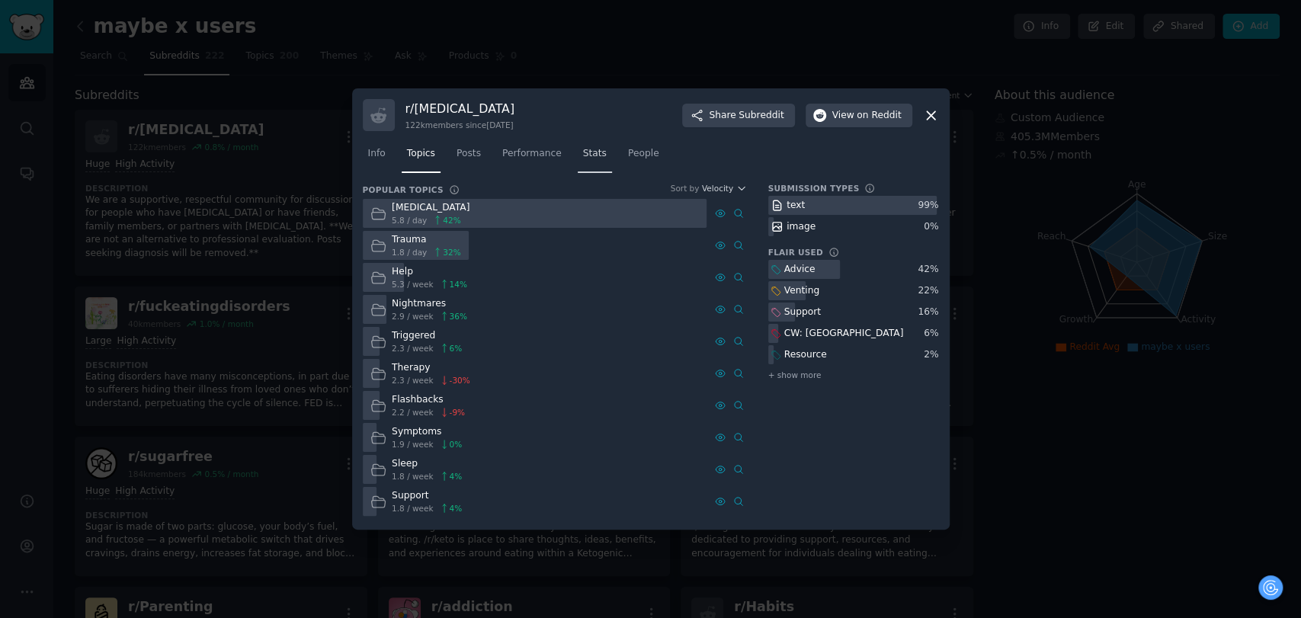
click at [582, 144] on link "Stats" at bounding box center [595, 157] width 34 height 31
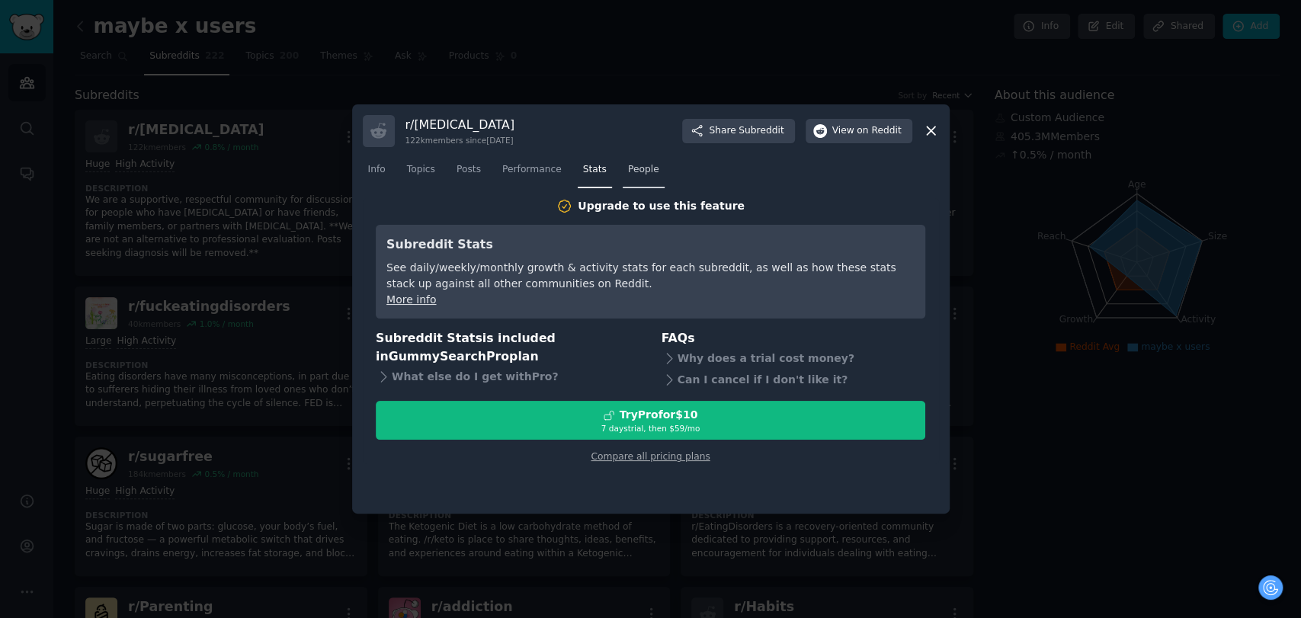
click at [623, 160] on link "People" at bounding box center [644, 173] width 42 height 31
click at [543, 168] on span "Performance" at bounding box center [531, 170] width 59 height 14
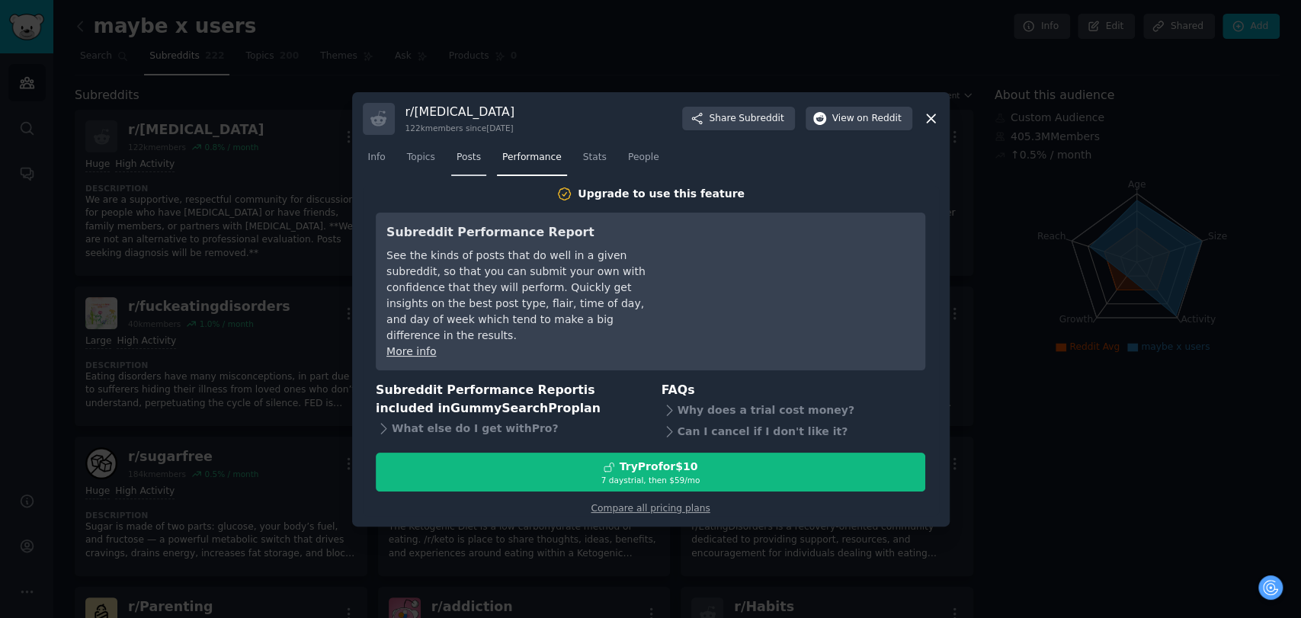
click at [470, 162] on span "Posts" at bounding box center [469, 158] width 24 height 14
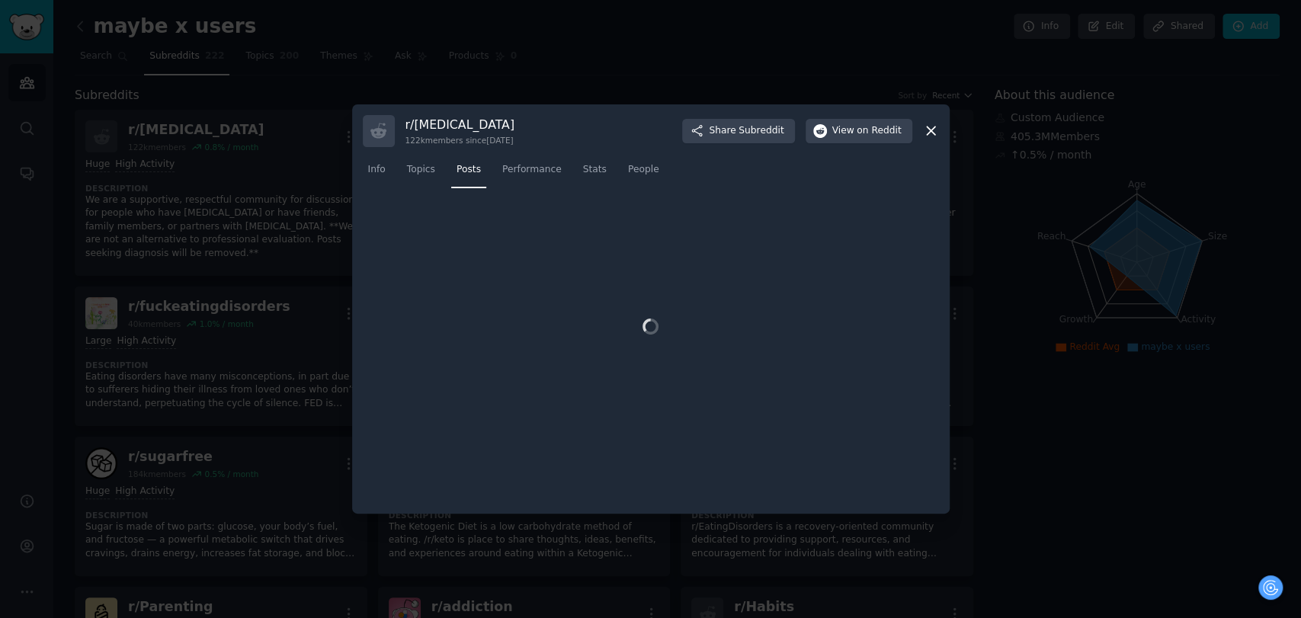
click at [928, 133] on icon at bounding box center [931, 131] width 16 height 16
click at [195, 39] on div "maybe x users Info Edit Share d Add" at bounding box center [677, 29] width 1205 height 31
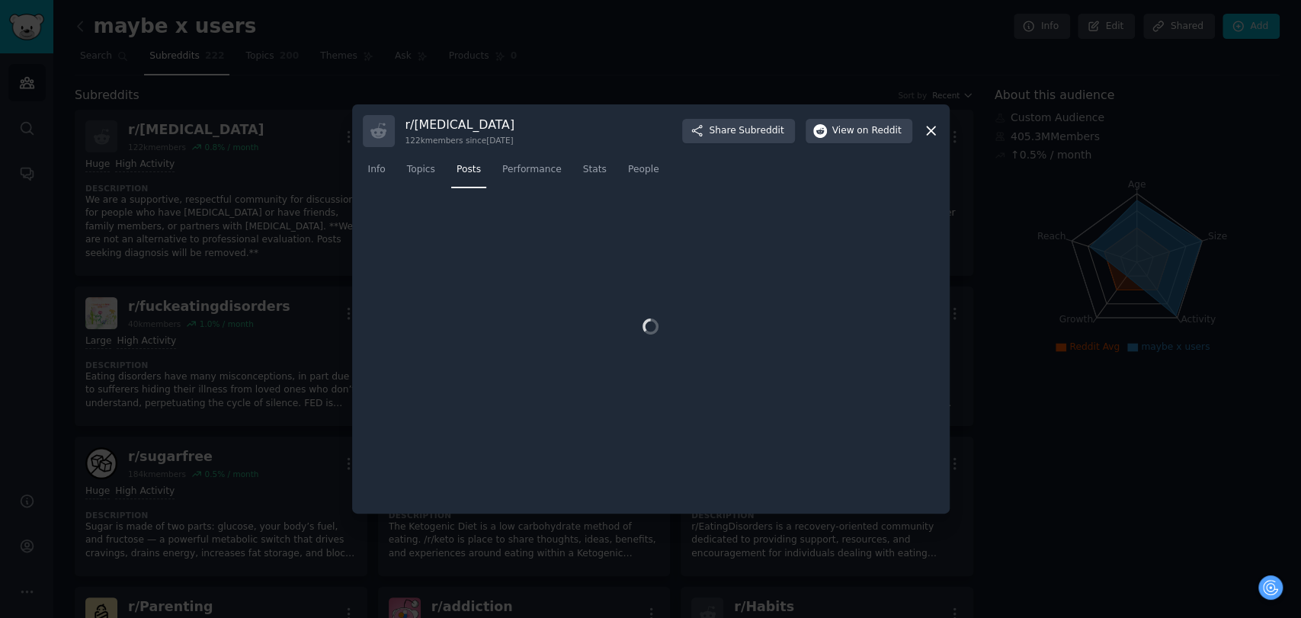
click at [195, 39] on div "maybe x users Info Edit Share d Add" at bounding box center [677, 29] width 1205 height 31
click at [195, 38] on div "maybe x users Info Edit Share d Add" at bounding box center [677, 29] width 1205 height 31
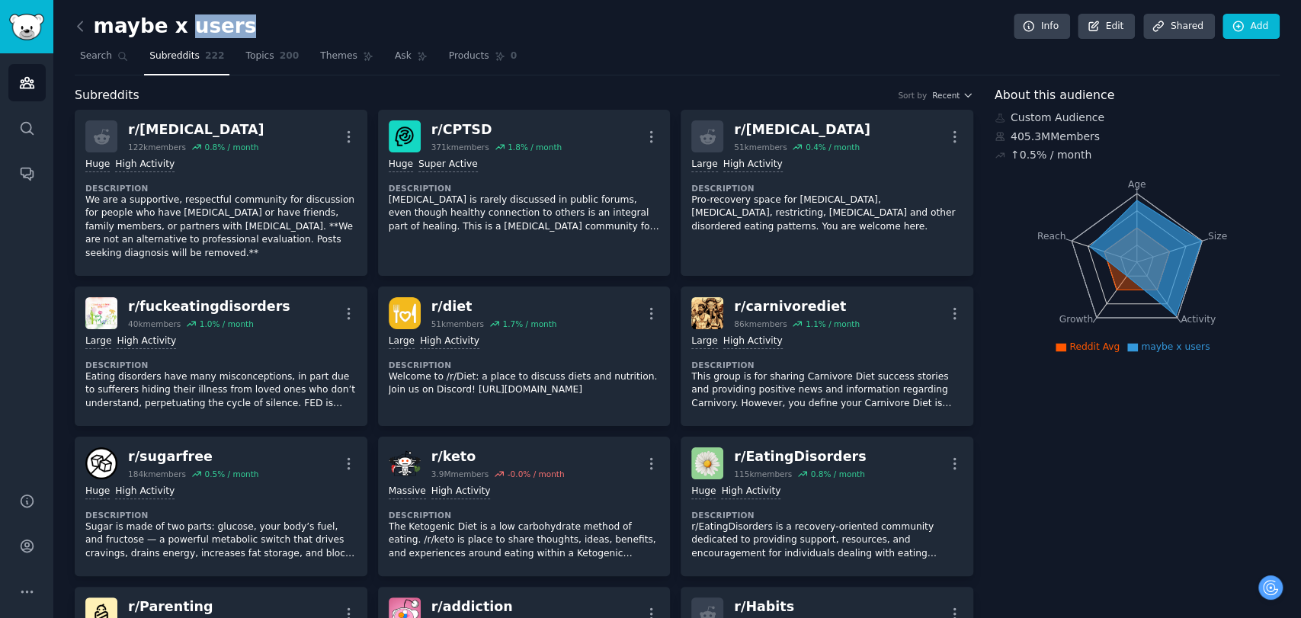
click at [303, 40] on div "maybe x users Info Edit Share d Add" at bounding box center [677, 29] width 1205 height 31
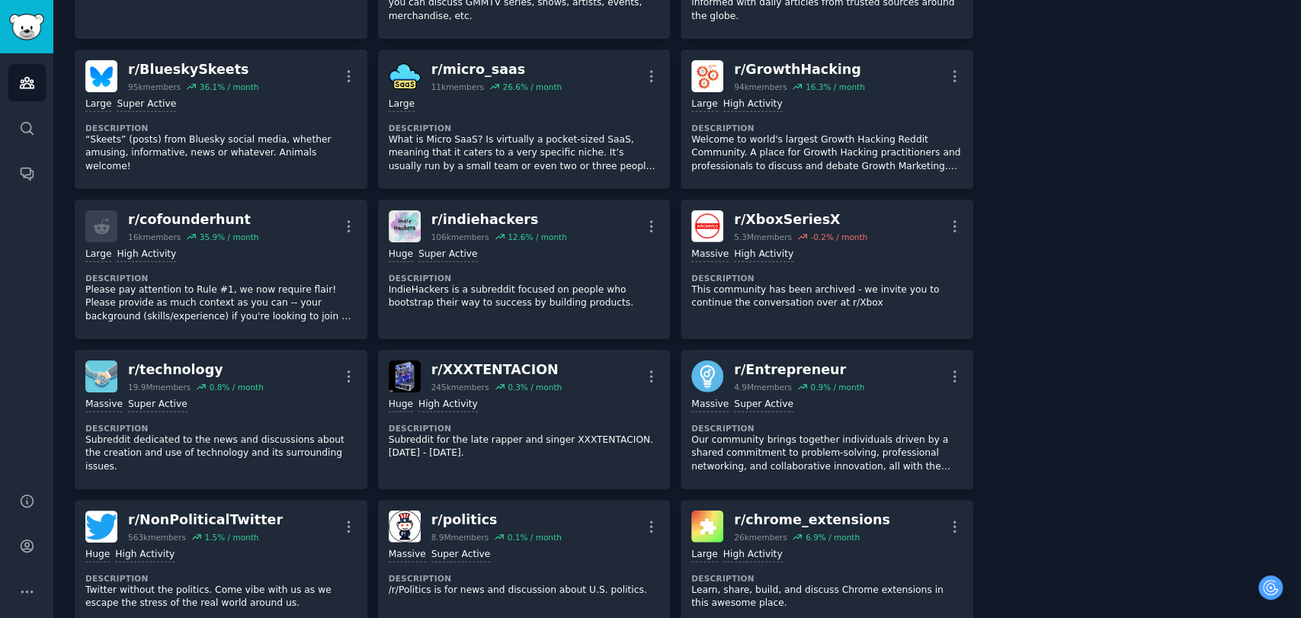
scroll to position [9963, 0]
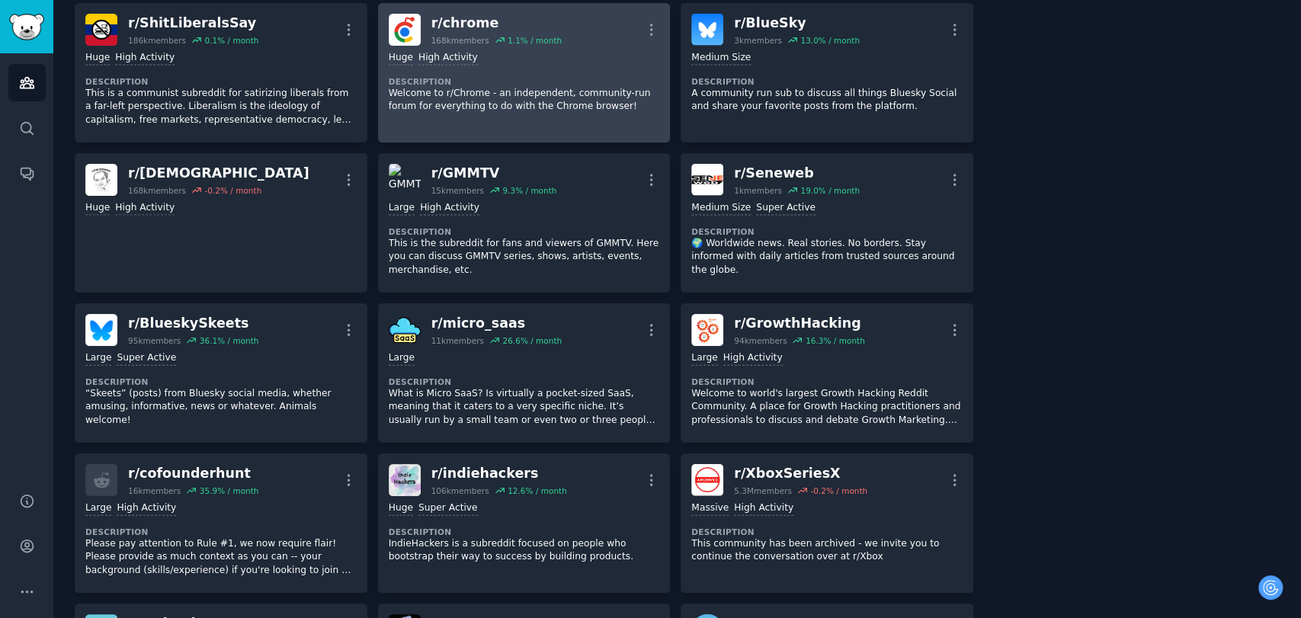
drag, startPoint x: 950, startPoint y: 388, endPoint x: 614, endPoint y: 11, distance: 504.2
click at [950, 473] on icon "button" at bounding box center [955, 481] width 16 height 16
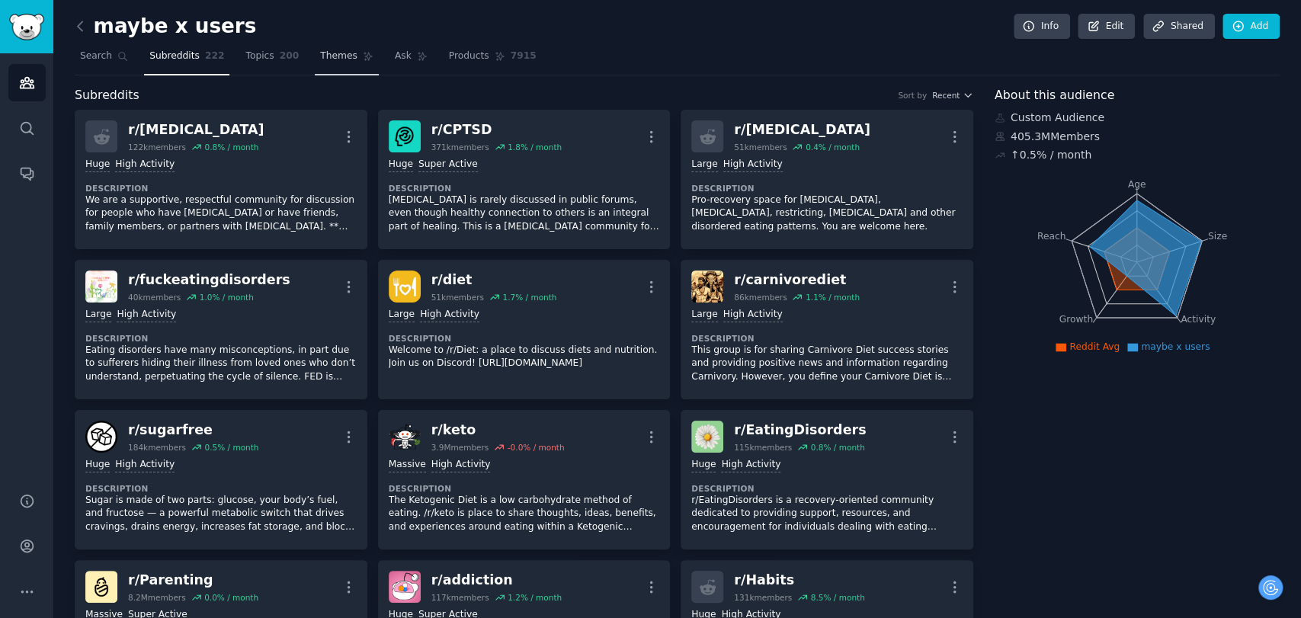
click at [330, 53] on span "Themes" at bounding box center [338, 57] width 37 height 14
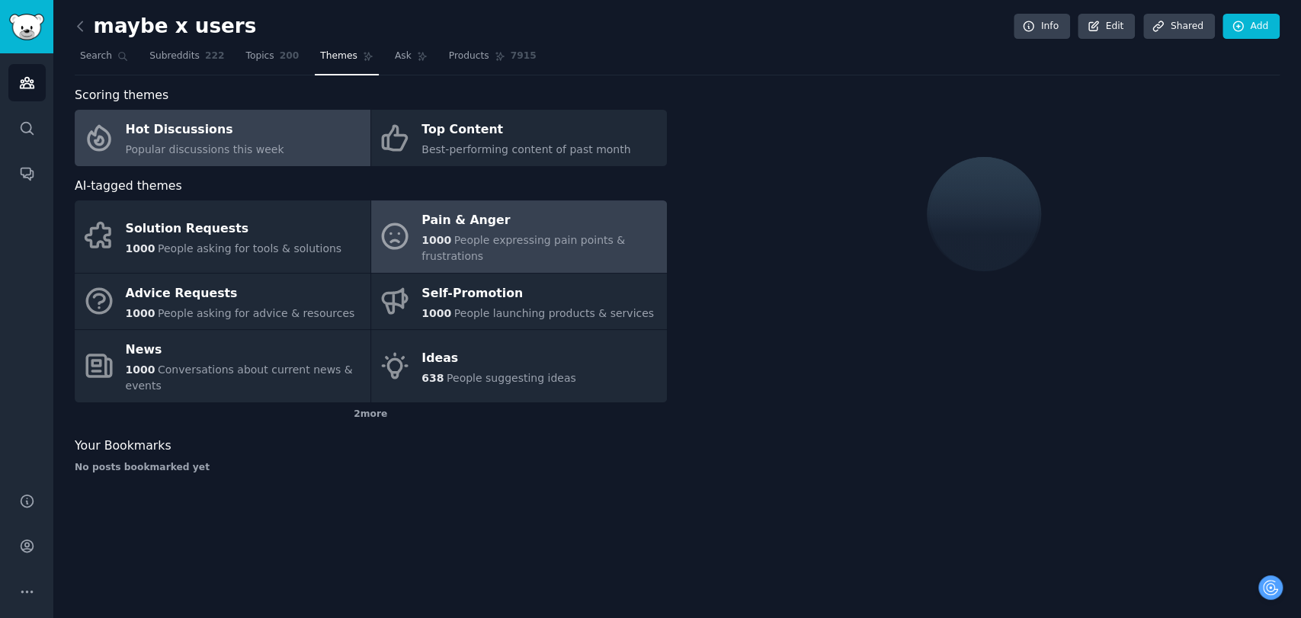
click at [466, 214] on div "Pain & Anger" at bounding box center [539, 221] width 237 height 24
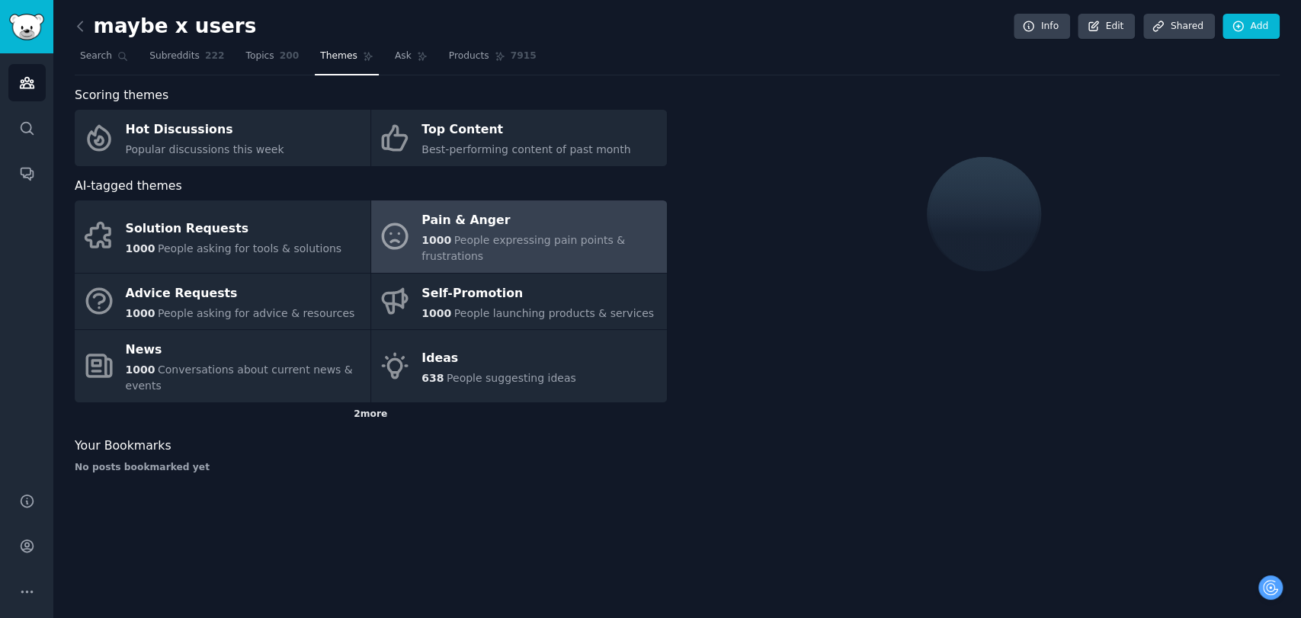
click at [367, 402] on div "2 more" at bounding box center [371, 414] width 592 height 24
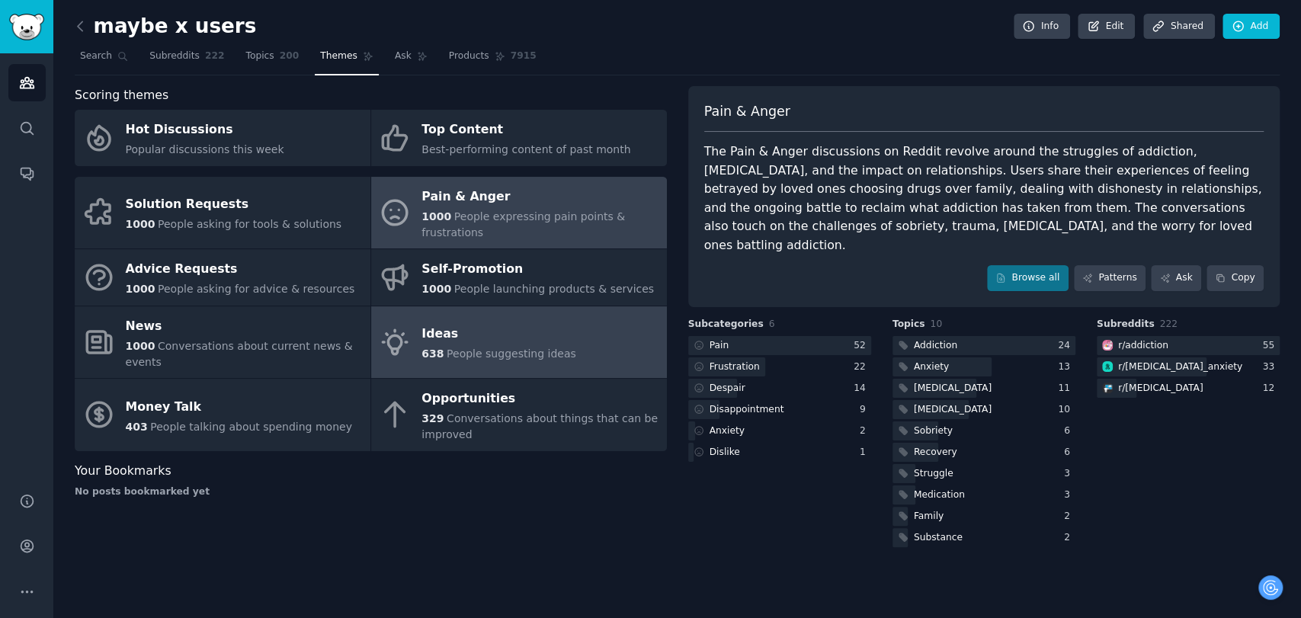
click at [497, 348] on span "People suggesting ideas" at bounding box center [512, 354] width 130 height 12
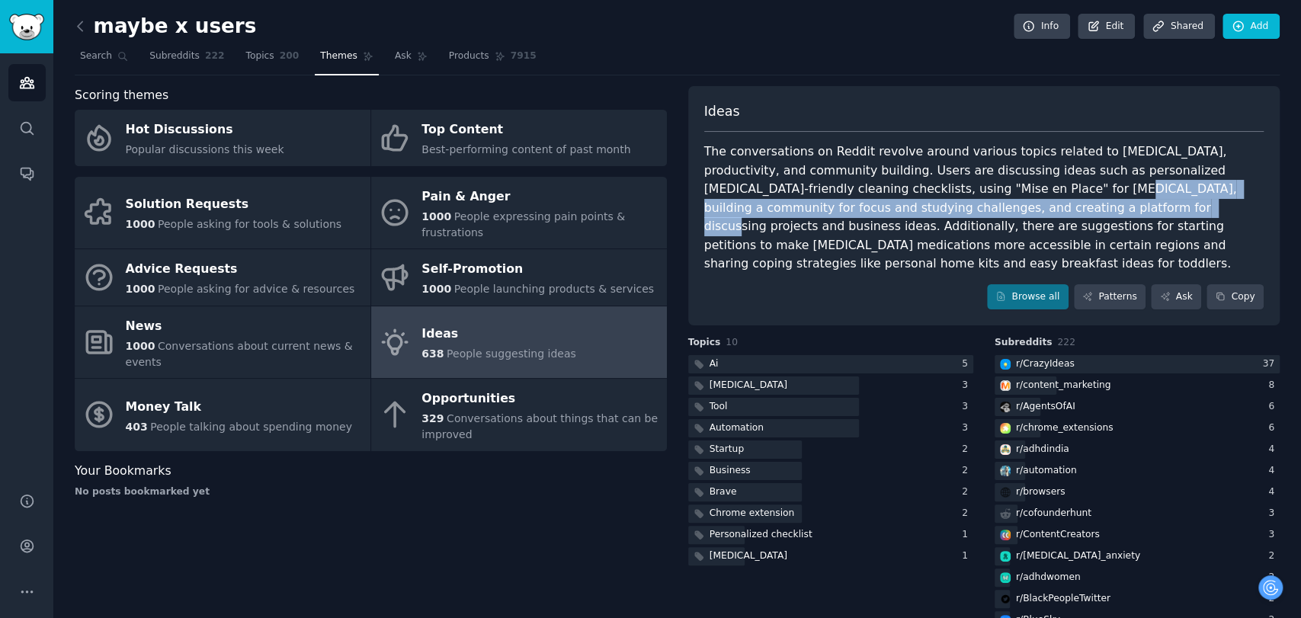
drag, startPoint x: 895, startPoint y: 186, endPoint x: 925, endPoint y: 213, distance: 39.9
click at [925, 213] on div "The conversations on Reddit revolve around various topics related to [MEDICAL_D…" at bounding box center [984, 208] width 560 height 131
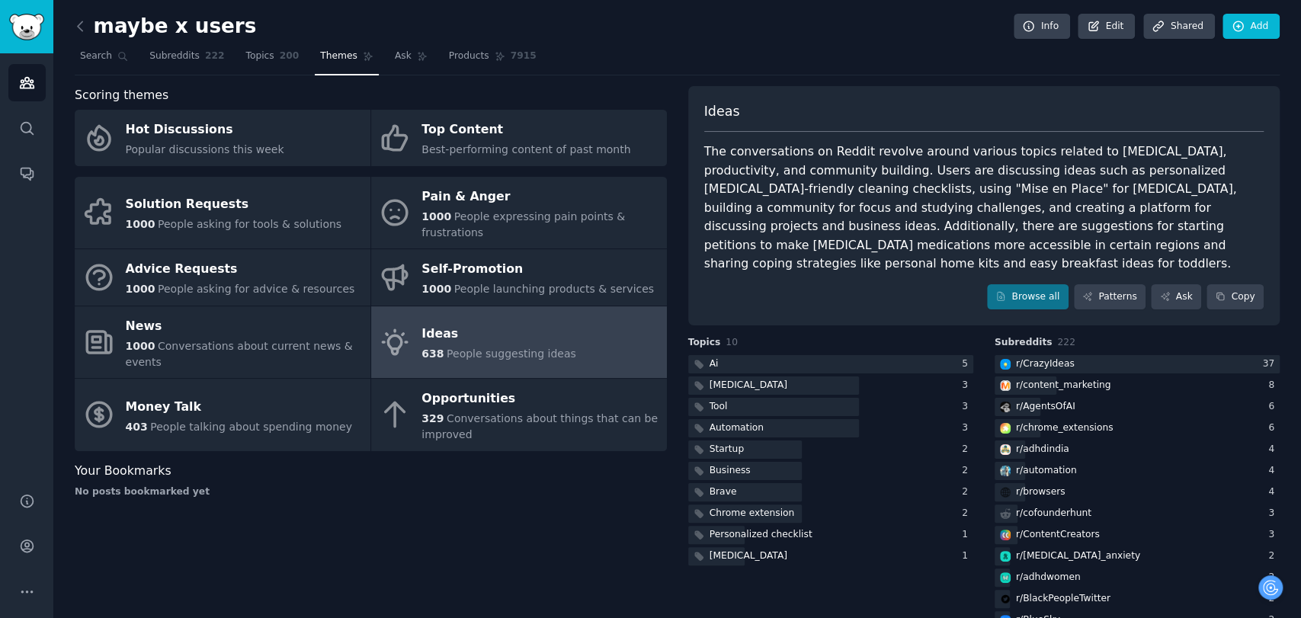
click at [1053, 212] on div "The conversations on Reddit revolve around various topics related to [MEDICAL_D…" at bounding box center [984, 208] width 560 height 131
drag, startPoint x: 1056, startPoint y: 245, endPoint x: 983, endPoint y: 247, distance: 72.4
click at [983, 247] on div "The conversations on Reddit revolve around various topics related to [MEDICAL_D…" at bounding box center [984, 208] width 560 height 131
click at [1050, 244] on div "The conversations on Reddit revolve around various topics related to [MEDICAL_D…" at bounding box center [984, 208] width 560 height 131
drag, startPoint x: 1084, startPoint y: 244, endPoint x: 995, endPoint y: 244, distance: 88.4
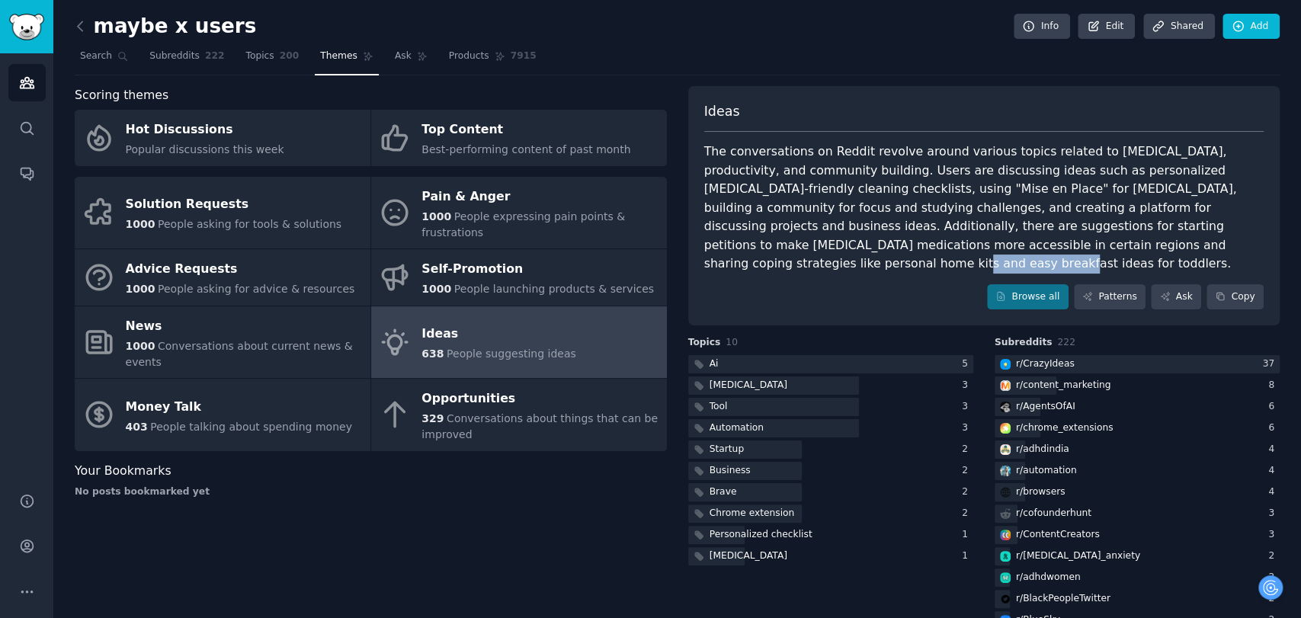
click at [995, 244] on div "The conversations on Reddit revolve around various topics related to [MEDICAL_D…" at bounding box center [984, 208] width 560 height 131
click at [1066, 284] on link "Browse all" at bounding box center [1028, 297] width 82 height 26
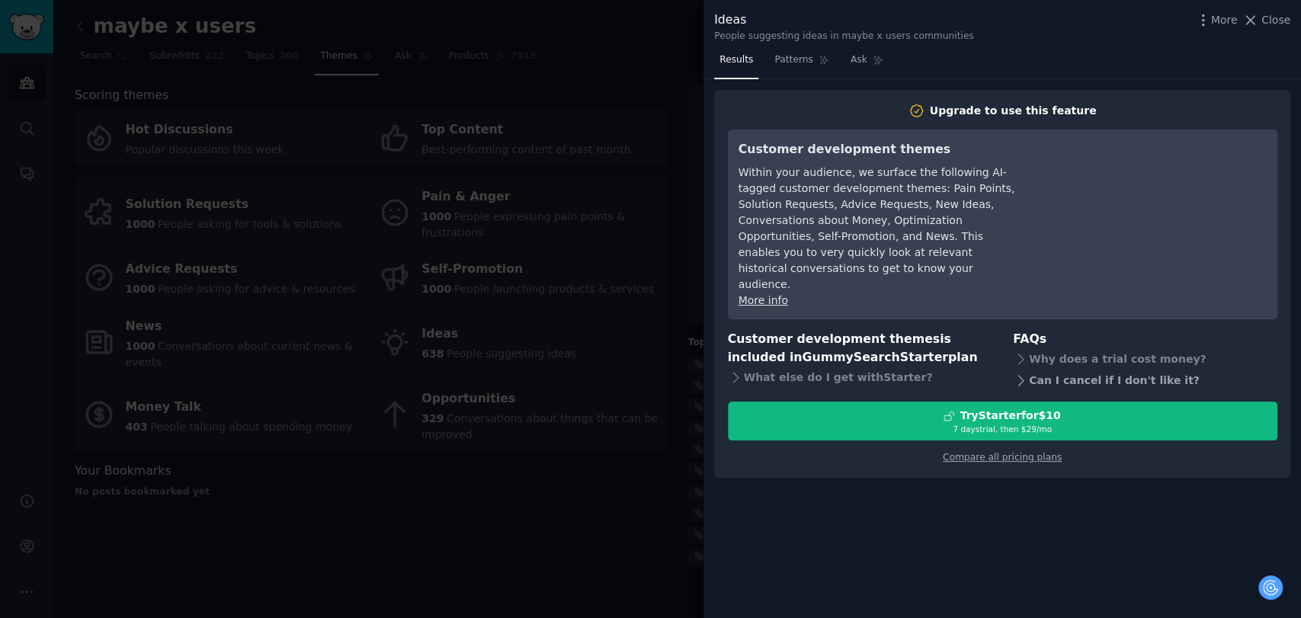
click at [1069, 370] on div "Can I cancel if I don't like it?" at bounding box center [1145, 380] width 264 height 21
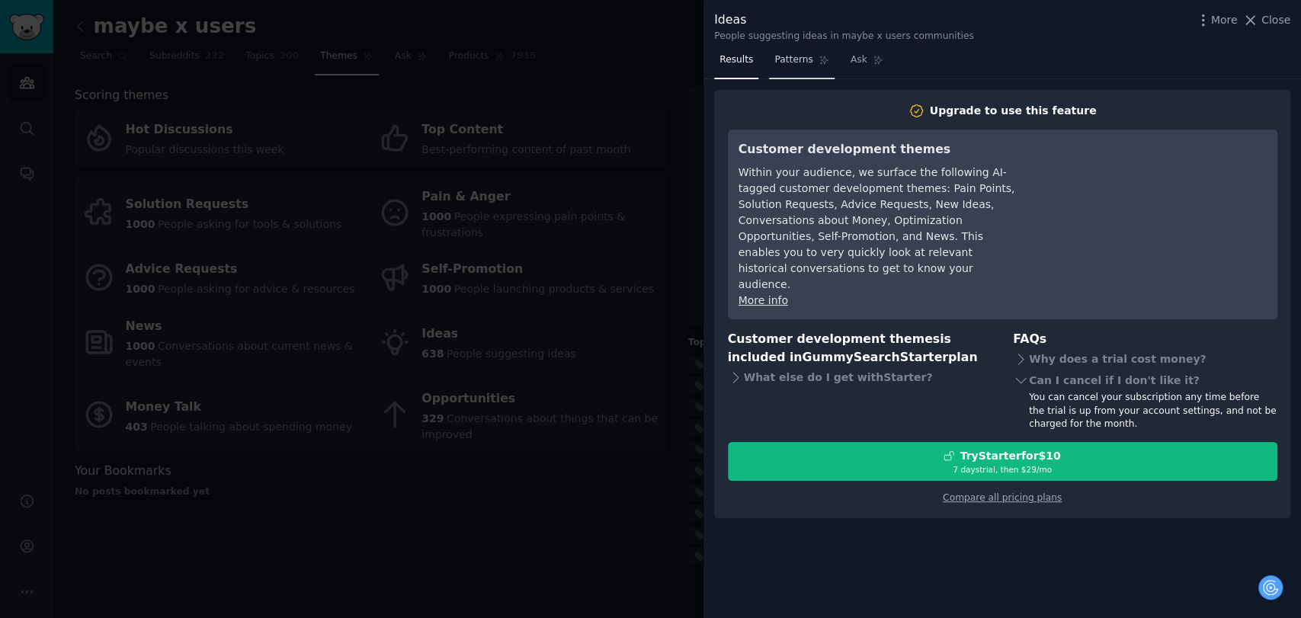
click at [794, 74] on link "Patterns" at bounding box center [801, 63] width 65 height 31
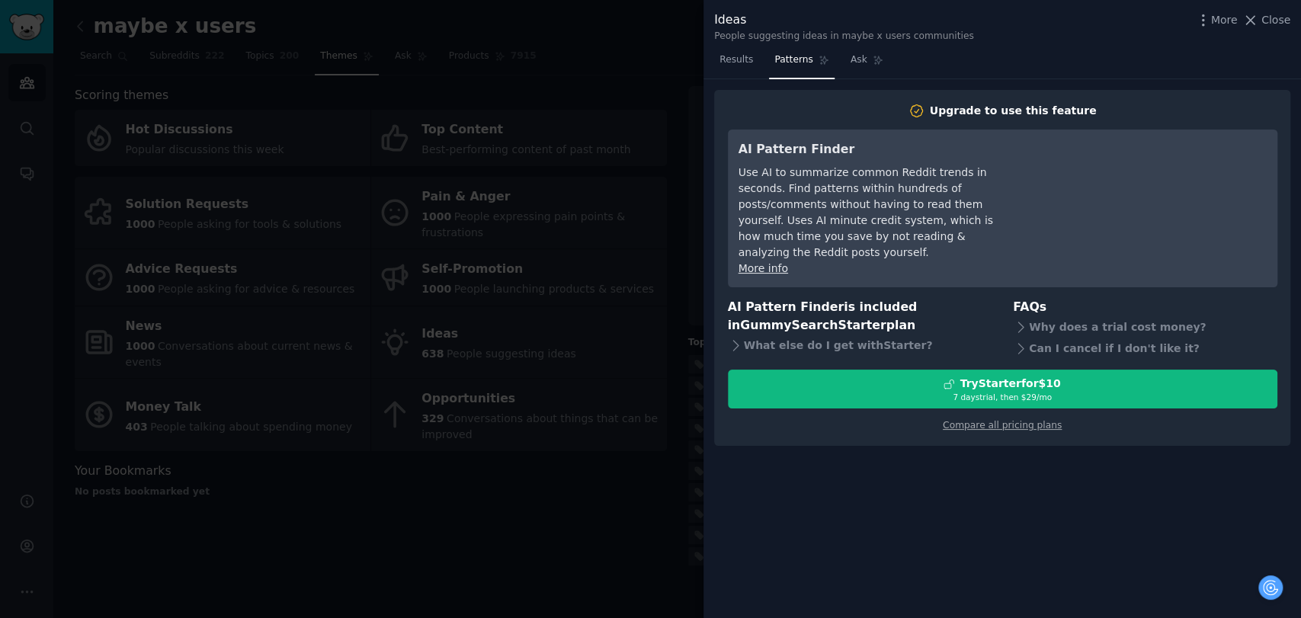
click at [614, 495] on div at bounding box center [650, 309] width 1301 height 618
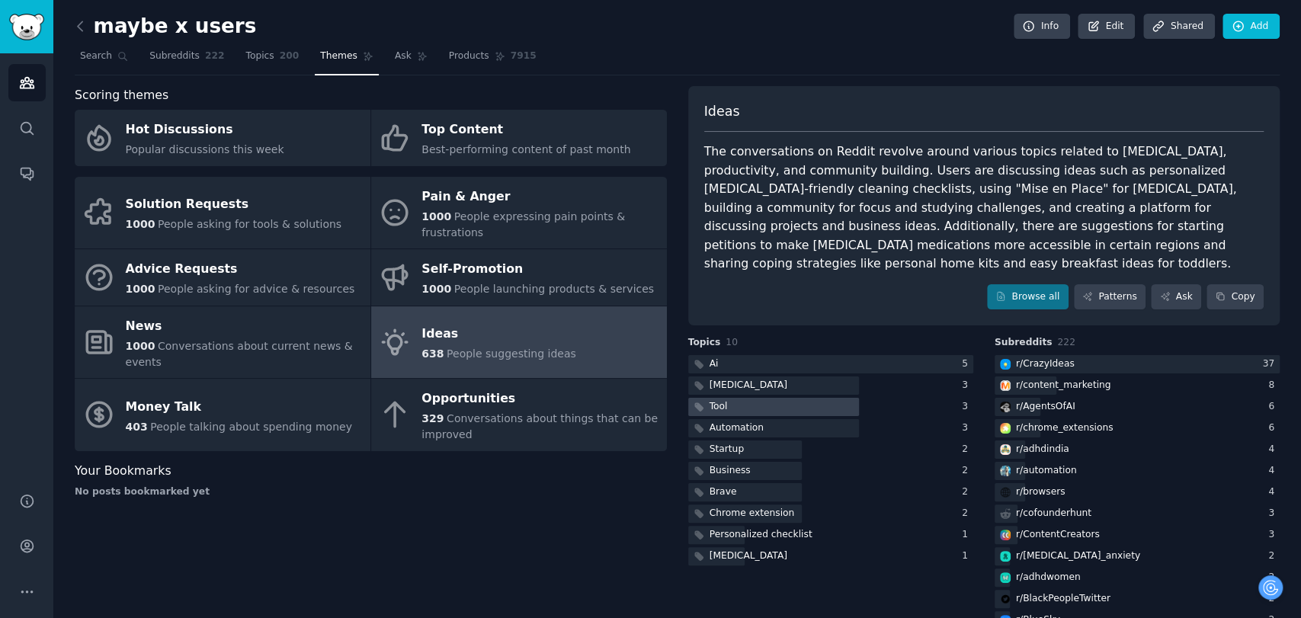
click at [774, 398] on div at bounding box center [773, 407] width 171 height 19
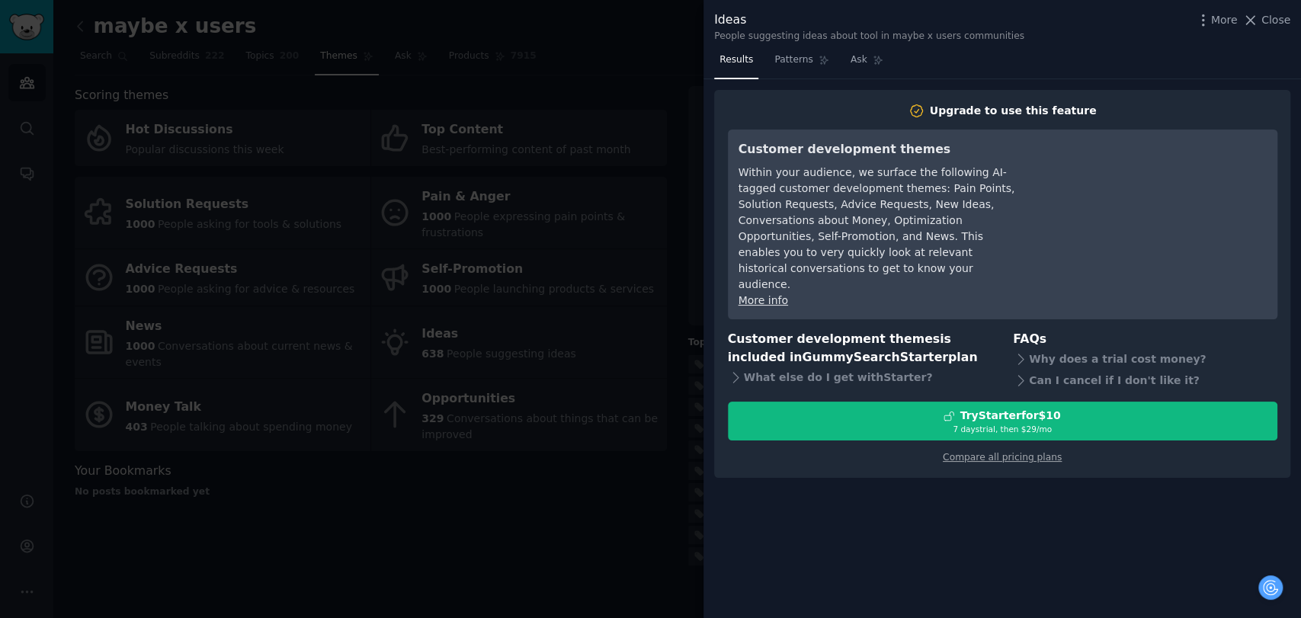
click at [634, 532] on div at bounding box center [650, 309] width 1301 height 618
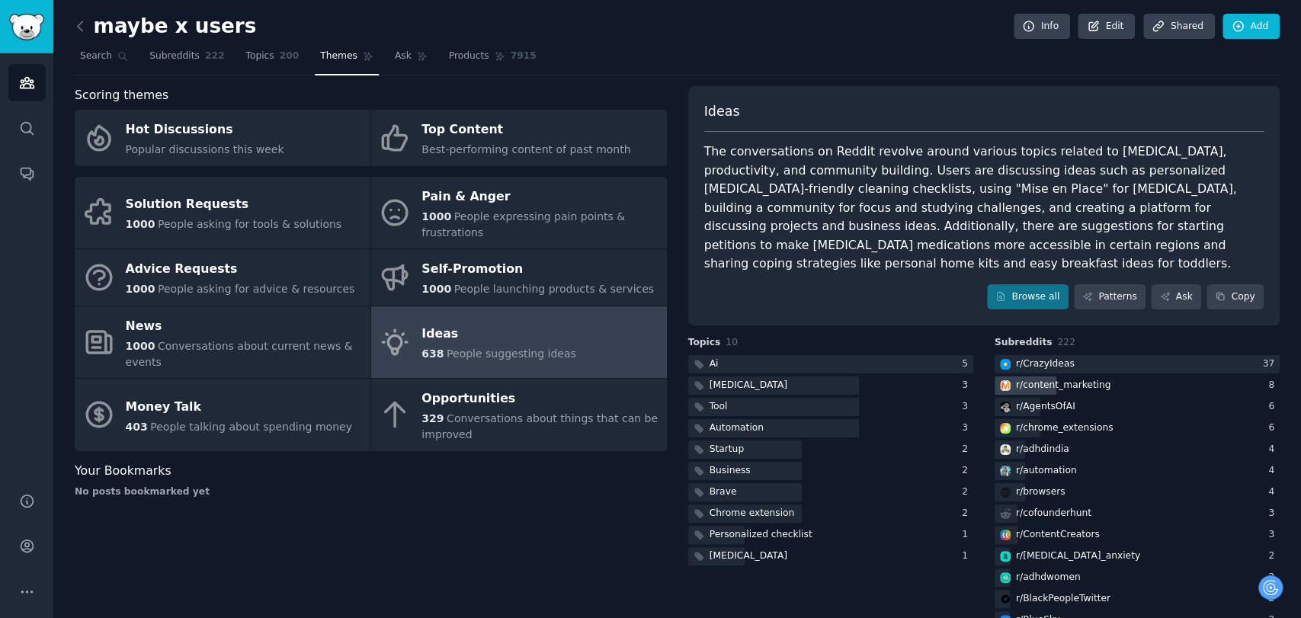
click at [1046, 379] on div "r/ content_marketing" at bounding box center [1063, 386] width 95 height 14
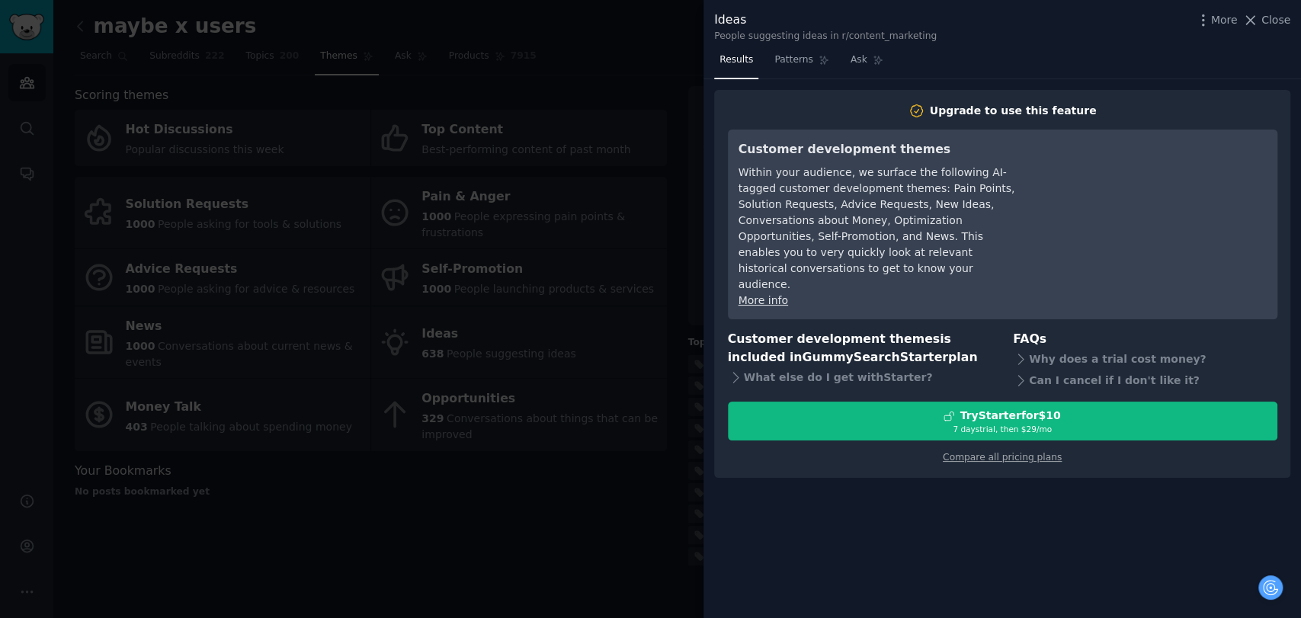
click at [543, 477] on div at bounding box center [650, 309] width 1301 height 618
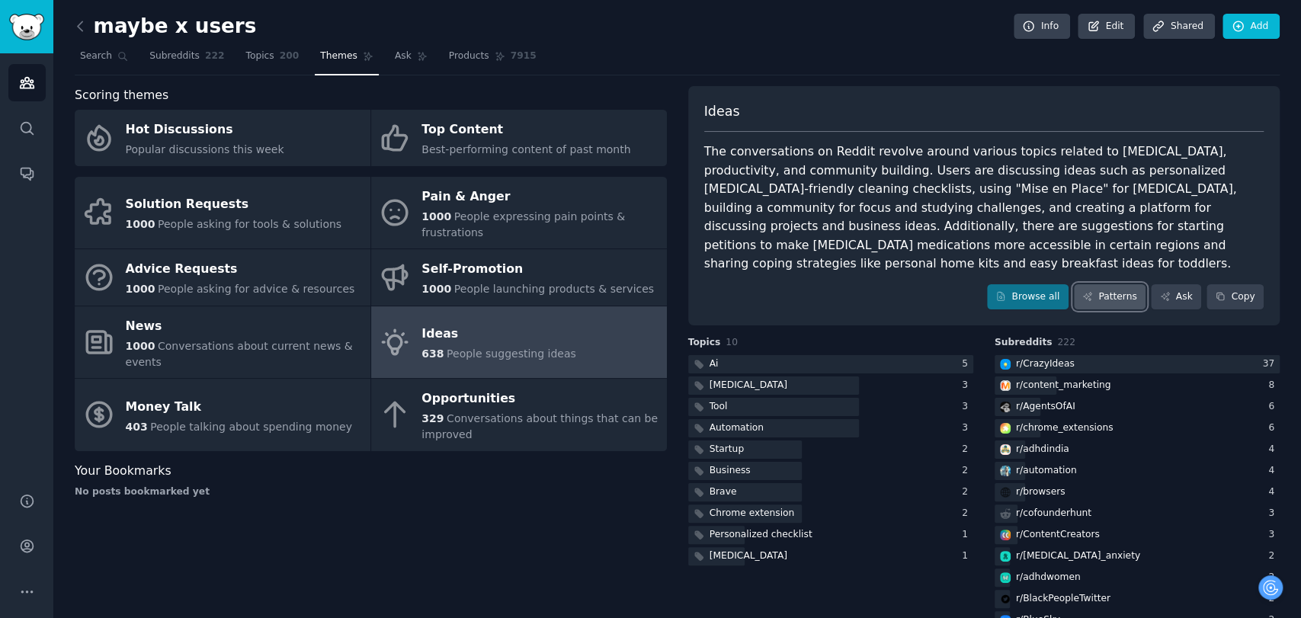
click at [1092, 291] on icon at bounding box center [1087, 296] width 11 height 11
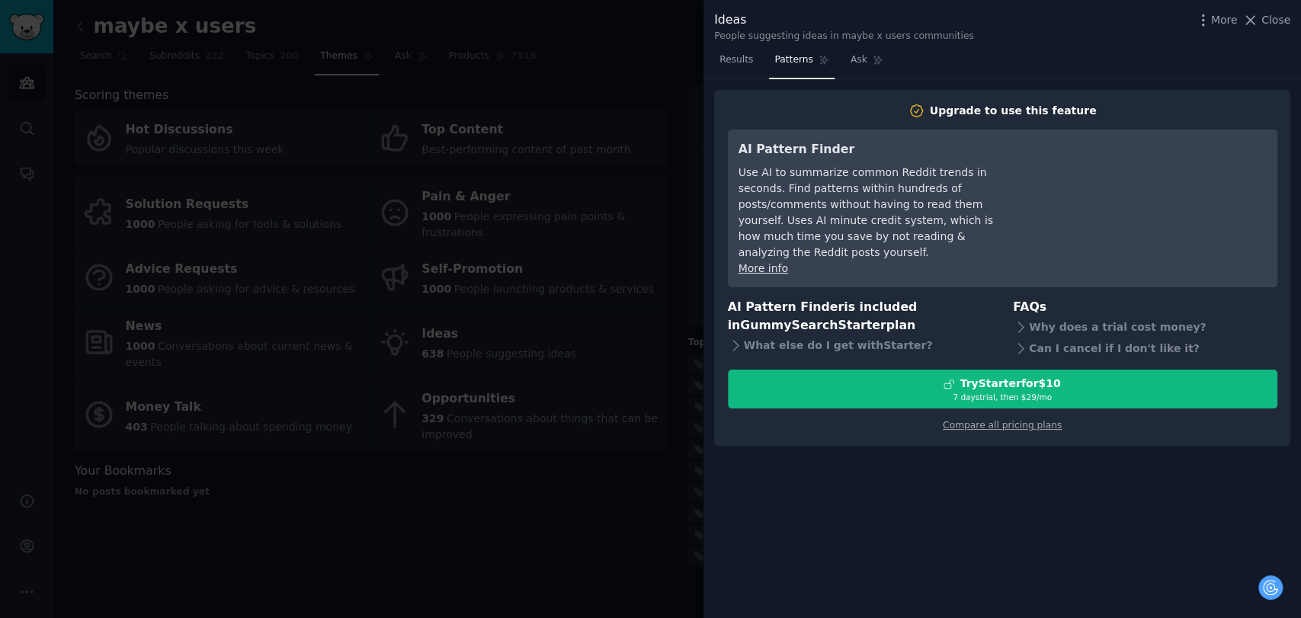
click at [526, 473] on div at bounding box center [650, 309] width 1301 height 618
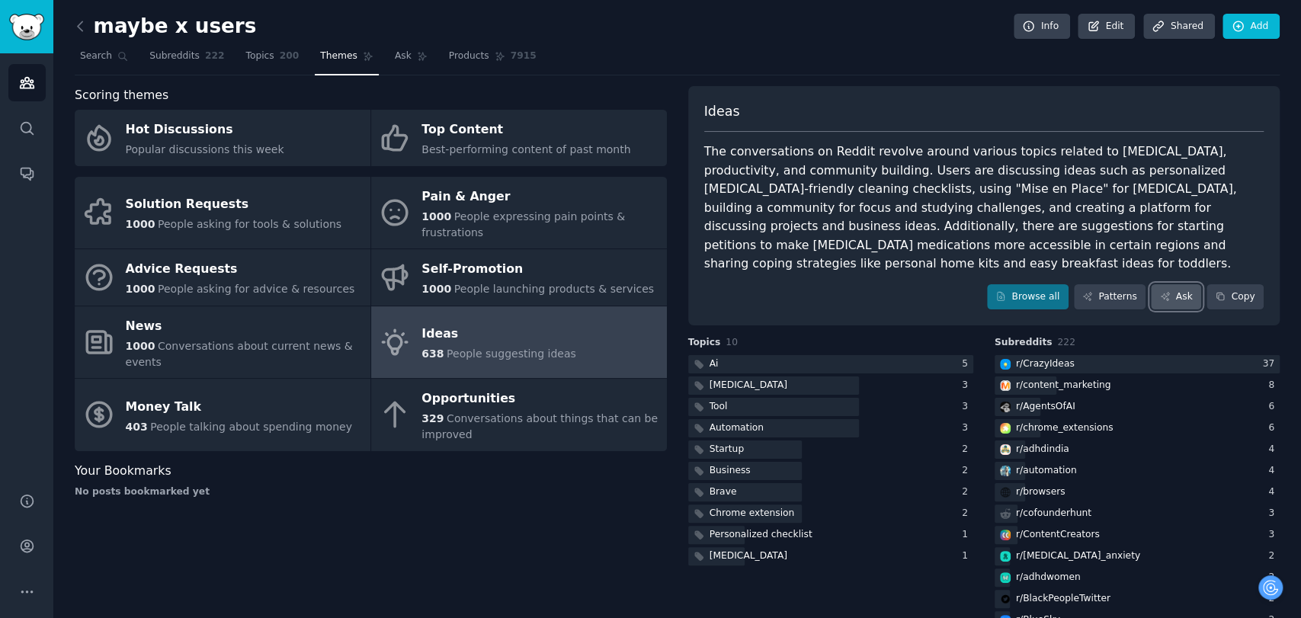
click at [1190, 284] on link "Ask" at bounding box center [1176, 297] width 50 height 26
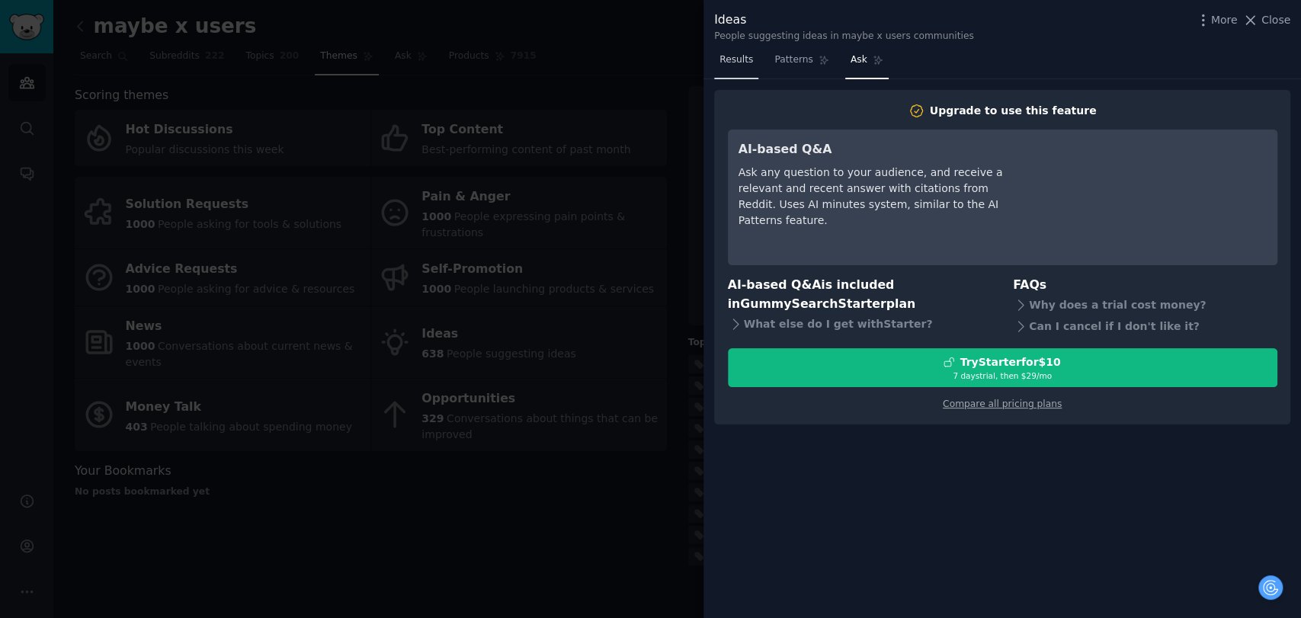
click at [738, 50] on link "Results" at bounding box center [736, 63] width 44 height 31
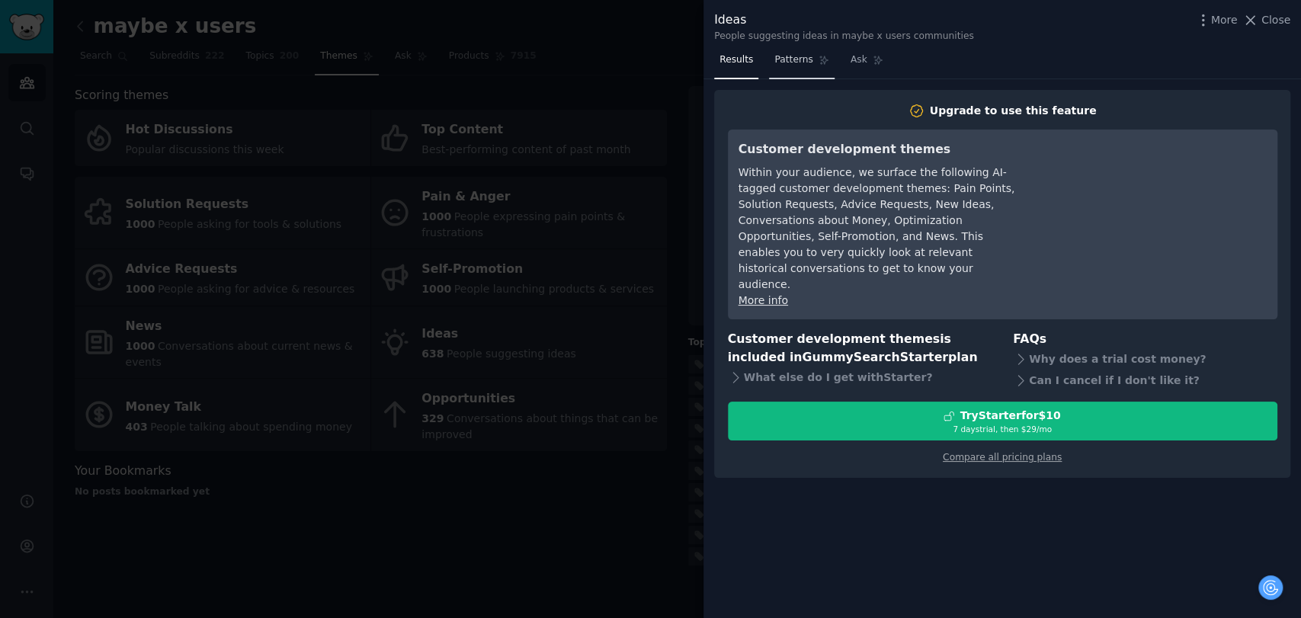
click at [799, 51] on link "Patterns" at bounding box center [801, 63] width 65 height 31
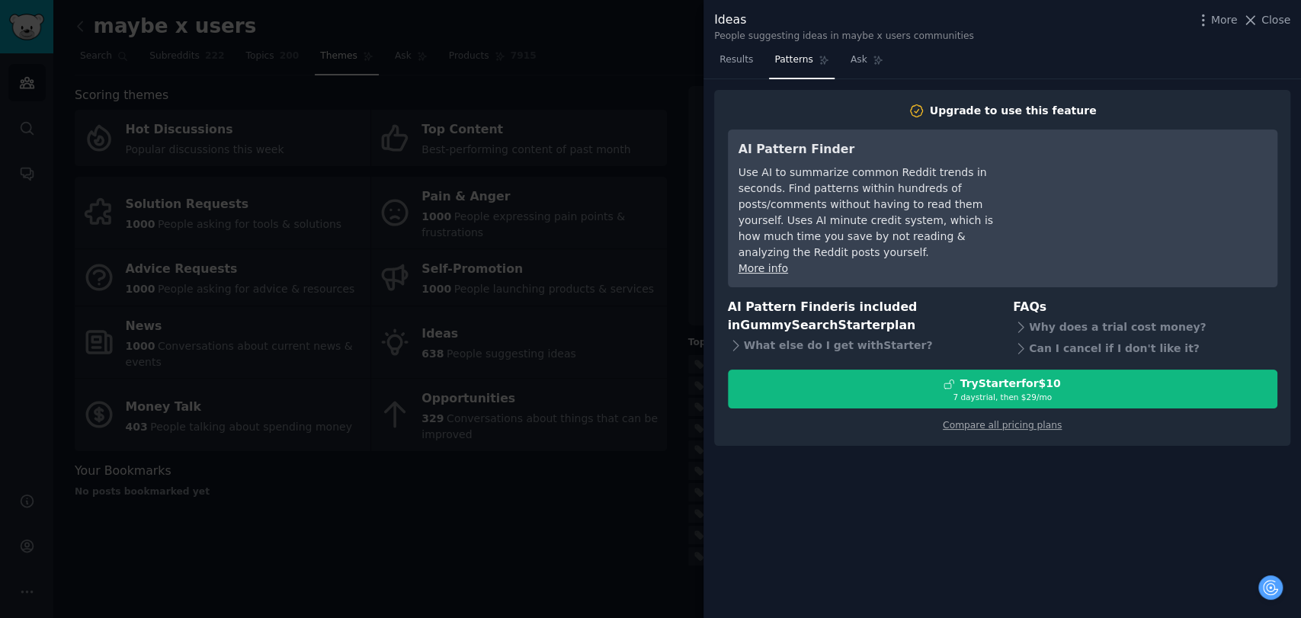
click at [646, 450] on div at bounding box center [650, 309] width 1301 height 618
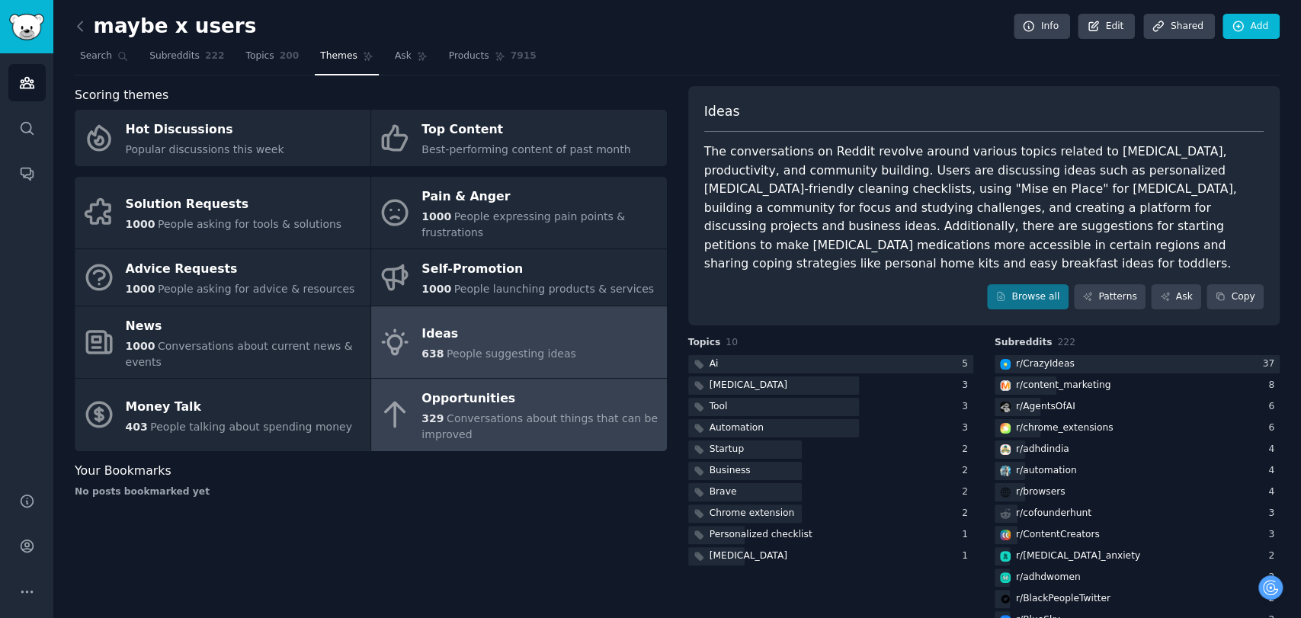
click at [528, 412] on span "Conversations about things that can be improved" at bounding box center [539, 426] width 236 height 28
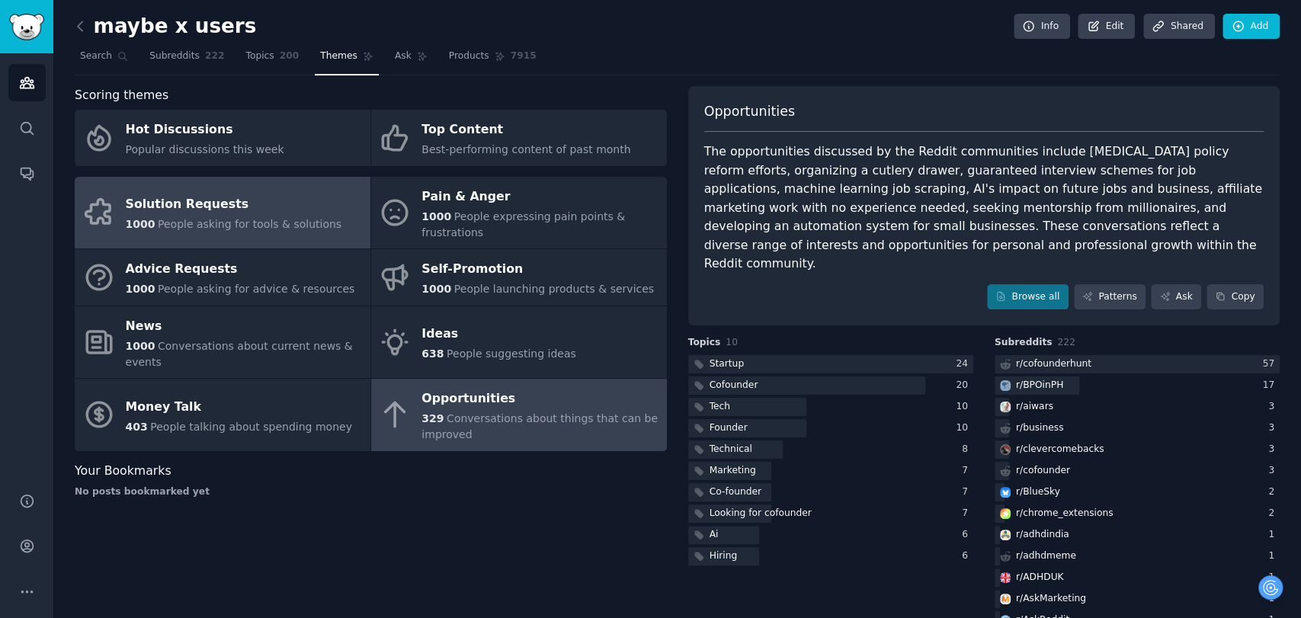
click at [242, 216] on div "1000 People asking for tools & solutions" at bounding box center [234, 224] width 216 height 16
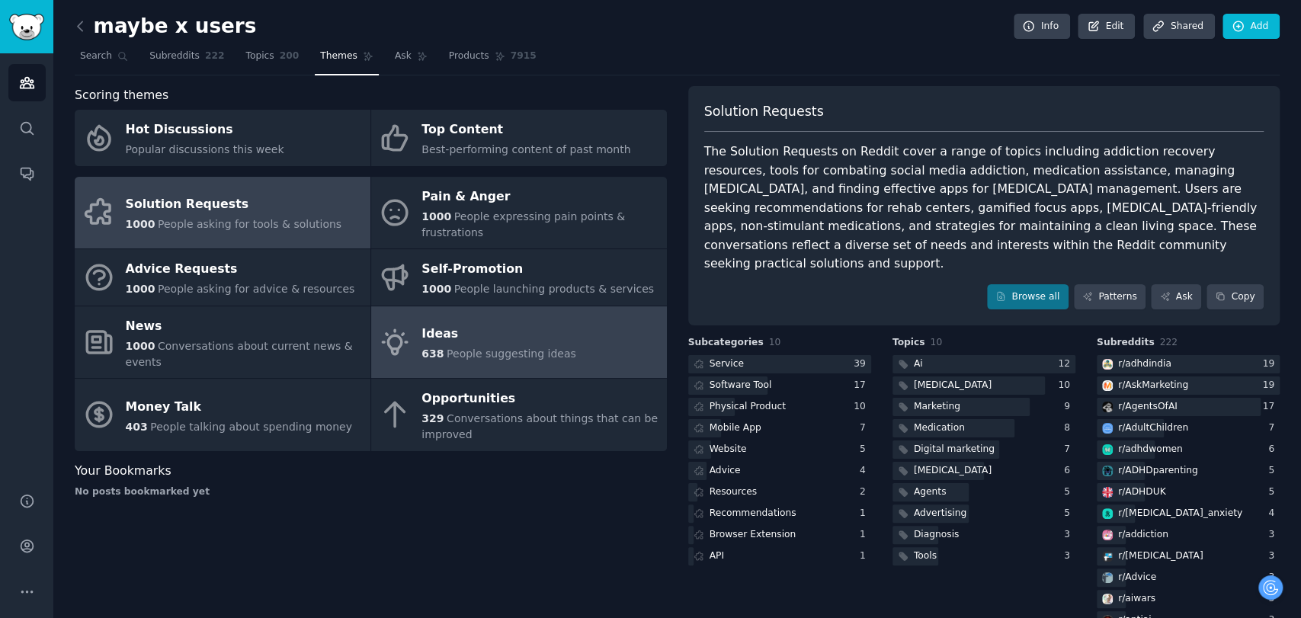
click at [482, 348] on span "People suggesting ideas" at bounding box center [512, 354] width 130 height 12
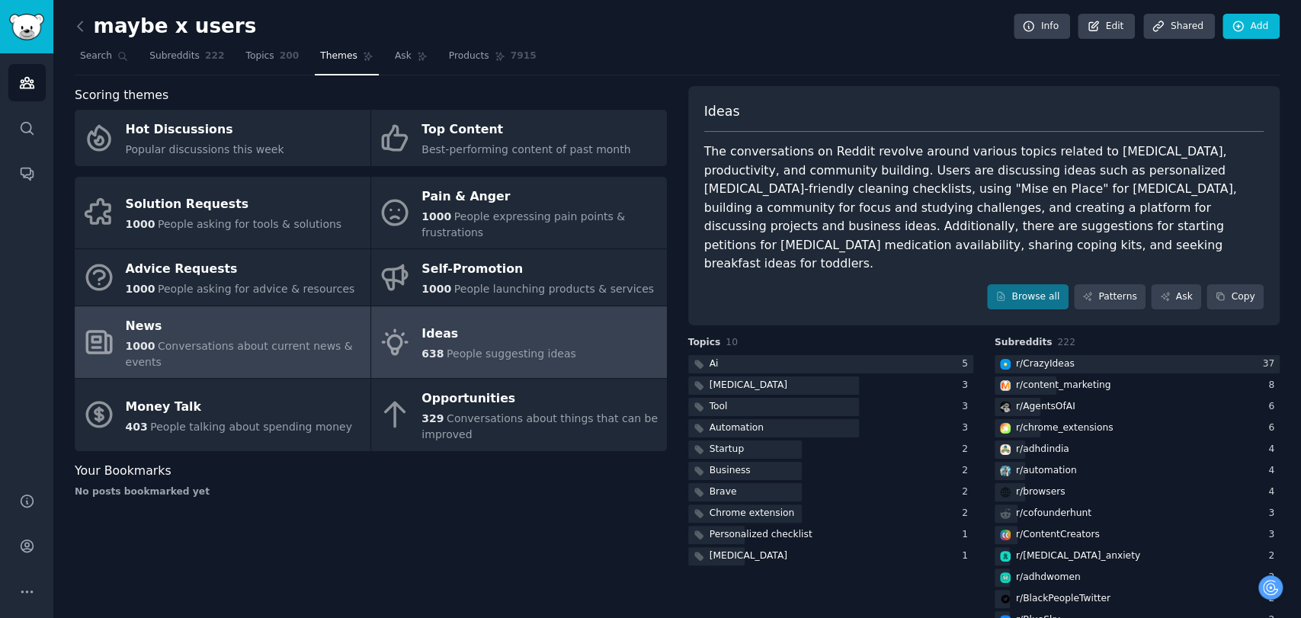
click at [190, 340] on span "Conversations about current news & events" at bounding box center [239, 354] width 227 height 28
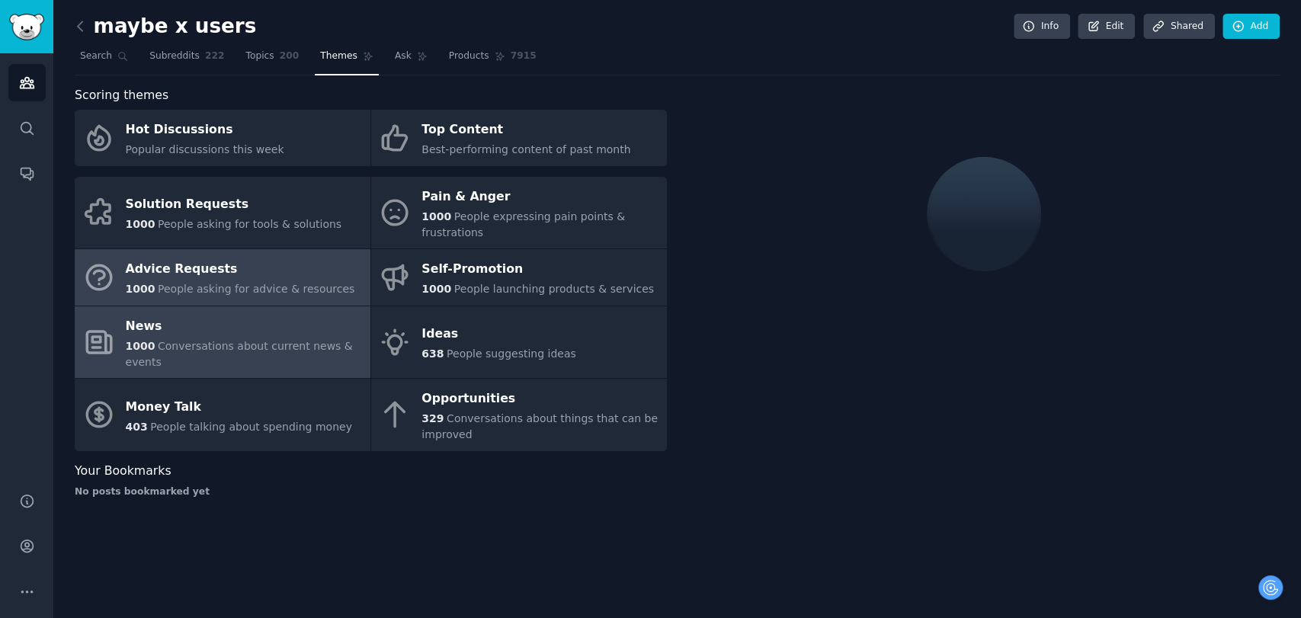
click at [241, 249] on link "Advice Requests 1000 People asking for advice & resources" at bounding box center [223, 277] width 296 height 56
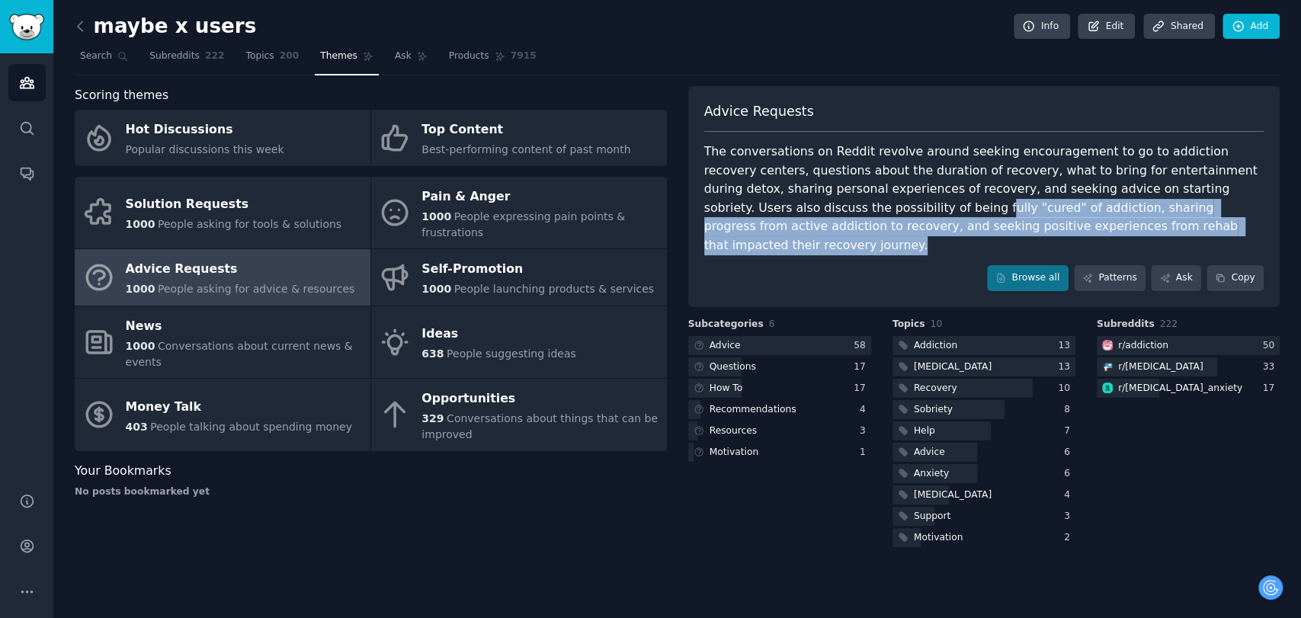
drag, startPoint x: 739, startPoint y: 215, endPoint x: 1120, endPoint y: 230, distance: 382.2
click at [1120, 230] on div "The conversations on Reddit revolve around seeking encouragement to go to addic…" at bounding box center [984, 199] width 560 height 112
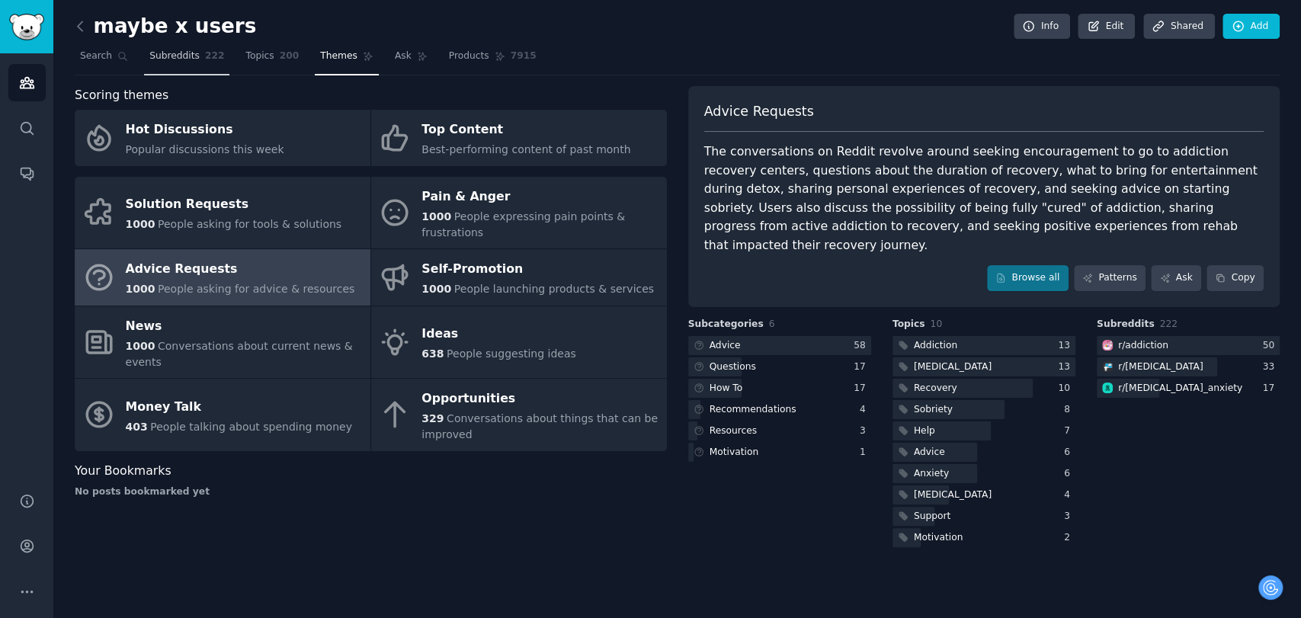
click at [171, 45] on link "Subreddits 222" at bounding box center [186, 59] width 85 height 31
click at [173, 45] on link "Subreddits 222" at bounding box center [186, 59] width 85 height 31
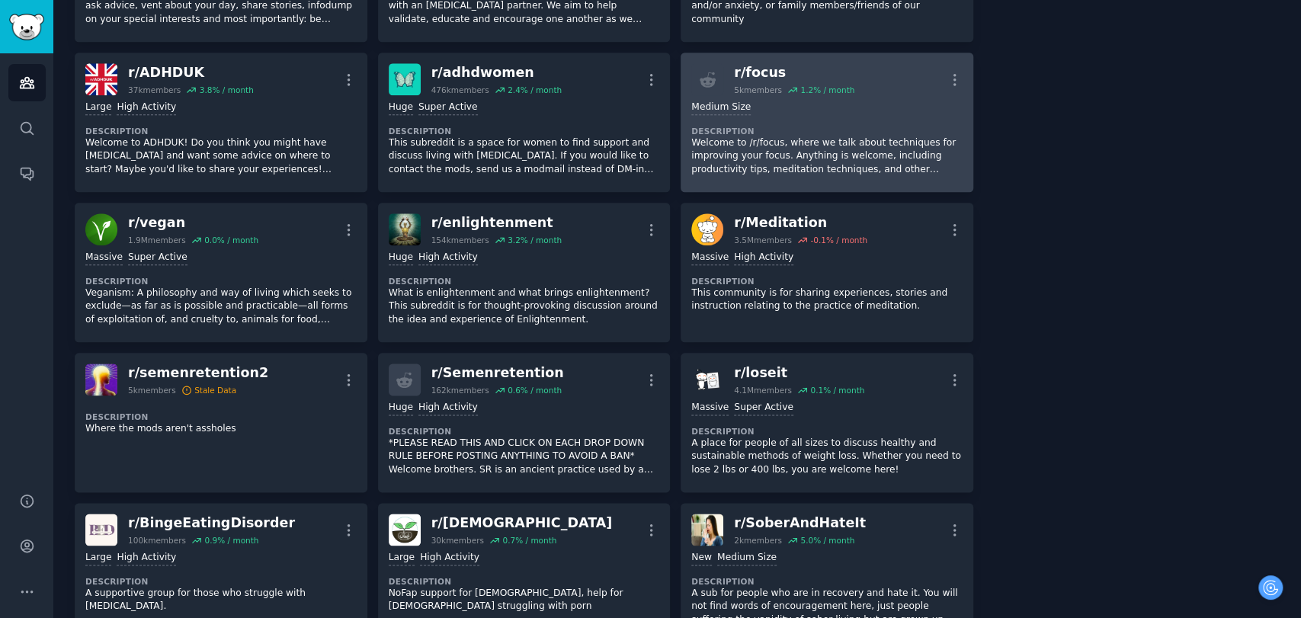
scroll to position [1185, 0]
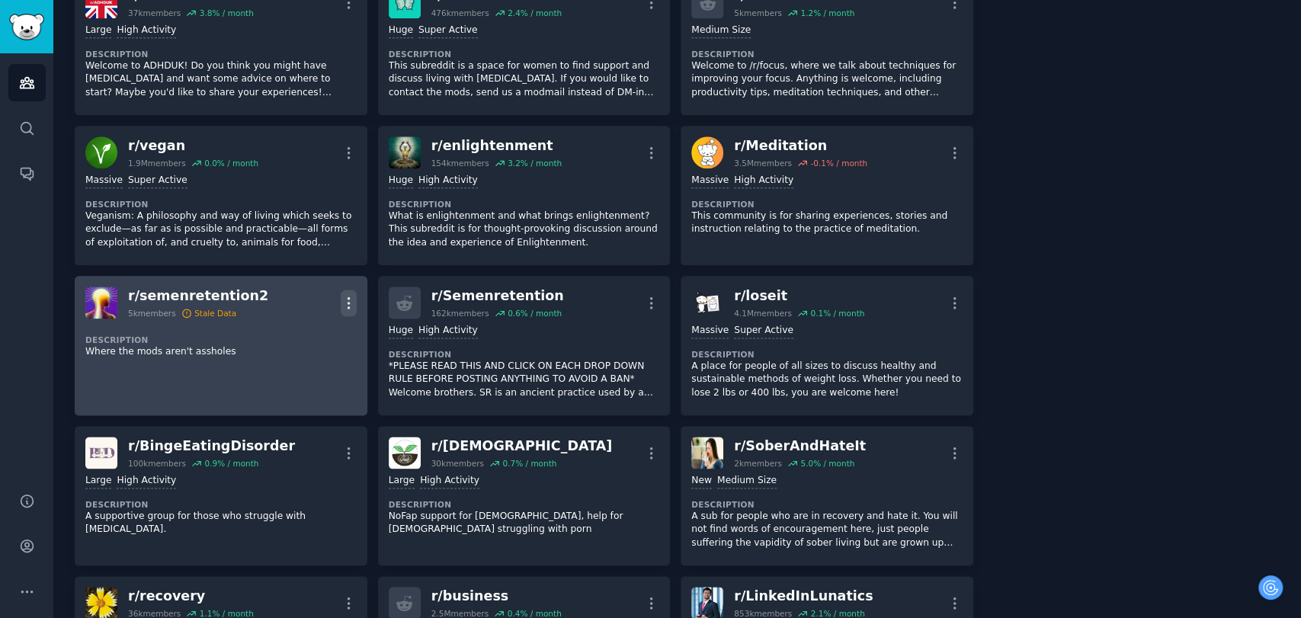
click at [346, 300] on icon "button" at bounding box center [349, 303] width 16 height 16
click at [302, 359] on div "Delete" at bounding box center [287, 361] width 91 height 32
click at [389, 360] on p "*PLEASE READ THIS AND CLICK ON EACH DROP DOWN RULE BEFORE POSTING ANYTHING TO A…" at bounding box center [524, 380] width 271 height 40
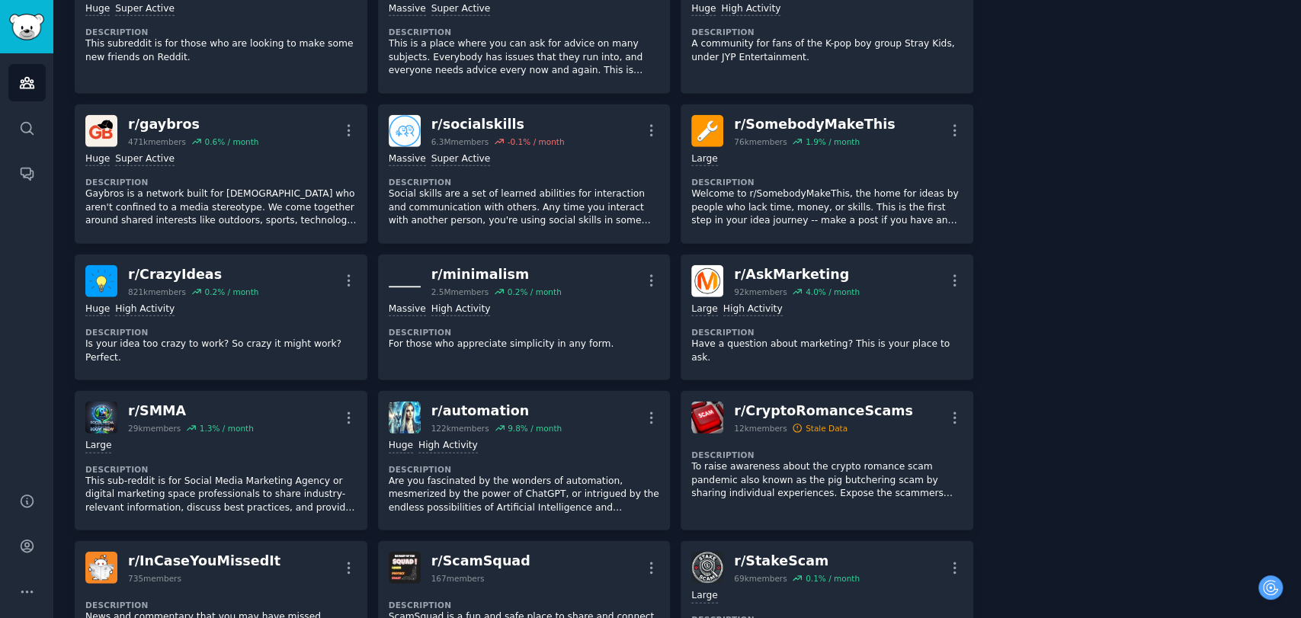
scroll to position [2710, 0]
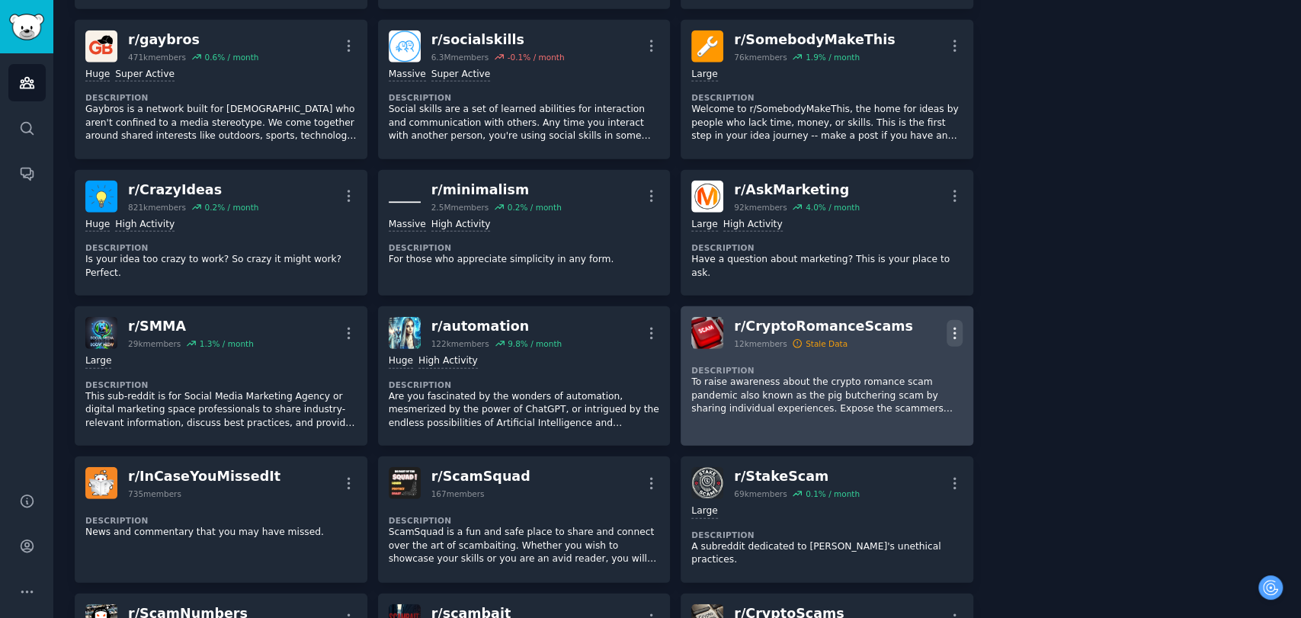
click at [947, 325] on icon "button" at bounding box center [955, 333] width 16 height 16
click at [909, 376] on div "Delete" at bounding box center [893, 392] width 91 height 32
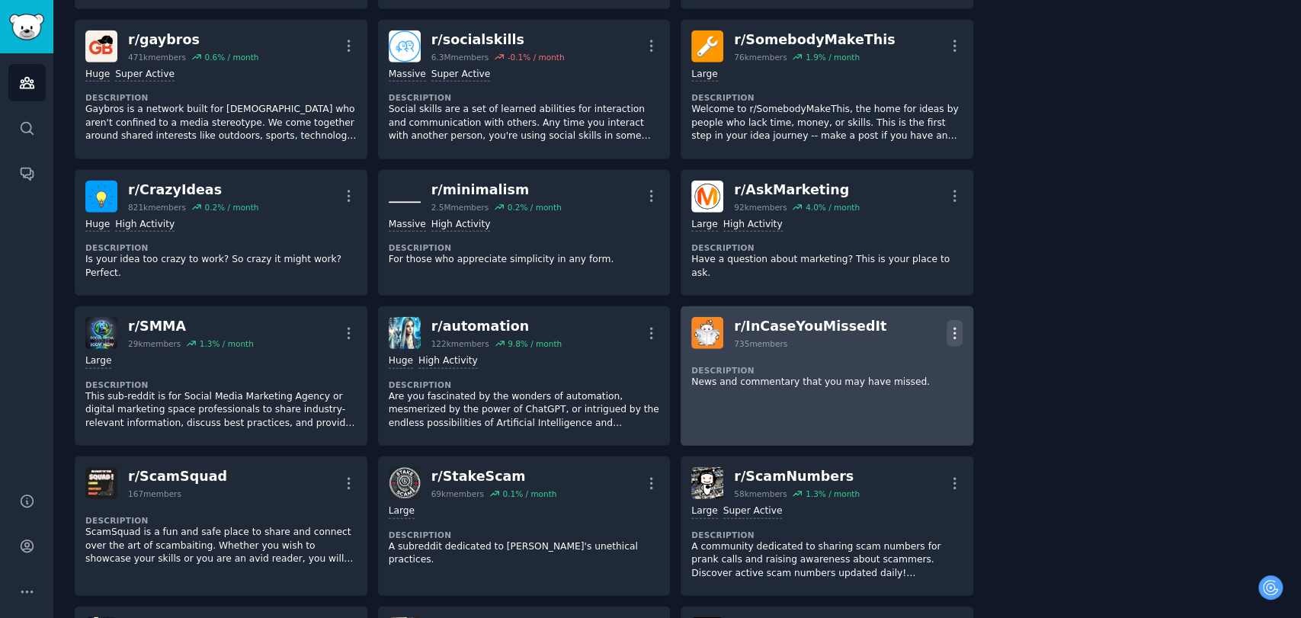
click at [953, 328] on icon "button" at bounding box center [954, 333] width 2 height 11
click at [889, 357] on p "Delete" at bounding box center [894, 365] width 35 height 16
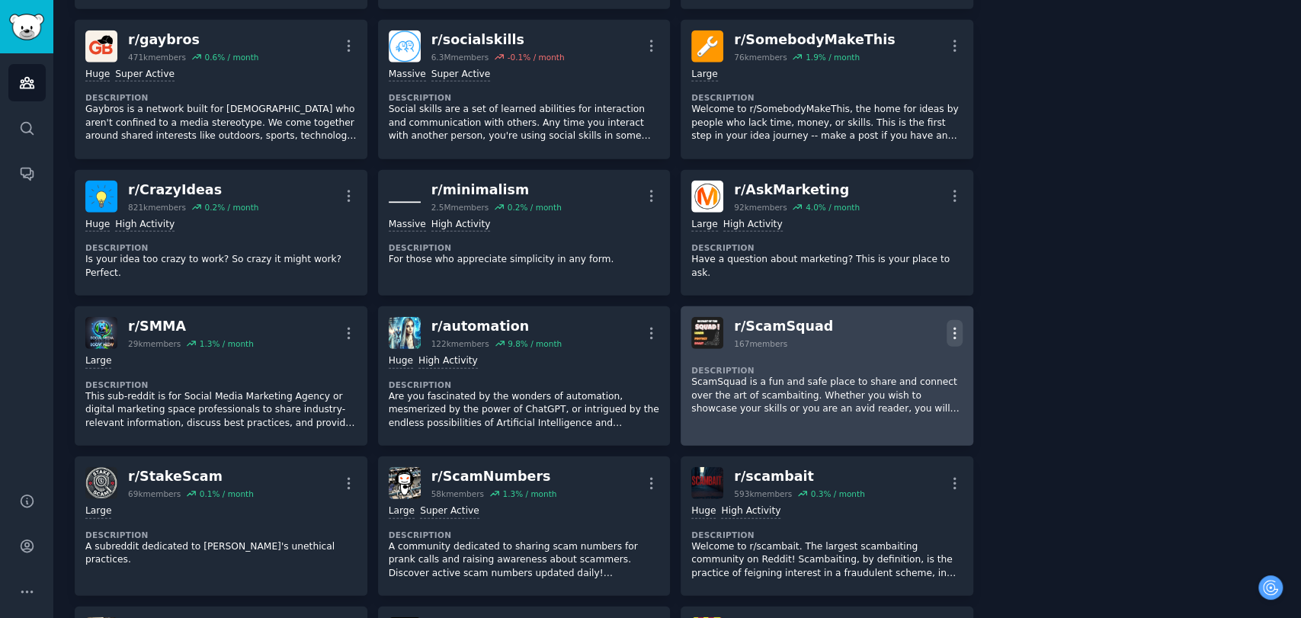
click at [950, 325] on icon "button" at bounding box center [955, 333] width 16 height 16
click at [888, 357] on p "Delete" at bounding box center [894, 365] width 35 height 16
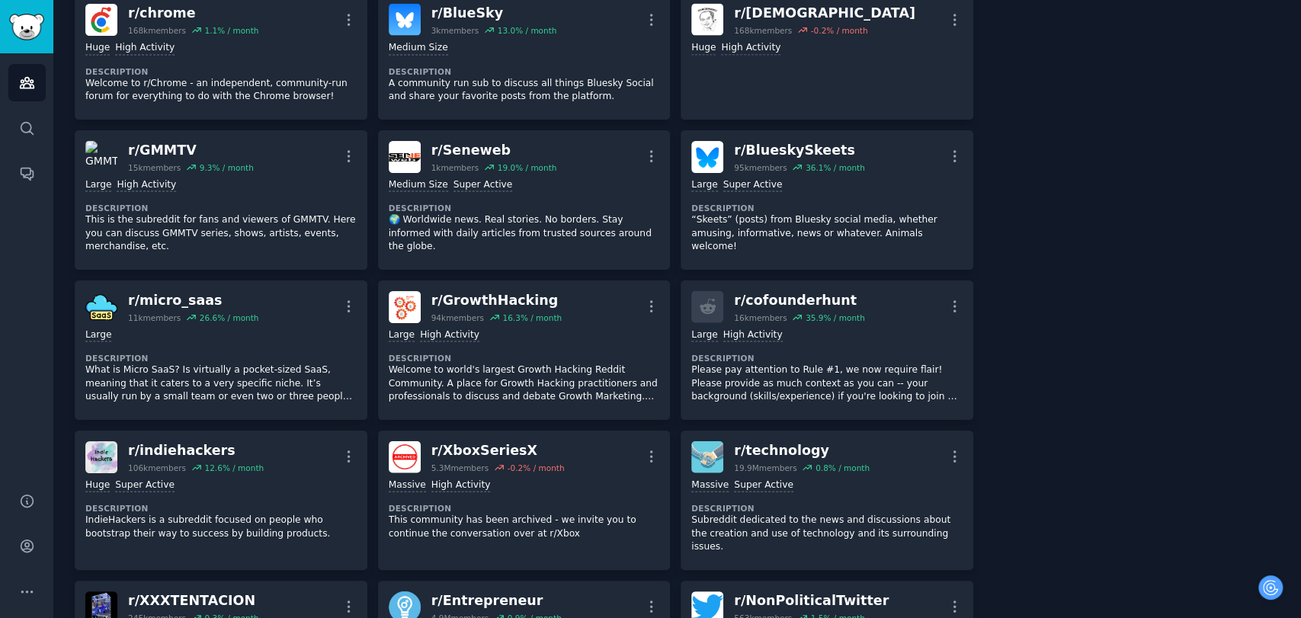
scroll to position [9738, 0]
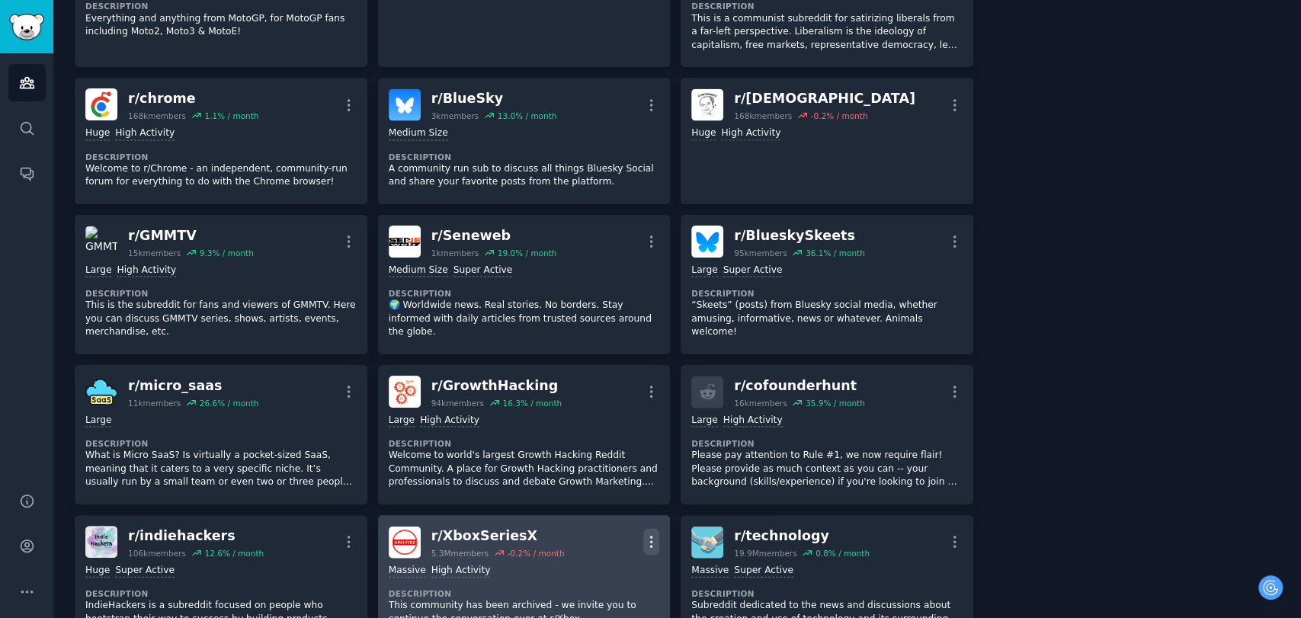
click at [646, 534] on icon "button" at bounding box center [651, 542] width 16 height 16
click at [652, 534] on icon "button" at bounding box center [651, 542] width 16 height 16
click at [569, 585] on div "Delete" at bounding box center [590, 601] width 91 height 32
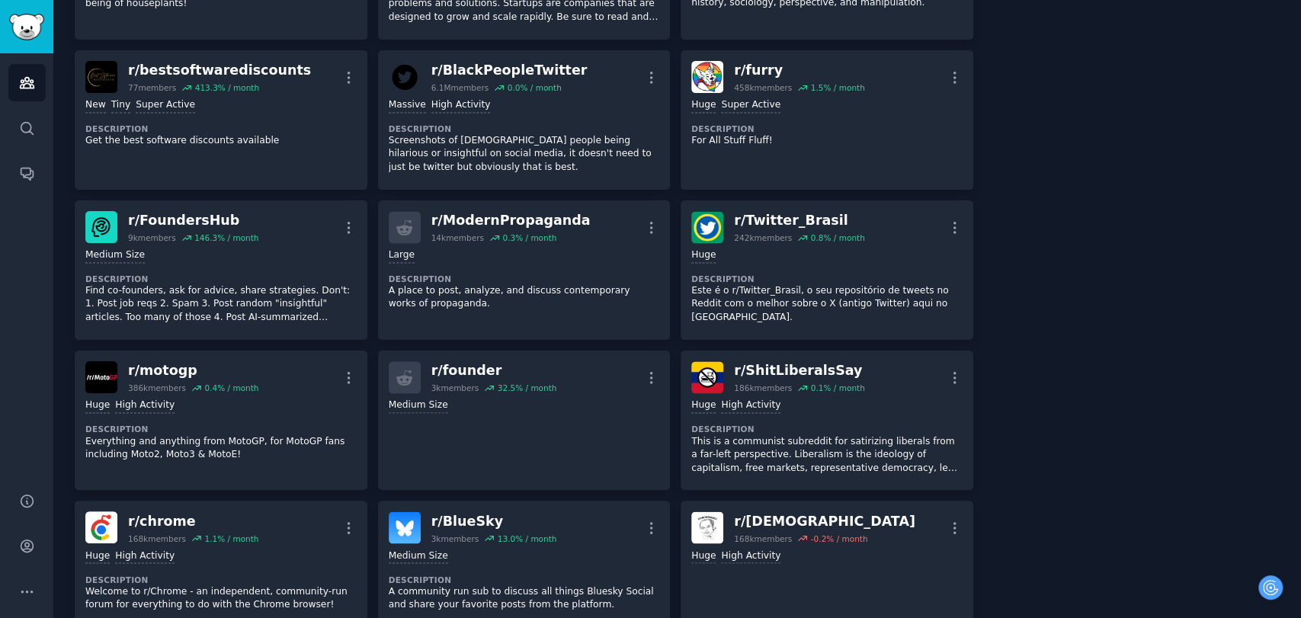
scroll to position [9146, 0]
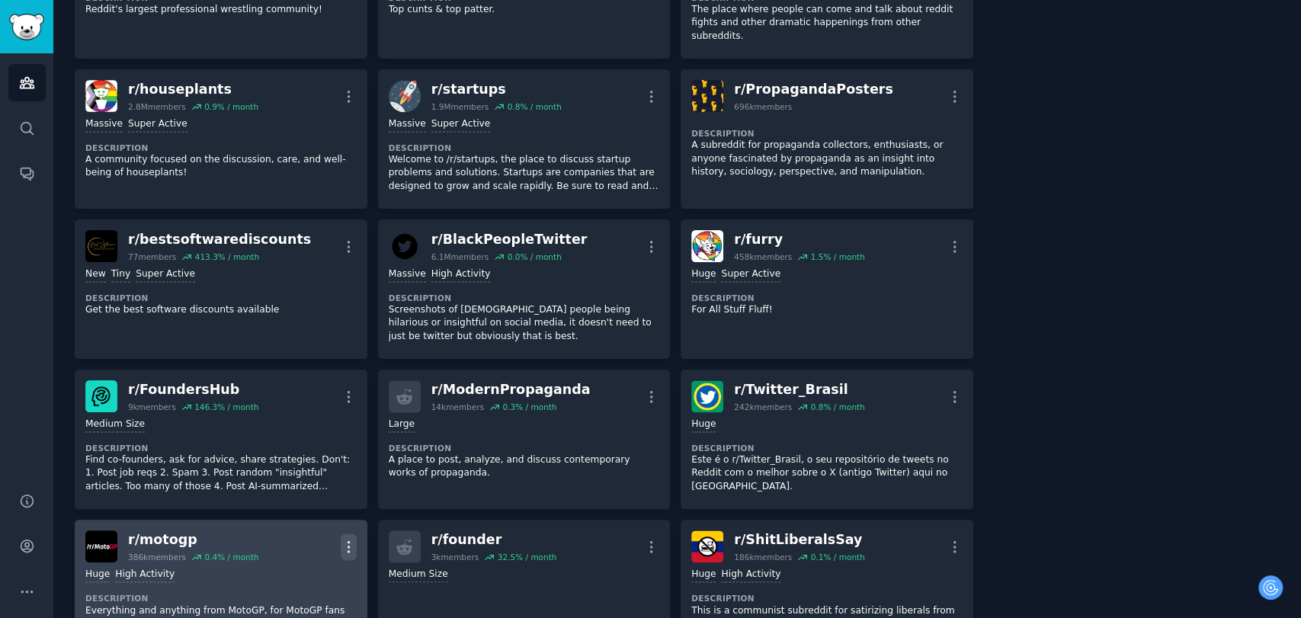
click at [348, 539] on icon "button" at bounding box center [349, 547] width 16 height 16
click at [284, 598] on p "Delete" at bounding box center [288, 606] width 35 height 16
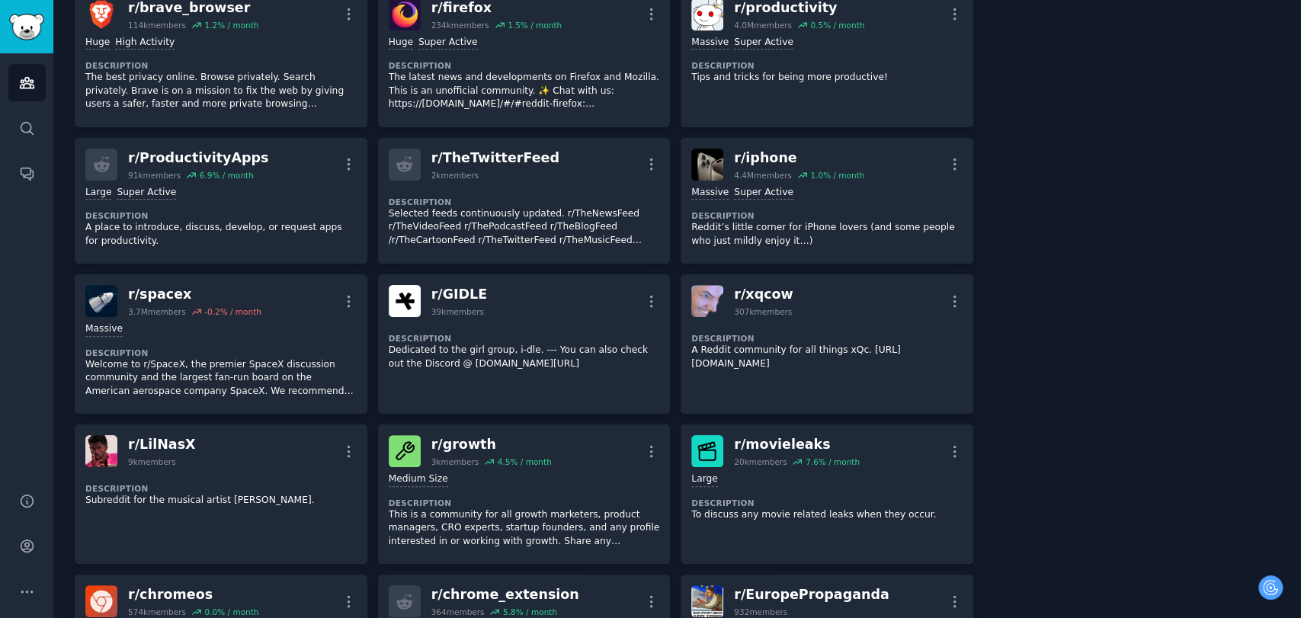
scroll to position [7960, 0]
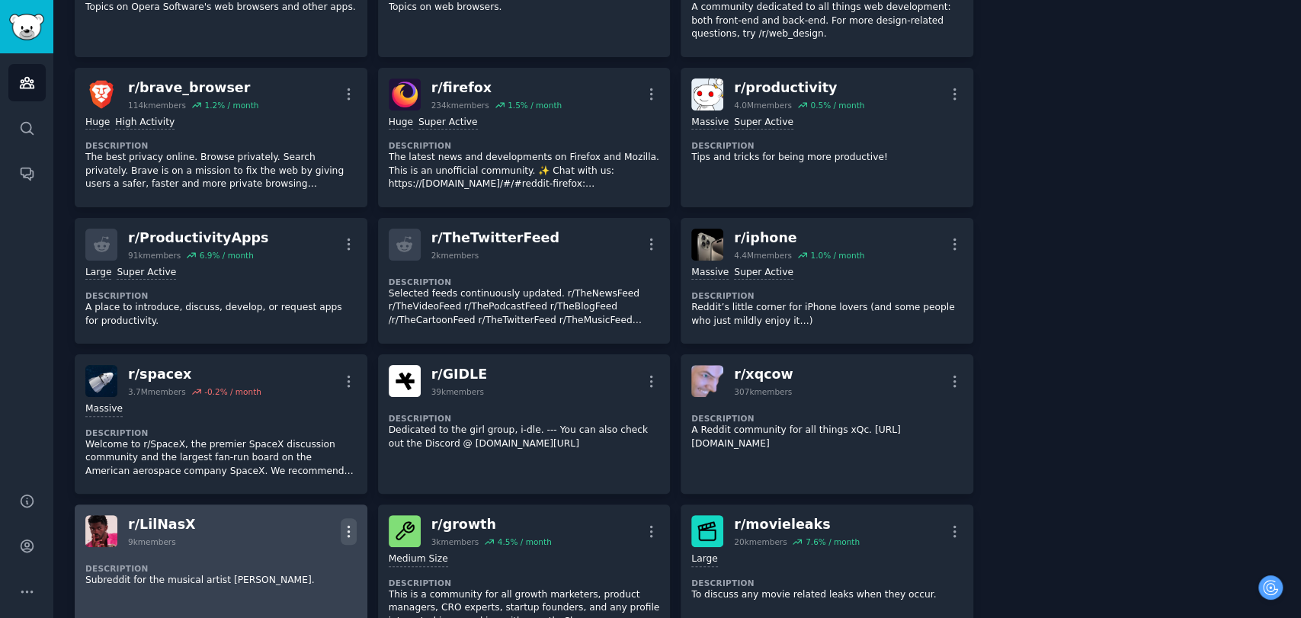
click at [351, 524] on icon "button" at bounding box center [349, 532] width 16 height 16
click at [291, 556] on p "Delete" at bounding box center [288, 564] width 35 height 16
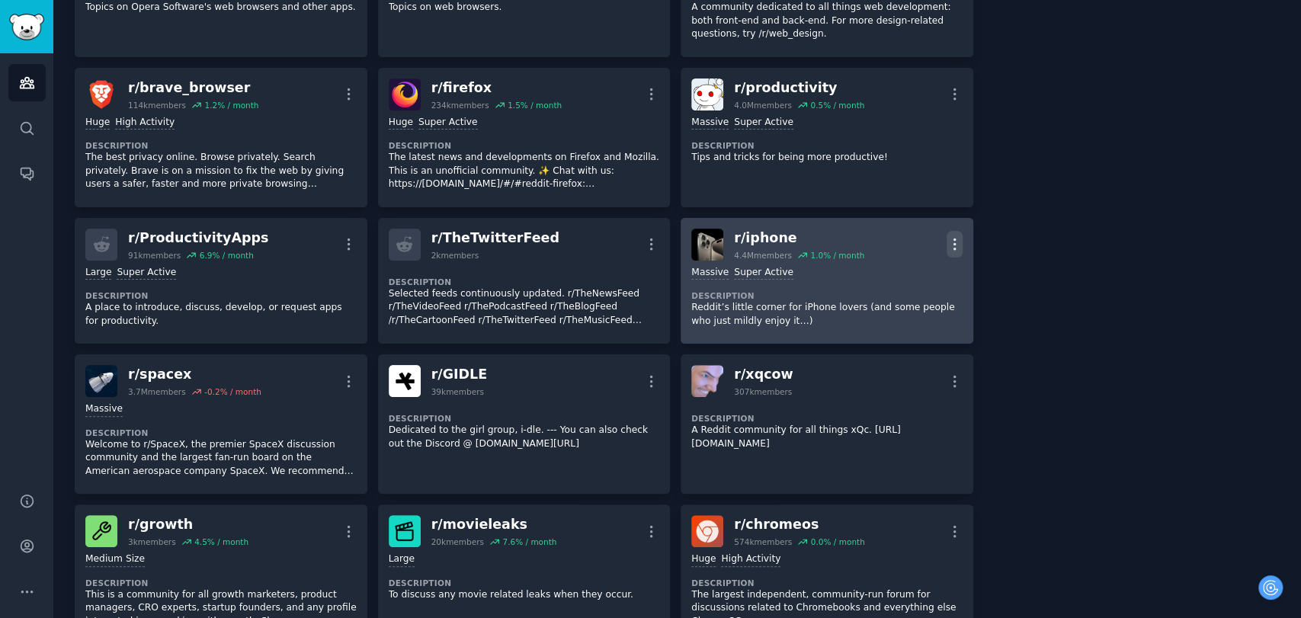
click at [953, 236] on icon "button" at bounding box center [955, 244] width 16 height 16
click at [877, 295] on p "Delete" at bounding box center [894, 303] width 35 height 16
click at [357, 438] on p "Welcome to r/SpaceX, the premier SpaceX discussion community and the largest fa…" at bounding box center [220, 458] width 271 height 40
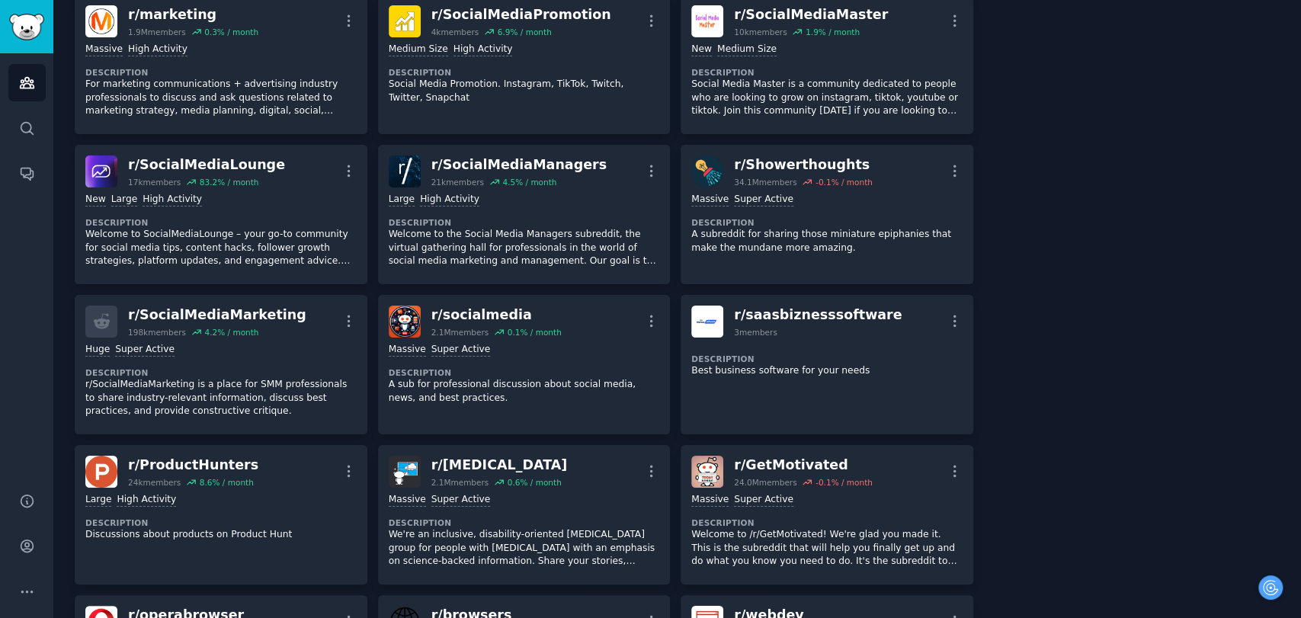
scroll to position [7198, 0]
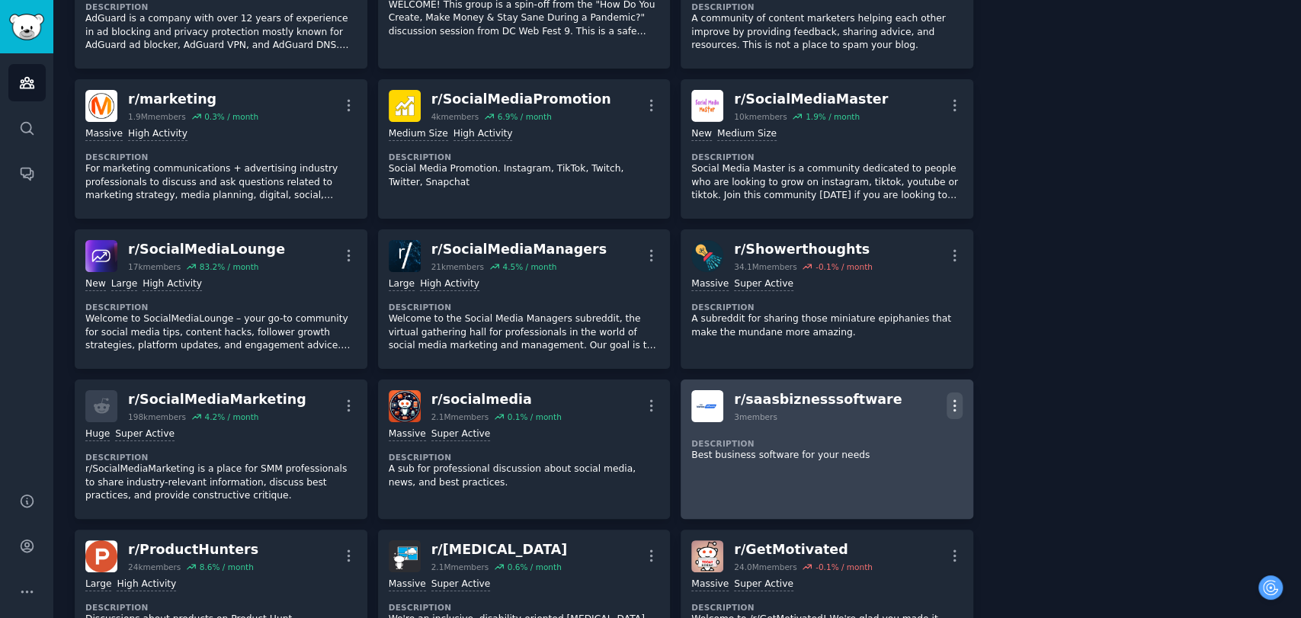
drag, startPoint x: 951, startPoint y: 359, endPoint x: 1233, endPoint y: 389, distance: 283.7
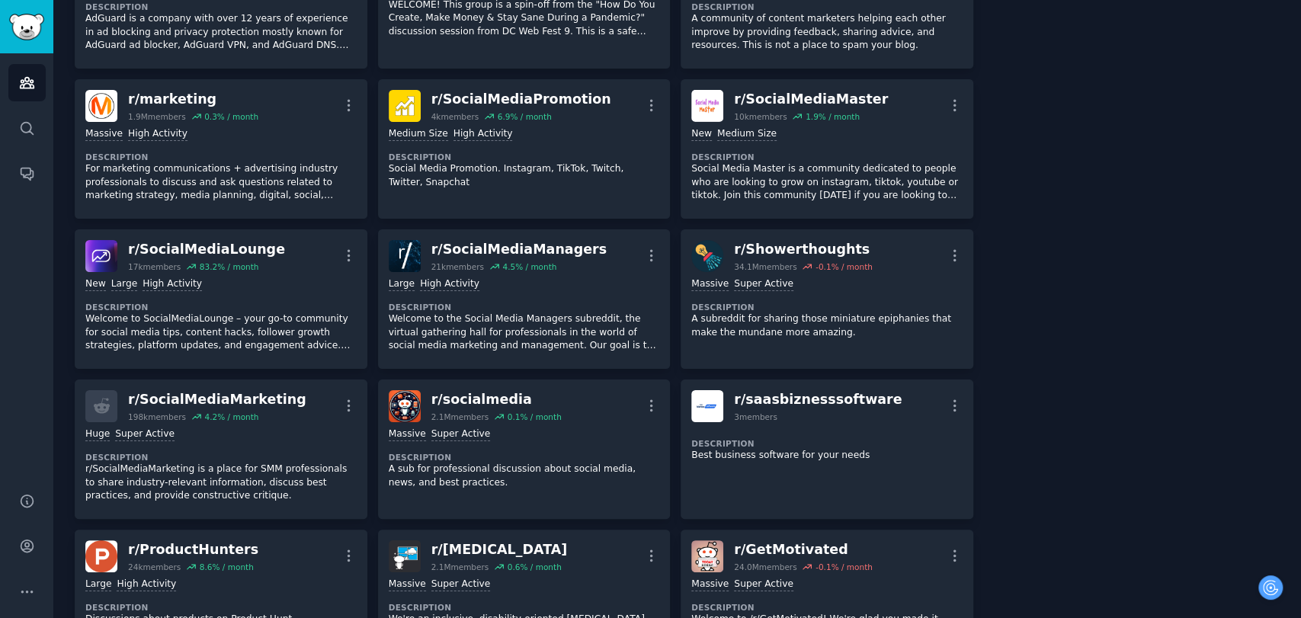
click at [952, 398] on icon "button" at bounding box center [955, 406] width 16 height 16
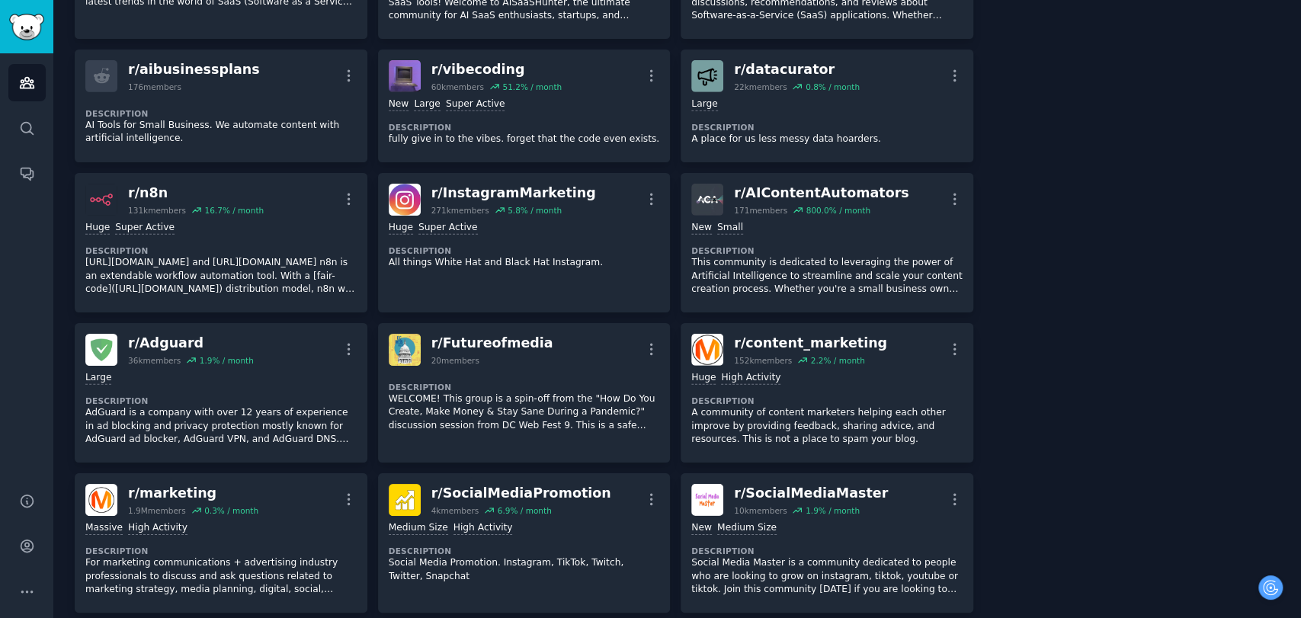
scroll to position [6774, 0]
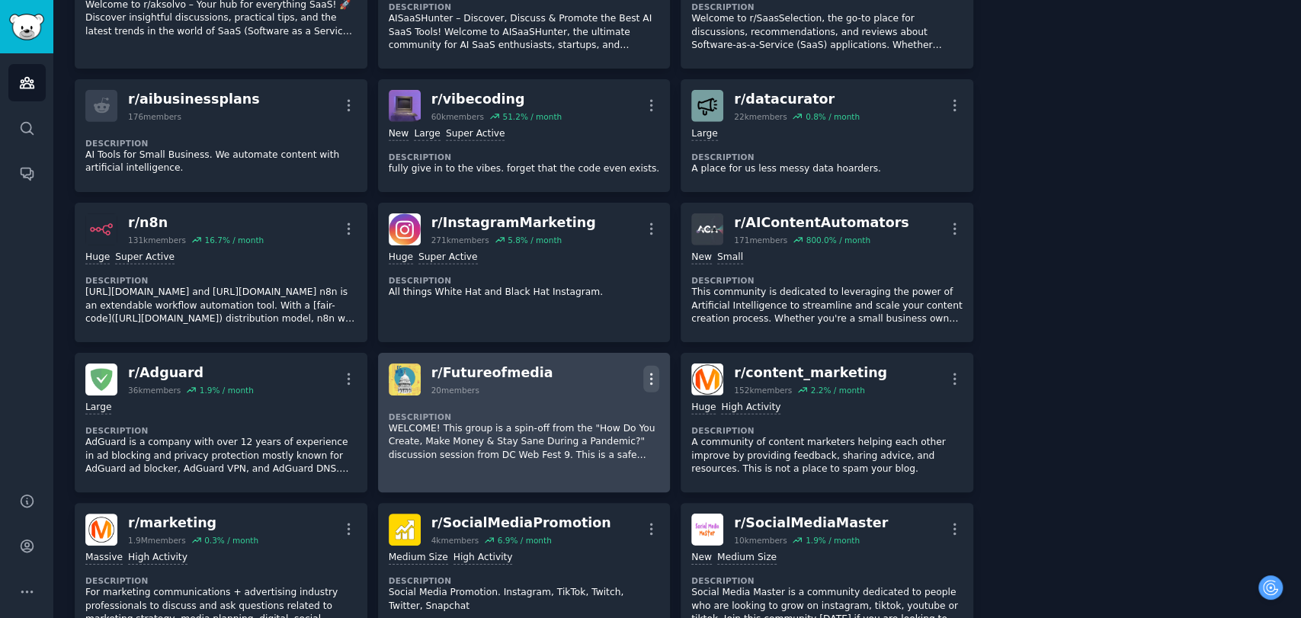
click at [654, 371] on icon "button" at bounding box center [651, 379] width 16 height 16
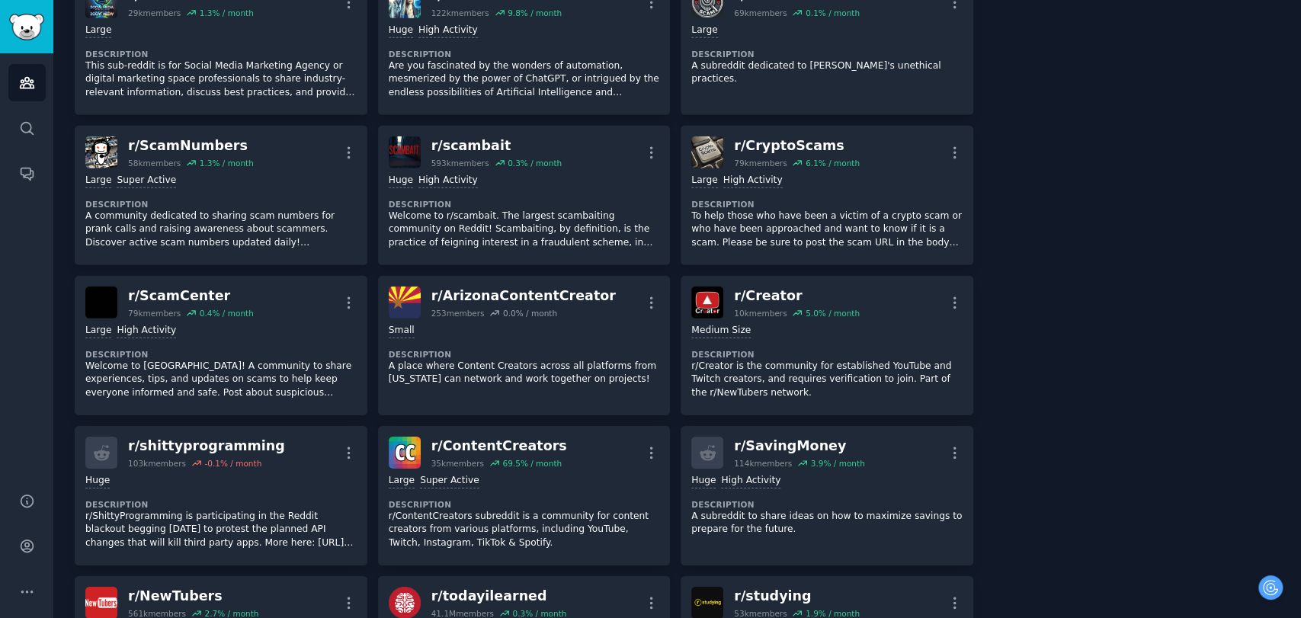
scroll to position [3049, 0]
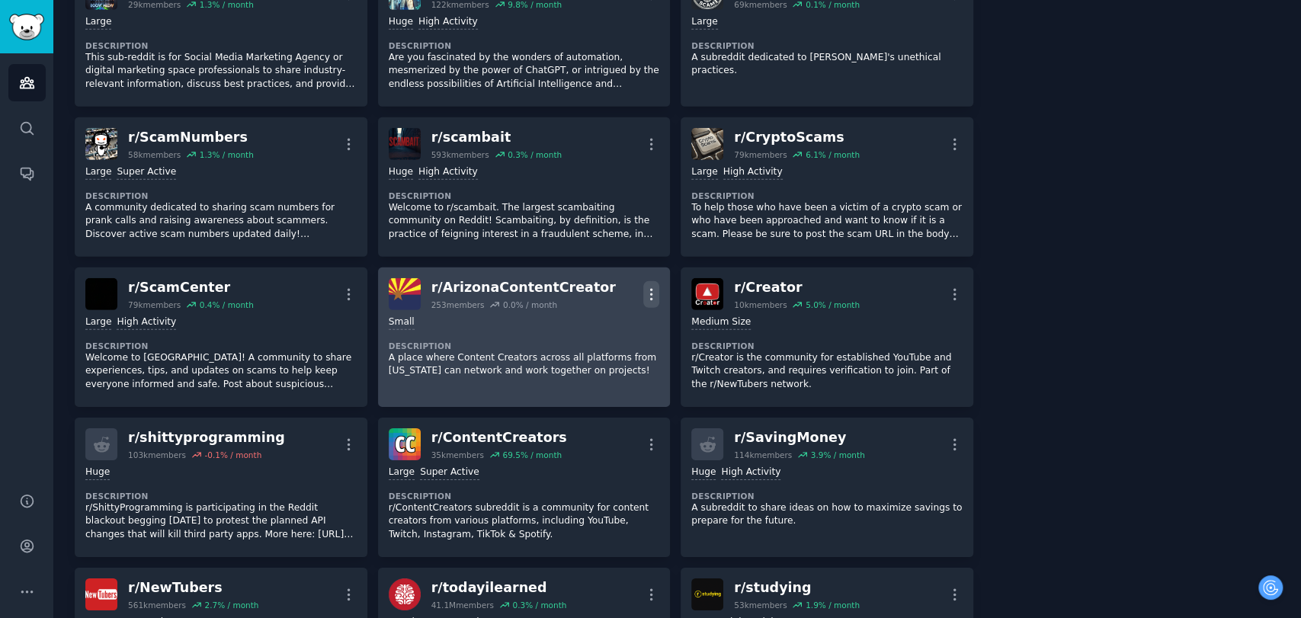
click at [646, 287] on icon "button" at bounding box center [651, 295] width 16 height 16
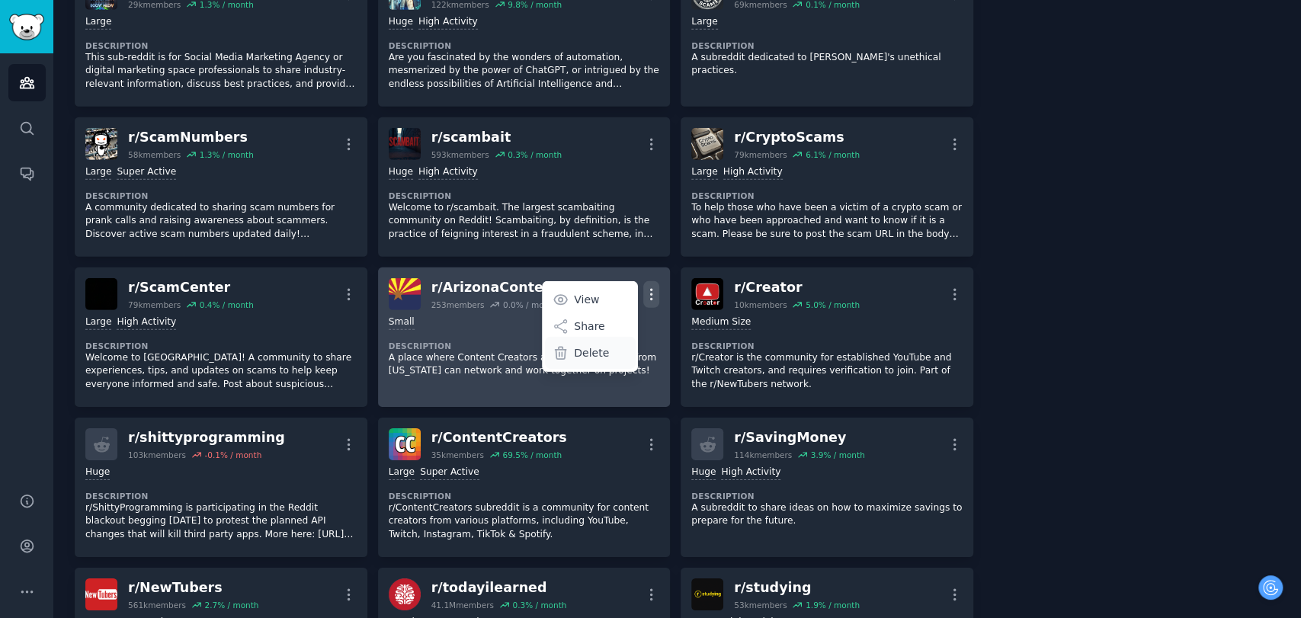
click at [587, 337] on div "Delete" at bounding box center [590, 353] width 91 height 32
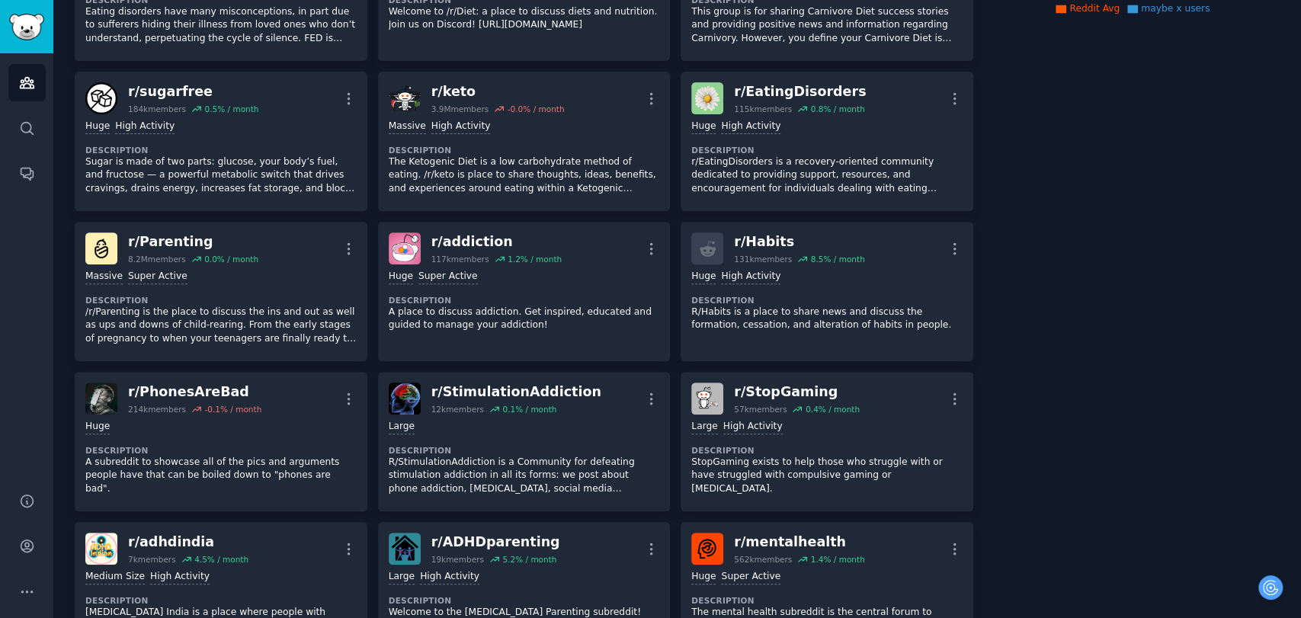
scroll to position [0, 0]
